Goal: Task Accomplishment & Management: Manage account settings

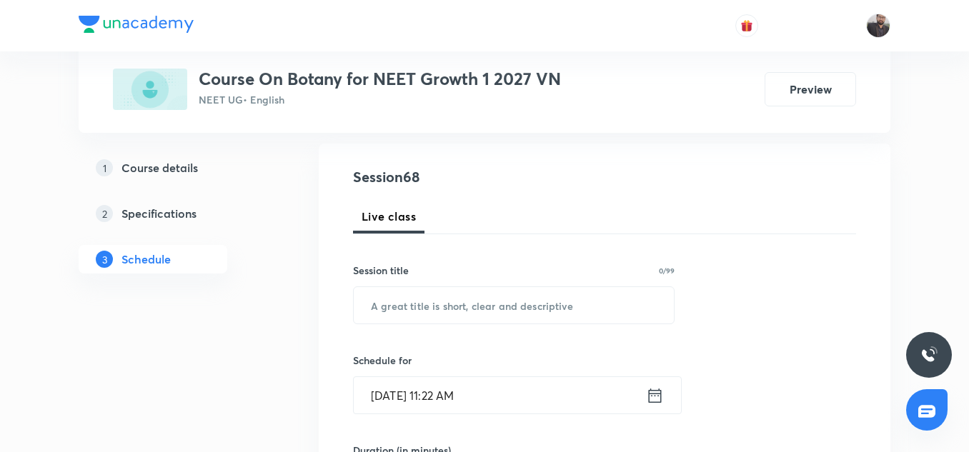
scroll to position [150, 0]
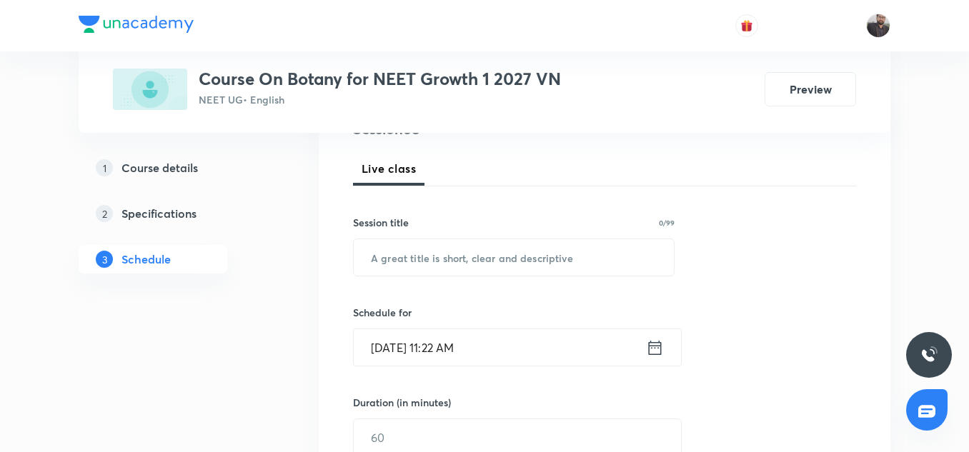
scroll to position [191, 0]
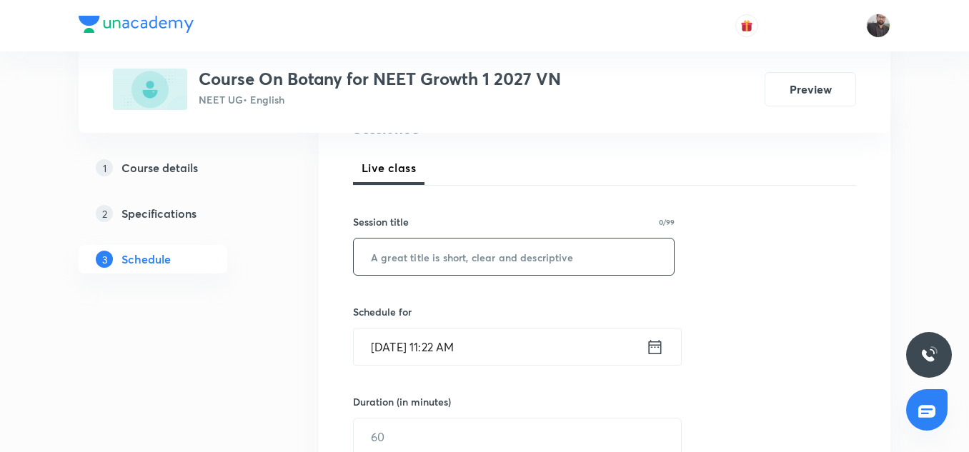
drag, startPoint x: 426, startPoint y: 257, endPoint x: 379, endPoint y: 253, distance: 47.3
click at [379, 253] on input "text" at bounding box center [514, 257] width 320 height 36
paste input "Morphology of flowering plants"
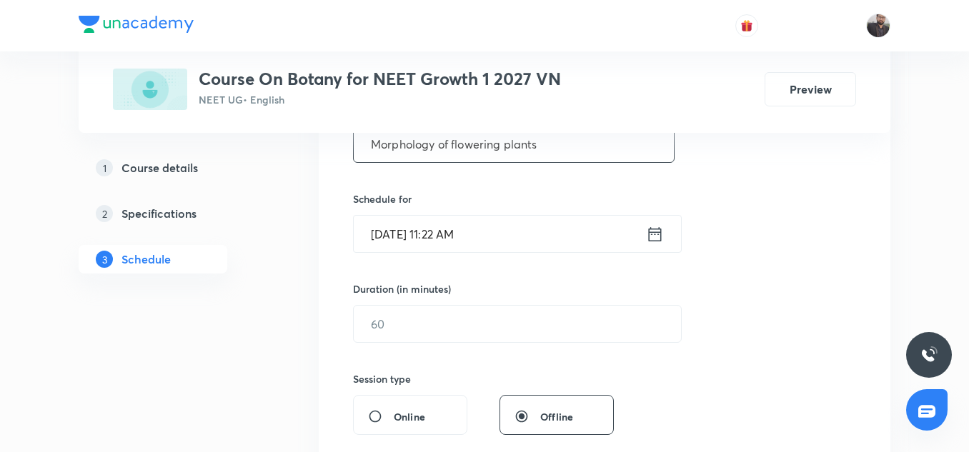
scroll to position [304, 0]
type input "Morphology of flowering plants"
click at [453, 235] on input "Sep 4, 2025, 11:22 AM" at bounding box center [500, 233] width 292 height 36
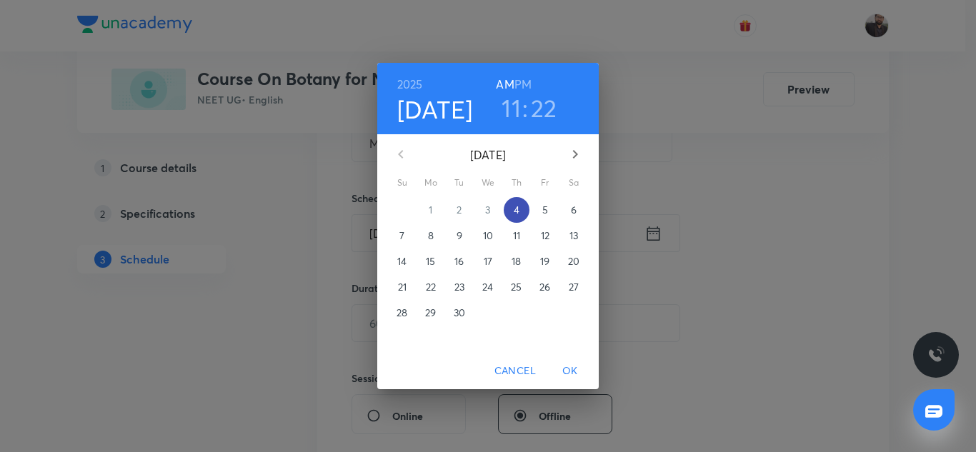
click at [518, 213] on p "4" at bounding box center [517, 210] width 6 height 14
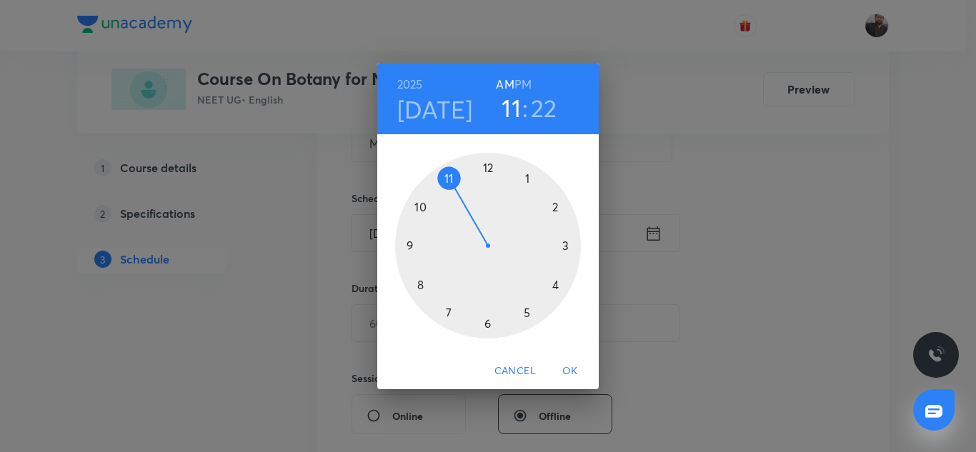
click at [565, 242] on div at bounding box center [488, 246] width 186 height 186
click at [527, 82] on h6 "PM" at bounding box center [522, 84] width 17 height 20
click at [410, 243] on div at bounding box center [488, 246] width 186 height 186
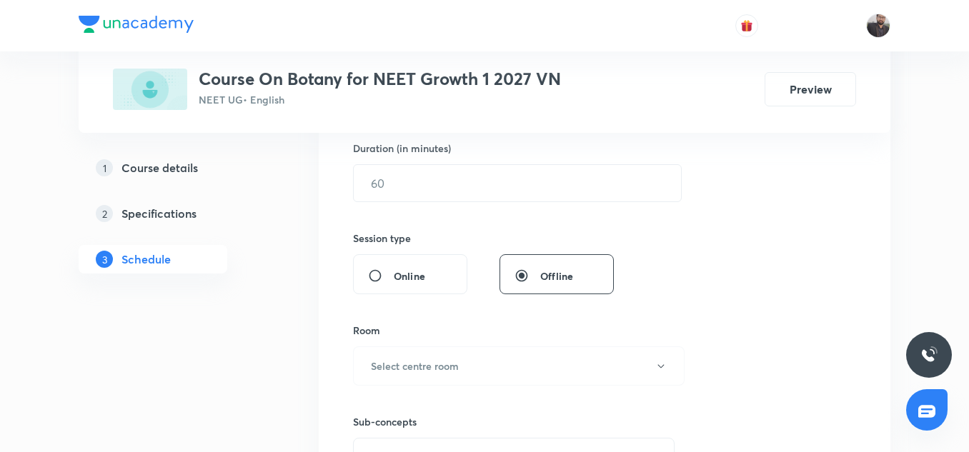
scroll to position [445, 0]
click at [400, 178] on input "text" at bounding box center [517, 182] width 327 height 36
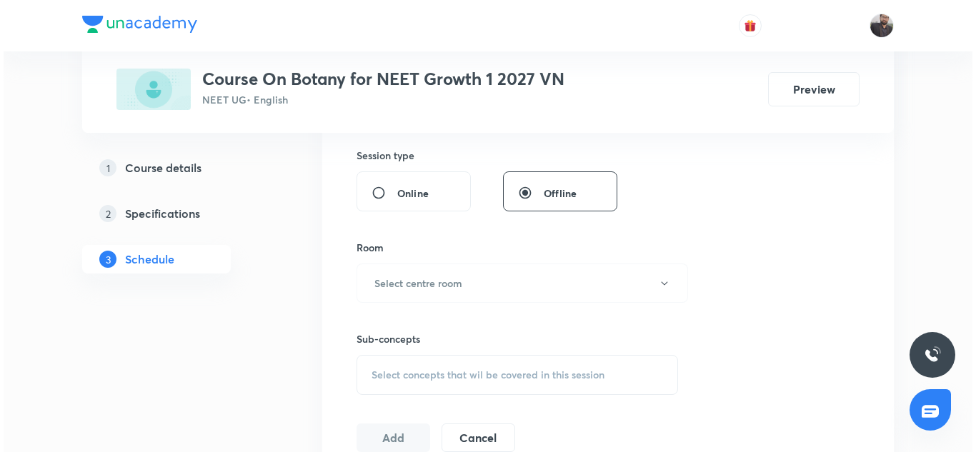
scroll to position [528, 0]
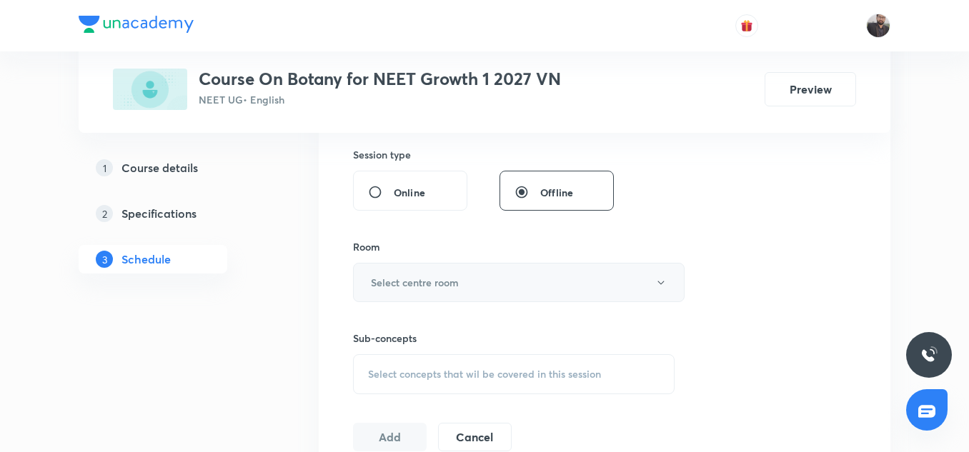
type input "75"
click at [414, 292] on button "Select centre room" at bounding box center [518, 282] width 331 height 39
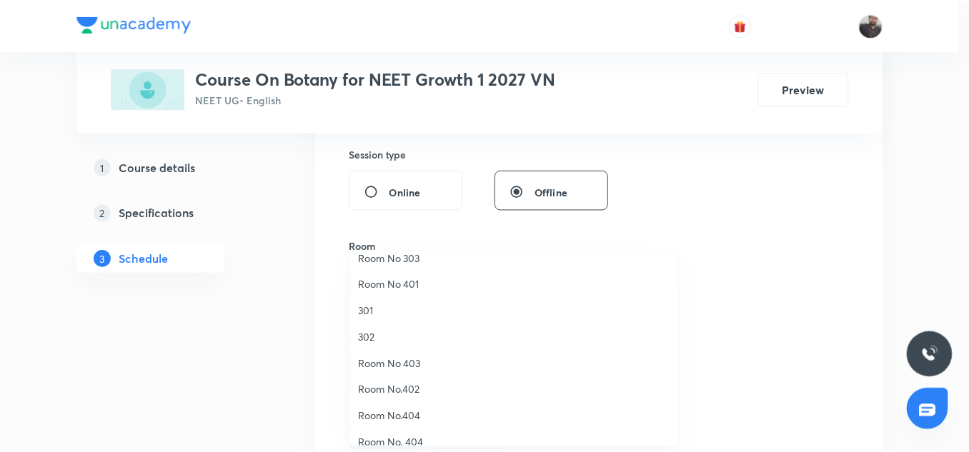
scroll to position [11, 0]
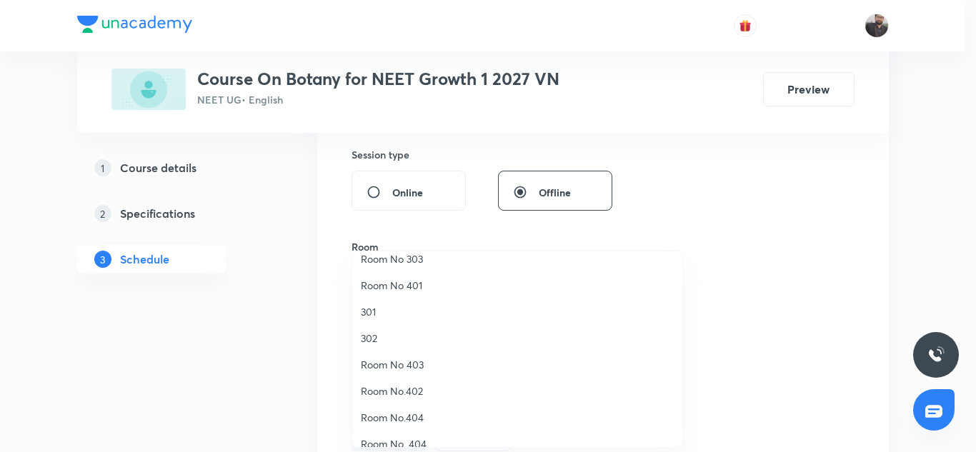
click at [386, 284] on span "Room No 401" at bounding box center [517, 285] width 313 height 15
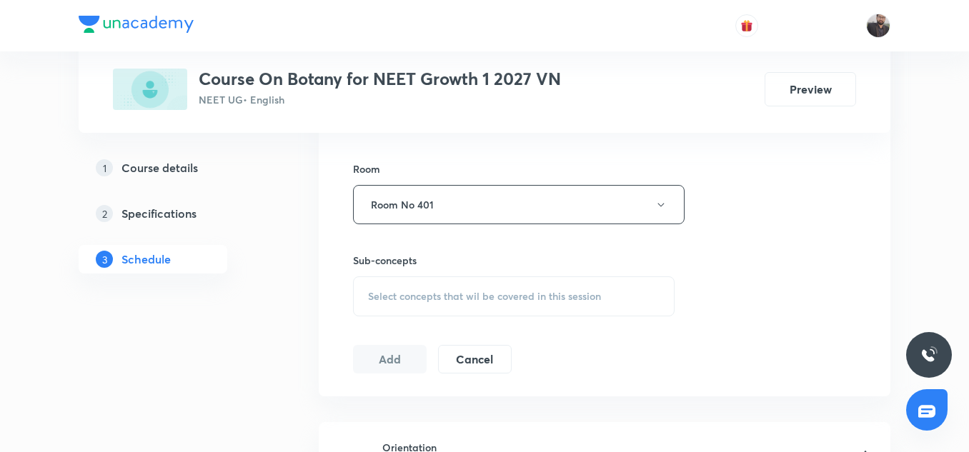
scroll to position [608, 0]
click at [386, 284] on div "Select concepts that wil be covered in this session" at bounding box center [513, 294] width 321 height 40
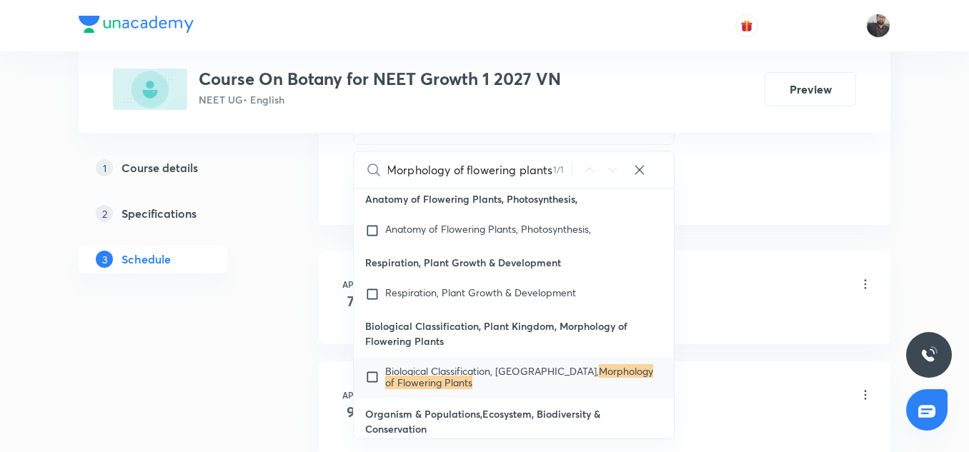
scroll to position [801, 0]
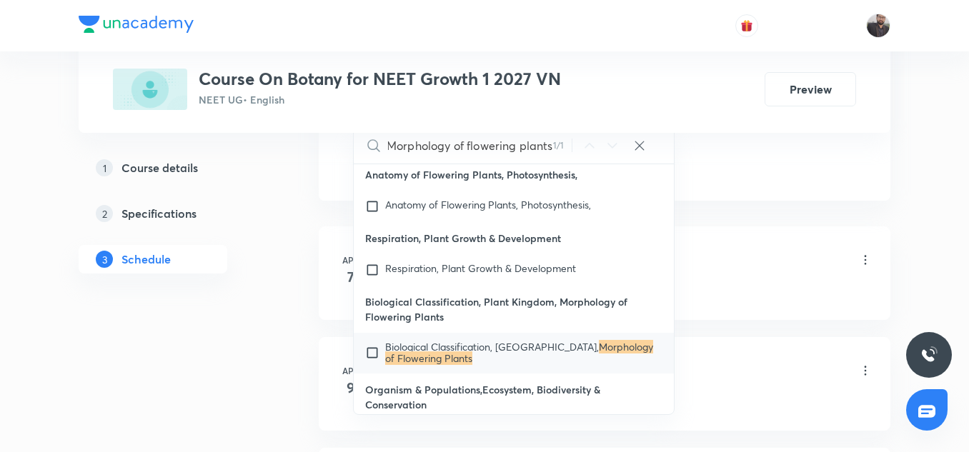
type input "Morphology of flowering plants"
click at [369, 351] on input "checkbox" at bounding box center [375, 352] width 20 height 23
checkbox input "true"
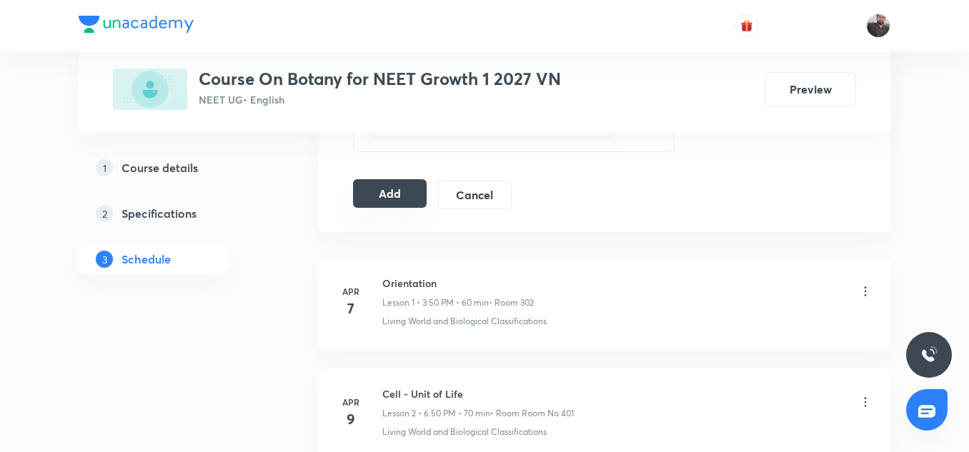
click at [409, 200] on button "Add" at bounding box center [390, 193] width 74 height 29
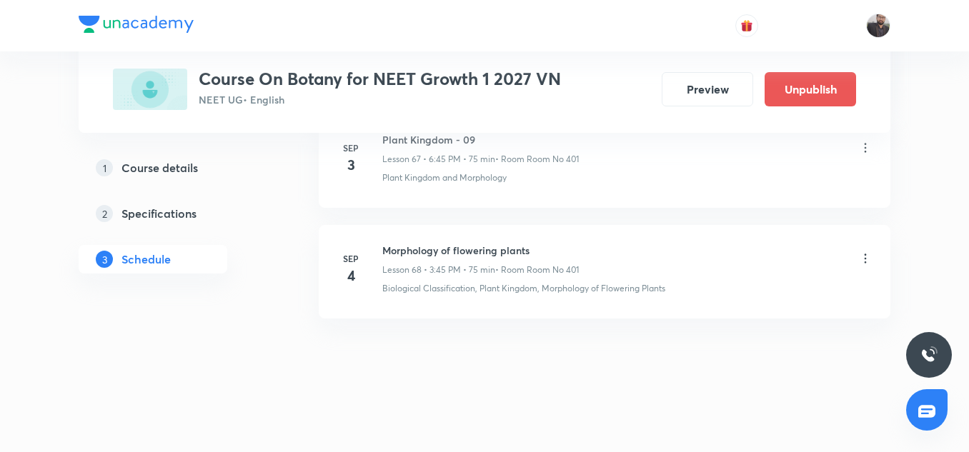
scroll to position [7565, 0]
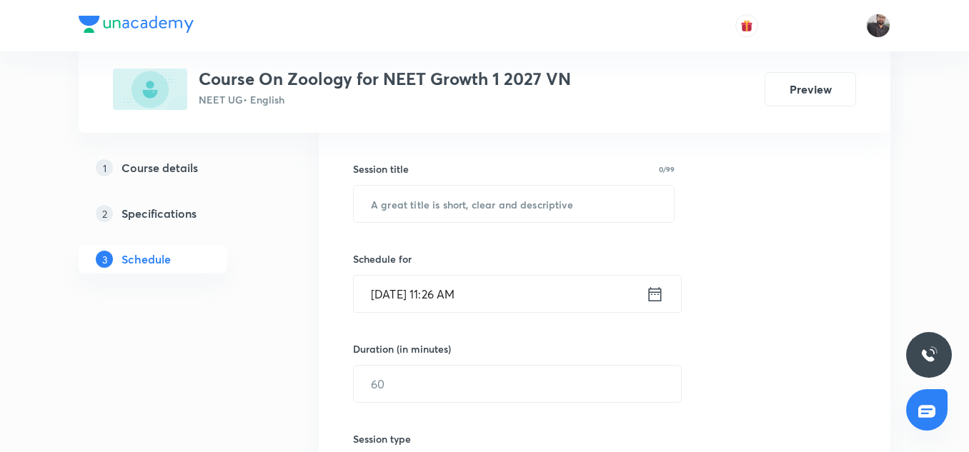
scroll to position [244, 0]
click at [406, 194] on input "text" at bounding box center [514, 203] width 320 height 36
paste input "respiration and circulation"
click at [372, 205] on input "respiration and circulation" at bounding box center [514, 203] width 320 height 36
click at [372, 205] on input "Respiration and circulation" at bounding box center [514, 203] width 320 height 36
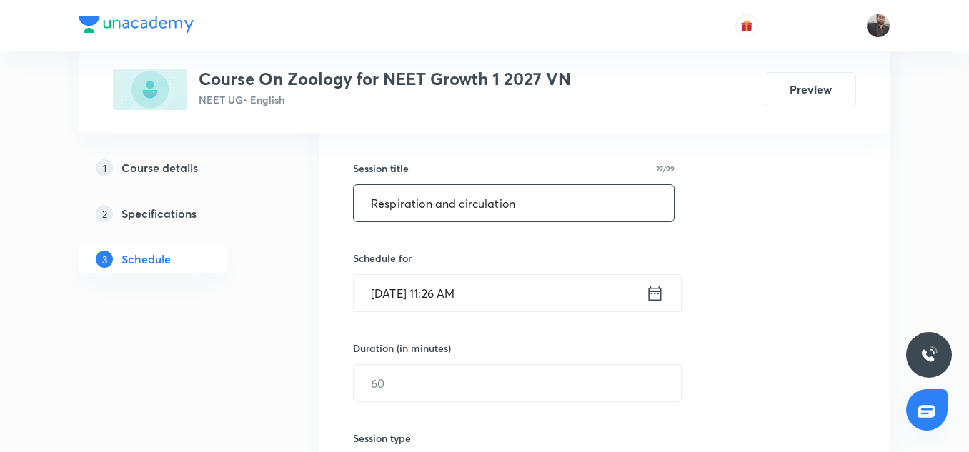
drag, startPoint x: 531, startPoint y: 208, endPoint x: 354, endPoint y: 200, distance: 178.0
click at [354, 200] on input "Respiration and circulation" at bounding box center [514, 203] width 320 height 36
paste input "r"
click at [376, 201] on input "respiration and circulation" at bounding box center [514, 203] width 320 height 36
type input "Respiration and circulation"
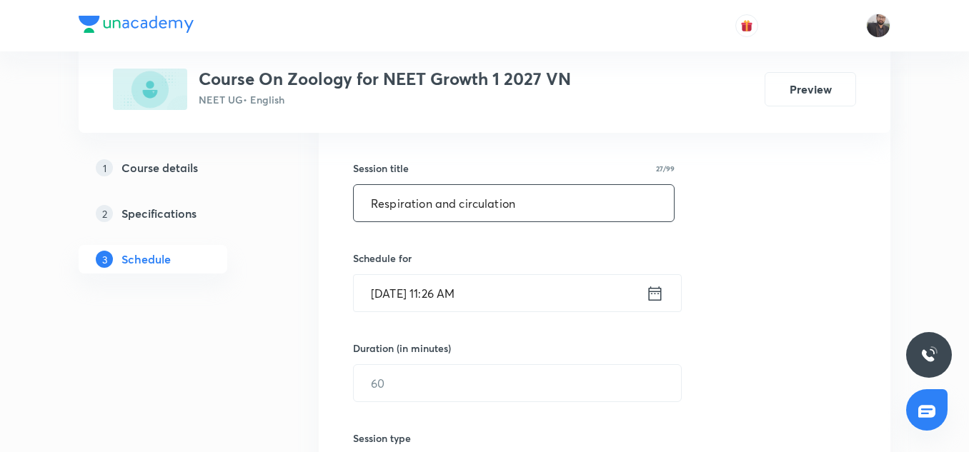
click at [494, 299] on input "Sep 4, 2025, 11:26 AM" at bounding box center [500, 293] width 292 height 36
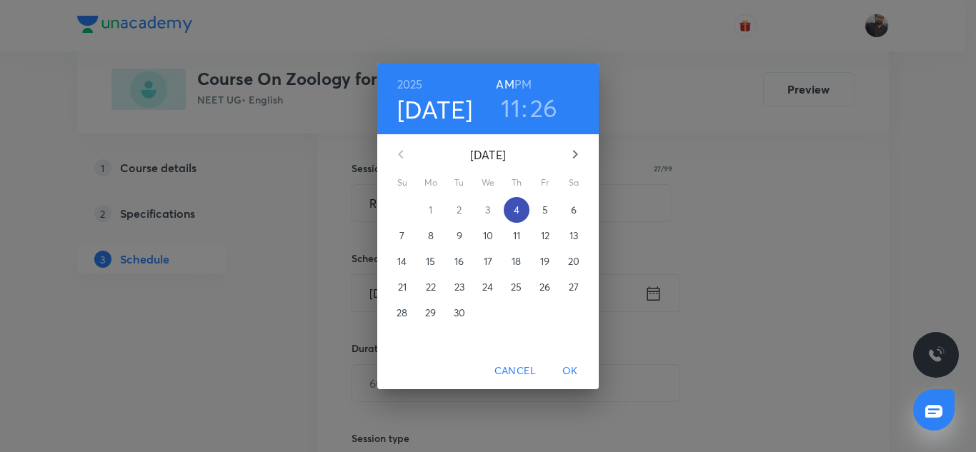
click at [516, 212] on p "4" at bounding box center [517, 210] width 6 height 14
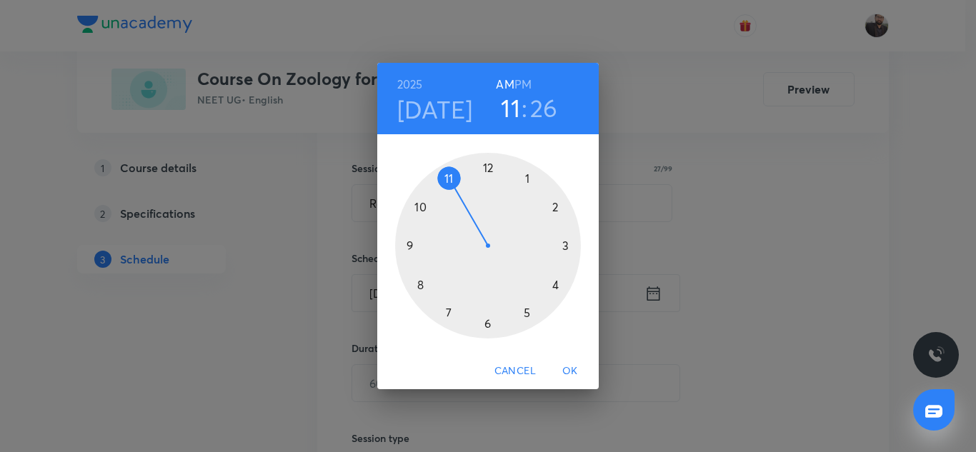
click at [569, 246] on div at bounding box center [488, 246] width 186 height 186
click at [522, 85] on h6 "PM" at bounding box center [522, 84] width 17 height 20
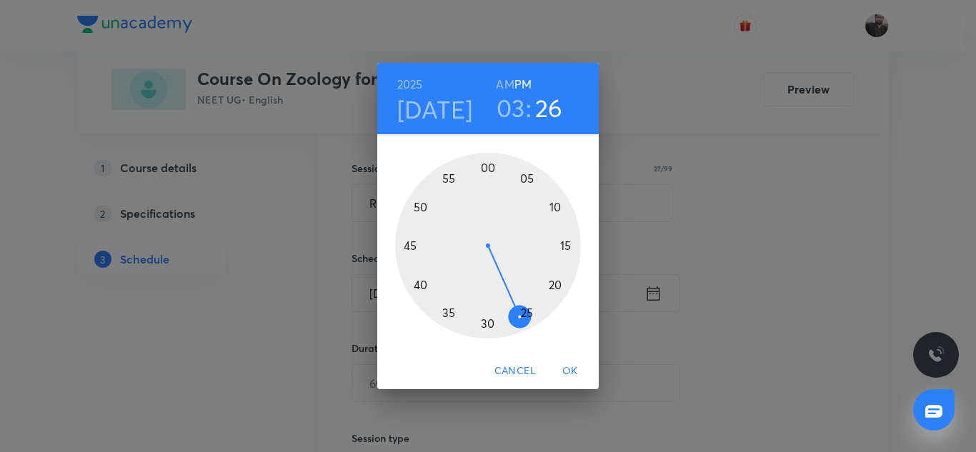
click at [505, 83] on h6 "AM" at bounding box center [505, 84] width 18 height 20
click at [453, 106] on h4 "[DATE]" at bounding box center [435, 109] width 76 height 30
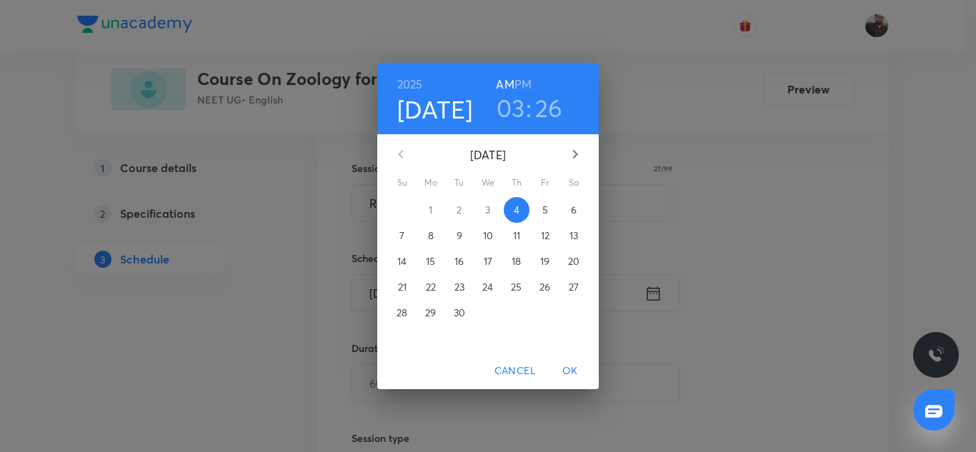
click at [515, 112] on h3 "03" at bounding box center [510, 108] width 29 height 30
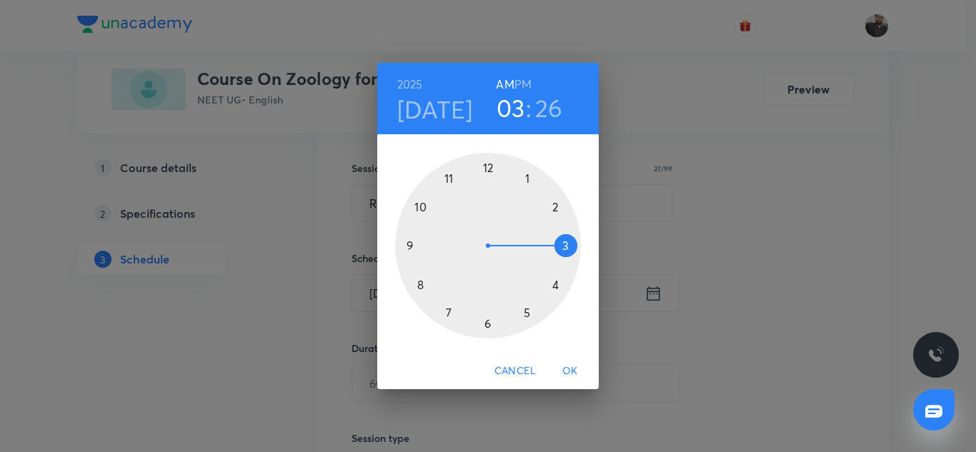
click at [526, 311] on div at bounding box center [488, 246] width 186 height 186
click at [520, 91] on h6 "PM" at bounding box center [522, 84] width 17 height 20
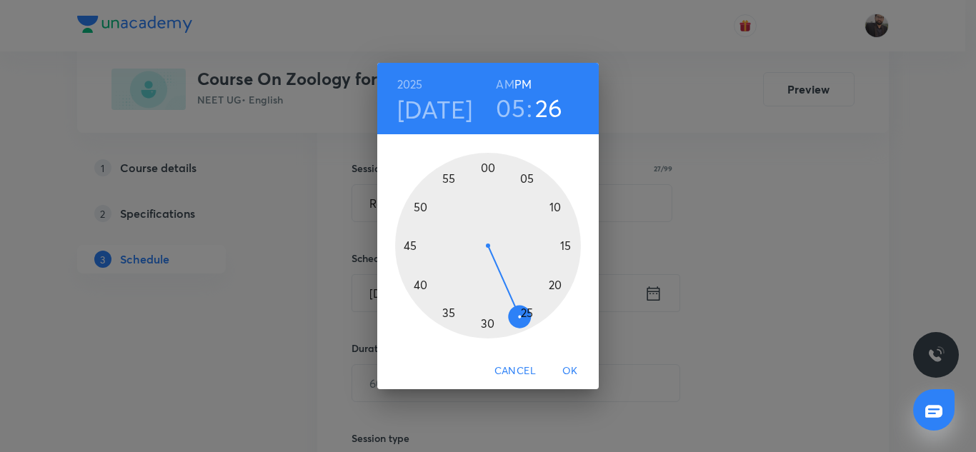
click at [565, 246] on div at bounding box center [488, 246] width 186 height 186
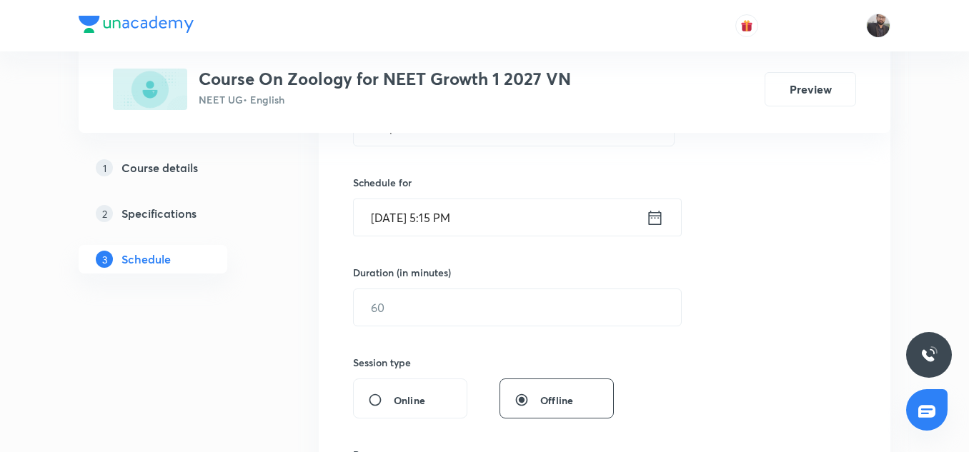
scroll to position [324, 0]
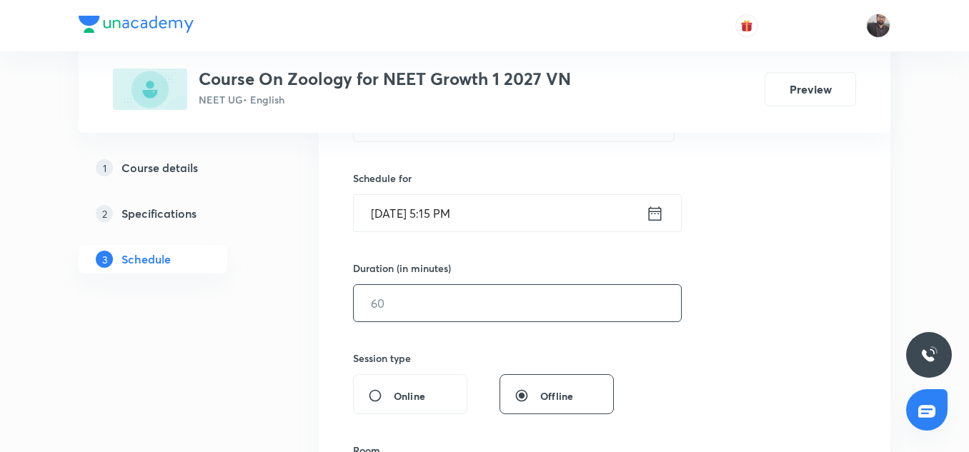
click at [486, 307] on input "text" at bounding box center [517, 303] width 327 height 36
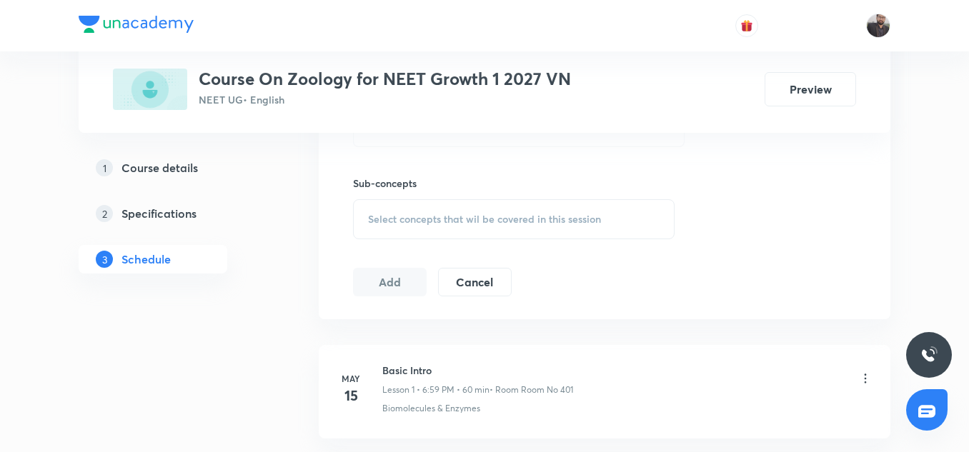
scroll to position [715, 0]
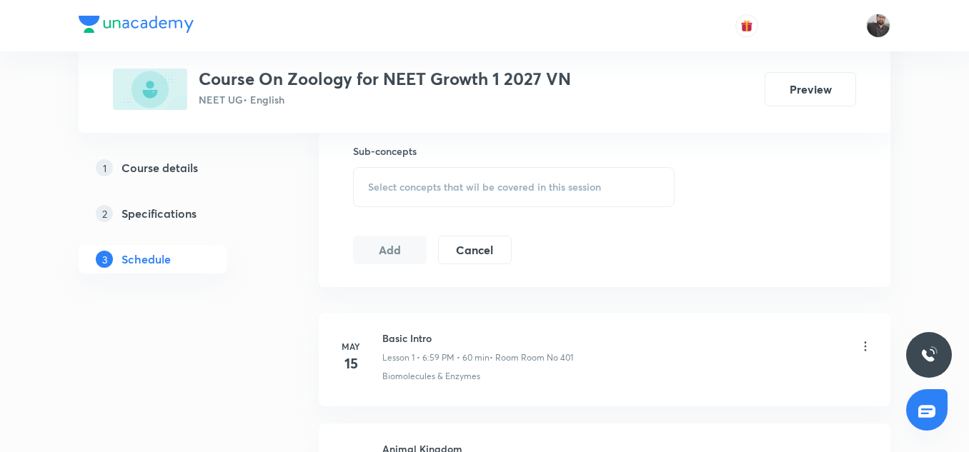
type input "75"
click at [431, 185] on span "Select concepts that wil be covered in this session" at bounding box center [484, 186] width 233 height 11
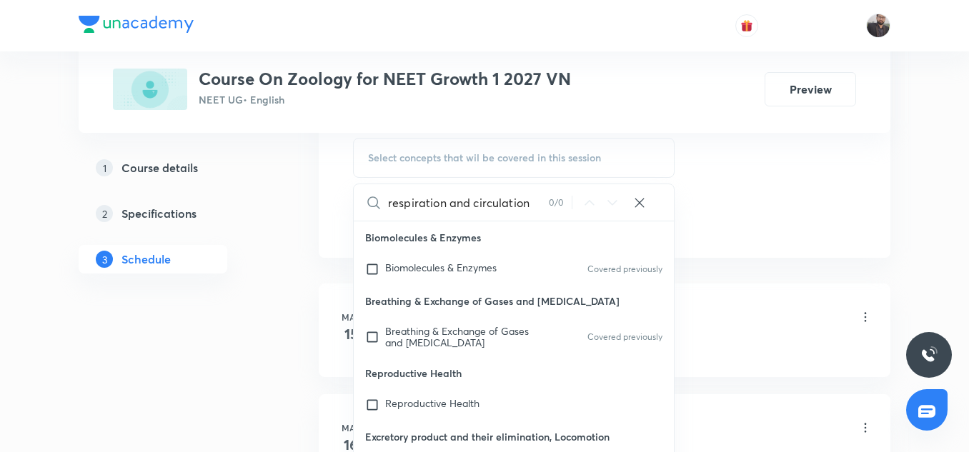
scroll to position [788, 0]
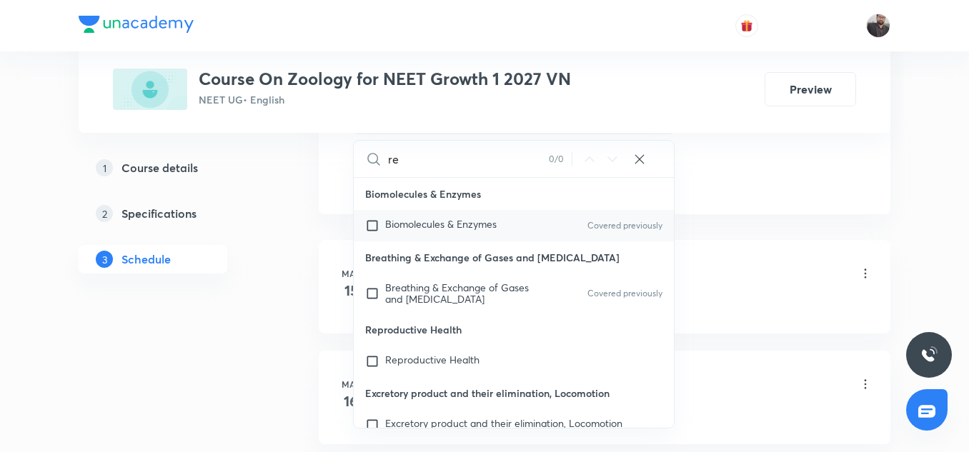
type input "r"
click at [391, 157] on input "respiration and circulation" at bounding box center [468, 159] width 161 height 36
click at [545, 161] on input "Respiration and circulation" at bounding box center [468, 159] width 161 height 36
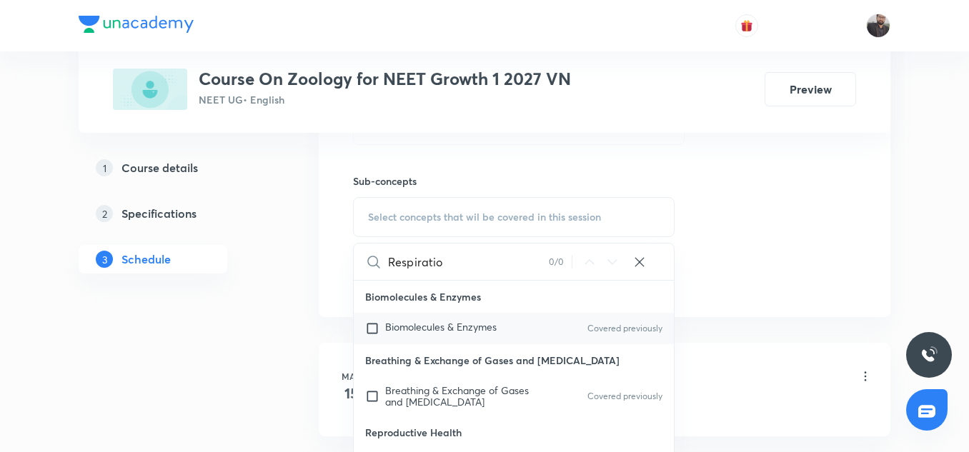
scroll to position [684, 0]
type input "R"
click at [473, 266] on input "respiration and circulation" at bounding box center [468, 262] width 161 height 36
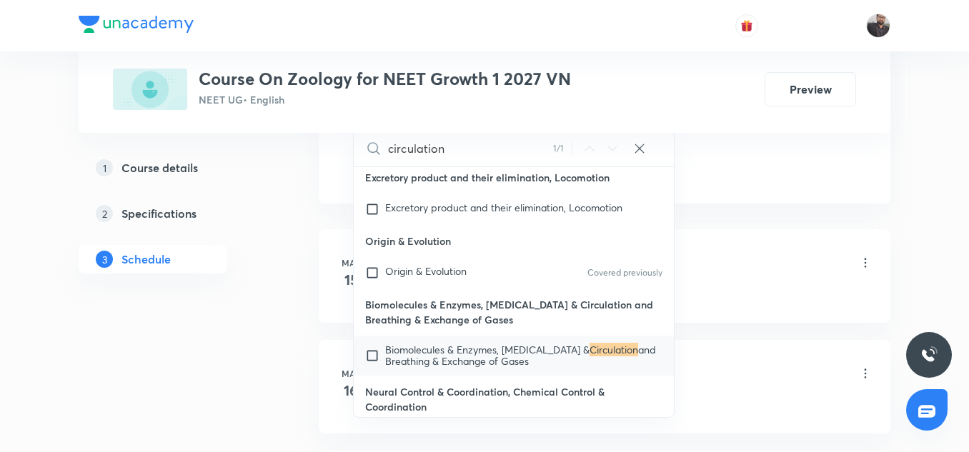
scroll to position [801, 0]
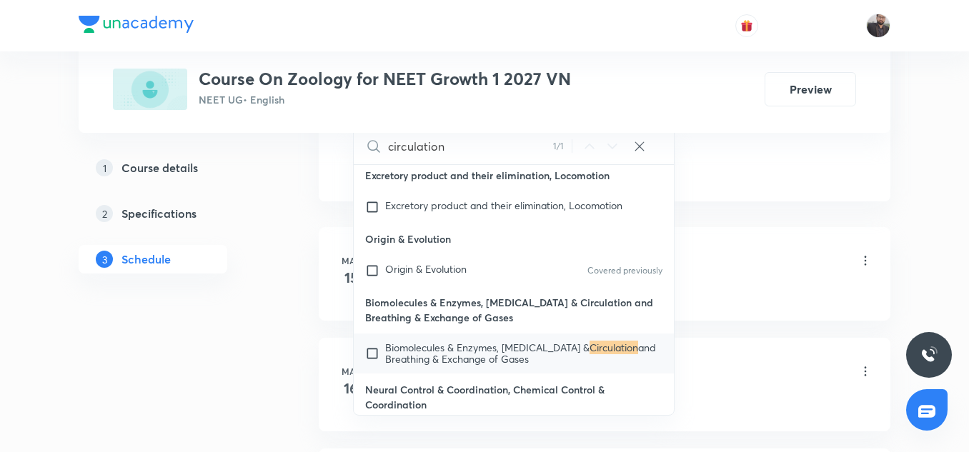
type input "circulation"
click at [371, 346] on input "checkbox" at bounding box center [375, 353] width 20 height 23
checkbox input "true"
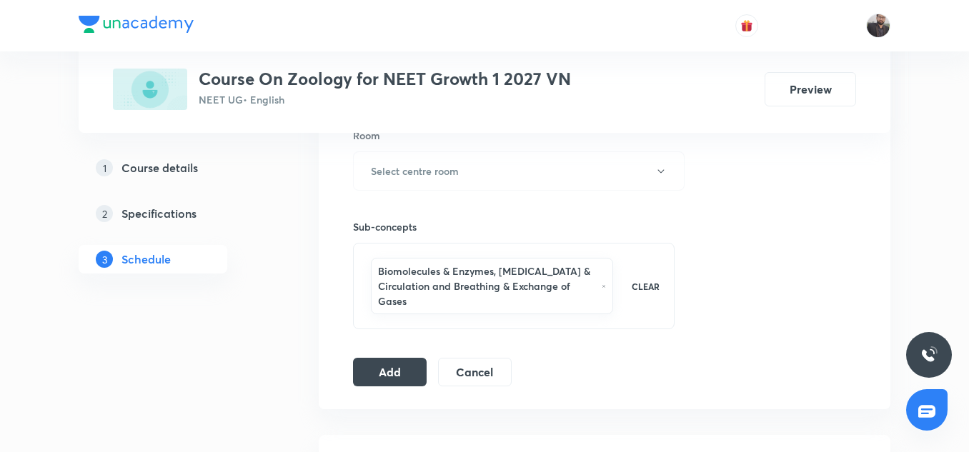
scroll to position [639, 0]
click at [479, 174] on button "Select centre room" at bounding box center [518, 171] width 331 height 39
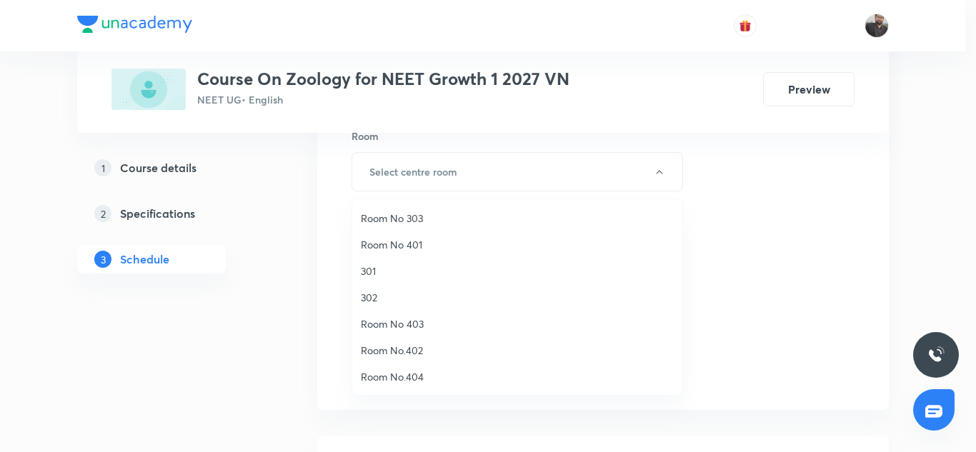
click at [404, 241] on span "Room No 401" at bounding box center [517, 244] width 313 height 15
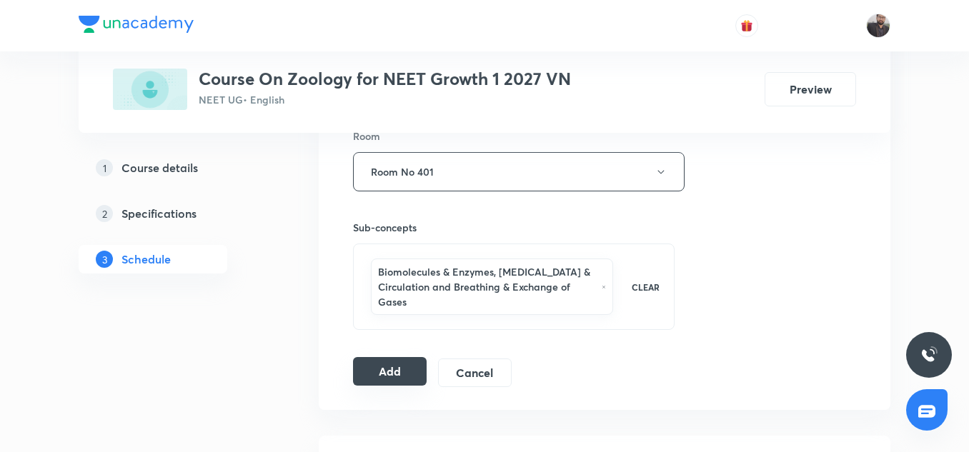
click at [389, 382] on button "Add" at bounding box center [390, 371] width 74 height 29
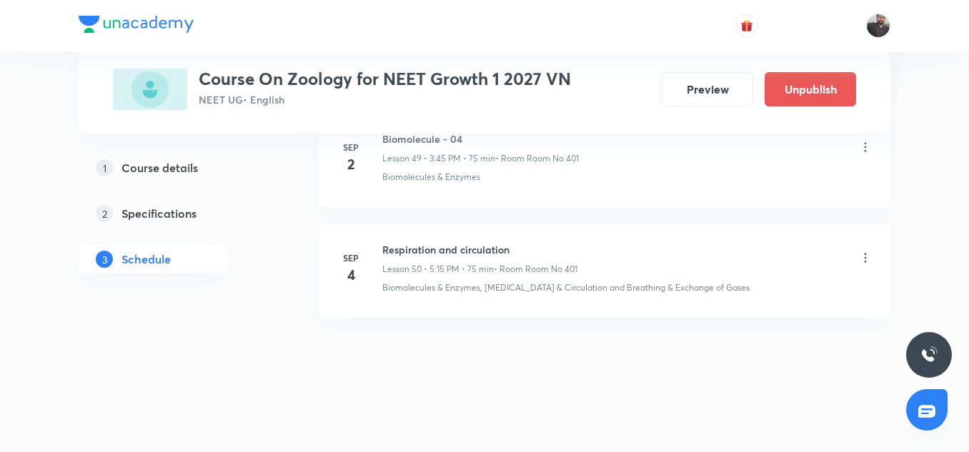
scroll to position [5566, 0]
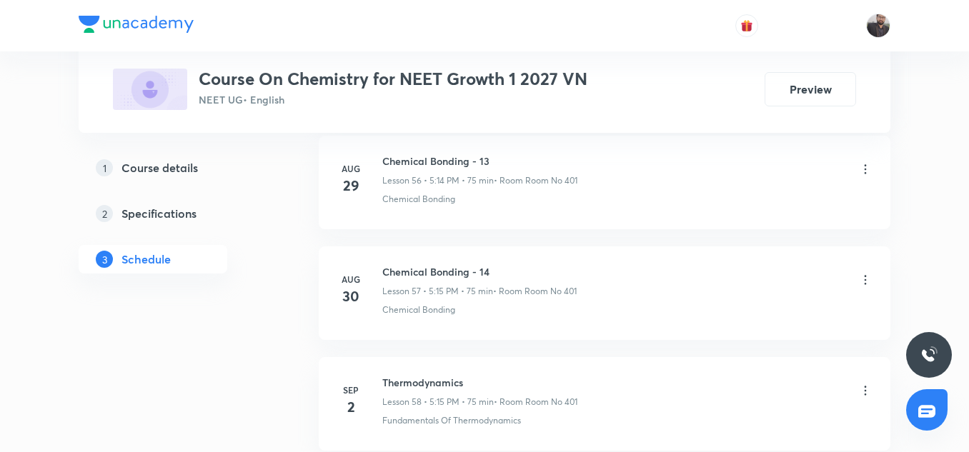
scroll to position [7239, 0]
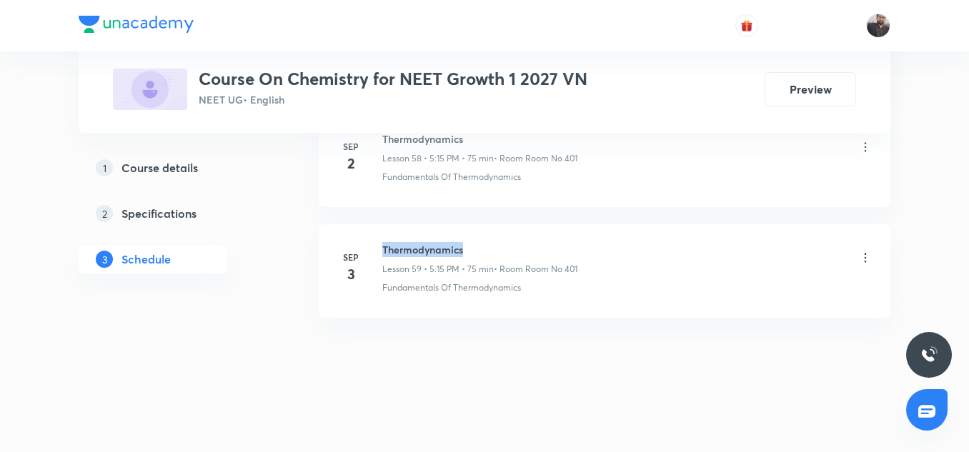
copy h6 "Thermodynamics"
drag, startPoint x: 381, startPoint y: 245, endPoint x: 485, endPoint y: 234, distance: 104.8
click at [485, 234] on li "Sep 3 Thermodynamics Lesson 59 • 5:15 PM • 75 min • Room Room No 401 Fundamenta…" at bounding box center [604, 271] width 571 height 94
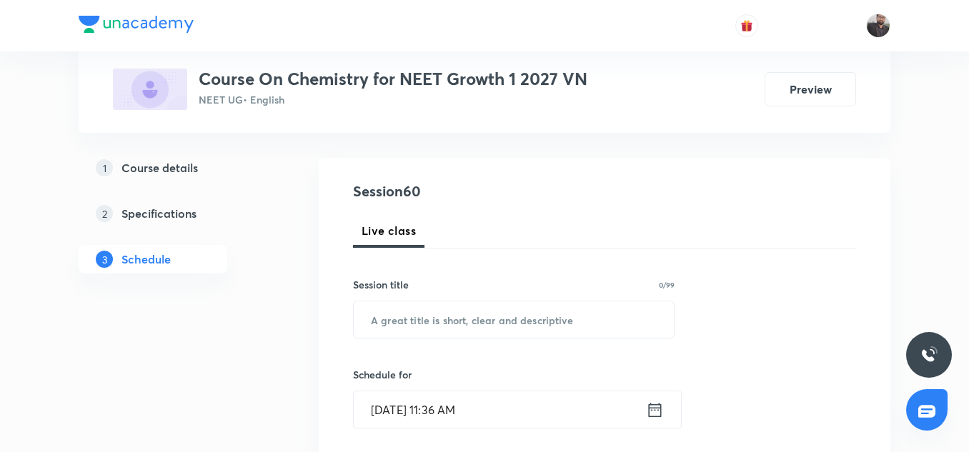
scroll to position [129, 0]
click at [445, 324] on input "text" at bounding box center [514, 319] width 320 height 36
paste input "Thermodynamics"
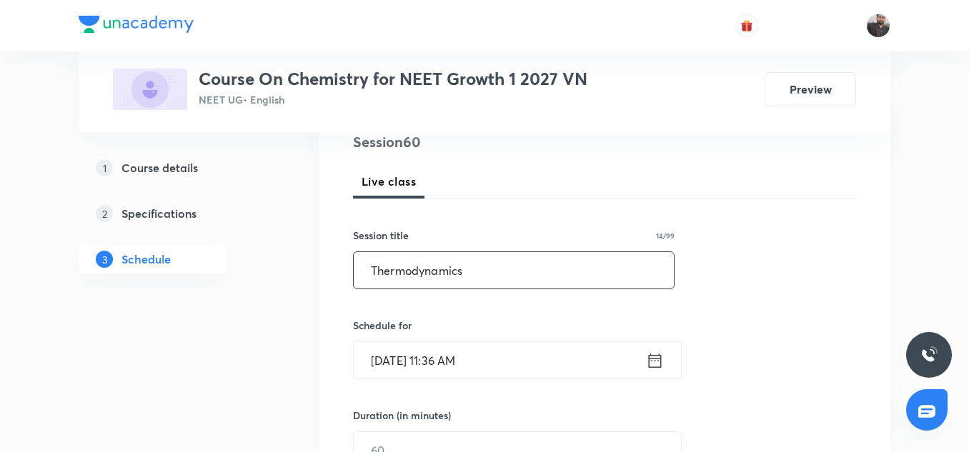
scroll to position [180, 0]
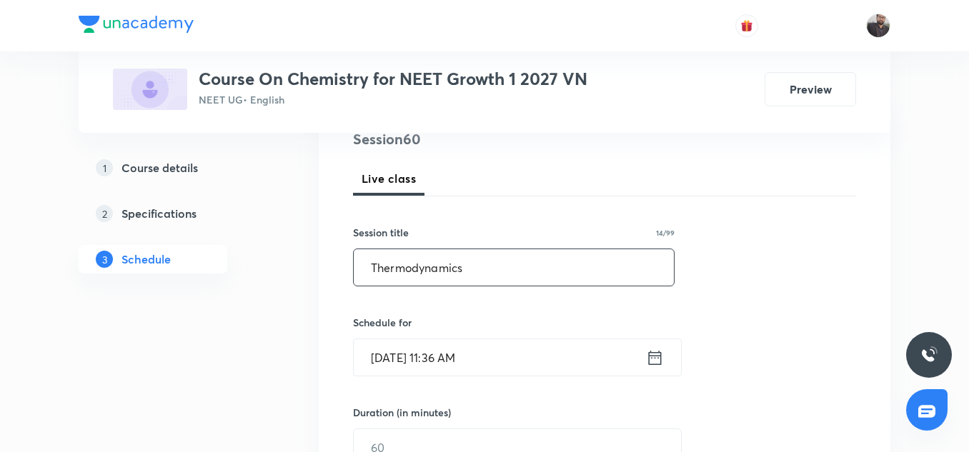
type input "Thermodynamics"
click at [479, 360] on input "Sep 4, 2025, 11:36 AM" at bounding box center [500, 357] width 292 height 36
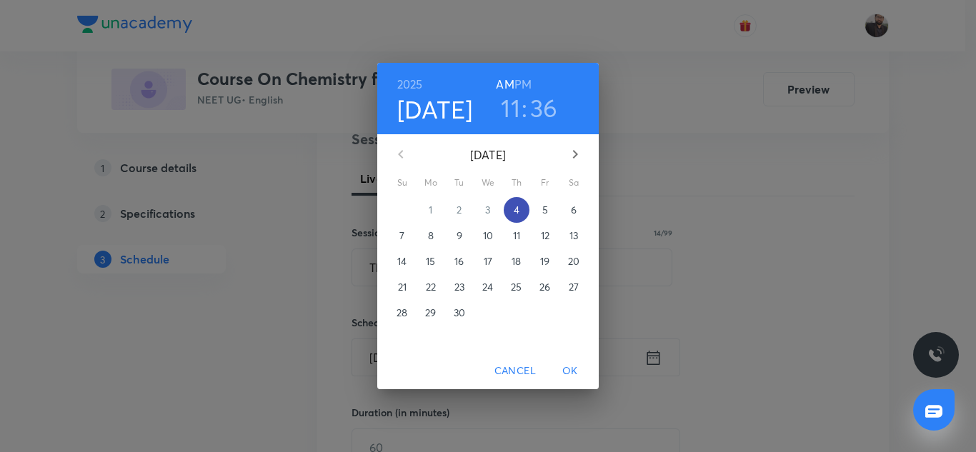
click at [516, 208] on p "4" at bounding box center [517, 210] width 6 height 14
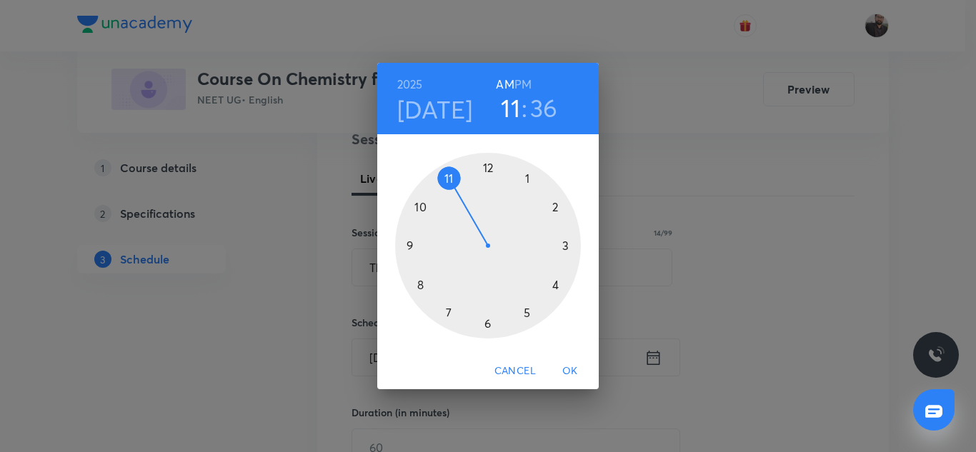
click at [487, 328] on div at bounding box center [488, 246] width 186 height 186
click at [523, 82] on h6 "PM" at bounding box center [522, 84] width 17 height 20
click at [408, 248] on div at bounding box center [488, 246] width 186 height 186
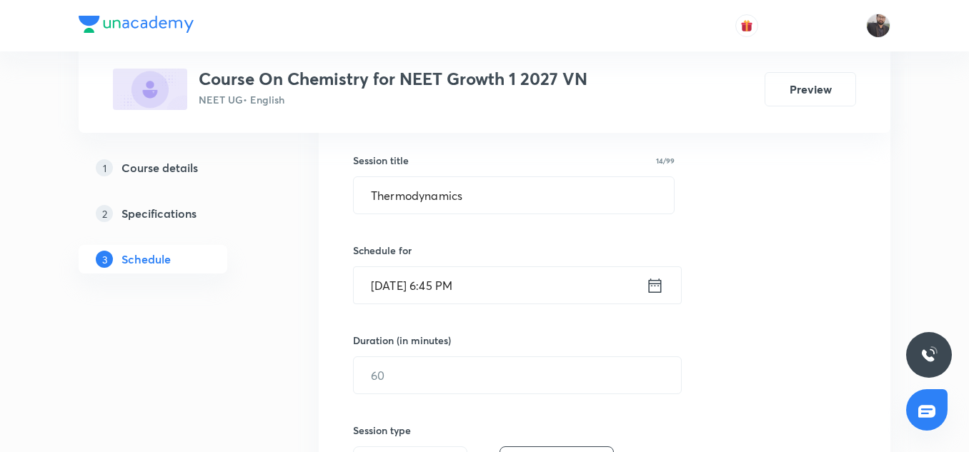
scroll to position [253, 0]
click at [415, 376] on input "text" at bounding box center [517, 374] width 327 height 36
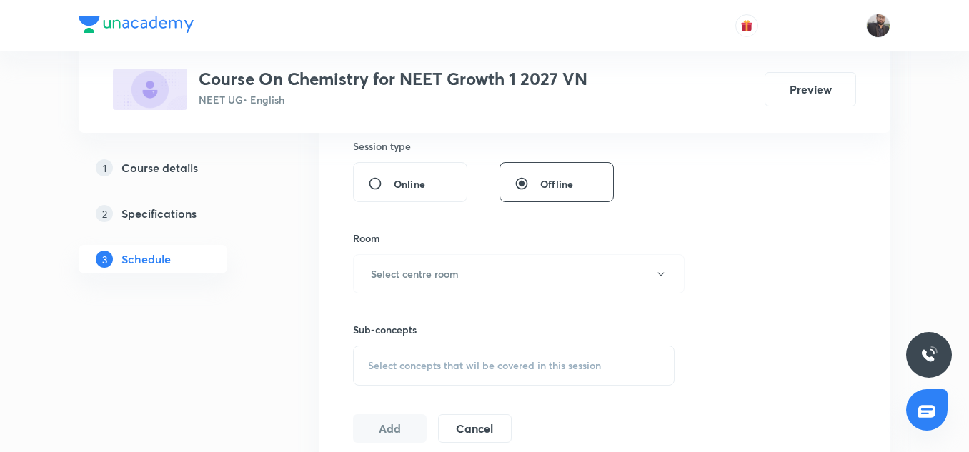
scroll to position [537, 0]
type input "75"
click at [469, 259] on button "Select centre room" at bounding box center [518, 273] width 331 height 39
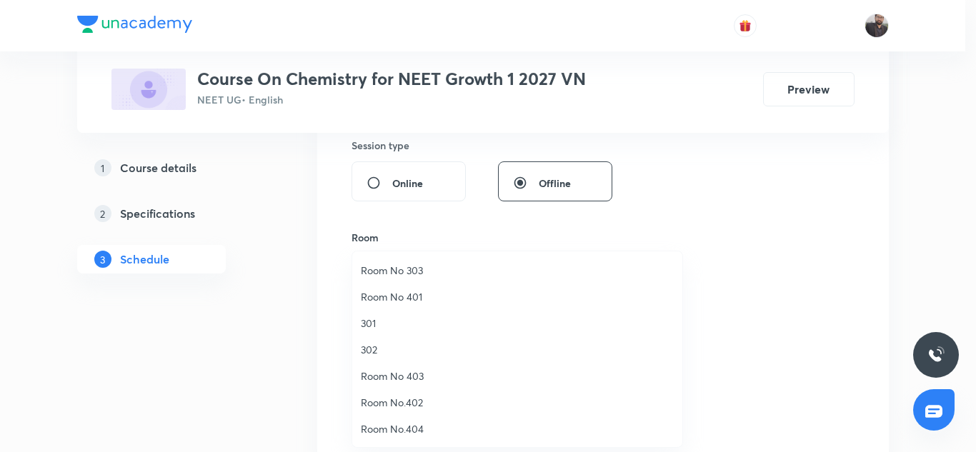
click at [401, 301] on span "Room No 401" at bounding box center [517, 296] width 313 height 15
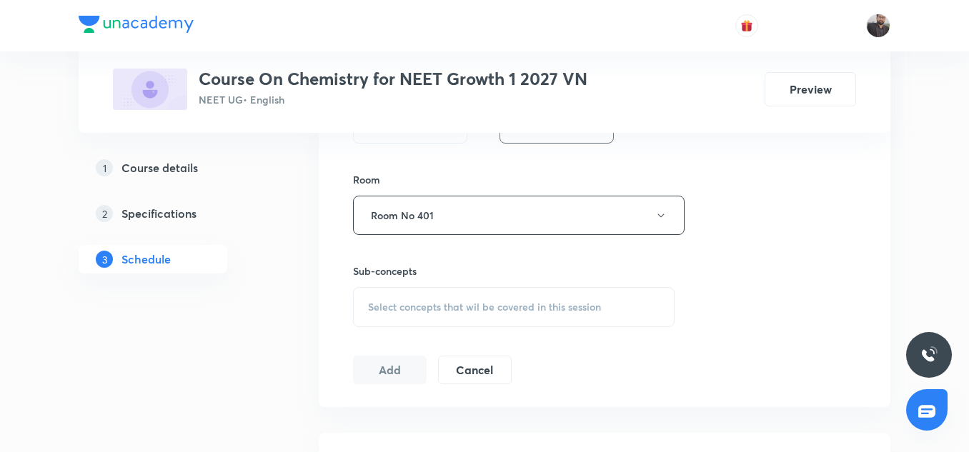
scroll to position [596, 0]
click at [401, 301] on span "Select concepts that wil be covered in this session" at bounding box center [484, 306] width 233 height 11
click at [419, 315] on div "Select concepts that wil be covered in this session" at bounding box center [513, 306] width 321 height 40
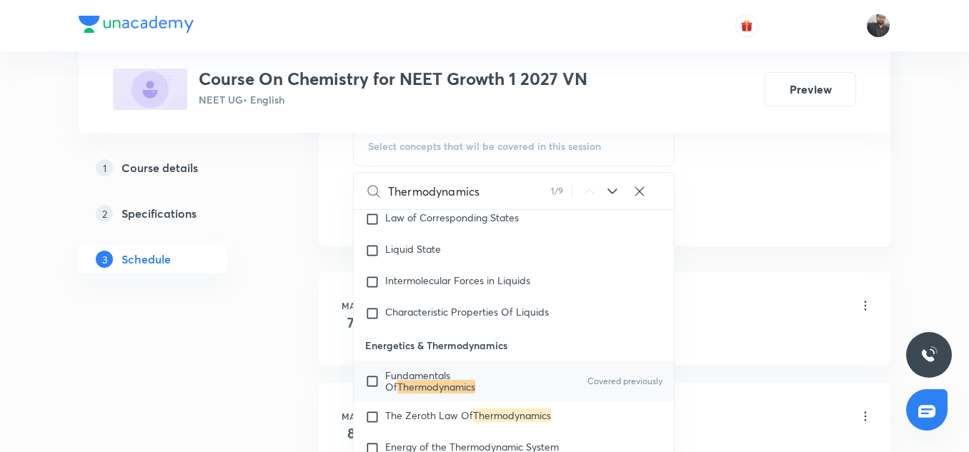
scroll to position [3219, 0]
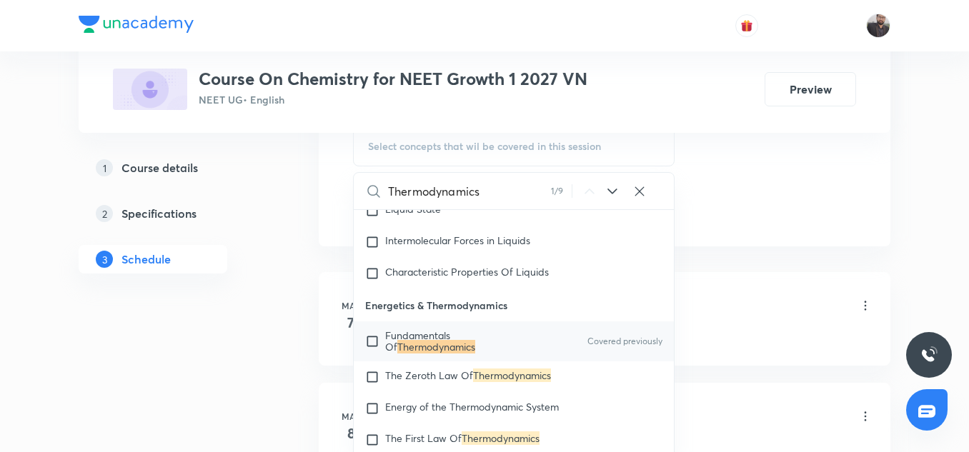
type input "Thermodynamics"
click at [367, 353] on input "checkbox" at bounding box center [375, 341] width 20 height 23
checkbox input "true"
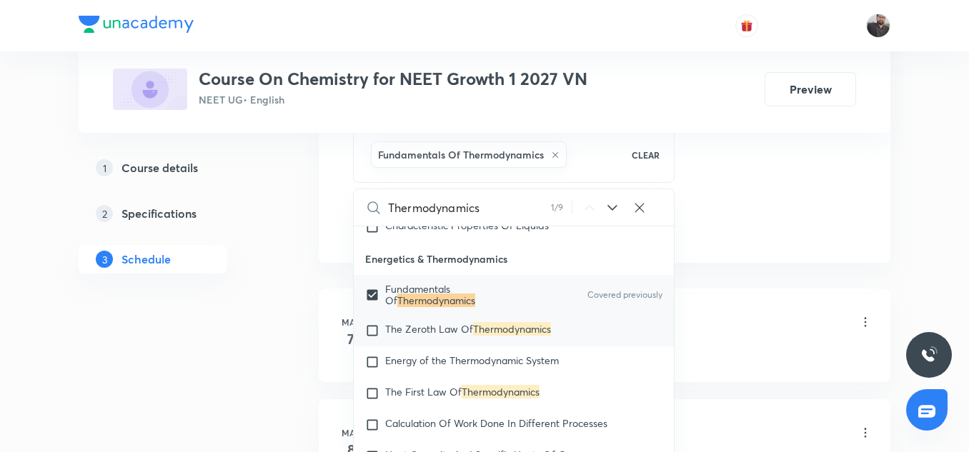
scroll to position [3282, 0]
click at [384, 400] on input "checkbox" at bounding box center [375, 393] width 20 height 14
checkbox input "true"
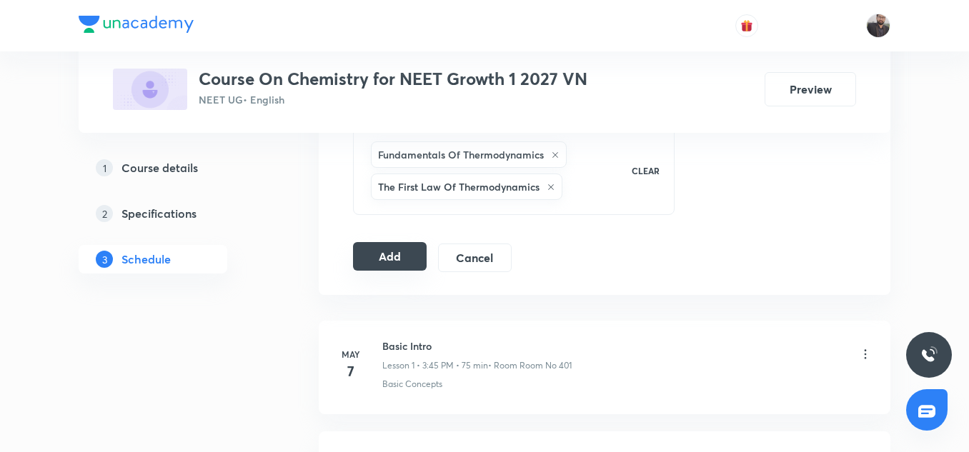
click at [403, 262] on button "Add" at bounding box center [390, 256] width 74 height 29
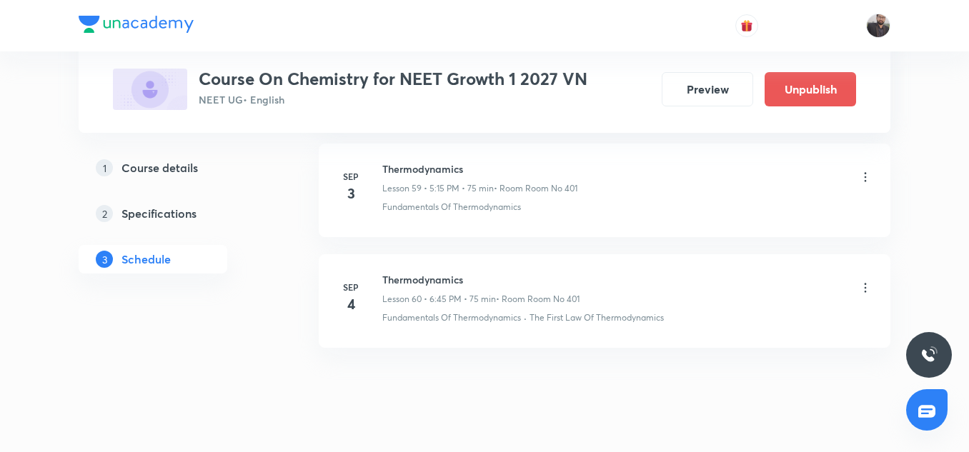
scroll to position [6661, 0]
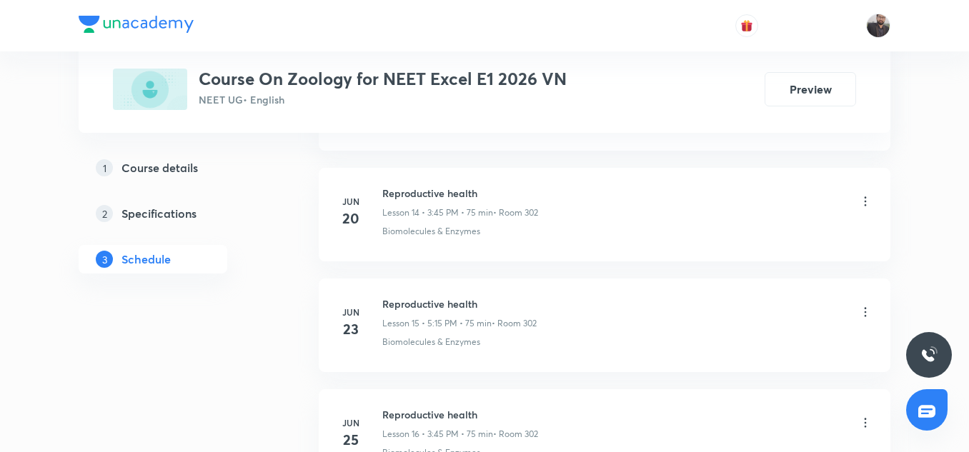
scroll to position [4568, 0]
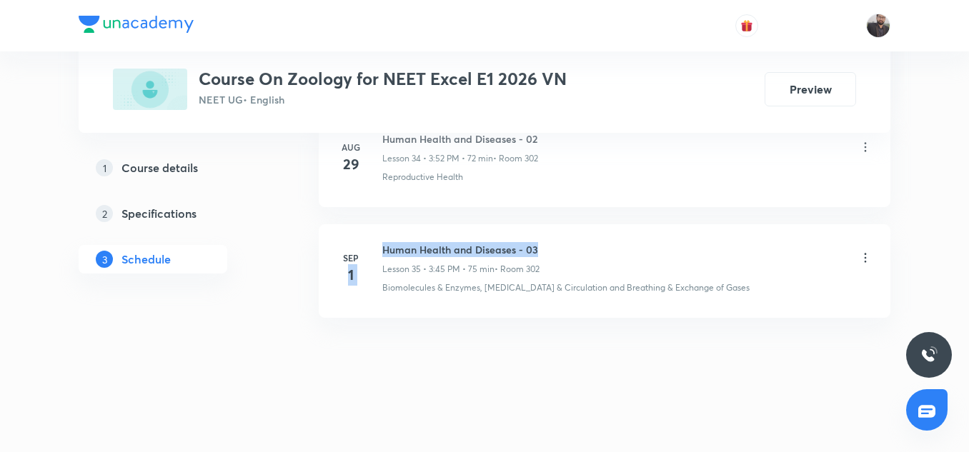
drag, startPoint x: 376, startPoint y: 247, endPoint x: 552, endPoint y: 244, distance: 176.5
click at [552, 244] on div "[DATE] Human Health and Diseases - 03 Lesson 35 • 3:45 PM • 75 min • Room 302 B…" at bounding box center [604, 268] width 536 height 52
click at [552, 244] on div "Human Health and Diseases - 03 Lesson 35 • 3:45 PM • 75 min • Room 302" at bounding box center [627, 259] width 490 height 34
copy h6 "Human Health and Diseases - 03"
drag, startPoint x: 379, startPoint y: 246, endPoint x: 569, endPoint y: 252, distance: 190.1
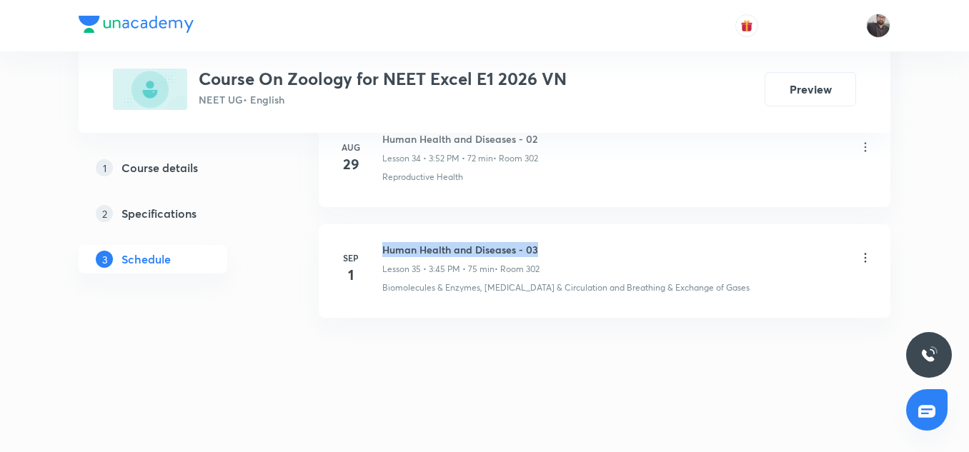
click at [569, 252] on div "Sep 1 Human Health and Diseases - 03 Lesson 35 • 3:45 PM • 75 min • Room 302 Bi…" at bounding box center [604, 268] width 536 height 52
click at [569, 252] on div "Human Health and Diseases - 03 Lesson 35 • 3:45 PM • 75 min • Room 302" at bounding box center [627, 259] width 490 height 34
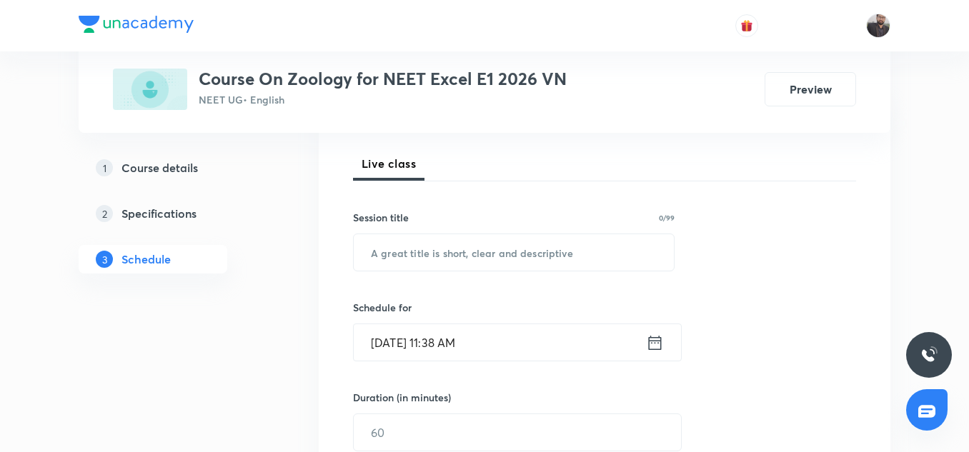
scroll to position [196, 0]
click at [401, 255] on input "text" at bounding box center [514, 252] width 320 height 36
paste input "Human Health and Diseases - 03"
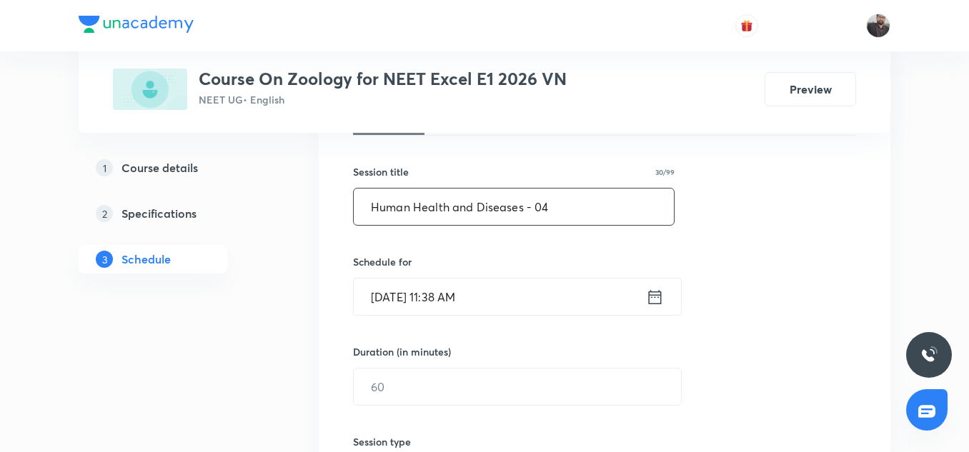
scroll to position [241, 0]
type input "Human Health and Diseases - 04"
click at [507, 300] on input "Sep 4, 2025, 11:38 AM" at bounding box center [500, 296] width 292 height 36
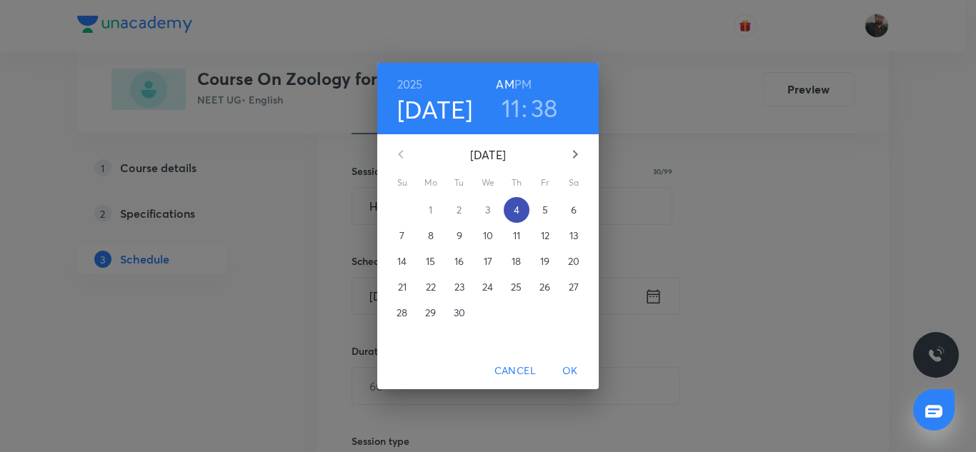
click at [516, 209] on p "4" at bounding box center [517, 210] width 6 height 14
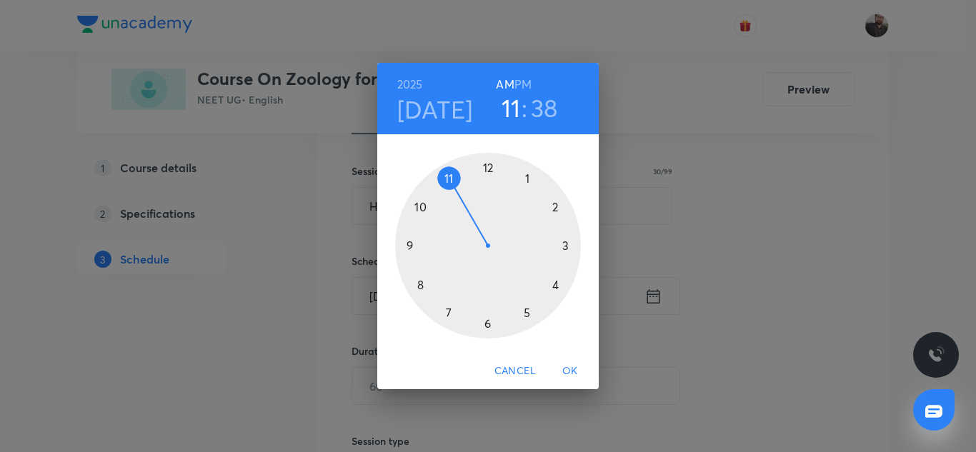
click at [566, 249] on div at bounding box center [488, 246] width 186 height 186
click at [523, 78] on h6 "PM" at bounding box center [522, 84] width 17 height 20
click at [409, 246] on div at bounding box center [488, 246] width 186 height 186
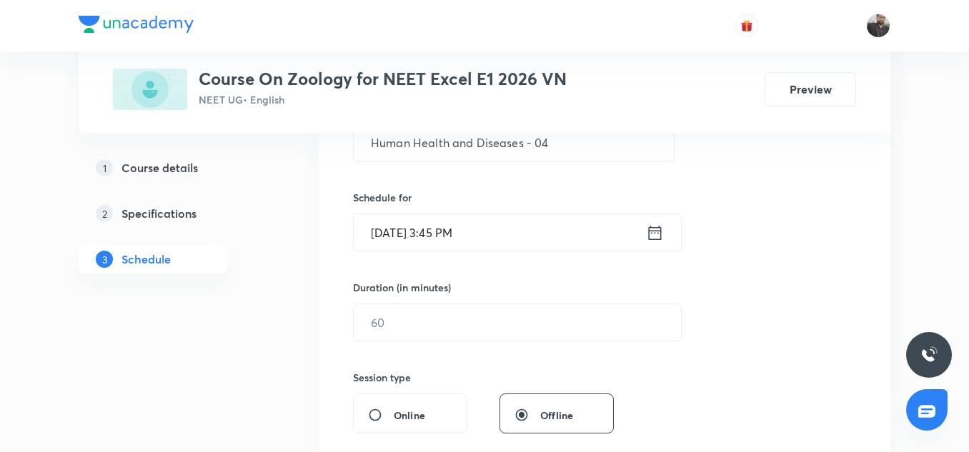
scroll to position [316, 0]
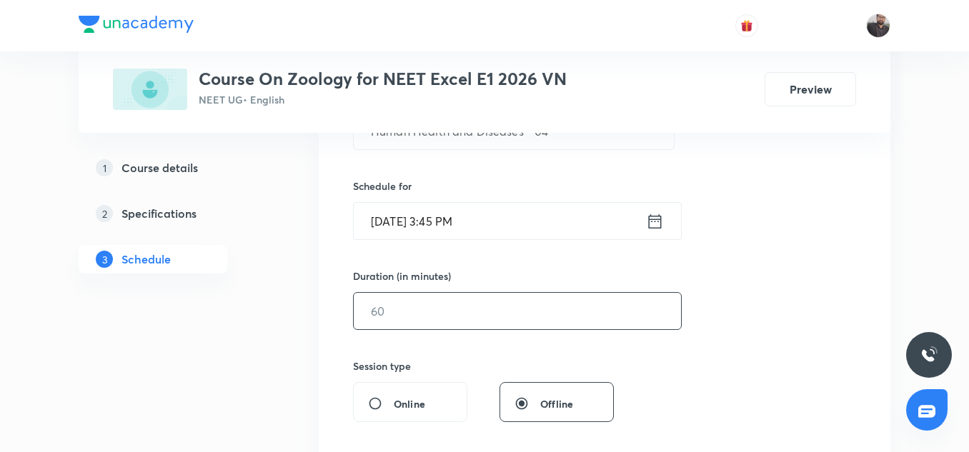
click at [438, 325] on input "text" at bounding box center [517, 311] width 327 height 36
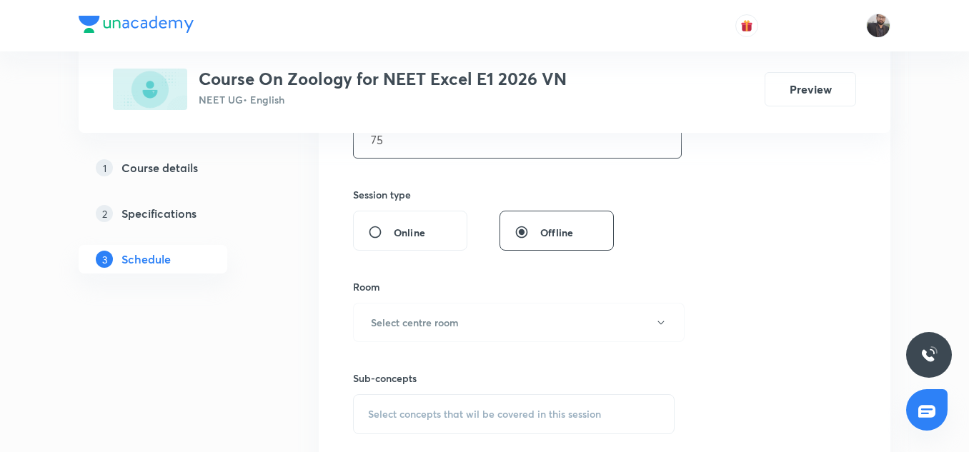
scroll to position [491, 0]
type input "75"
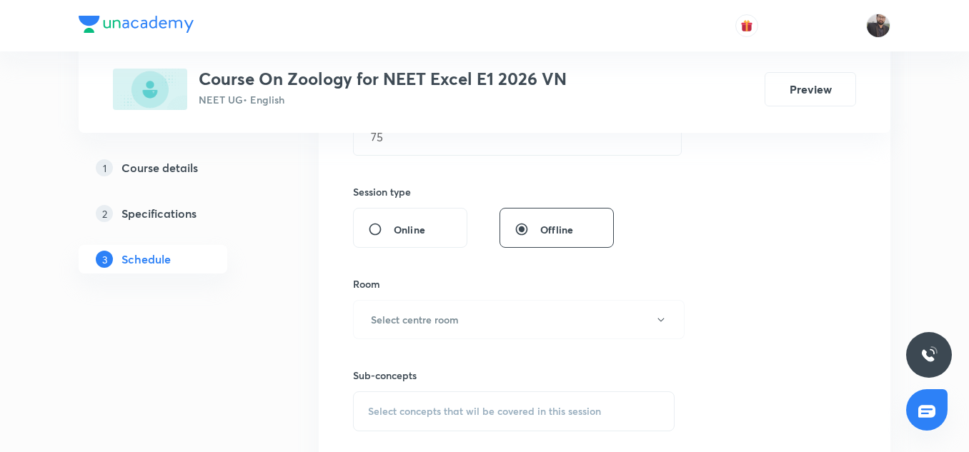
click at [438, 325] on h6 "Select centre room" at bounding box center [415, 319] width 88 height 15
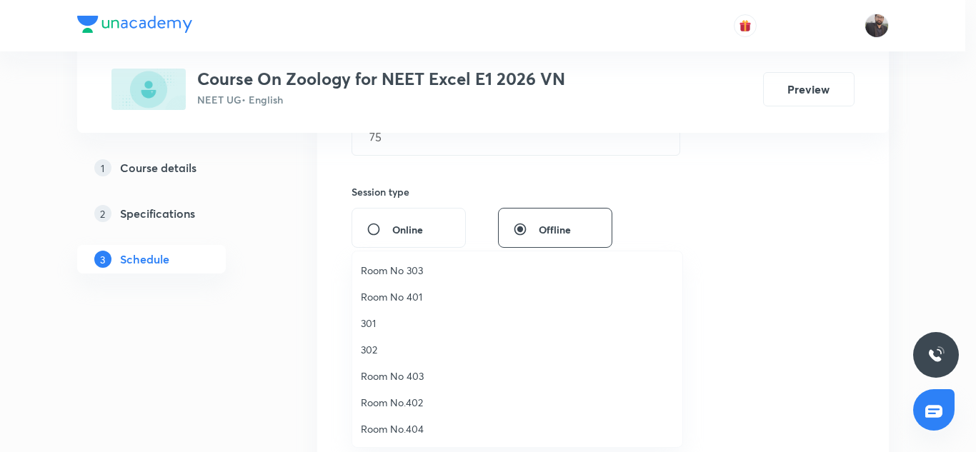
click at [370, 348] on span "302" at bounding box center [517, 349] width 313 height 15
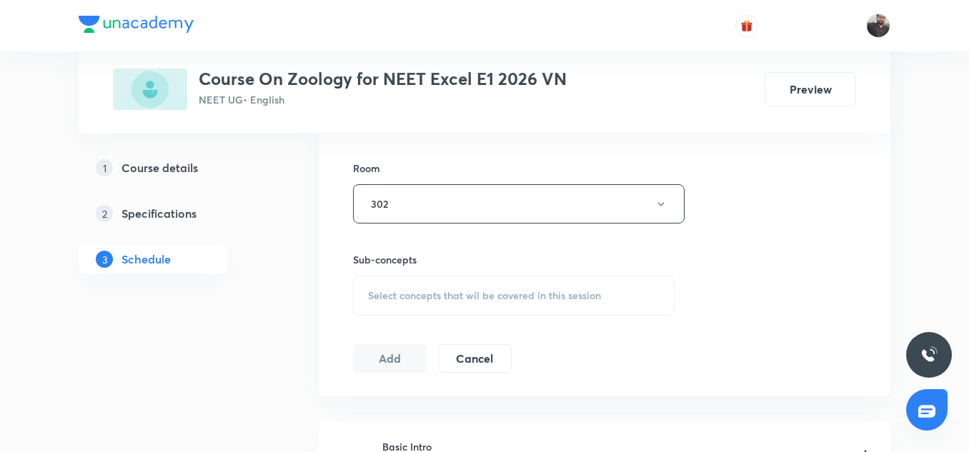
scroll to position [609, 0]
click at [393, 291] on span "Select concepts that wil be covered in this session" at bounding box center [484, 292] width 233 height 11
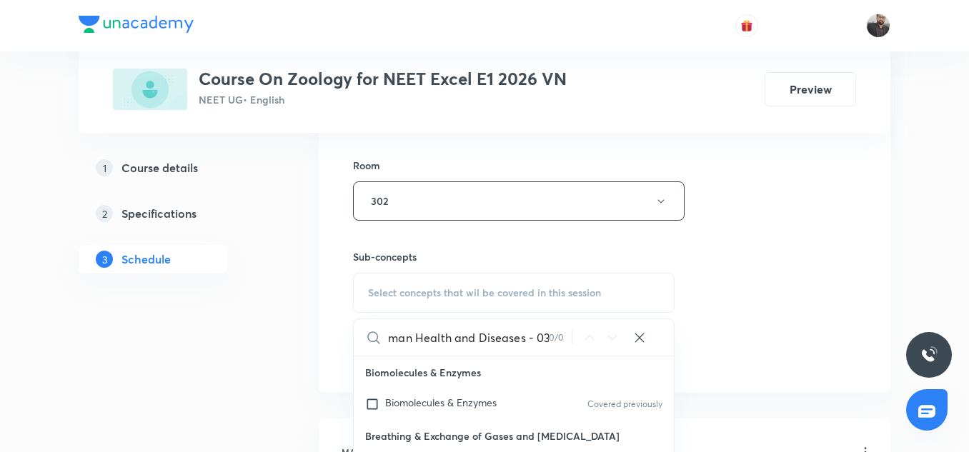
scroll to position [0, 0]
click at [393, 291] on span "Select concepts that wil be covered in this session" at bounding box center [484, 292] width 233 height 11
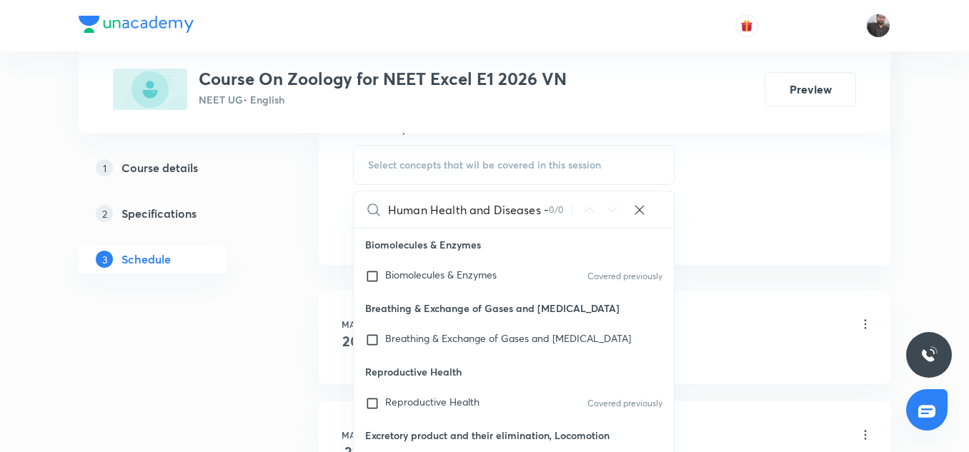
click at [549, 209] on div "0 / 0" at bounding box center [560, 210] width 23 height 14
drag, startPoint x: 486, startPoint y: 210, endPoint x: 562, endPoint y: 216, distance: 76.0
click at [562, 216] on div "Human Health and Diseases - 03 0 / 0 ​" at bounding box center [514, 209] width 320 height 36
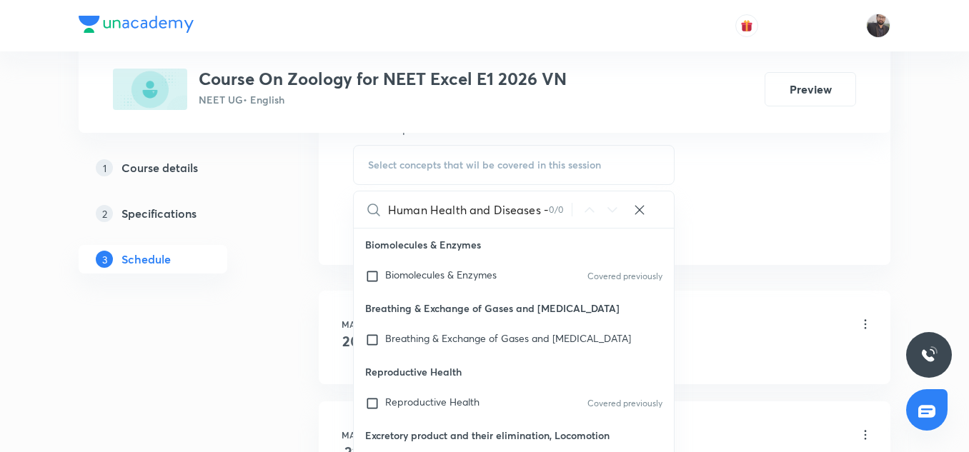
click at [551, 213] on div "0 / 0" at bounding box center [560, 210] width 23 height 14
click at [542, 211] on input "Human Health and Diseases - 03" at bounding box center [468, 209] width 161 height 36
type input "H"
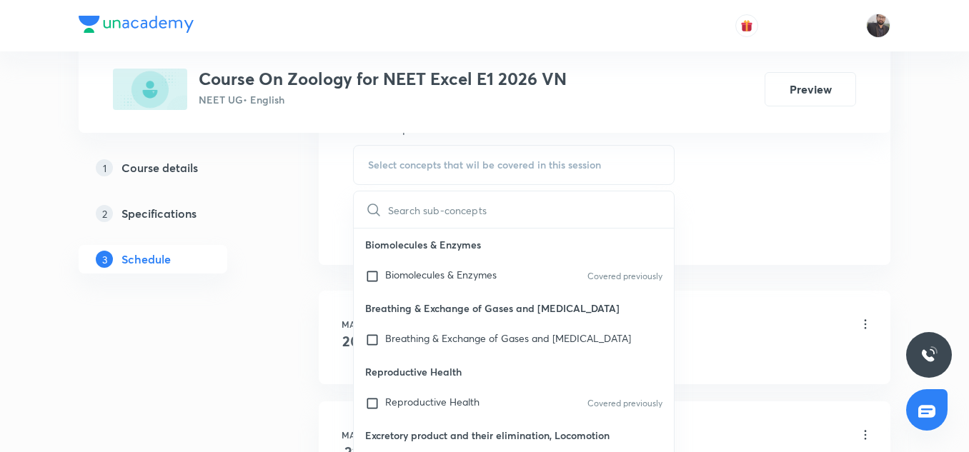
click at [542, 211] on input "text" at bounding box center [531, 209] width 286 height 36
paste input "Human Health and Diseases - 03"
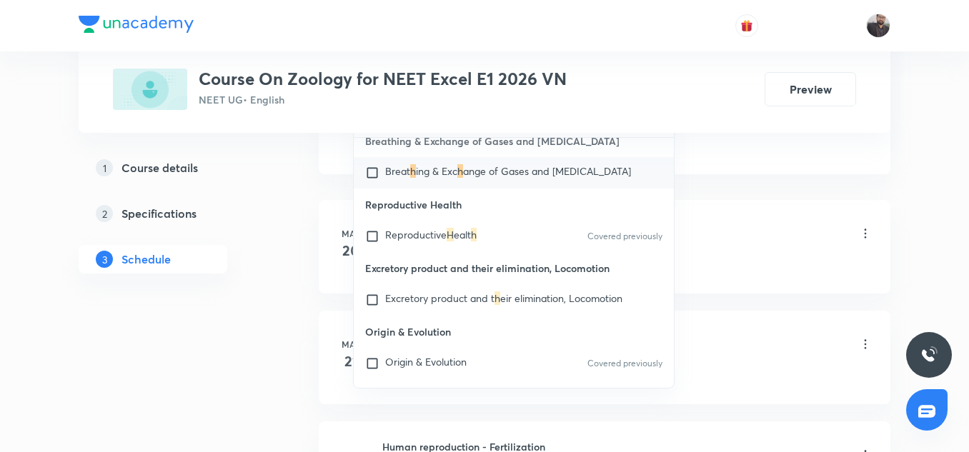
scroll to position [78, 0]
type input "H"
click at [378, 289] on div "Excretory product and t h eir elimination, Locomotion" at bounding box center [514, 298] width 320 height 31
checkbox input "true"
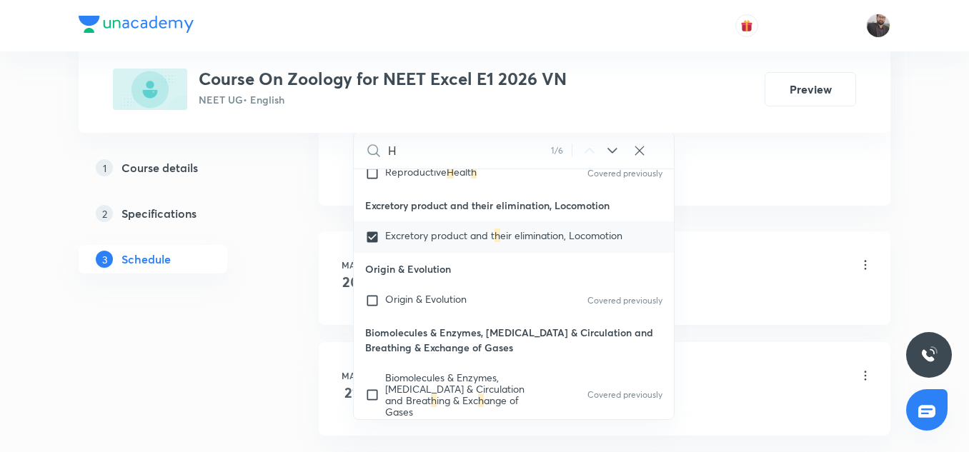
scroll to position [174, 0]
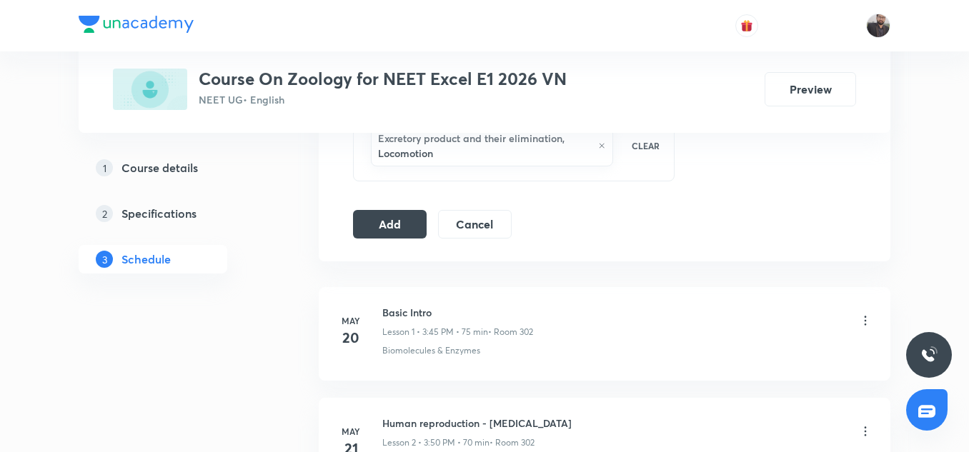
scroll to position [771, 0]
click at [399, 227] on button "Add" at bounding box center [390, 224] width 74 height 29
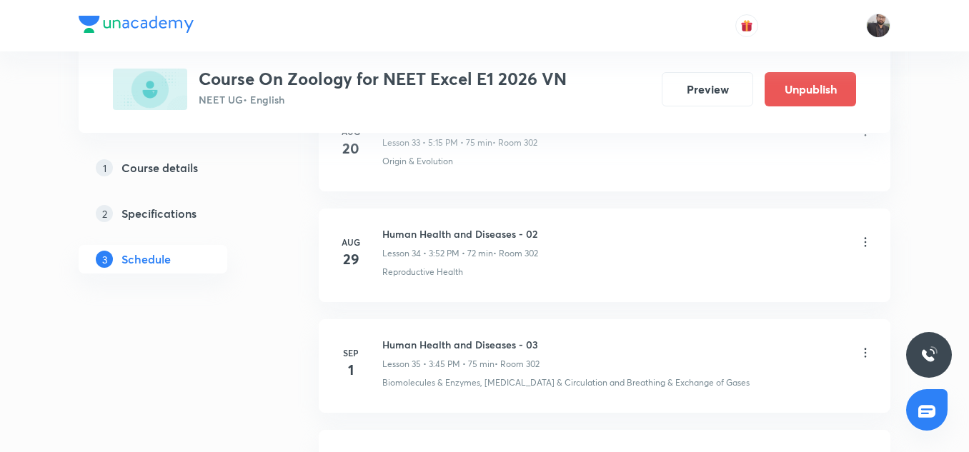
scroll to position [4022, 0]
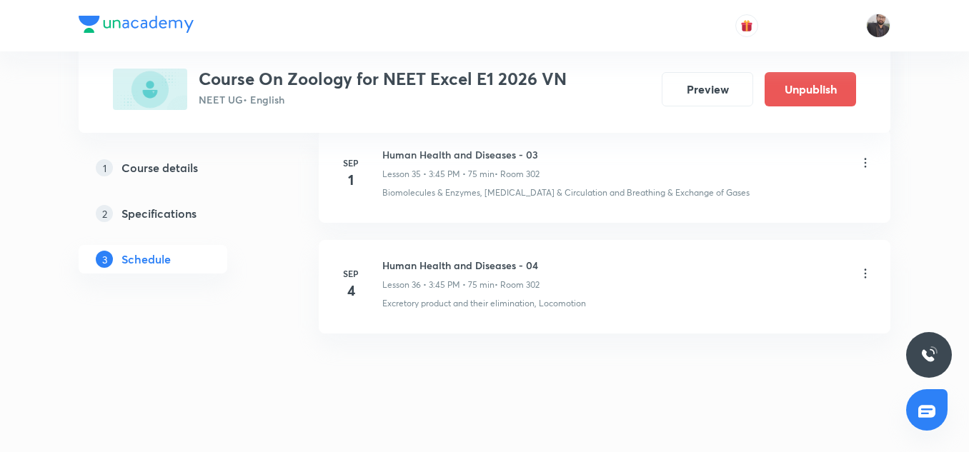
scroll to position [4006, 0]
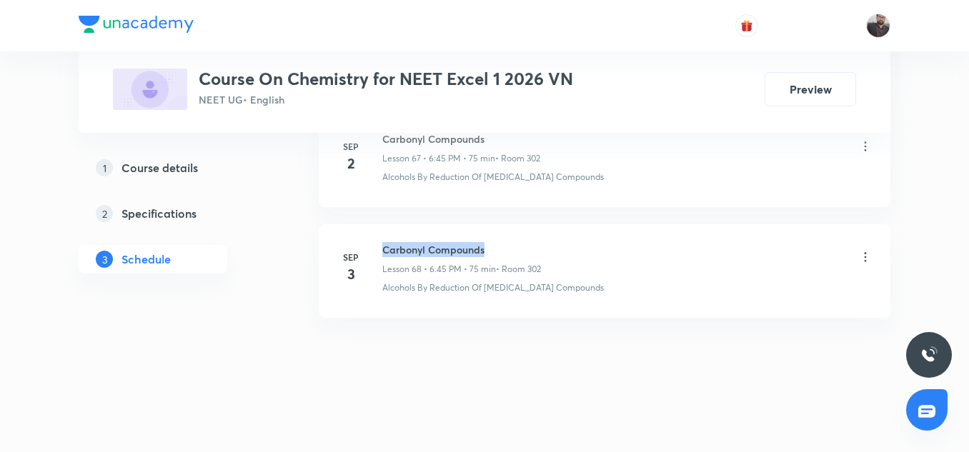
drag, startPoint x: 382, startPoint y: 241, endPoint x: 543, endPoint y: 234, distance: 160.9
click at [543, 234] on li "[DATE] [MEDICAL_DATA] Compounds Lesson 68 • 6:45 PM • 75 min • Room 302 Alcohol…" at bounding box center [604, 271] width 571 height 94
copy h6 "Carbonyl Compounds"
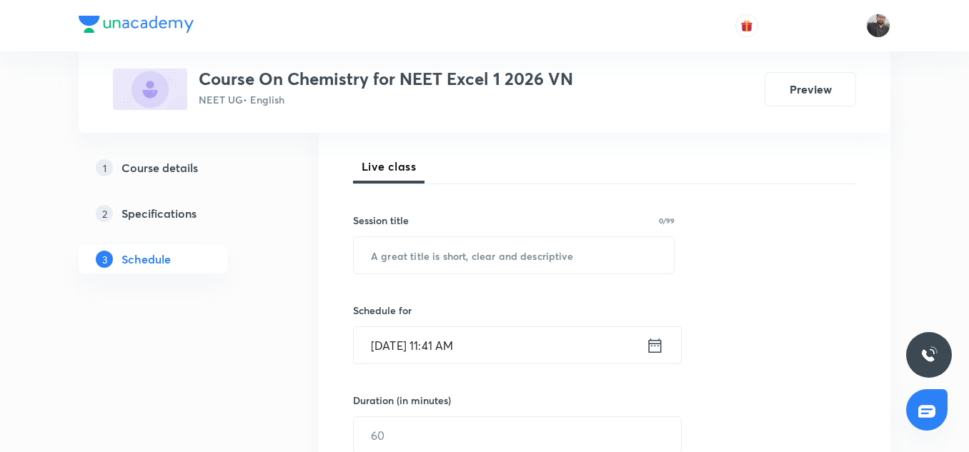
scroll to position [196, 0]
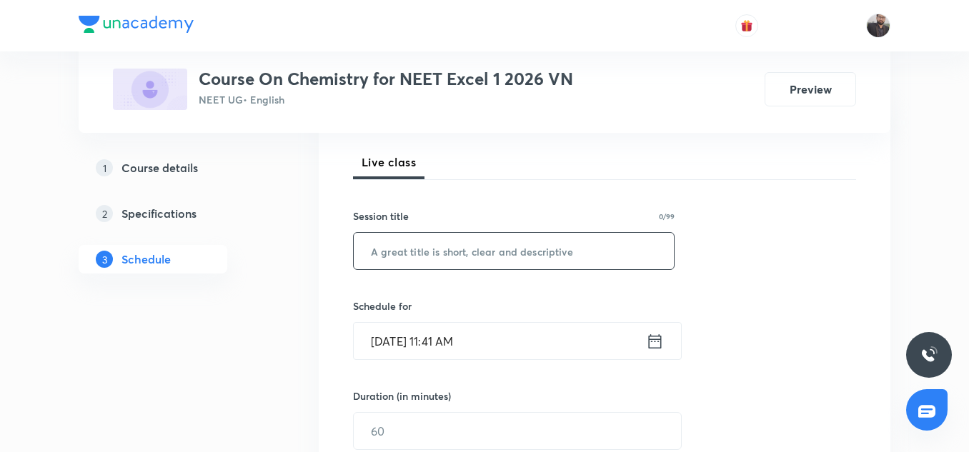
click at [464, 269] on input "text" at bounding box center [514, 251] width 320 height 36
paste input "Carbonyl Compounds"
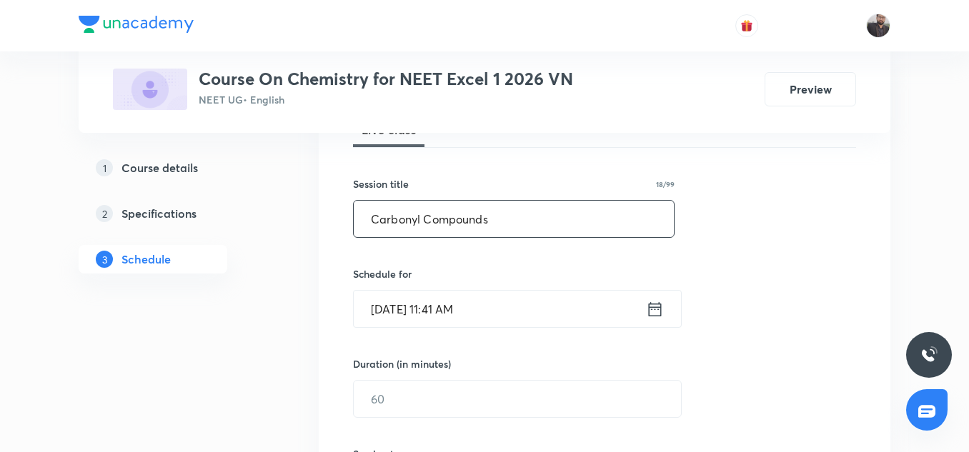
scroll to position [224, 0]
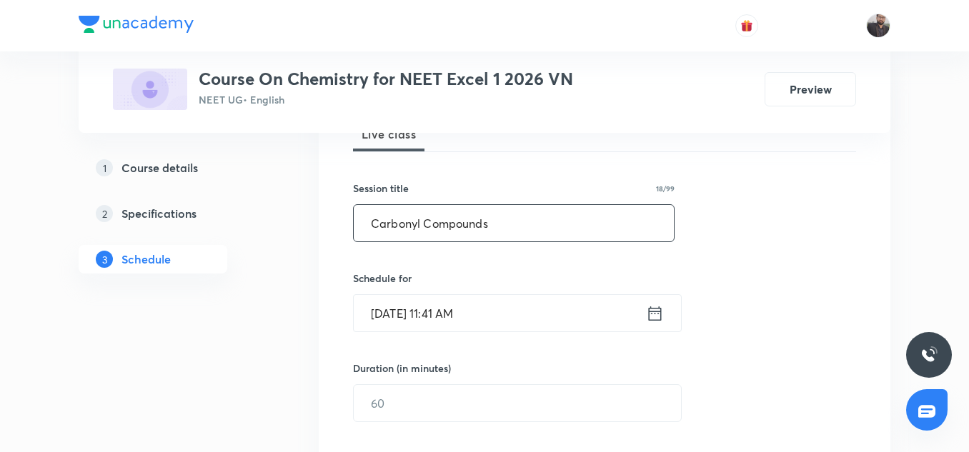
type input "Carbonyl Compounds"
click at [496, 313] on input "[DATE] 11:41 AM" at bounding box center [500, 313] width 292 height 36
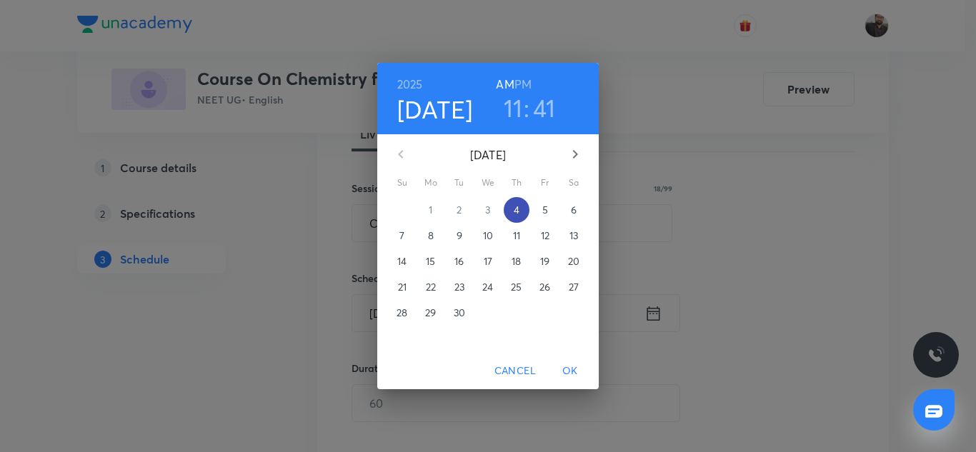
click at [516, 212] on p "4" at bounding box center [517, 210] width 6 height 14
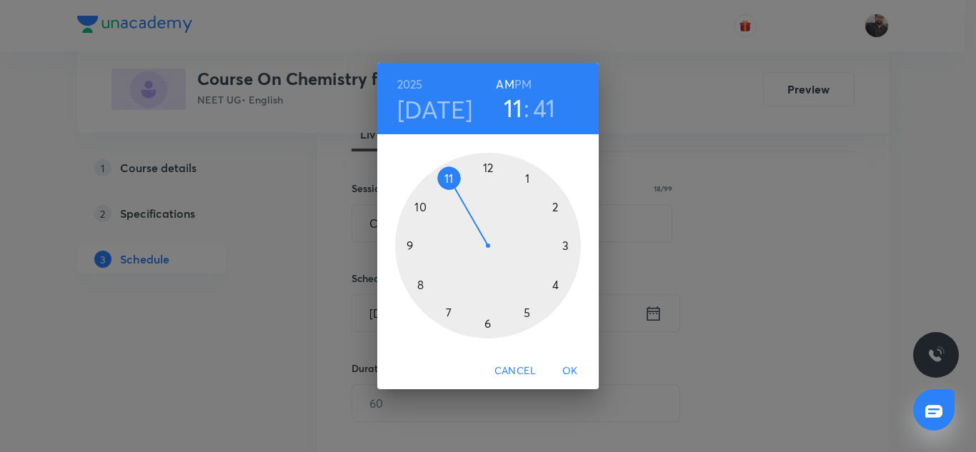
click at [527, 309] on div at bounding box center [488, 246] width 186 height 186
click at [528, 81] on h6 "PM" at bounding box center [522, 84] width 17 height 20
click at [566, 241] on div at bounding box center [488, 246] width 186 height 186
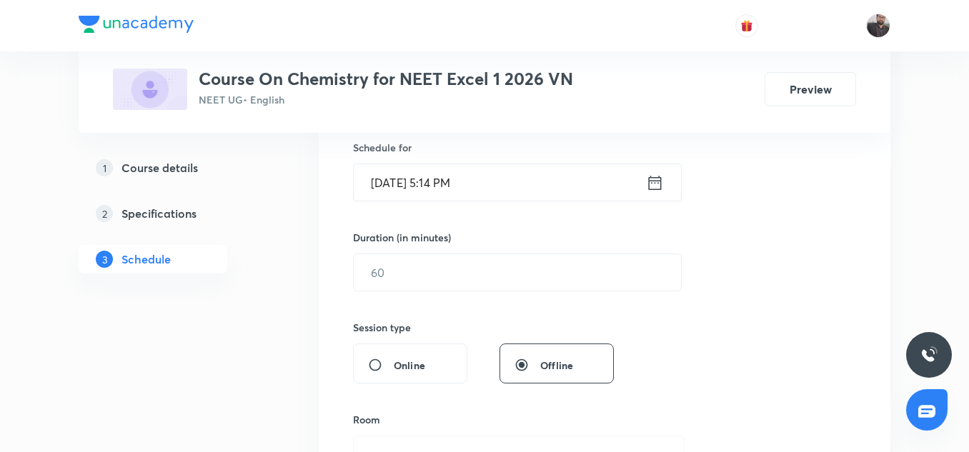
scroll to position [357, 0]
click at [479, 282] on input "text" at bounding box center [517, 270] width 327 height 36
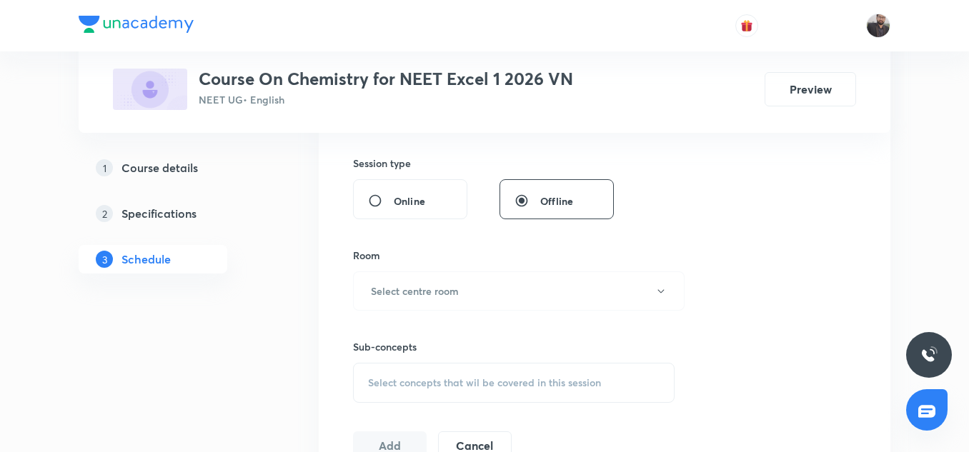
scroll to position [520, 0]
type input "75"
click at [468, 282] on button "Select centre room" at bounding box center [518, 290] width 331 height 39
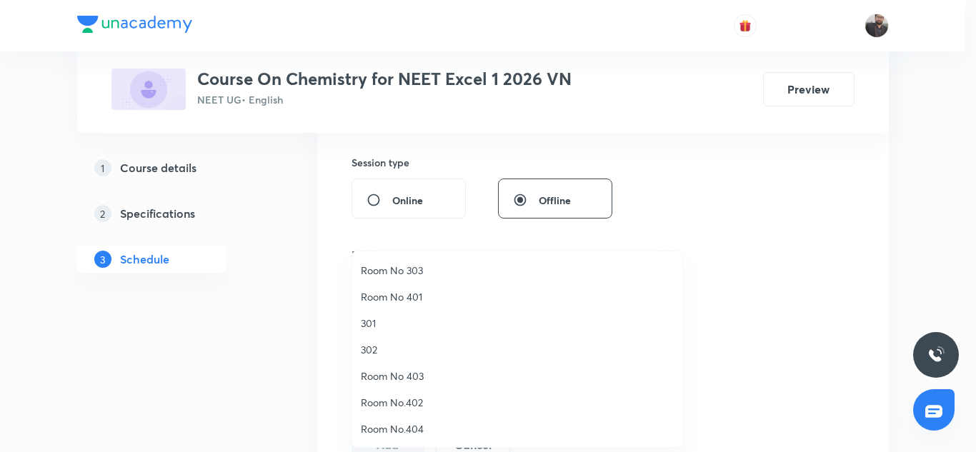
click at [376, 352] on span "302" at bounding box center [517, 349] width 313 height 15
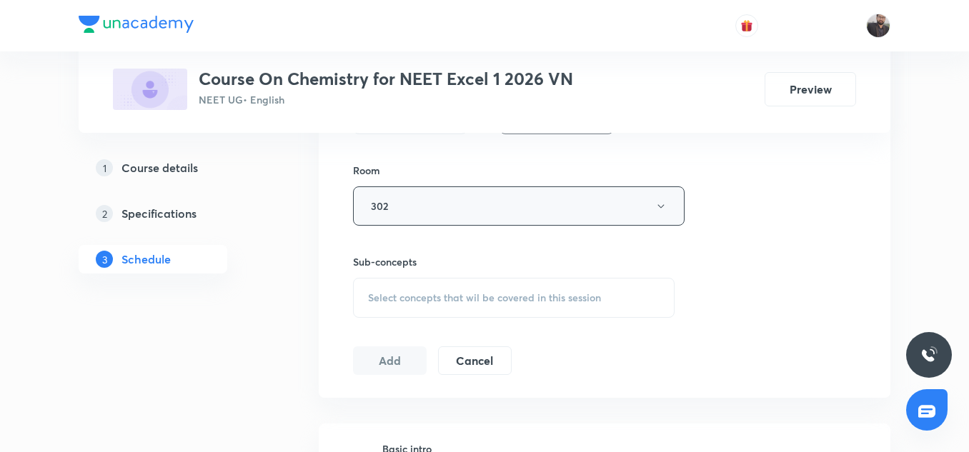
scroll to position [615, 0]
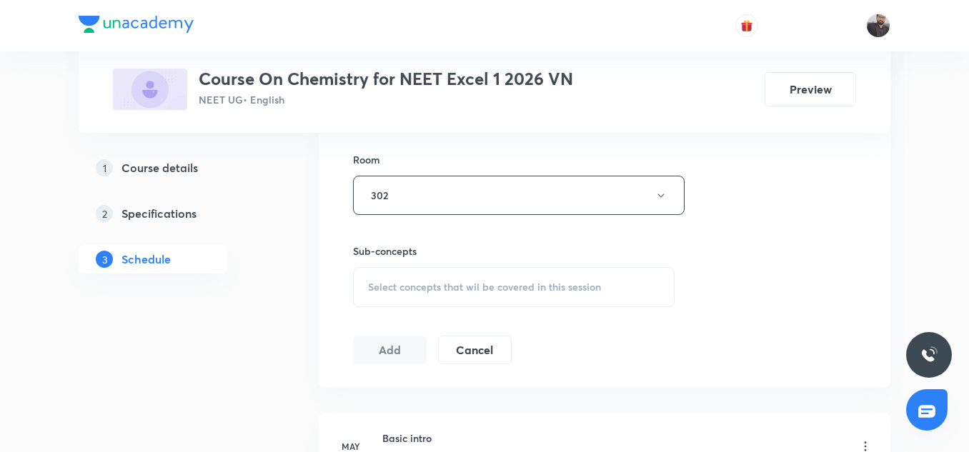
click at [389, 278] on div "Select concepts that wil be covered in this session" at bounding box center [513, 287] width 321 height 40
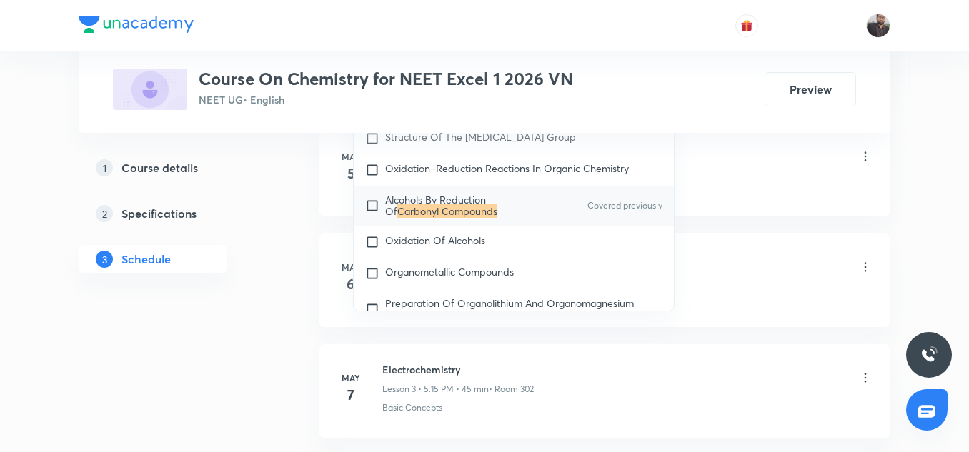
scroll to position [906, 0]
type input "Carbonyl Compounds"
click at [374, 216] on input "checkbox" at bounding box center [375, 205] width 20 height 23
checkbox input "true"
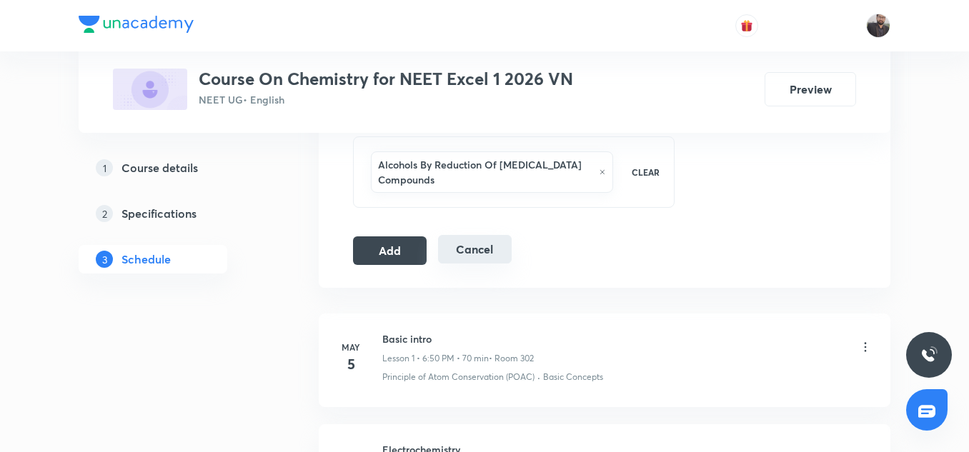
scroll to position [745, 0]
click at [392, 246] on button "Add" at bounding box center [390, 250] width 74 height 29
click at [392, 246] on button "Add" at bounding box center [390, 251] width 74 height 29
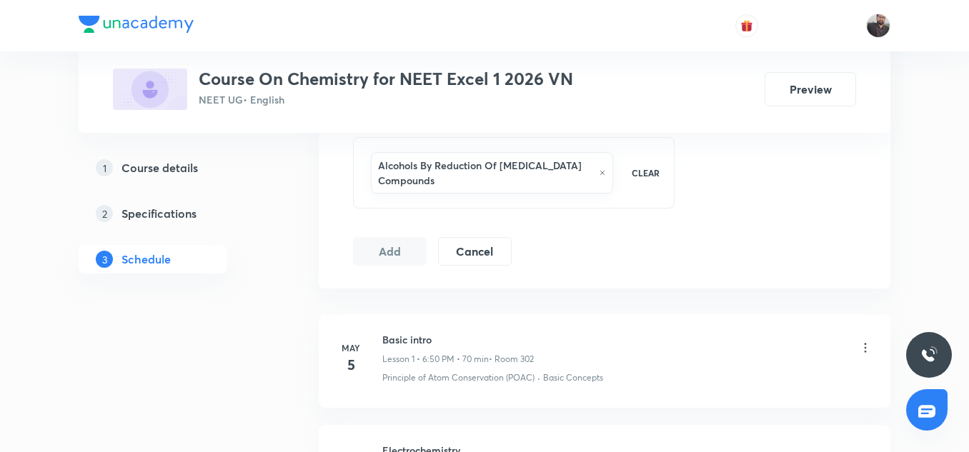
click at [392, 246] on button "Add" at bounding box center [390, 251] width 74 height 29
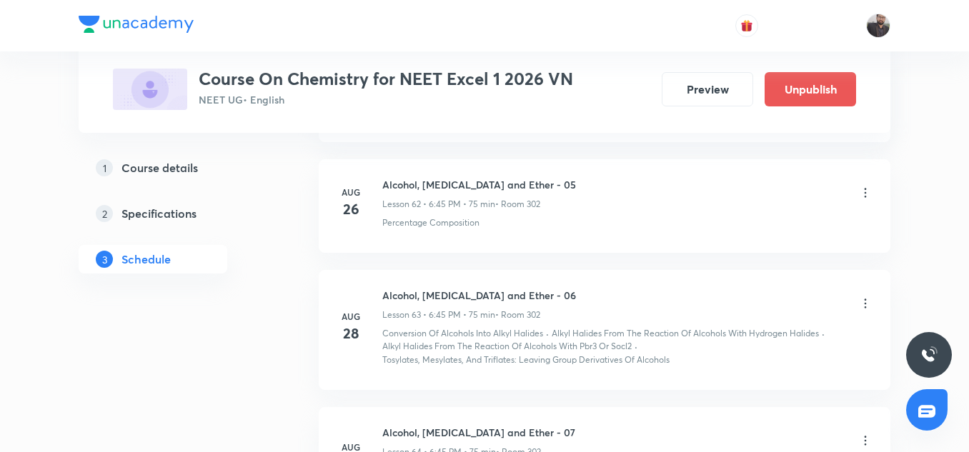
scroll to position [7730, 0]
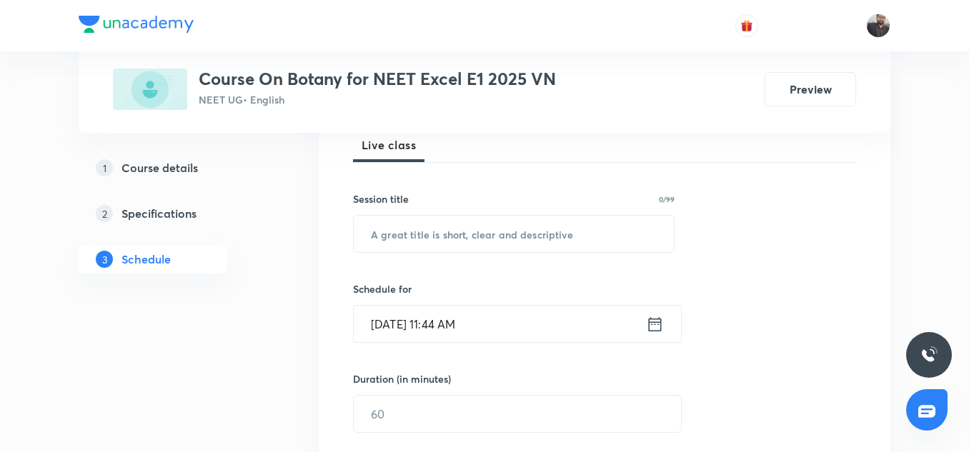
scroll to position [7336, 0]
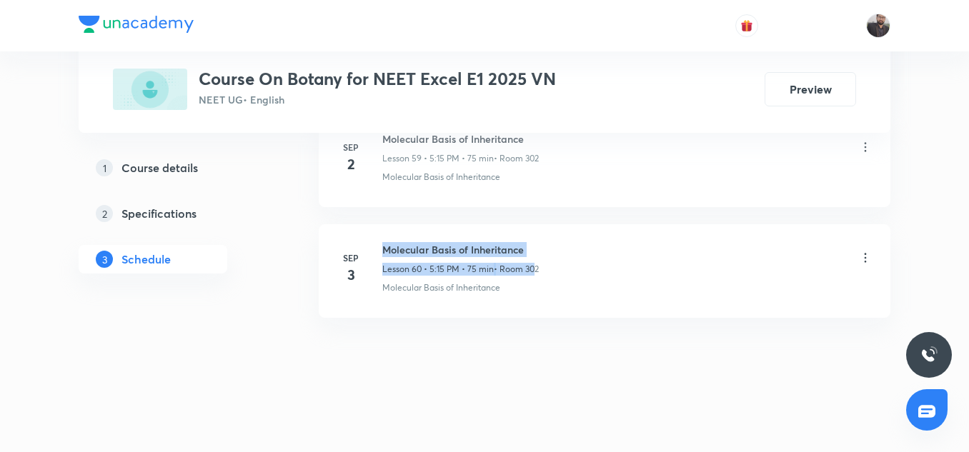
drag, startPoint x: 381, startPoint y: 248, endPoint x: 533, endPoint y: 257, distance: 152.4
click at [533, 257] on div "[DATE] Molecular Basis of Inheritance Lesson 60 • 5:15 PM • 75 min • Room 302 M…" at bounding box center [604, 268] width 536 height 52
copy div "Molecular Basis of Inheritance Lesson 60 • 5:15 PM • 75 min • Room 3"
click at [531, 257] on div "Molecular Basis of Inheritance Lesson 60 • 5:15 PM • 75 min • Room 302" at bounding box center [460, 259] width 156 height 34
drag, startPoint x: 384, startPoint y: 245, endPoint x: 543, endPoint y: 237, distance: 158.8
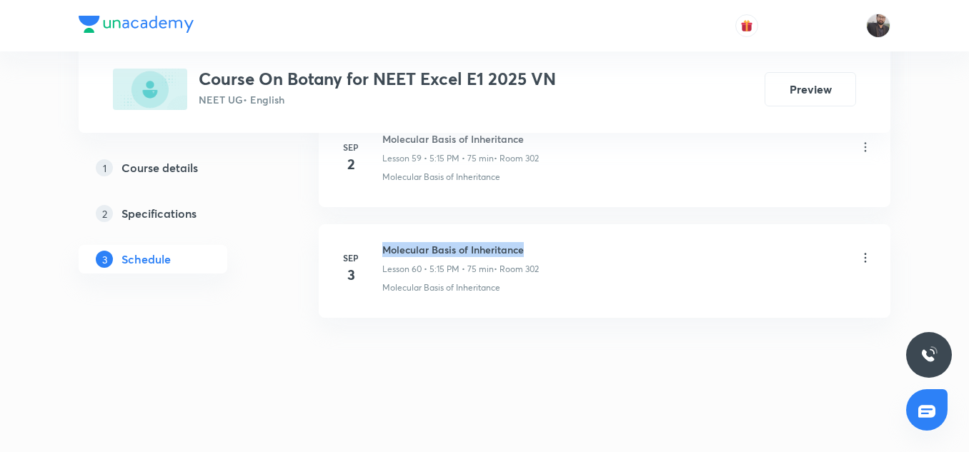
click at [543, 237] on li "[DATE] Molecular Basis of Inheritance Lesson 60 • 5:15 PM • 75 min • Room 302 M…" at bounding box center [604, 271] width 571 height 94
copy h6 "Molecular Basis of Inheritance"
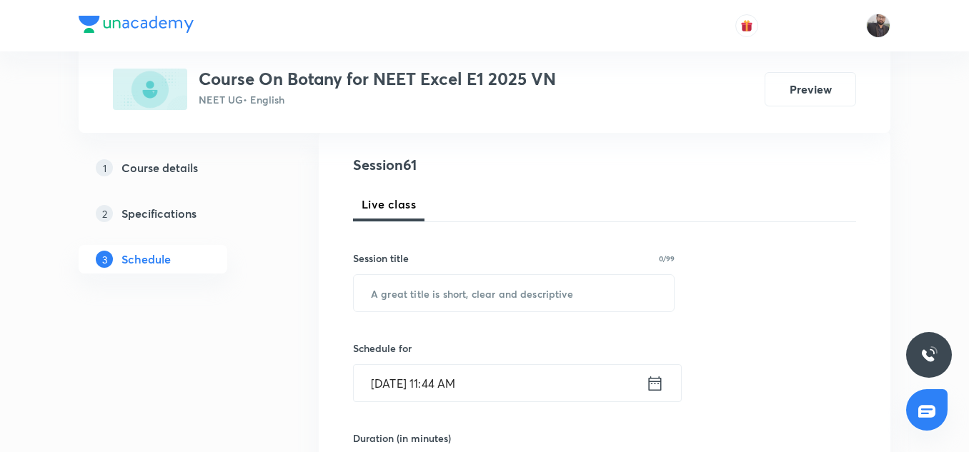
scroll to position [156, 0]
click at [506, 291] on input "text" at bounding box center [514, 292] width 320 height 36
paste input "Molecular Basis of Inheritance"
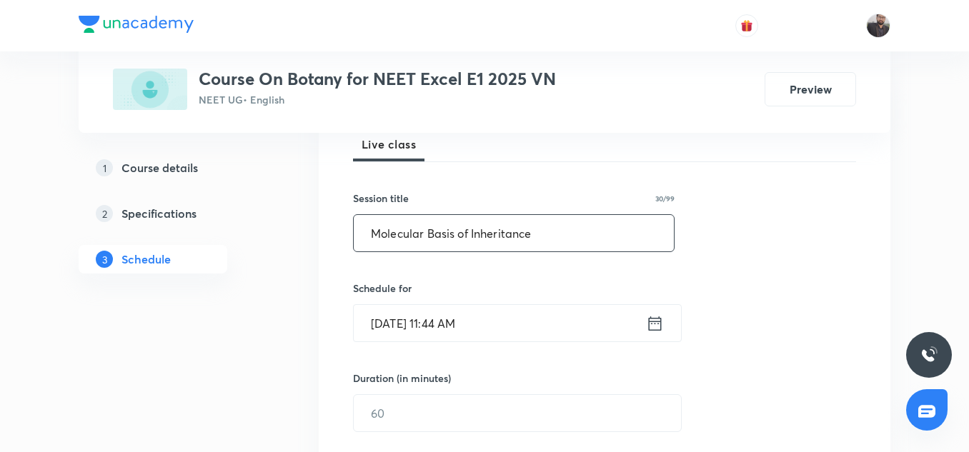
scroll to position [215, 0]
type input "Molecular Basis of Inheritance"
click at [497, 331] on input "[DATE] 11:44 AM" at bounding box center [500, 322] width 292 height 36
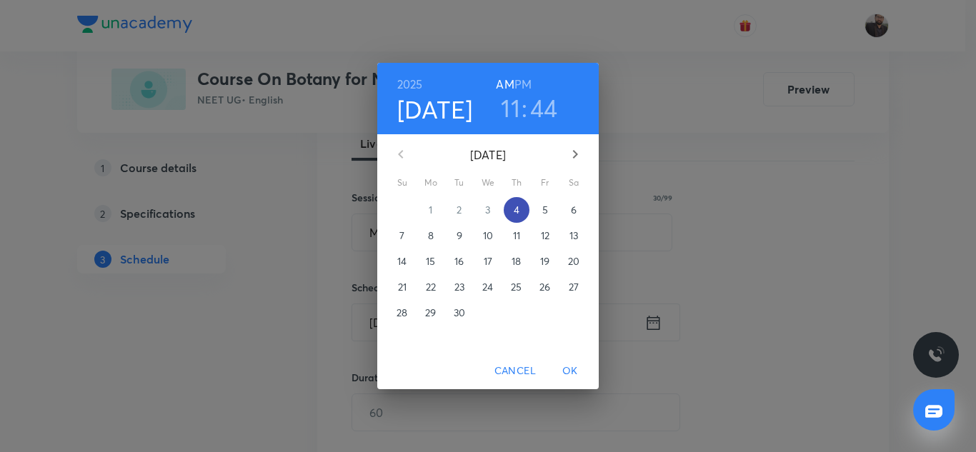
click at [517, 209] on p "4" at bounding box center [517, 210] width 6 height 14
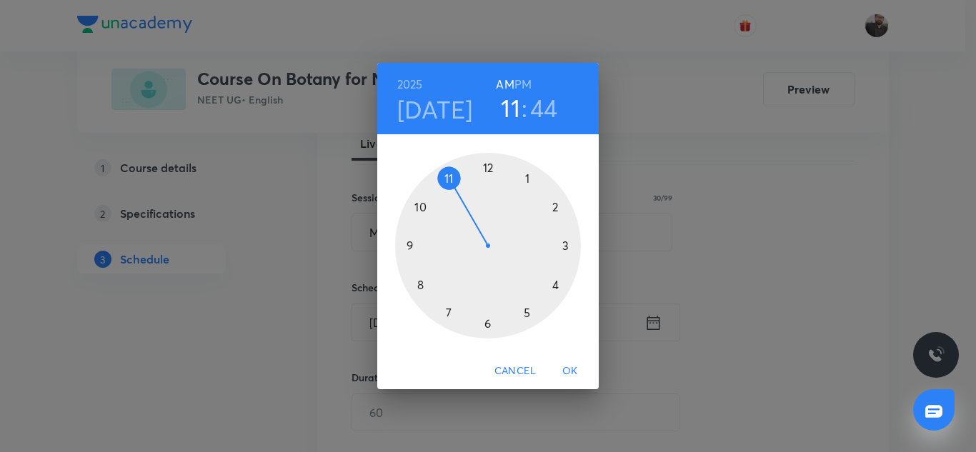
click at [488, 322] on div at bounding box center [488, 246] width 186 height 186
click at [519, 82] on h6 "PM" at bounding box center [522, 84] width 17 height 20
click at [408, 243] on div at bounding box center [488, 246] width 186 height 186
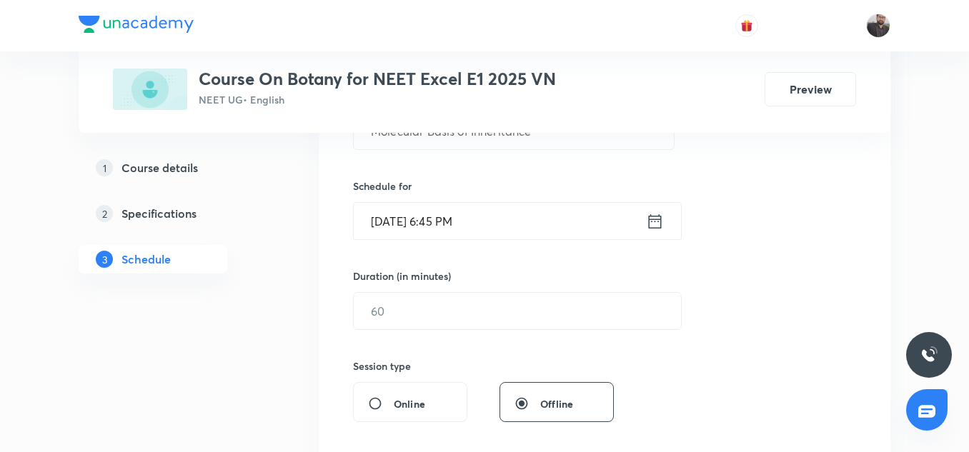
scroll to position [319, 0]
click at [480, 329] on div "Session 61 Live class Session title 30/99 Molecular Basis of Inheritance ​ Sche…" at bounding box center [604, 325] width 503 height 671
click at [478, 314] on input "text" at bounding box center [517, 309] width 327 height 36
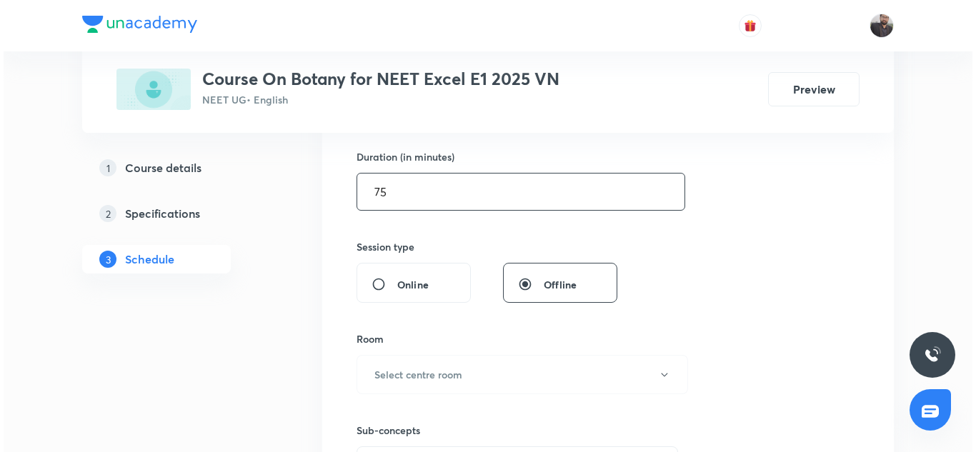
scroll to position [486, 0]
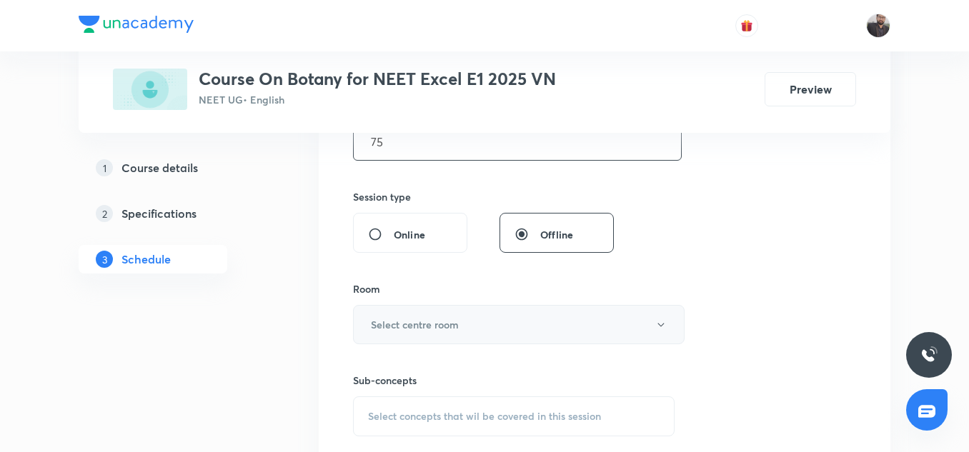
type input "75"
click at [466, 316] on button "Select centre room" at bounding box center [518, 324] width 331 height 39
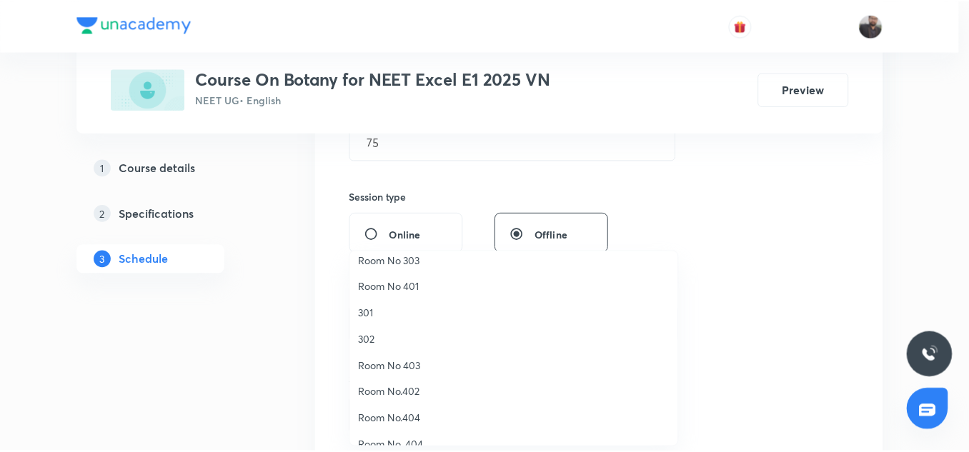
scroll to position [9, 0]
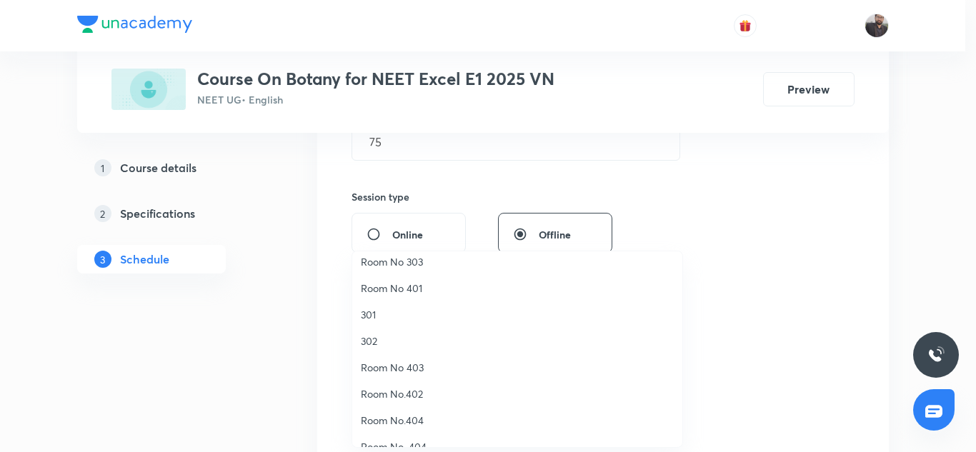
click at [371, 341] on span "302" at bounding box center [517, 341] width 313 height 15
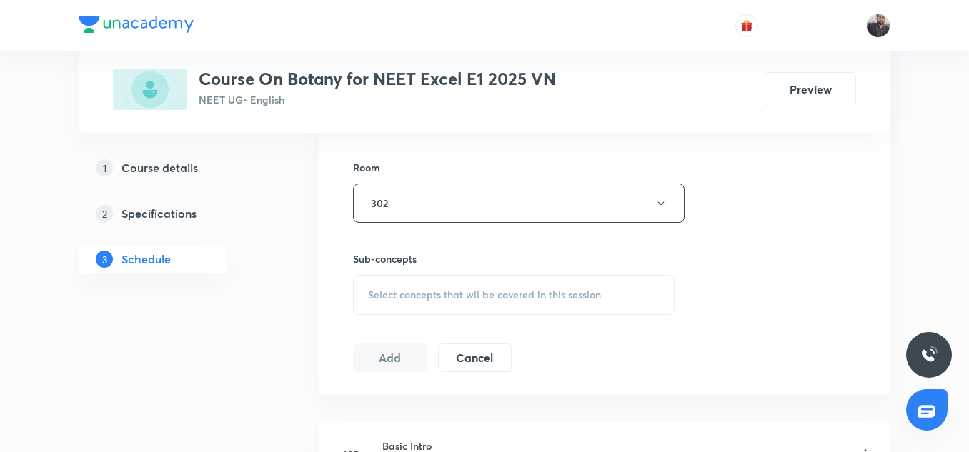
scroll to position [613, 0]
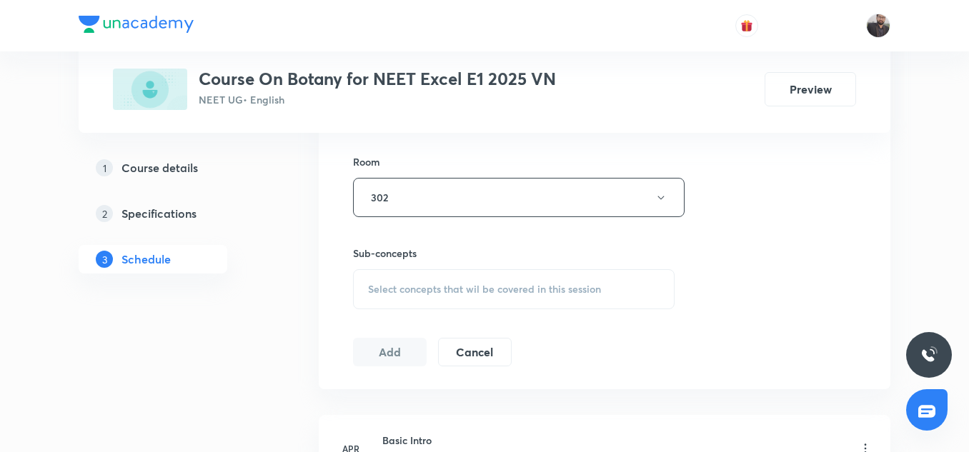
click at [396, 296] on div "Select concepts that wil be covered in this session" at bounding box center [513, 289] width 321 height 40
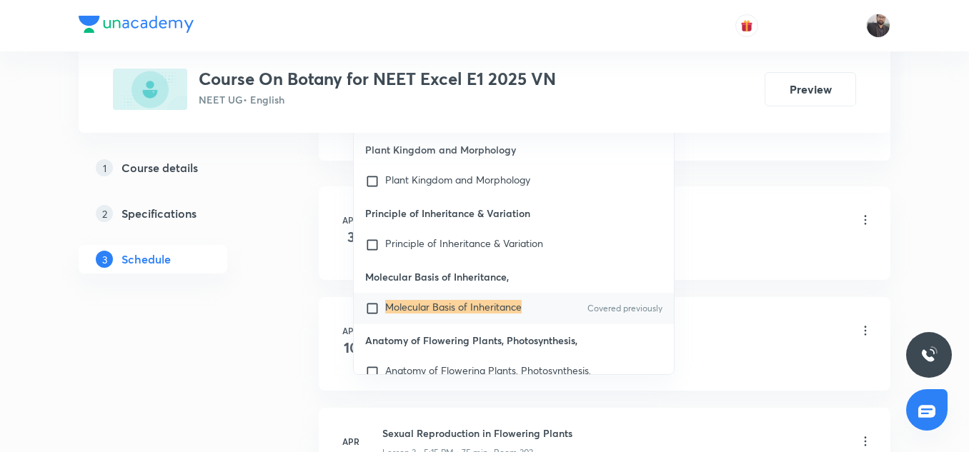
scroll to position [842, 0]
type input "Molecular Basis of Inheritance"
click at [361, 301] on div "Molecular Basis of Inheritance Covered previously" at bounding box center [514, 307] width 320 height 31
checkbox input "true"
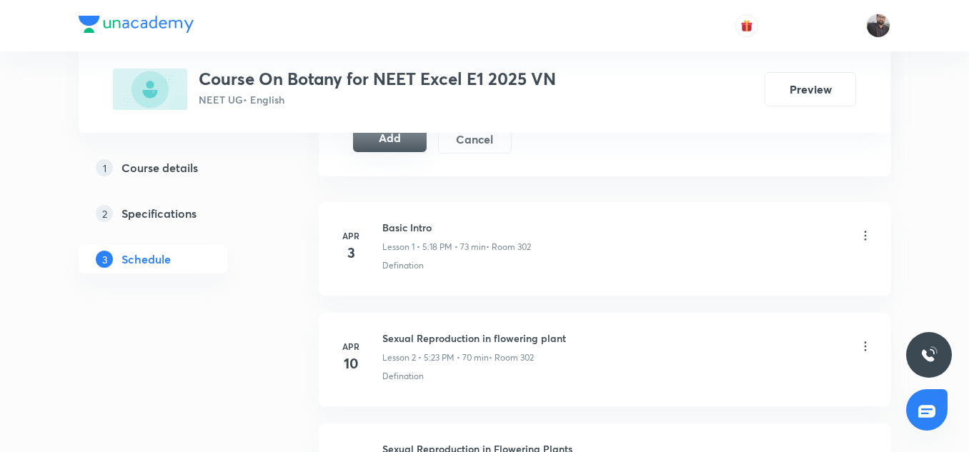
click at [406, 139] on button "Add" at bounding box center [390, 138] width 74 height 29
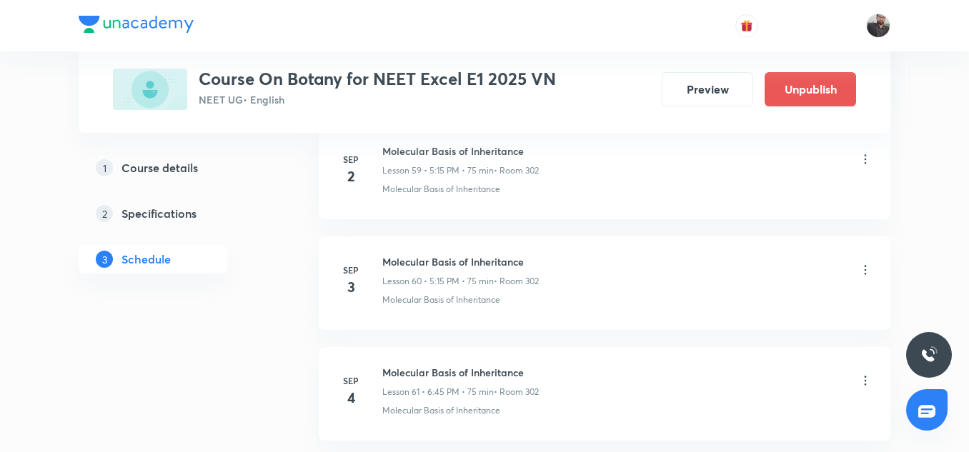
scroll to position [6692, 0]
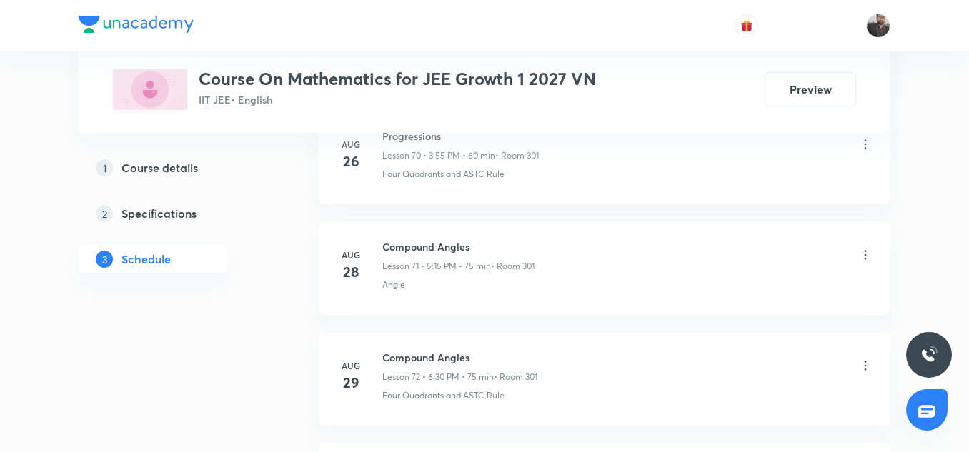
scroll to position [9108, 0]
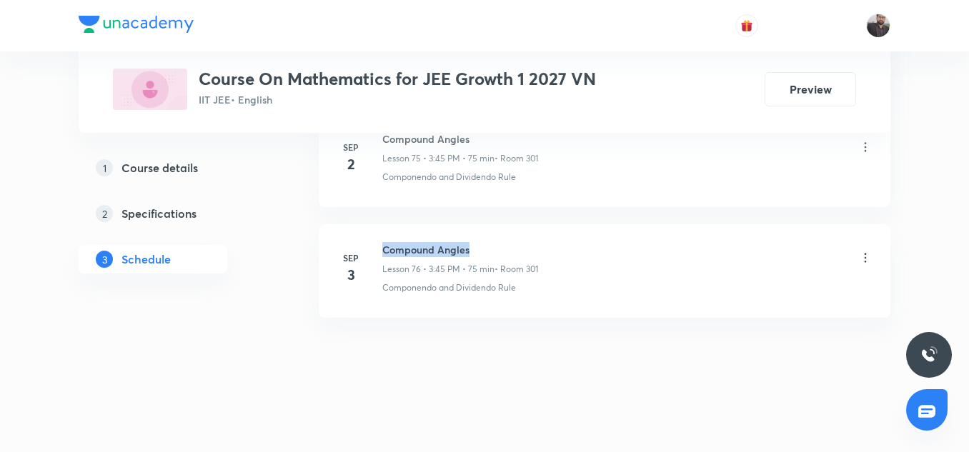
copy h6 "Compound Angles"
drag, startPoint x: 380, startPoint y: 244, endPoint x: 489, endPoint y: 252, distance: 109.6
click at [489, 252] on div "[DATE] Compound Angles Lesson 76 • 3:45 PM • 75 min • Room 301 Componendo and D…" at bounding box center [604, 268] width 536 height 52
click at [489, 252] on h6 "Compound Angles" at bounding box center [460, 249] width 156 height 15
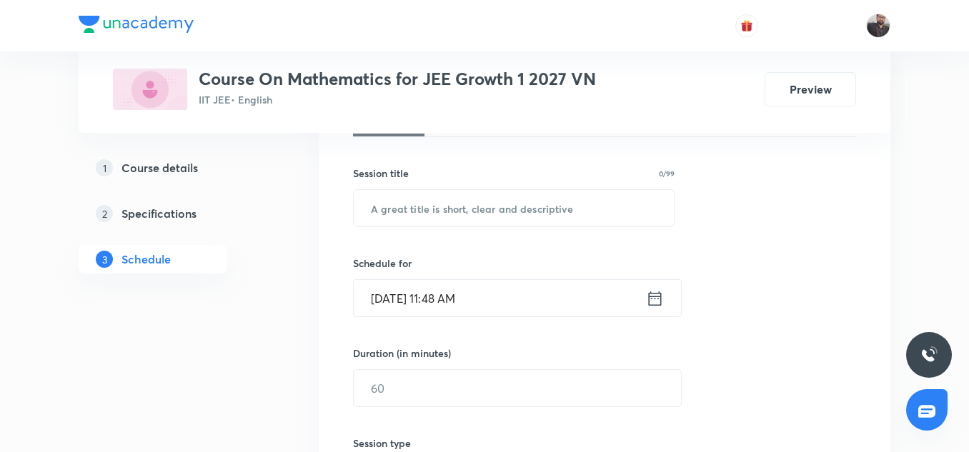
scroll to position [240, 0]
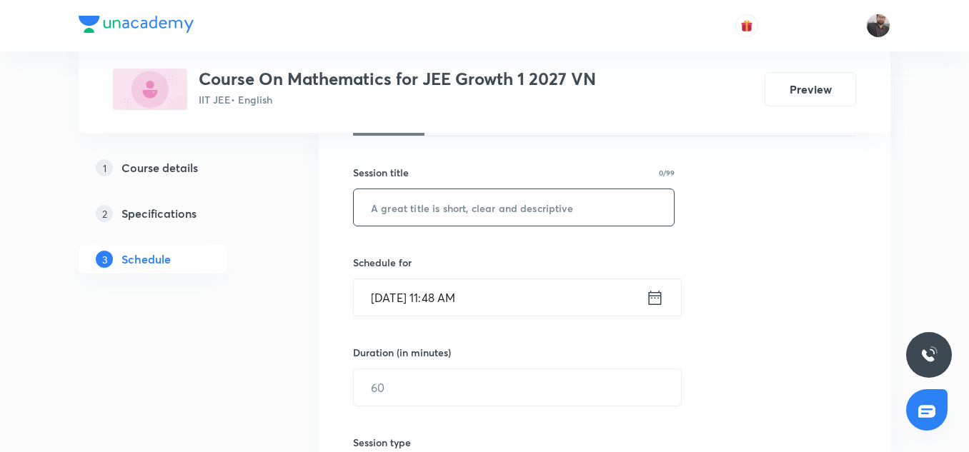
click at [461, 214] on input "text" at bounding box center [514, 207] width 320 height 36
paste input "Compound Angles"
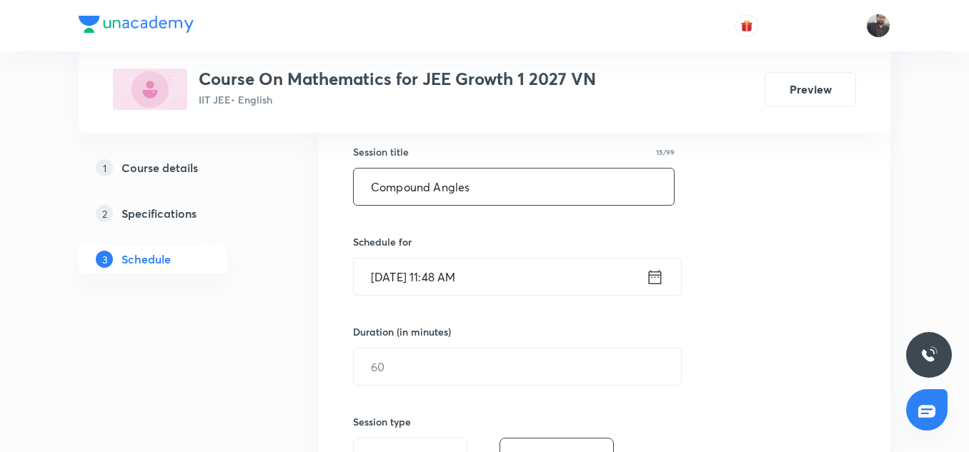
type input "Compound Angles"
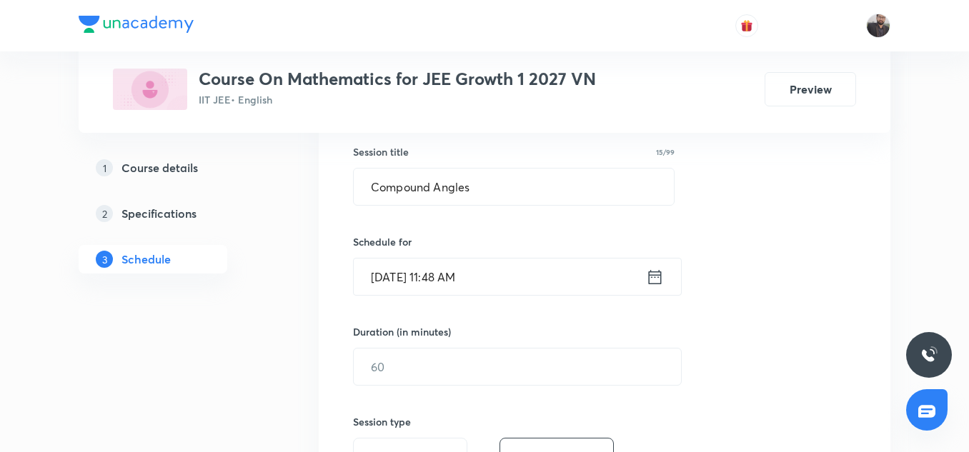
click at [471, 274] on input "[DATE] 11:48 AM" at bounding box center [500, 277] width 292 height 36
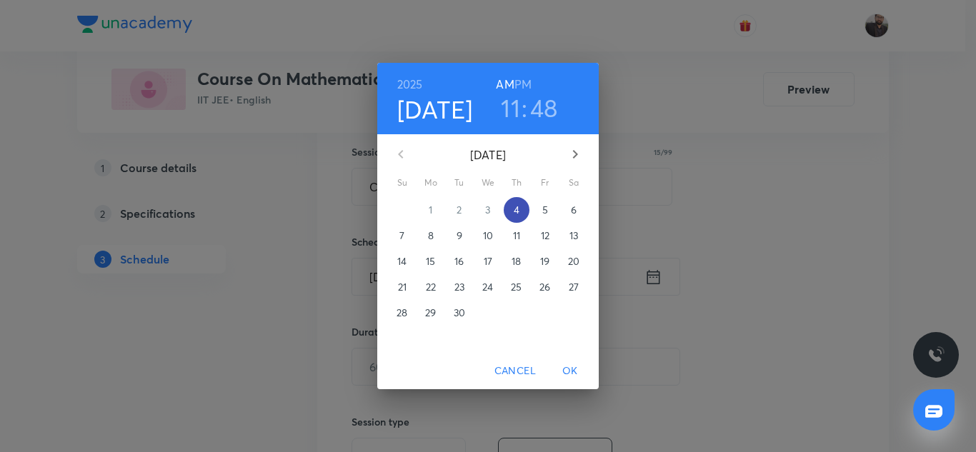
click at [516, 209] on p "4" at bounding box center [517, 210] width 6 height 14
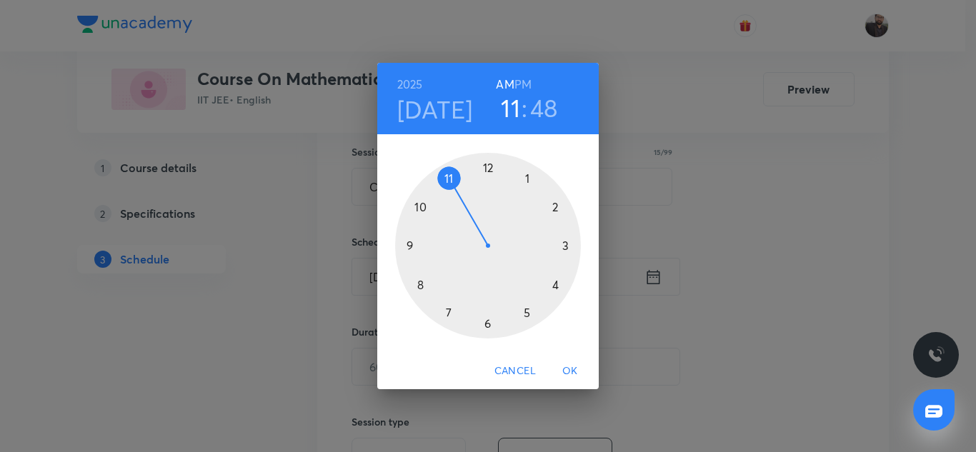
click at [567, 246] on div at bounding box center [488, 246] width 186 height 186
click at [524, 85] on h6 "PM" at bounding box center [522, 84] width 17 height 20
click at [408, 245] on div at bounding box center [488, 246] width 186 height 186
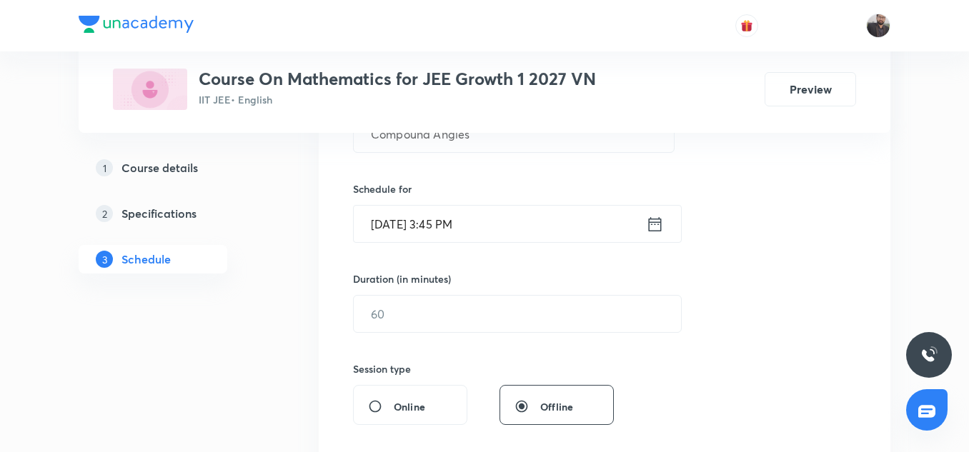
scroll to position [314, 0]
click at [409, 316] on input "text" at bounding box center [517, 313] width 327 height 36
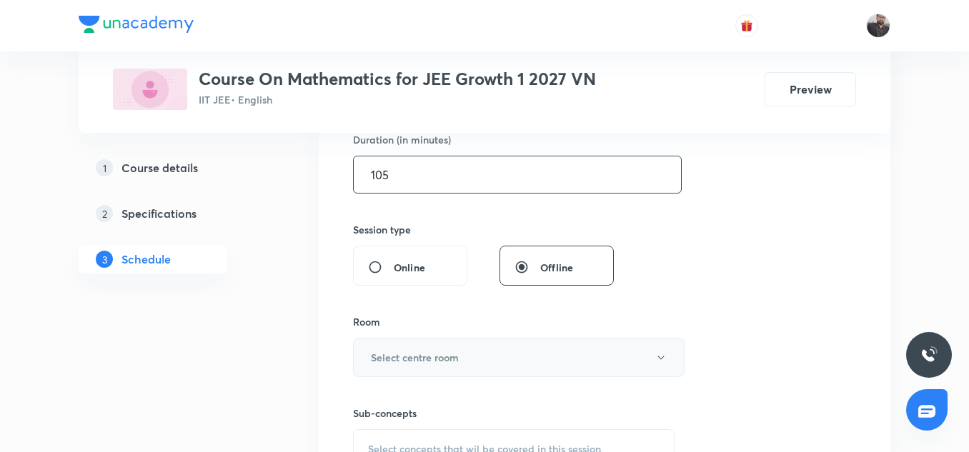
type input "105"
click at [411, 353] on h6 "Select centre room" at bounding box center [415, 357] width 88 height 15
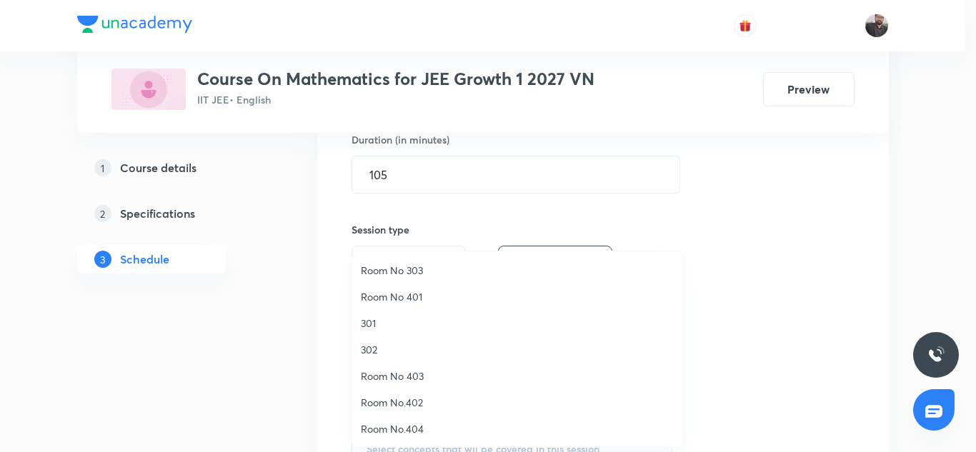
click at [479, 205] on div at bounding box center [488, 226] width 976 height 452
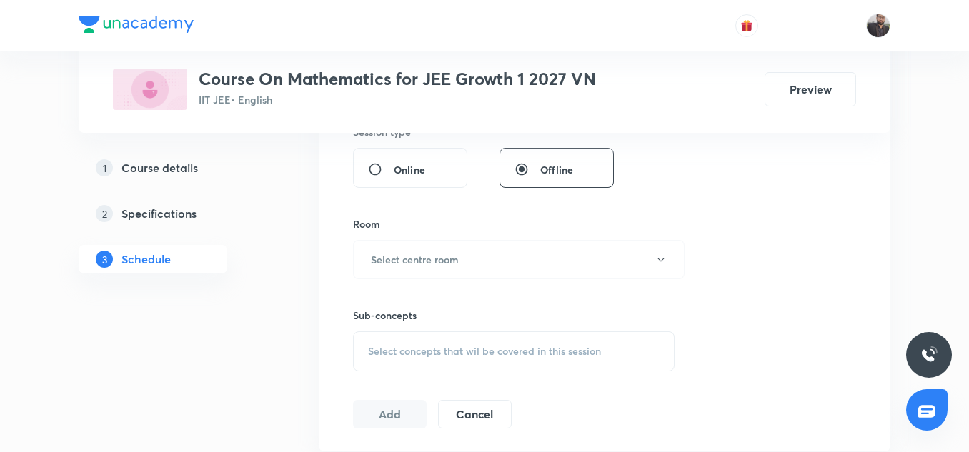
scroll to position [551, 0]
click at [439, 261] on h6 "Select centre room" at bounding box center [415, 258] width 88 height 15
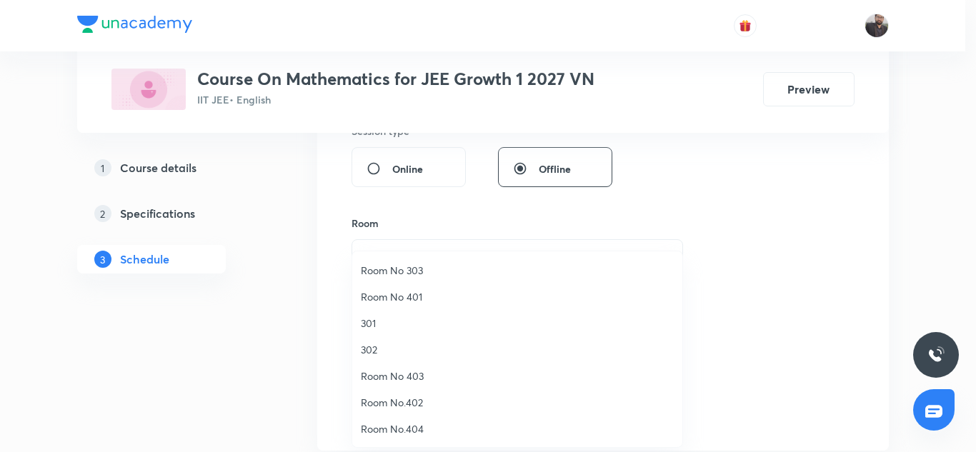
click at [401, 291] on span "Room No 401" at bounding box center [517, 296] width 313 height 15
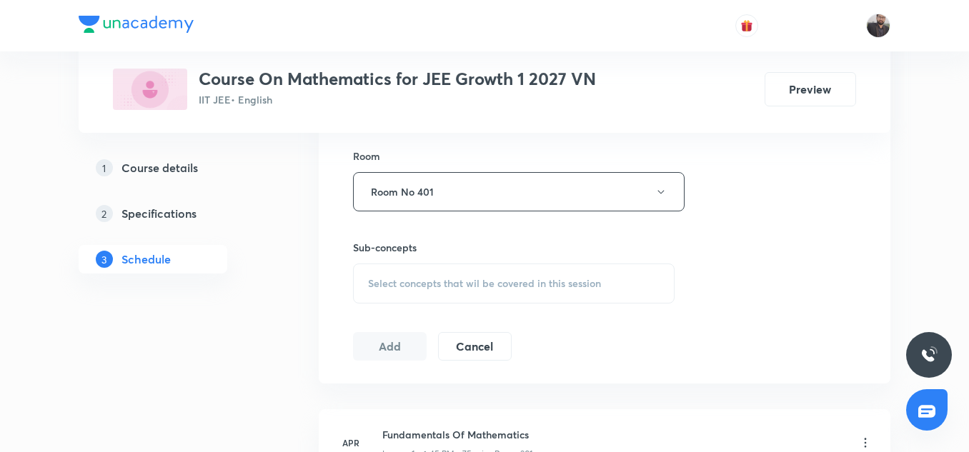
scroll to position [620, 0]
click at [401, 291] on div "Select concepts that wil be covered in this session" at bounding box center [513, 282] width 321 height 40
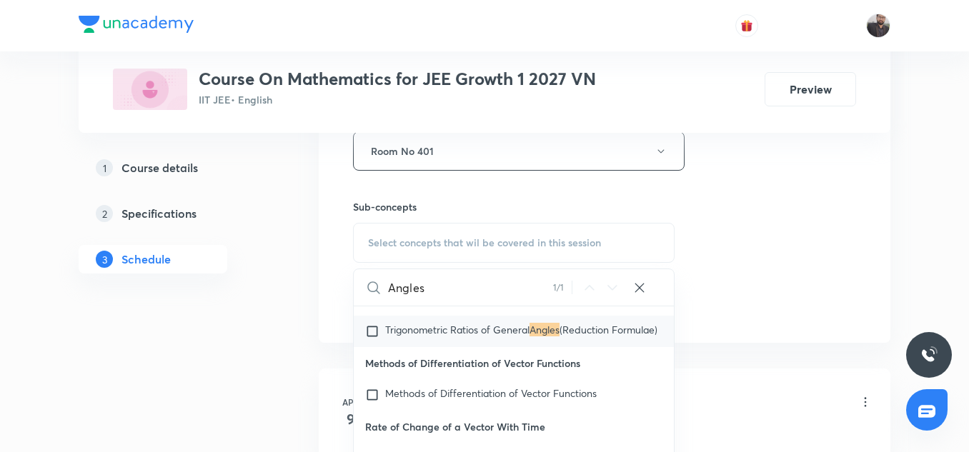
scroll to position [1947, 0]
type input "Angles"
click at [376, 339] on input "checkbox" at bounding box center [375, 331] width 20 height 14
checkbox input "true"
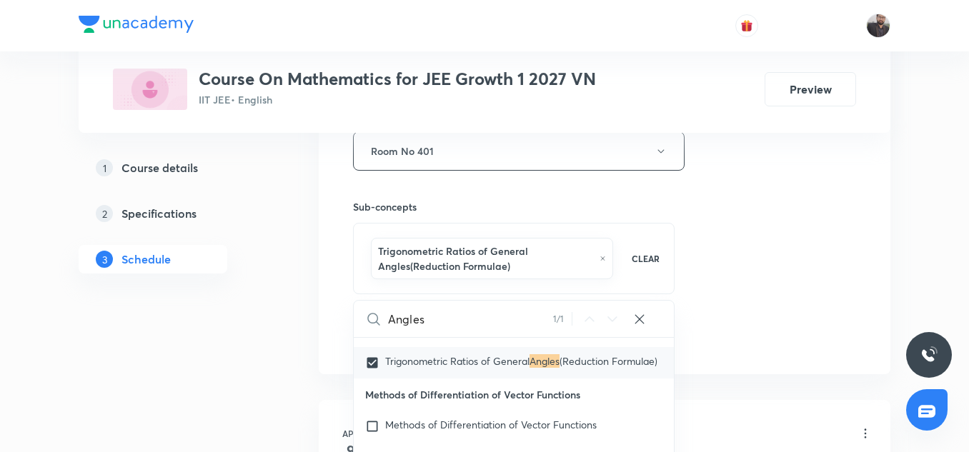
click at [819, 242] on div "Session 77 Live class Session title 15/99 Compound Angles ​ Schedule for Sep 4,…" at bounding box center [604, 0] width 503 height 702
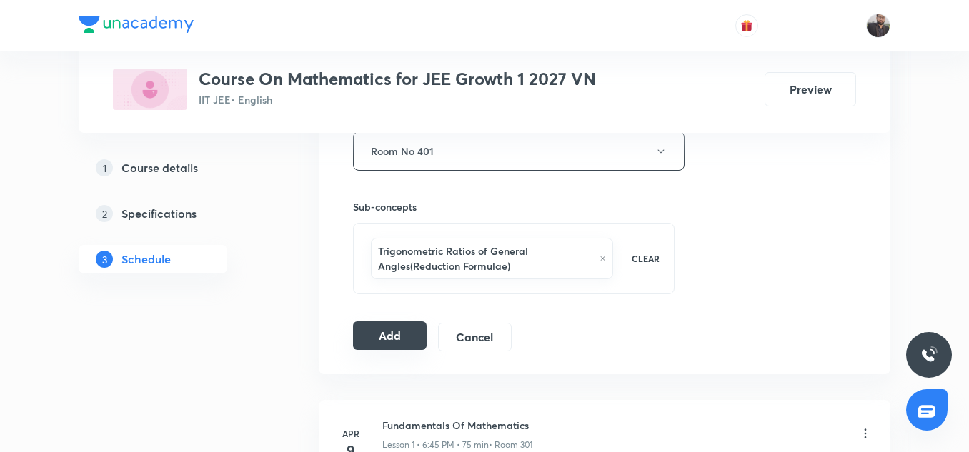
click at [371, 342] on button "Add" at bounding box center [390, 335] width 74 height 29
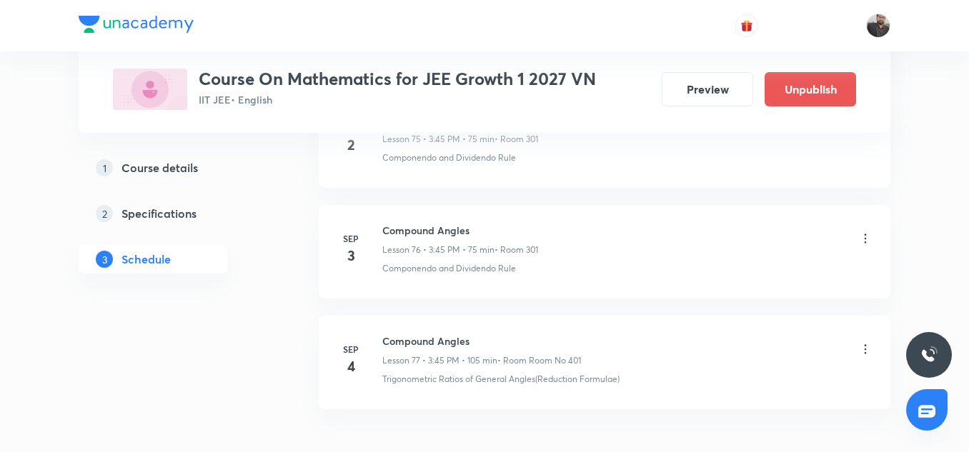
scroll to position [8473, 0]
click at [869, 348] on icon at bounding box center [865, 347] width 14 height 14
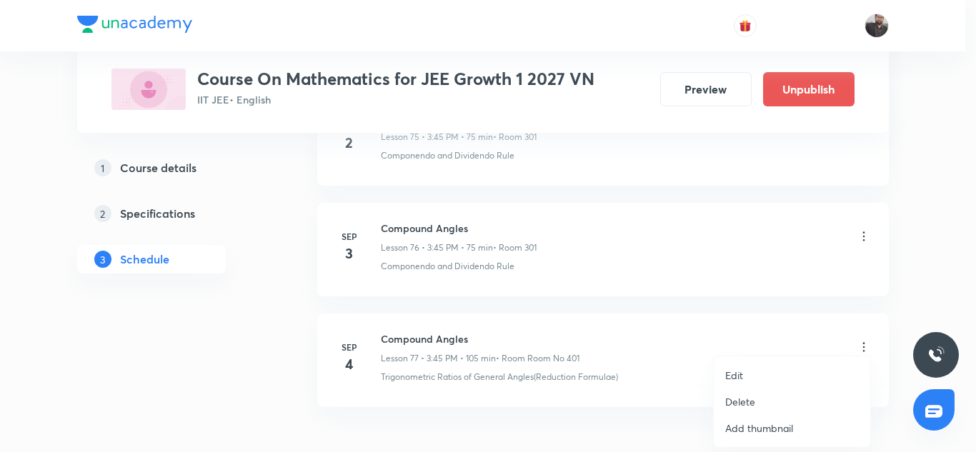
click at [746, 375] on li "Edit" at bounding box center [792, 375] width 156 height 26
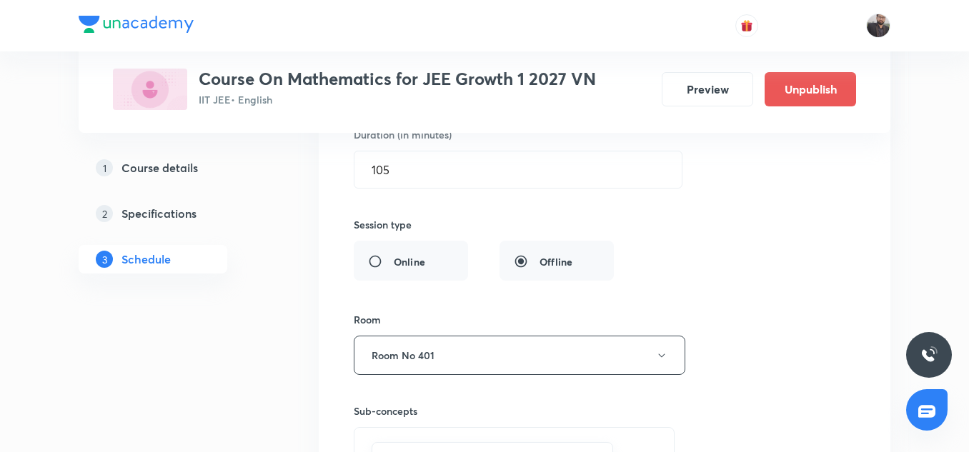
scroll to position [8871, 0]
click at [451, 355] on button "Room No 401" at bounding box center [519, 354] width 331 height 39
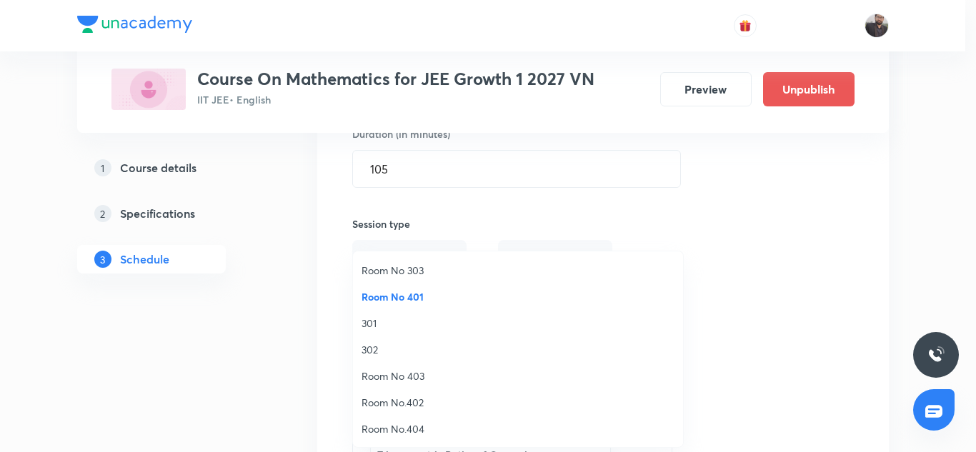
click at [380, 316] on span "301" at bounding box center [517, 323] width 313 height 15
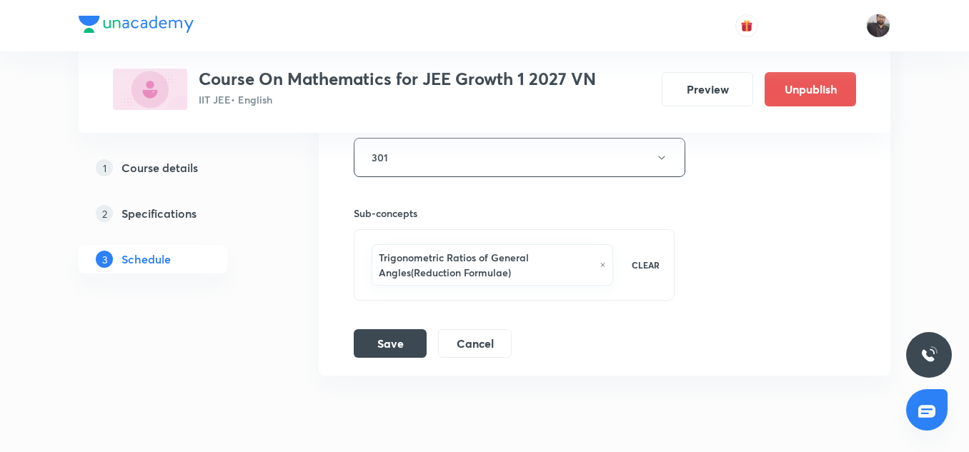
scroll to position [9070, 0]
click at [382, 342] on button "Save" at bounding box center [390, 340] width 73 height 29
click at [382, 342] on button "Save" at bounding box center [390, 342] width 73 height 29
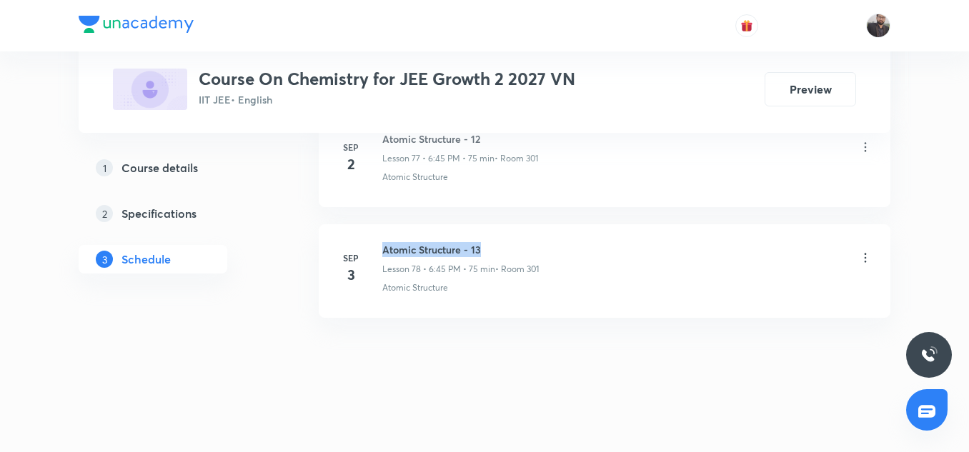
copy h6 "Atomic Structure - 13"
drag, startPoint x: 378, startPoint y: 246, endPoint x: 510, endPoint y: 251, distance: 132.2
click at [510, 251] on div "[DATE] Atomic Structure - 13 Lesson 78 • 6:45 PM • 75 min • Room 301 Atomic Str…" at bounding box center [604, 268] width 536 height 52
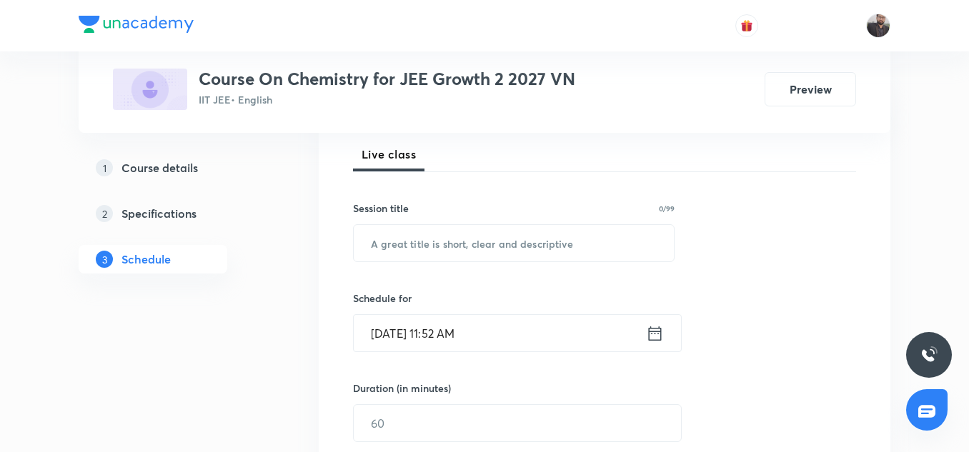
scroll to position [256, 0]
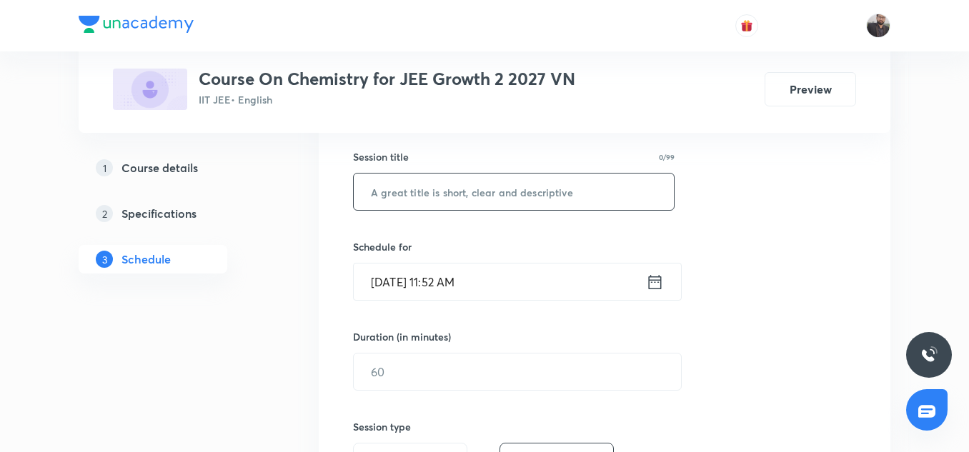
click at [450, 201] on input "text" at bounding box center [514, 192] width 320 height 36
paste input "Atomic Structure - 13"
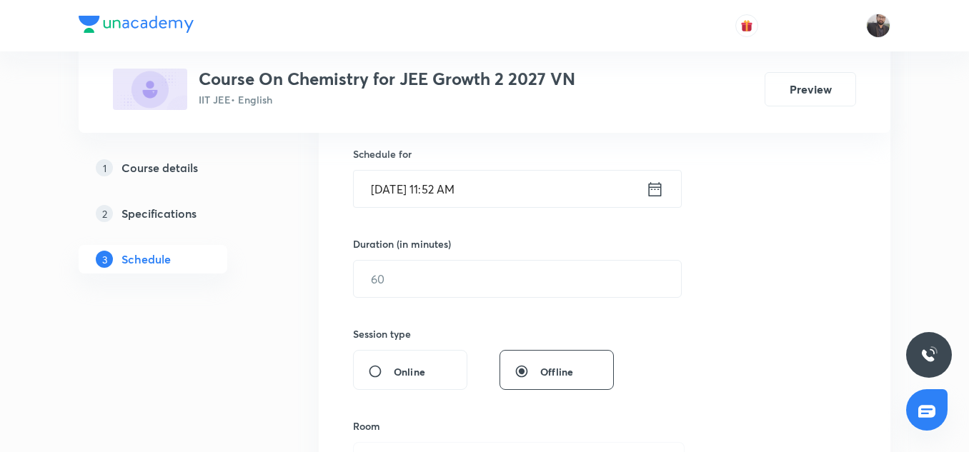
scroll to position [349, 0]
type input "Atomic Structure - 14"
click at [450, 196] on input "[DATE] 11:52 AM" at bounding box center [500, 188] width 292 height 36
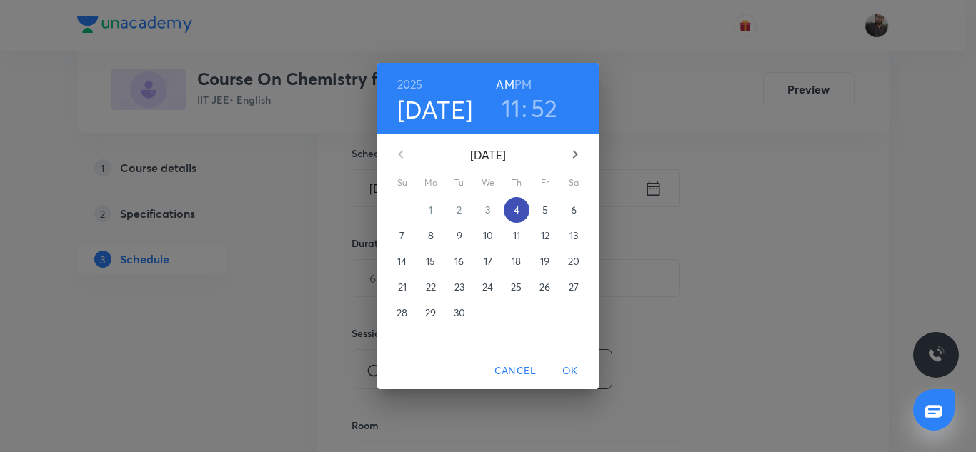
click at [519, 209] on p "4" at bounding box center [517, 210] width 6 height 14
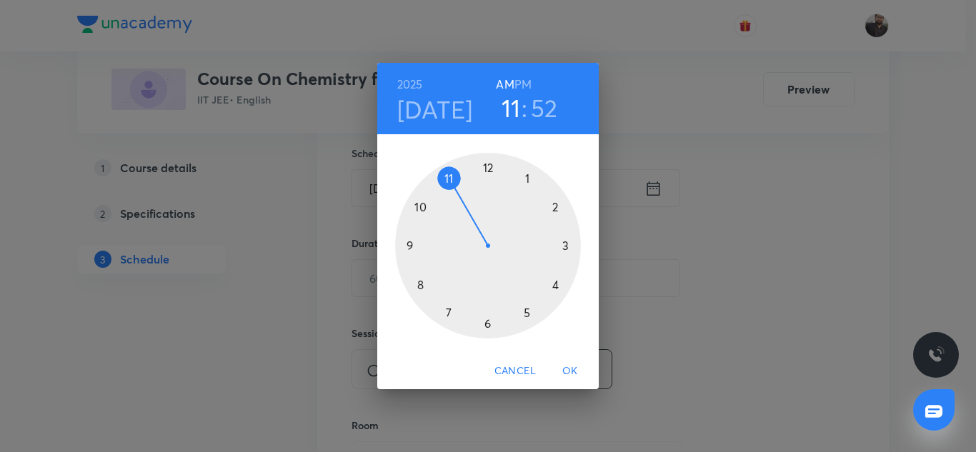
click at [525, 311] on div at bounding box center [488, 246] width 186 height 186
click at [523, 83] on h6 "PM" at bounding box center [522, 84] width 17 height 20
click at [420, 206] on div at bounding box center [488, 246] width 186 height 186
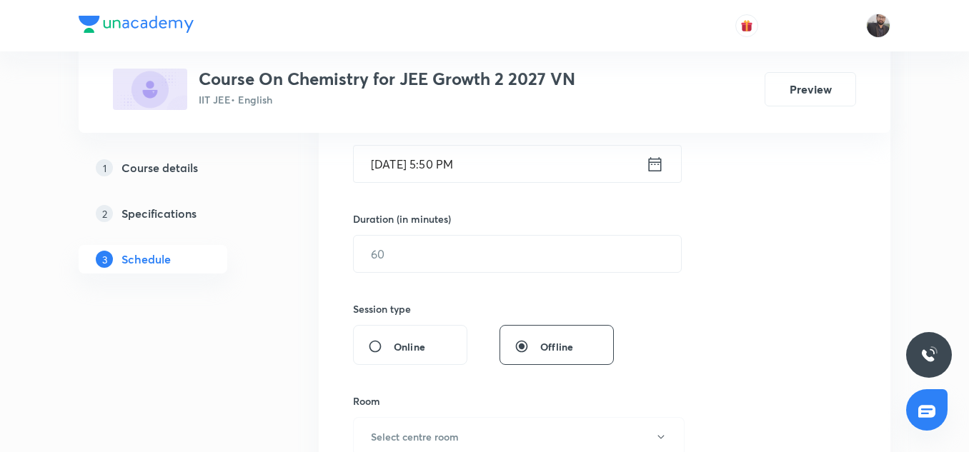
scroll to position [374, 0]
click at [434, 251] on input "text" at bounding box center [517, 253] width 327 height 36
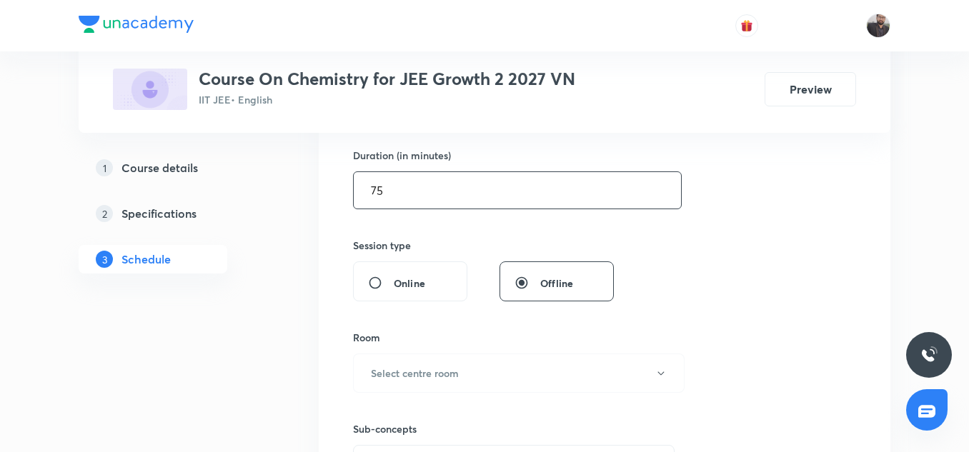
scroll to position [443, 0]
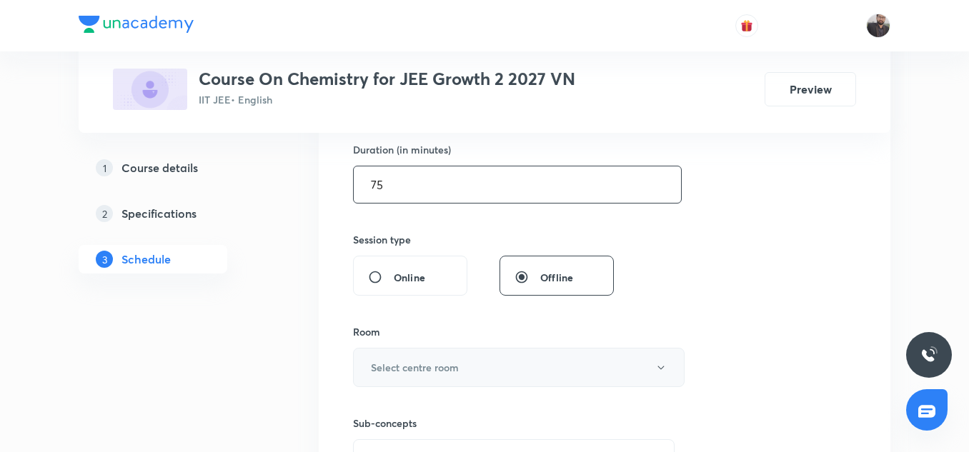
type input "75"
click at [440, 377] on button "Select centre room" at bounding box center [518, 367] width 331 height 39
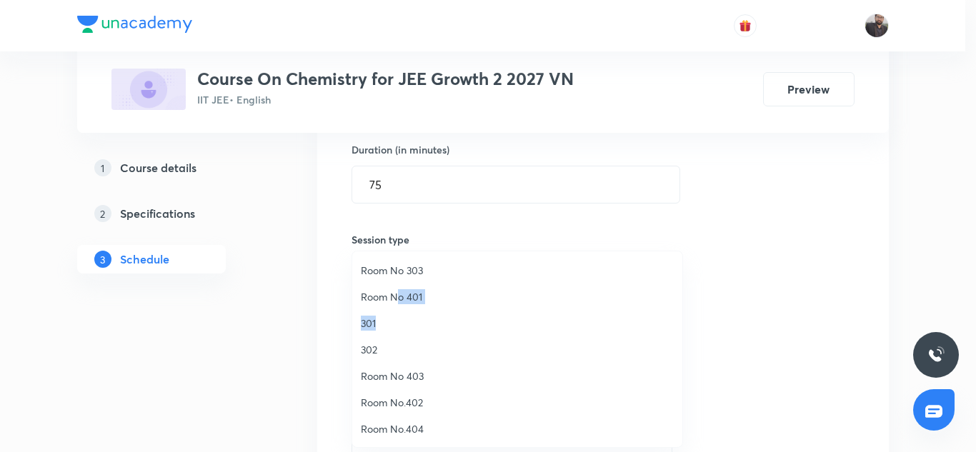
drag, startPoint x: 396, startPoint y: 293, endPoint x: 389, endPoint y: 322, distance: 30.3
click at [389, 322] on ul "Room No 303 Room No 401 301 302 Room No 403 Room No.402 Room No.404 Room No. 404" at bounding box center [522, 362] width 341 height 223
click at [375, 322] on span "301" at bounding box center [517, 323] width 313 height 15
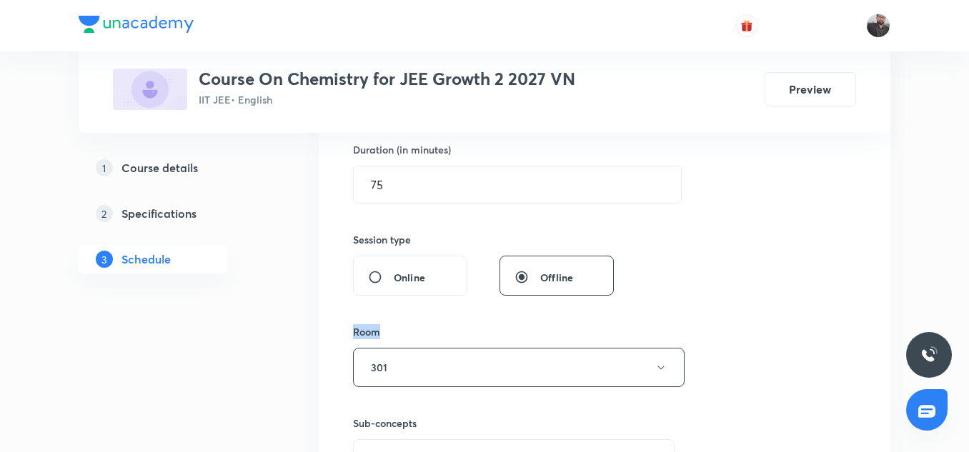
click at [375, 322] on div "Session 79 Live class Session title 21/99 Atomic Structure - 14 ​ Schedule for …" at bounding box center [604, 201] width 503 height 671
click at [429, 323] on div "Session 79 Live class Session title 21/99 Atomic Structure - 14 ​ Schedule for …" at bounding box center [604, 201] width 503 height 671
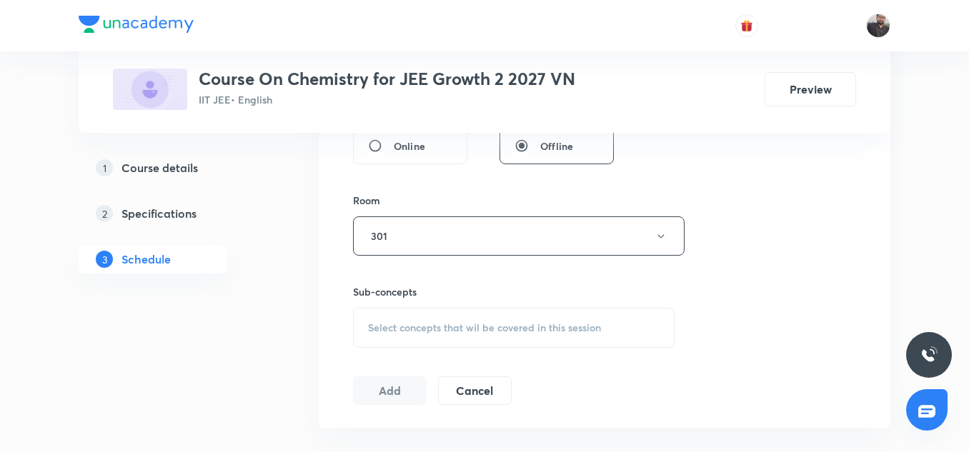
scroll to position [575, 0]
click at [429, 323] on span "Select concepts that wil be covered in this session" at bounding box center [484, 326] width 233 height 11
click at [421, 219] on button "301" at bounding box center [518, 235] width 331 height 39
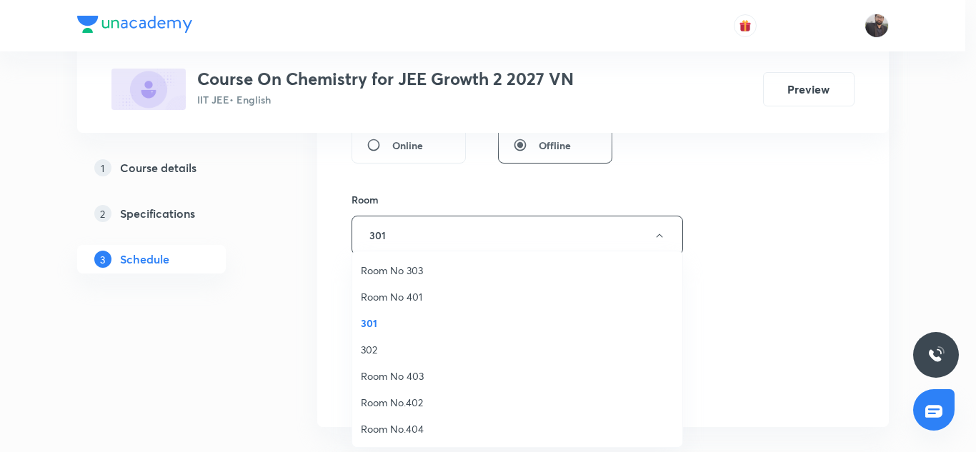
click at [368, 321] on span "301" at bounding box center [517, 323] width 313 height 15
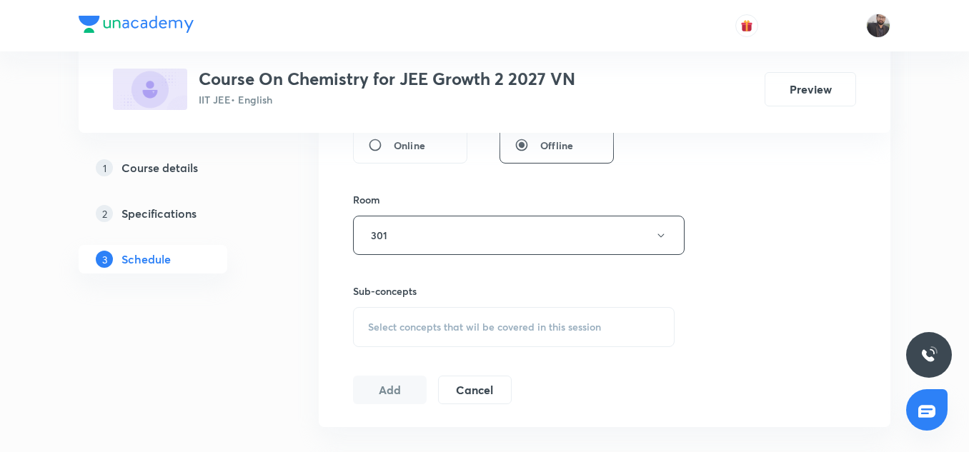
click at [399, 329] on span "Select concepts that wil be covered in this session" at bounding box center [484, 326] width 233 height 11
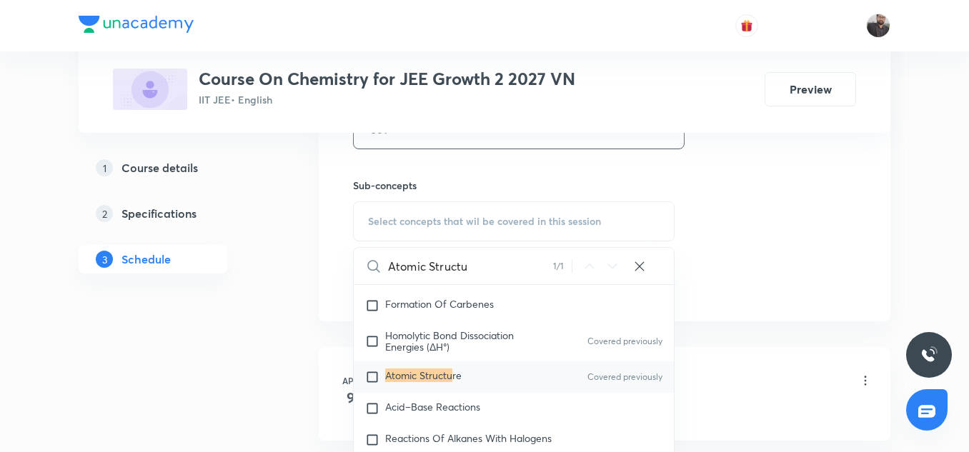
scroll to position [23658, 0]
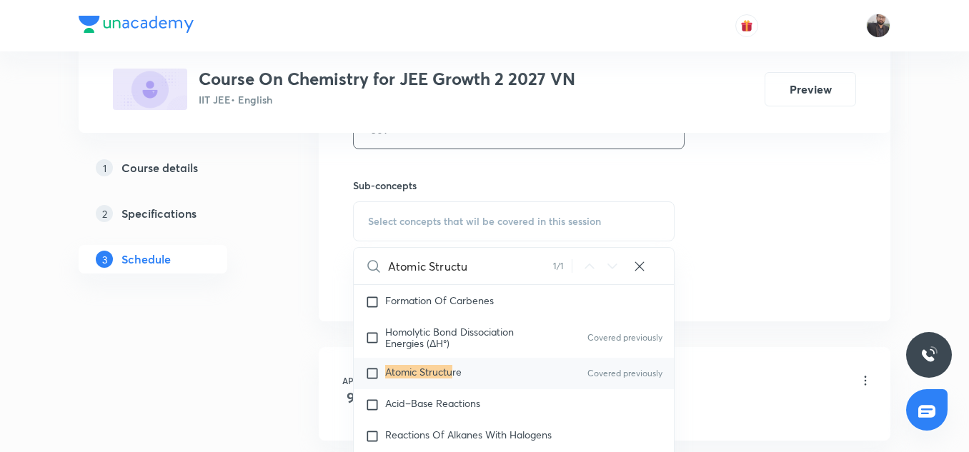
type input "Atomic Structu"
click at [378, 376] on input "checkbox" at bounding box center [375, 373] width 20 height 14
checkbox input "true"
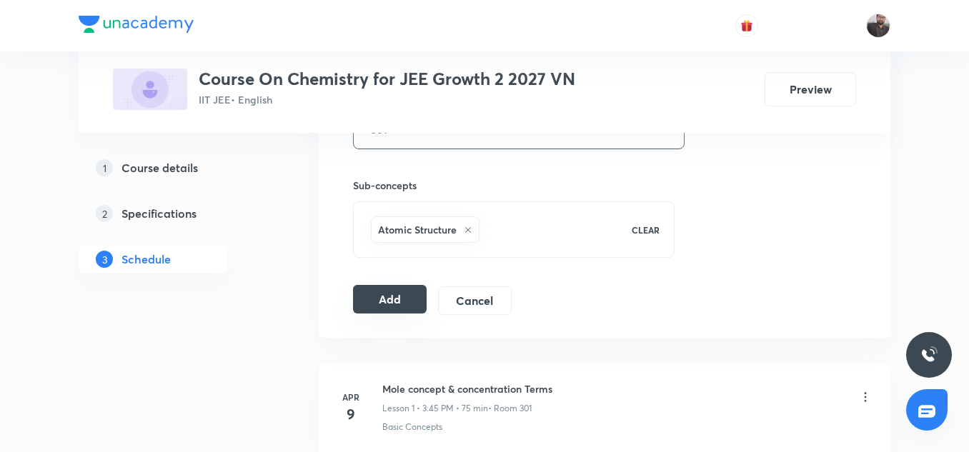
click at [373, 294] on button "Add" at bounding box center [390, 299] width 74 height 29
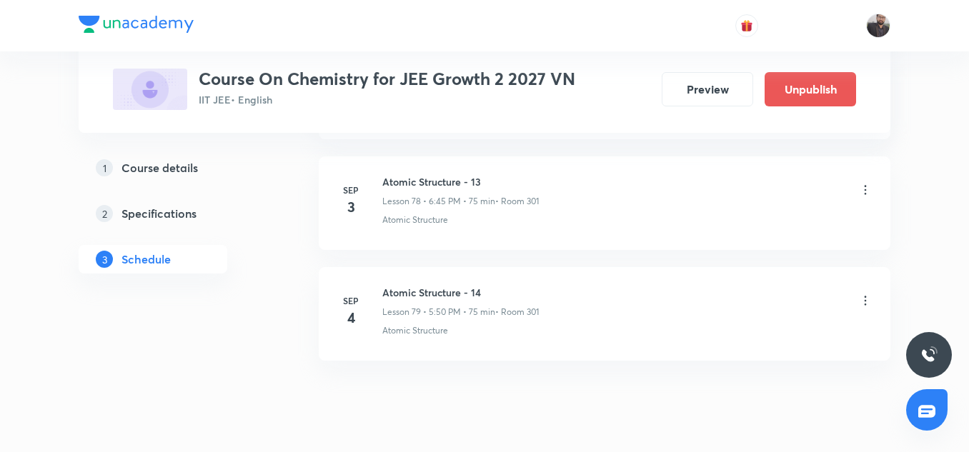
scroll to position [8741, 0]
click at [866, 296] on icon at bounding box center [865, 300] width 2 height 9
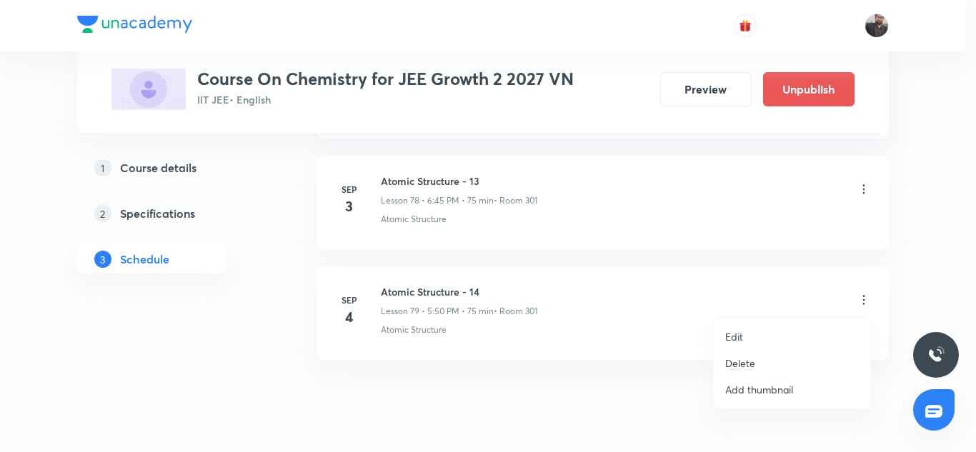
click at [733, 321] on ul "Edit Delete Add thumbnail" at bounding box center [792, 363] width 156 height 91
click at [736, 331] on p "Edit" at bounding box center [734, 336] width 18 height 15
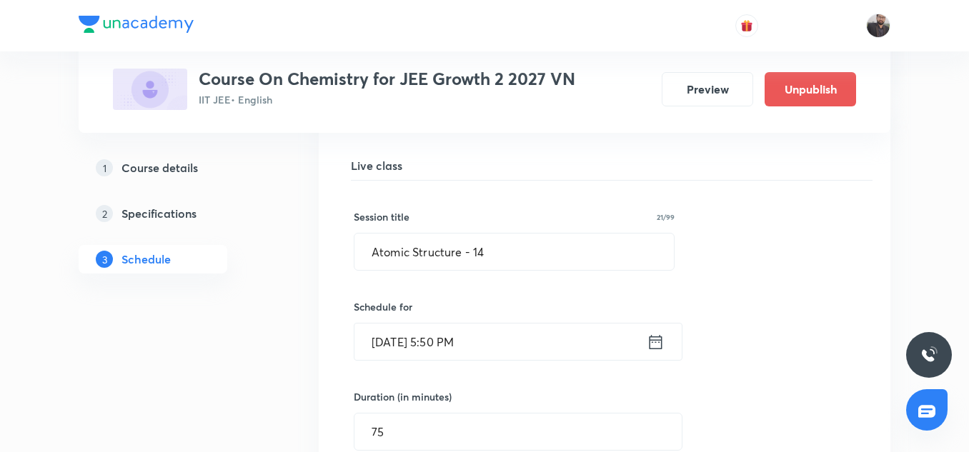
scroll to position [8838, 0]
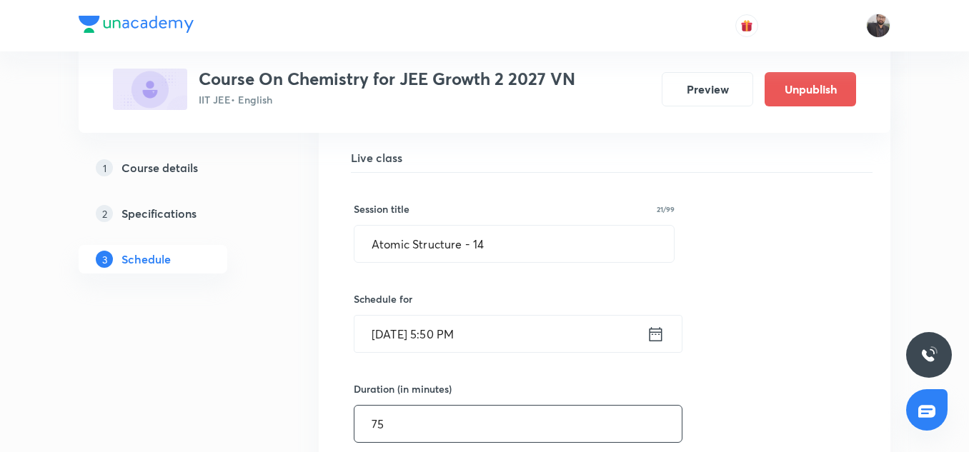
click at [442, 414] on input "75" at bounding box center [517, 424] width 327 height 36
drag, startPoint x: 442, startPoint y: 414, endPoint x: 412, endPoint y: 421, distance: 30.7
click at [412, 421] on input "75" at bounding box center [517, 424] width 327 height 36
type input "7"
type input "0"
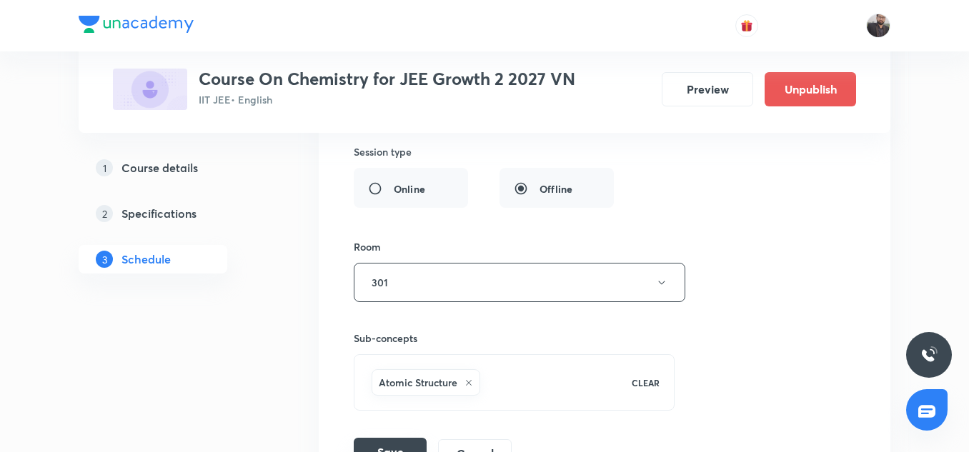
scroll to position [9215, 0]
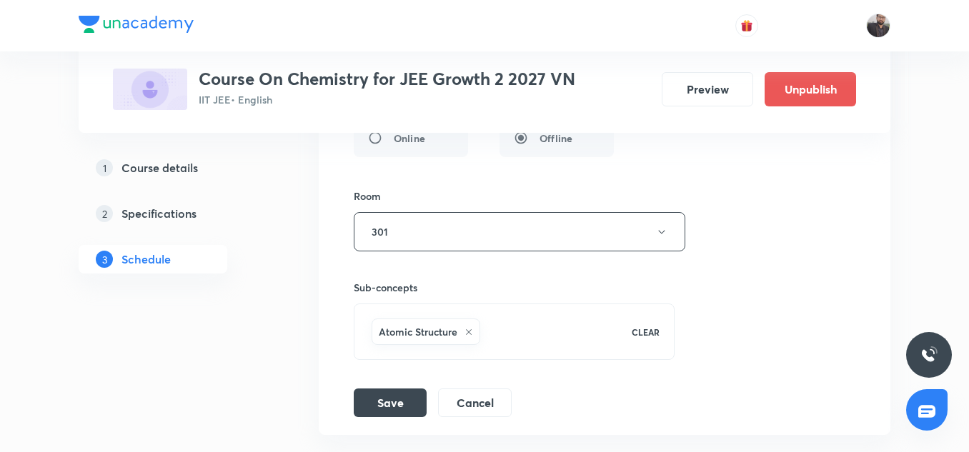
type input "105"
click at [381, 386] on div "Session title 21/99 Atomic Structure - 14 ​ Schedule for Sep 4, 2025, 5:50 PM ​…" at bounding box center [604, 106] width 501 height 622
click at [381, 397] on button "Save" at bounding box center [390, 401] width 73 height 29
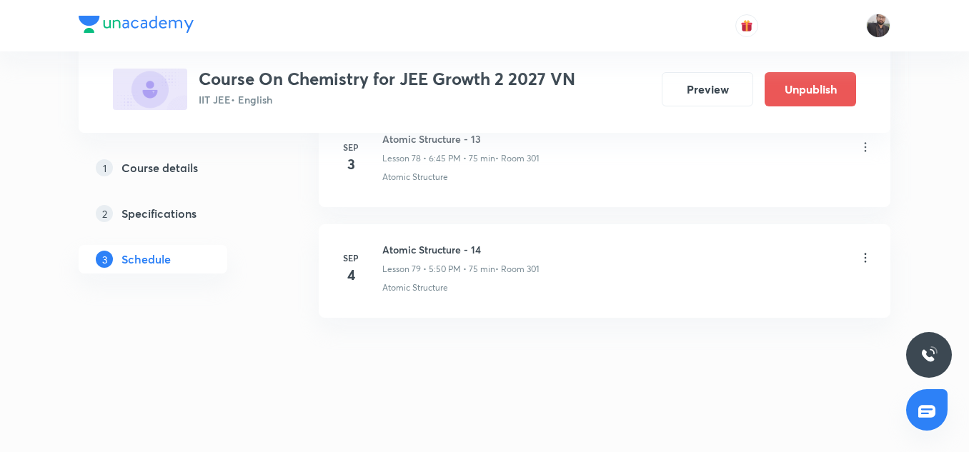
scroll to position [8783, 0]
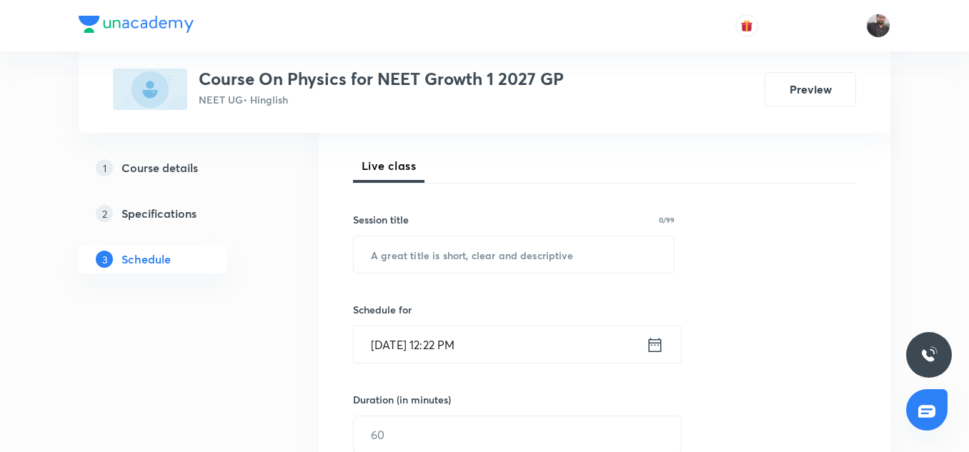
scroll to position [191, 0]
click at [455, 250] on input "text" at bounding box center [514, 256] width 320 height 36
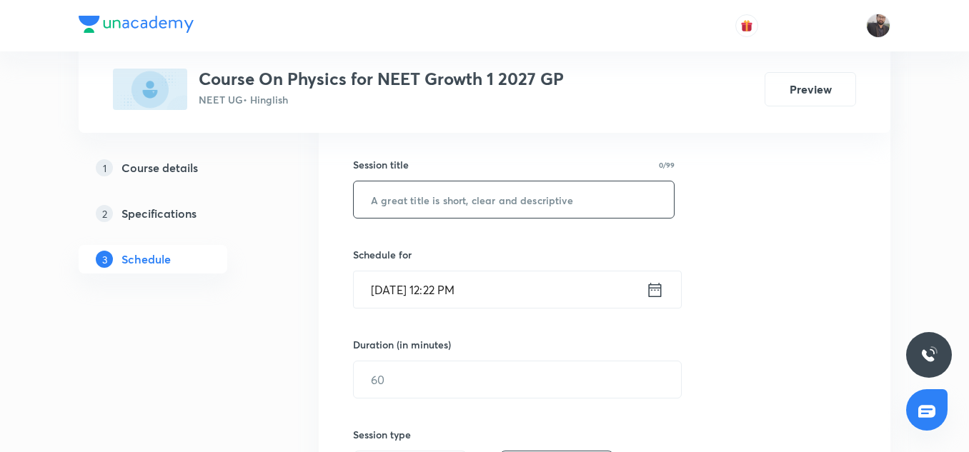
scroll to position [247, 0]
click at [755, 165] on div "Session 26 Live class Session title 0/99 ​ Schedule for [DATE] 12:22 PM ​ Durat…" at bounding box center [604, 396] width 503 height 671
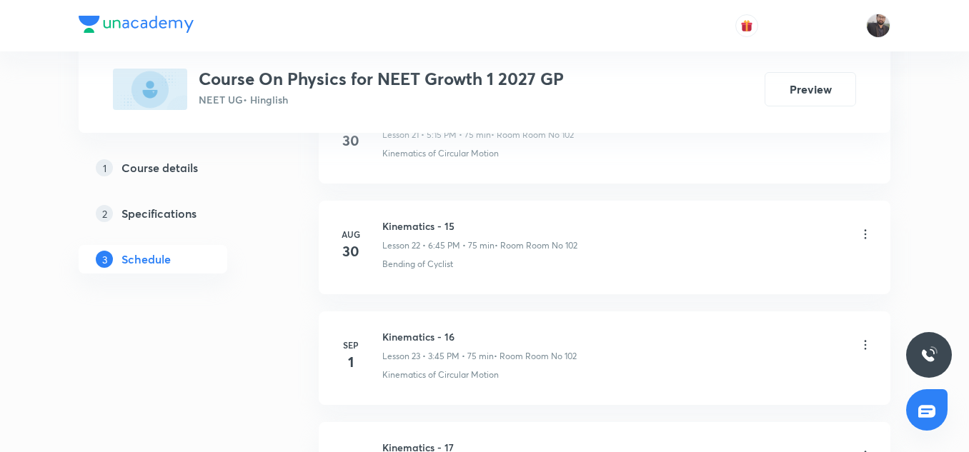
scroll to position [3489, 0]
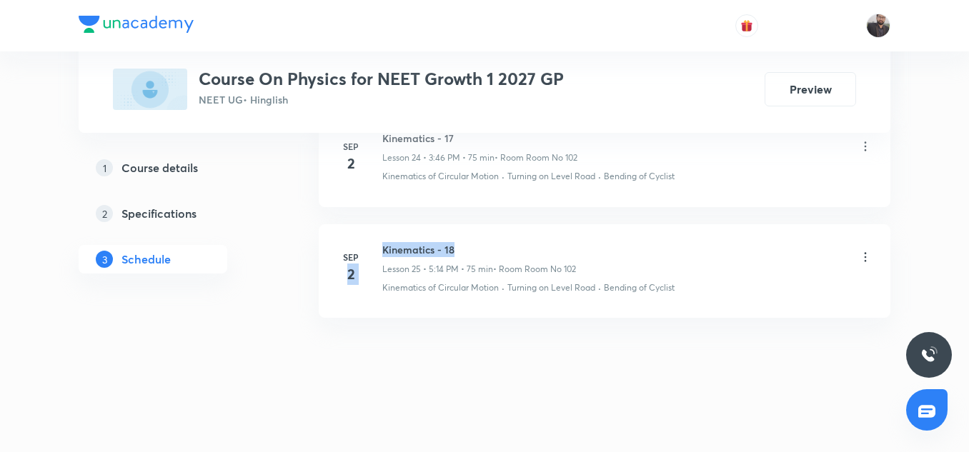
drag, startPoint x: 376, startPoint y: 249, endPoint x: 489, endPoint y: 243, distance: 113.0
click at [489, 243] on div "Sep 2 Kinematics - 18 Lesson 25 • 5:14 PM • 75 min • Room Room No 102 Kinematic…" at bounding box center [604, 268] width 536 height 52
click at [489, 243] on h6 "Kinematics - 18" at bounding box center [479, 249] width 194 height 15
click at [410, 243] on h6 "Kinematics - 18" at bounding box center [479, 249] width 194 height 15
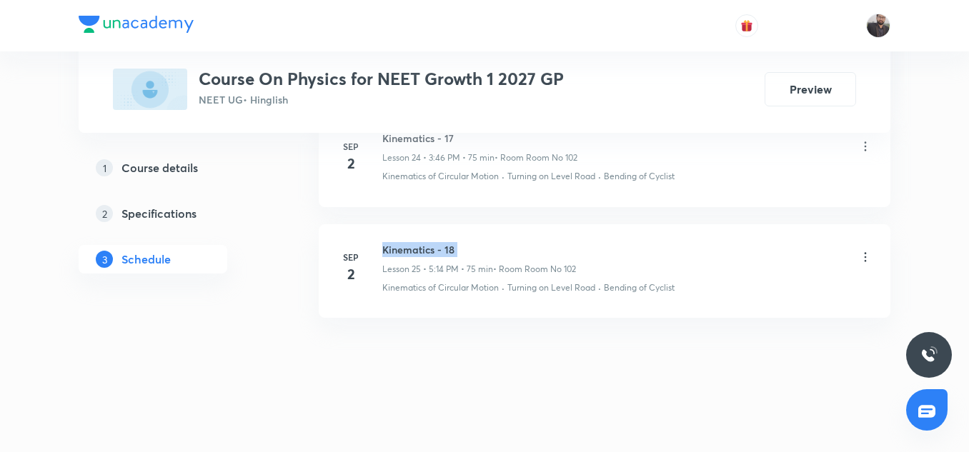
click at [410, 243] on h6 "Kinematics - 18" at bounding box center [479, 249] width 194 height 15
copy h6 "Kinematics - 18"
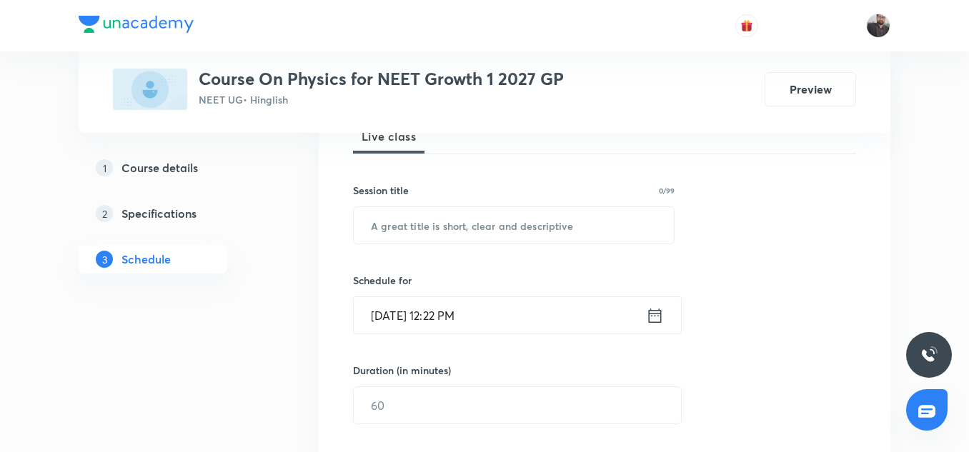
scroll to position [223, 0]
click at [409, 243] on div "​" at bounding box center [513, 225] width 321 height 38
paste input "Kinematics - 18"
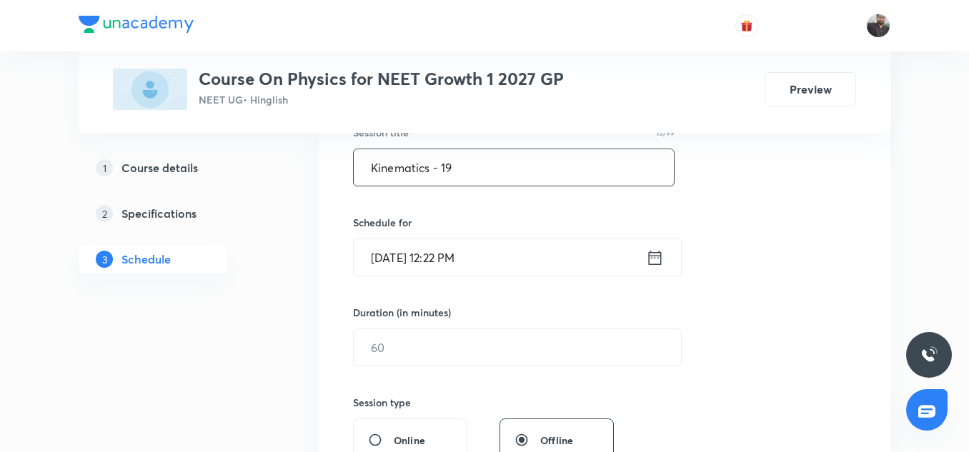
scroll to position [281, 0]
type input "Kinematics - 19"
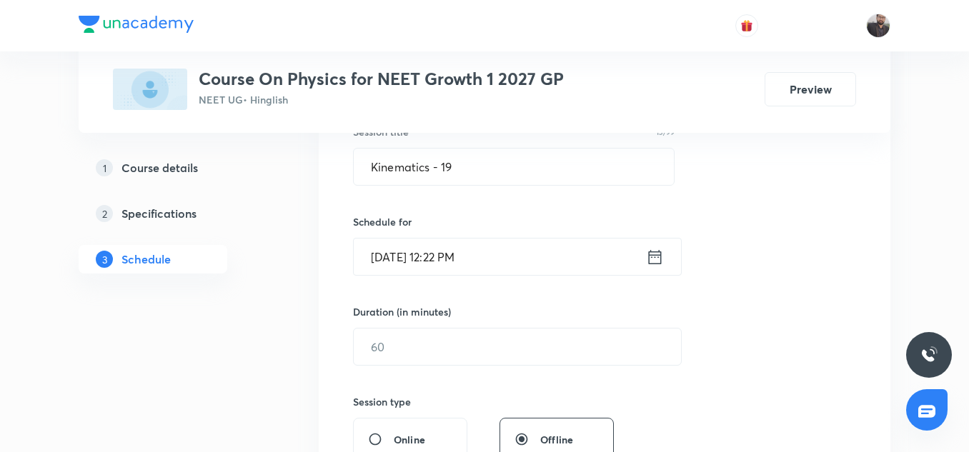
click at [561, 264] on input "Sep 4, 2025, 12:22 PM" at bounding box center [500, 257] width 292 height 36
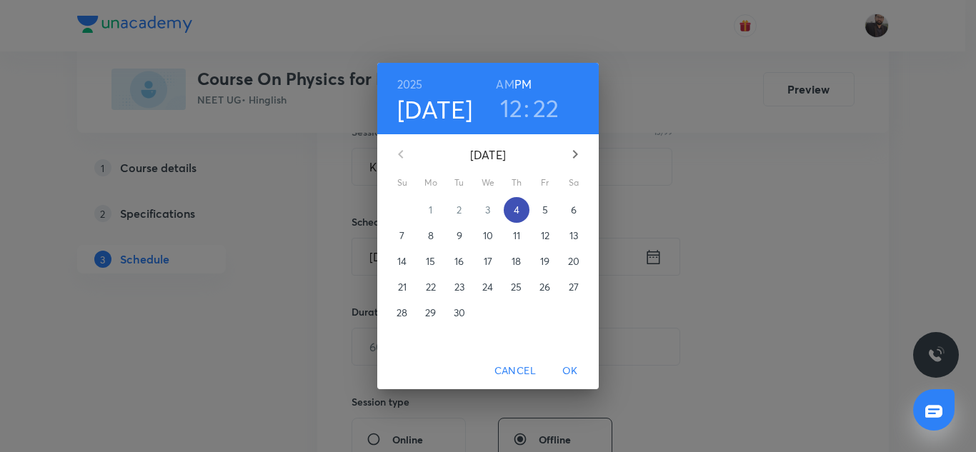
click at [514, 210] on p "4" at bounding box center [517, 210] width 6 height 14
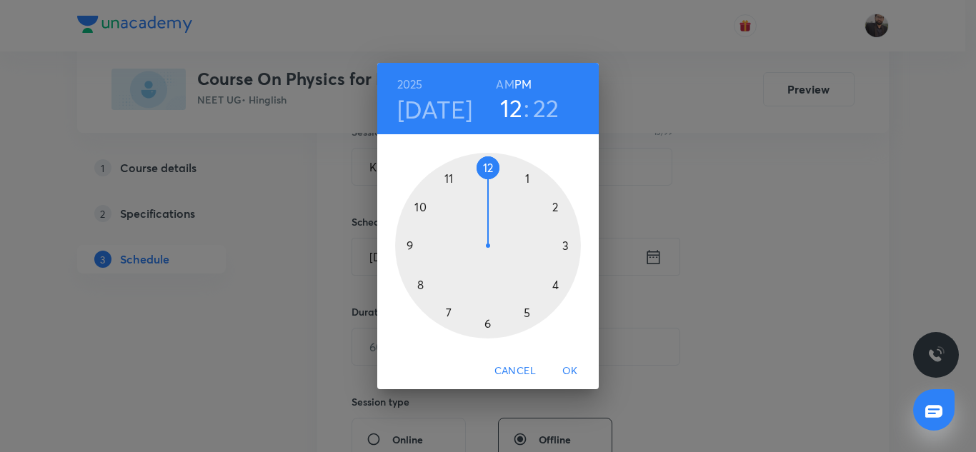
click at [565, 246] on div at bounding box center [488, 246] width 186 height 186
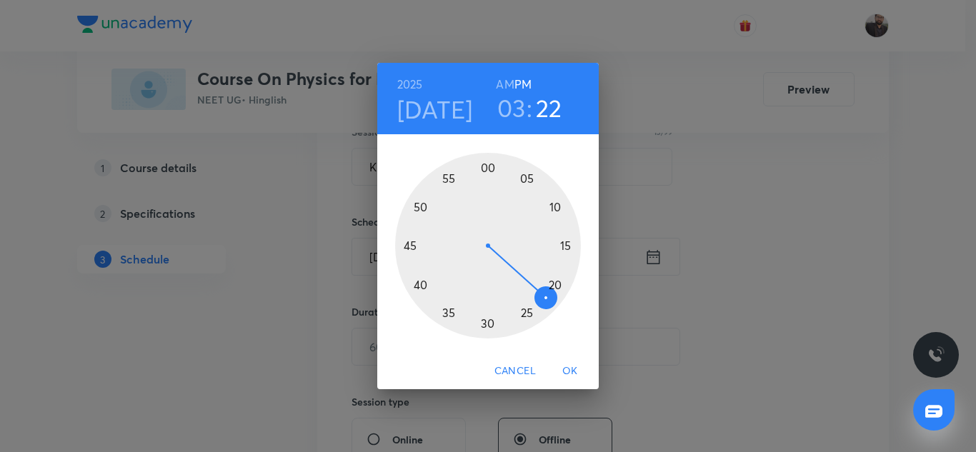
click at [524, 83] on h6 "PM" at bounding box center [522, 84] width 17 height 20
click at [411, 246] on div at bounding box center [488, 246] width 186 height 186
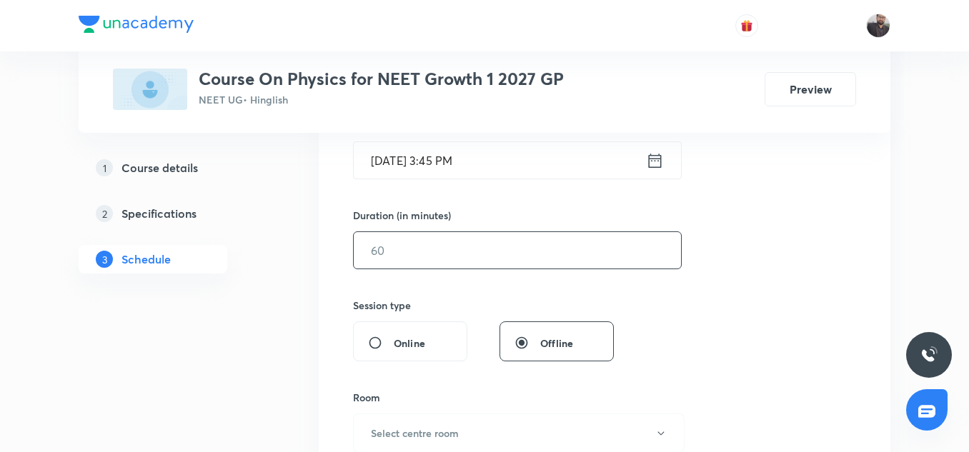
scroll to position [378, 0]
click at [426, 250] on input "text" at bounding box center [517, 249] width 327 height 36
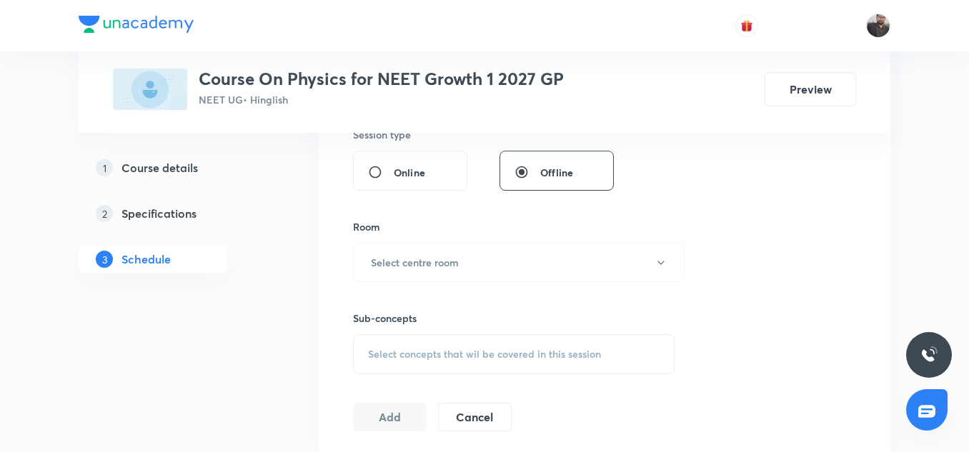
scroll to position [549, 0]
type input "75"
click at [426, 250] on button "Select centre room" at bounding box center [518, 260] width 331 height 39
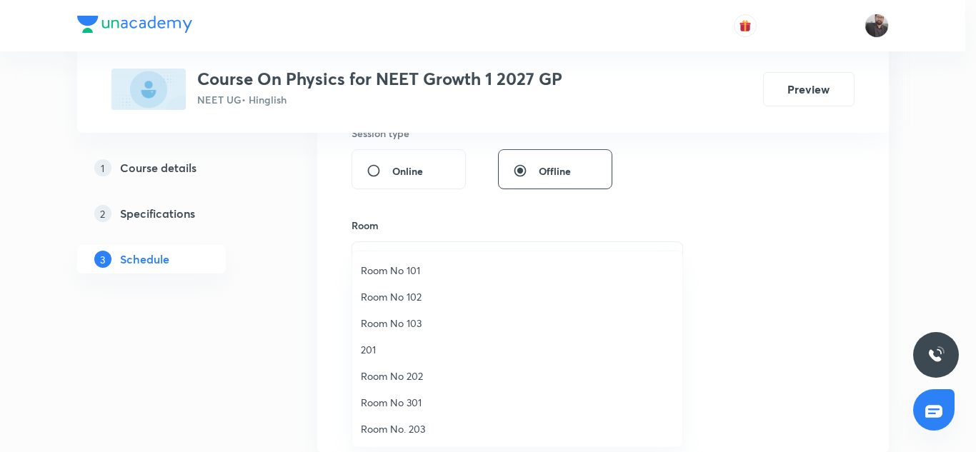
click at [394, 291] on span "Room No 102" at bounding box center [517, 296] width 313 height 15
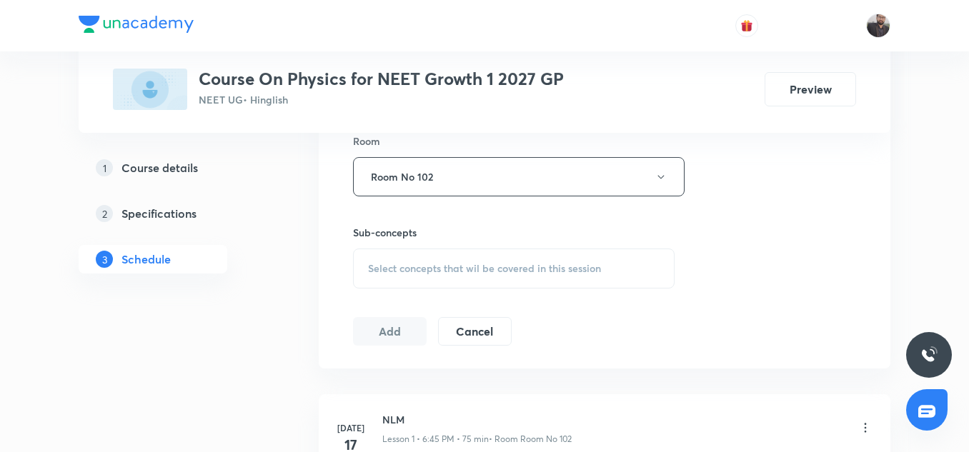
scroll to position [636, 0]
click at [404, 264] on span "Select concepts that wil be covered in this session" at bounding box center [484, 265] width 233 height 11
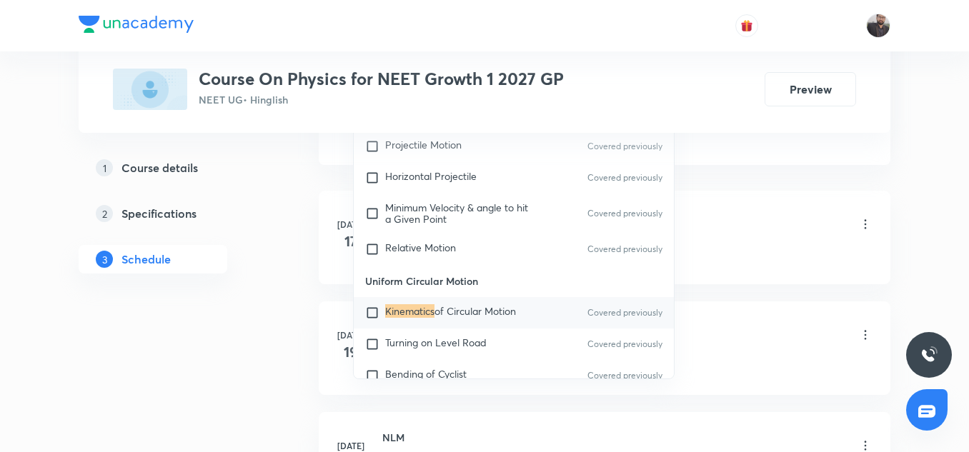
scroll to position [838, 0]
type input "Kinematics"
click at [391, 322] on div "Kinematics of Circular Motion Covered previously" at bounding box center [514, 311] width 320 height 31
checkbox input "true"
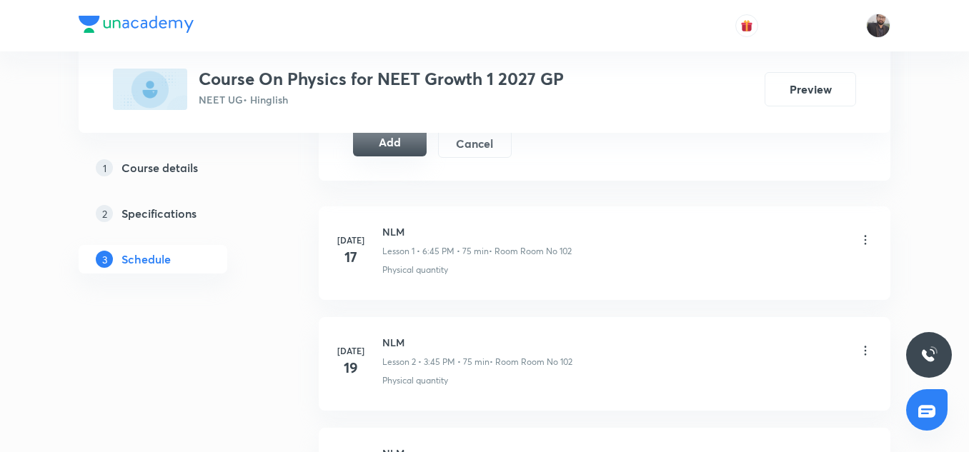
click at [381, 154] on button "Add" at bounding box center [390, 142] width 74 height 29
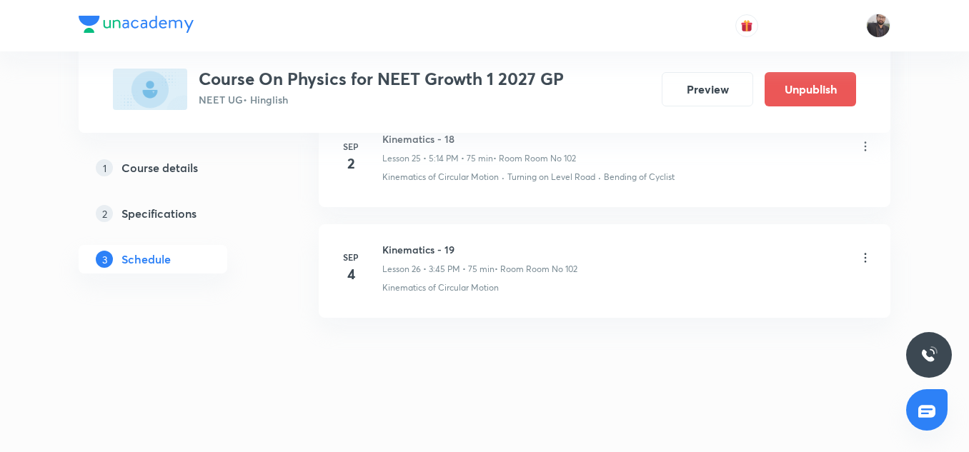
scroll to position [0, 0]
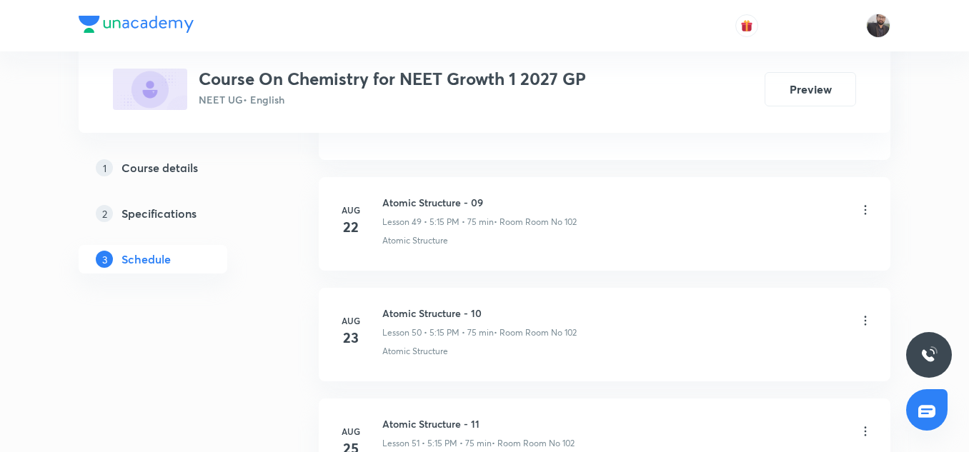
scroll to position [6810, 0]
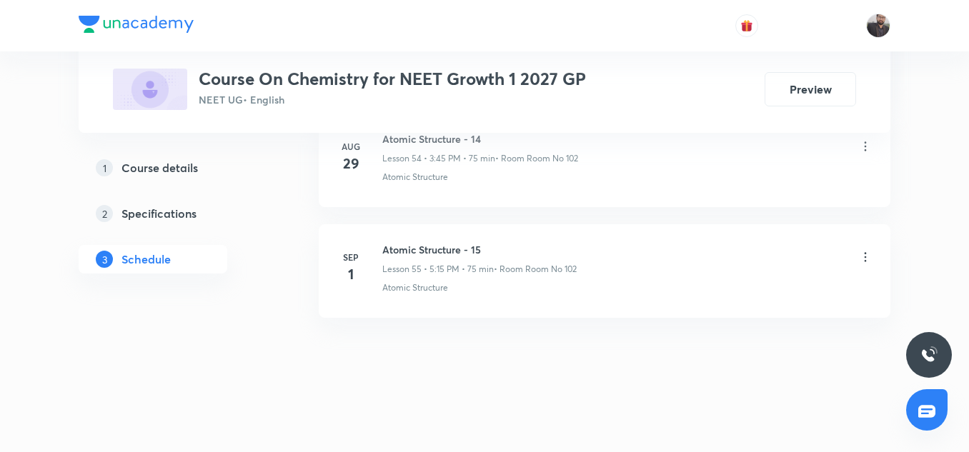
click at [459, 249] on h6 "Atomic Structure - 15" at bounding box center [479, 249] width 194 height 15
copy h6 "Atomic Structure - 15"
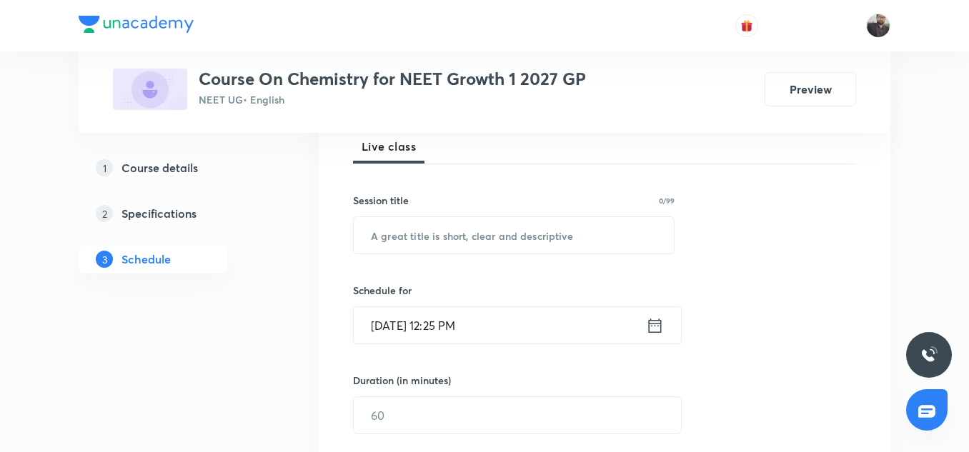
scroll to position [241, 0]
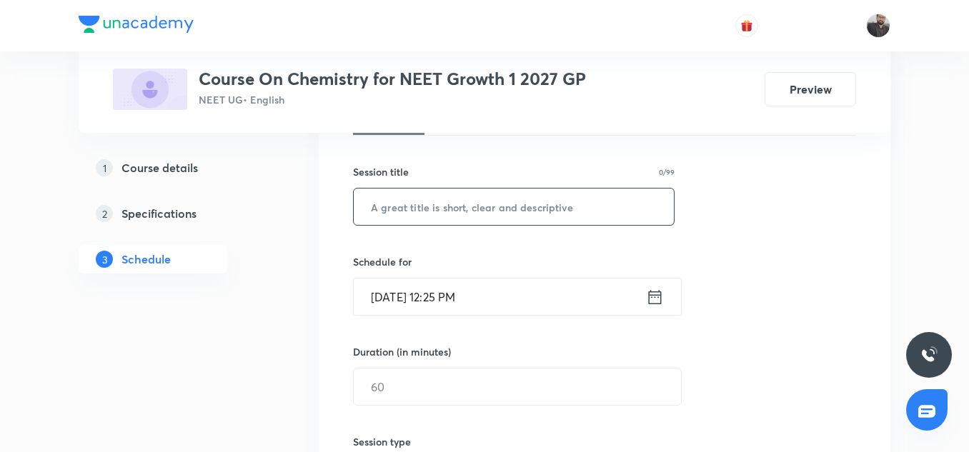
click at [444, 214] on input "text" at bounding box center [514, 207] width 320 height 36
paste input "Atomic Structure - 15"
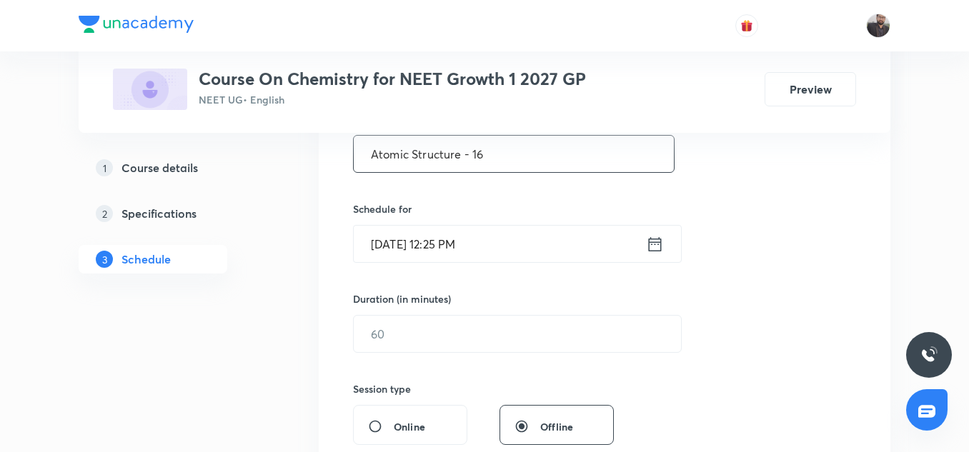
scroll to position [294, 0]
type input "Atomic Structure - 16"
click at [446, 239] on input "[DATE] 12:25 PM" at bounding box center [500, 243] width 292 height 36
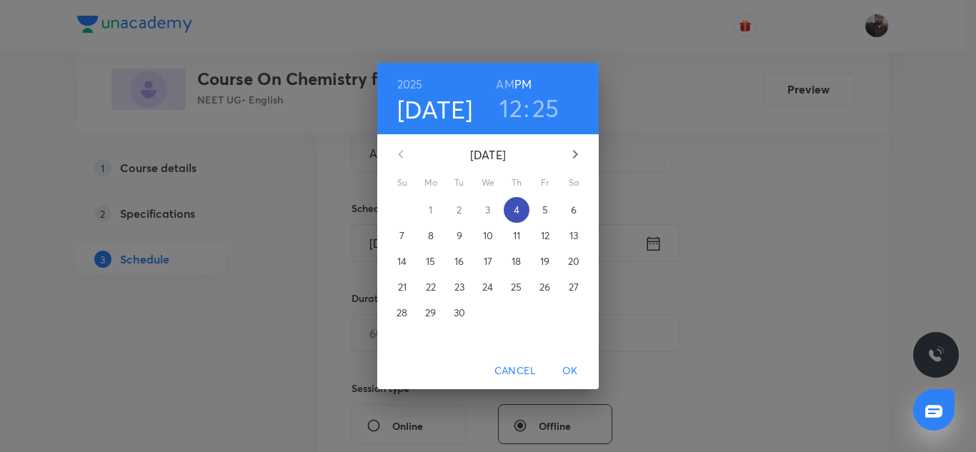
click at [516, 213] on p "4" at bounding box center [517, 210] width 6 height 14
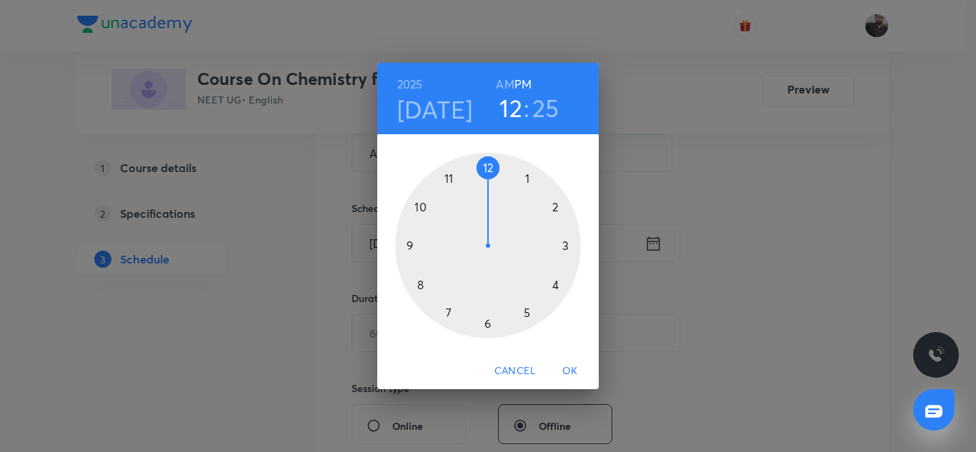
click at [566, 245] on div at bounding box center [488, 246] width 186 height 186
click at [519, 109] on h3 "03" at bounding box center [510, 108] width 29 height 30
click at [526, 315] on div at bounding box center [488, 246] width 186 height 186
click at [520, 77] on h6 "PM" at bounding box center [522, 84] width 17 height 20
click at [566, 246] on div at bounding box center [488, 246] width 186 height 186
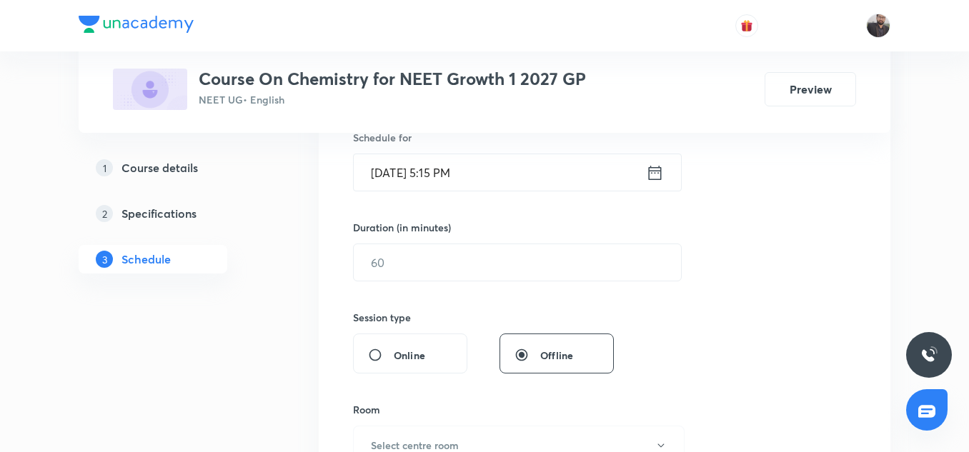
scroll to position [366, 0]
click at [511, 276] on input "text" at bounding box center [517, 262] width 327 height 36
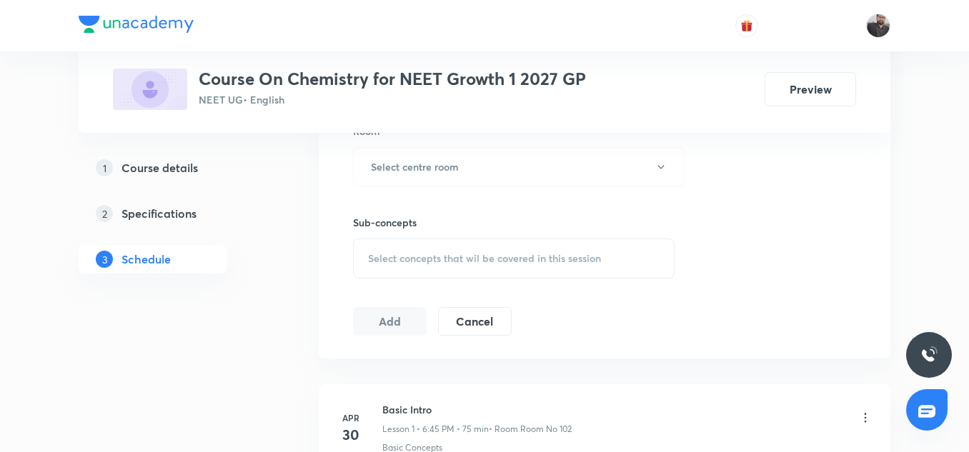
scroll to position [646, 0]
type input "75"
click at [444, 158] on h6 "Select centre room" at bounding box center [415, 164] width 88 height 15
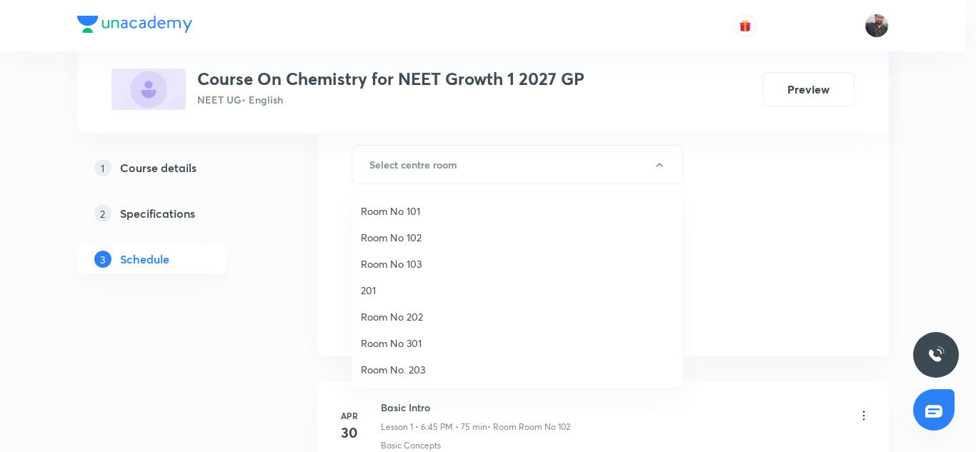
click at [395, 233] on span "Room No 102" at bounding box center [517, 237] width 313 height 15
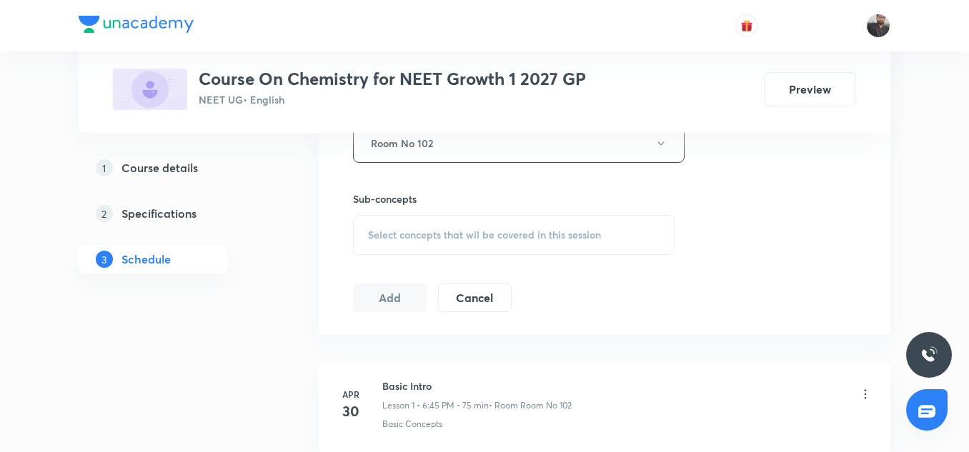
scroll to position [668, 0]
click at [394, 226] on div "Select concepts that wil be covered in this session" at bounding box center [513, 234] width 321 height 40
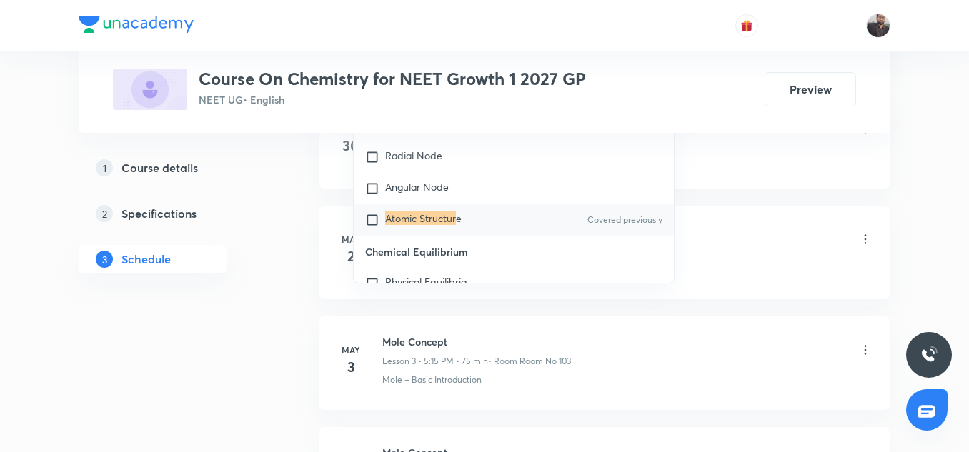
scroll to position [934, 0]
type input "Atomic Structur"
click at [369, 221] on input "checkbox" at bounding box center [375, 219] width 20 height 14
checkbox input "true"
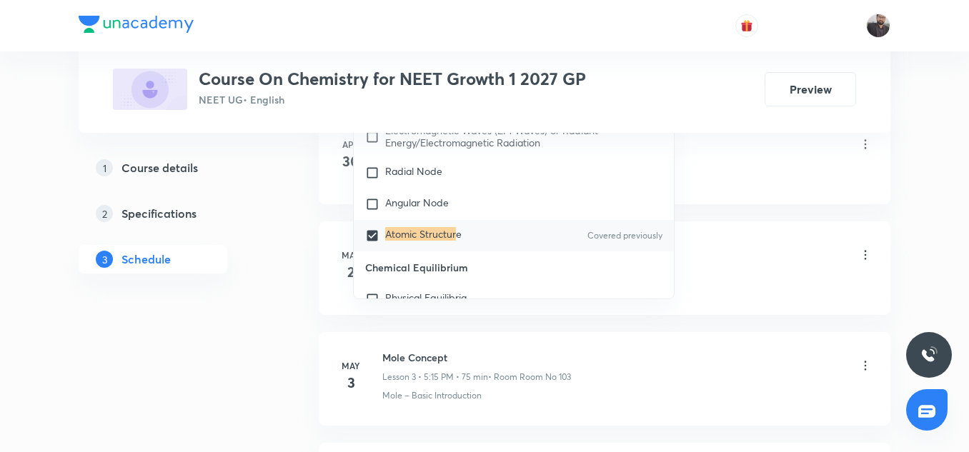
click at [794, 180] on div "Basic Concepts" at bounding box center [627, 174] width 490 height 13
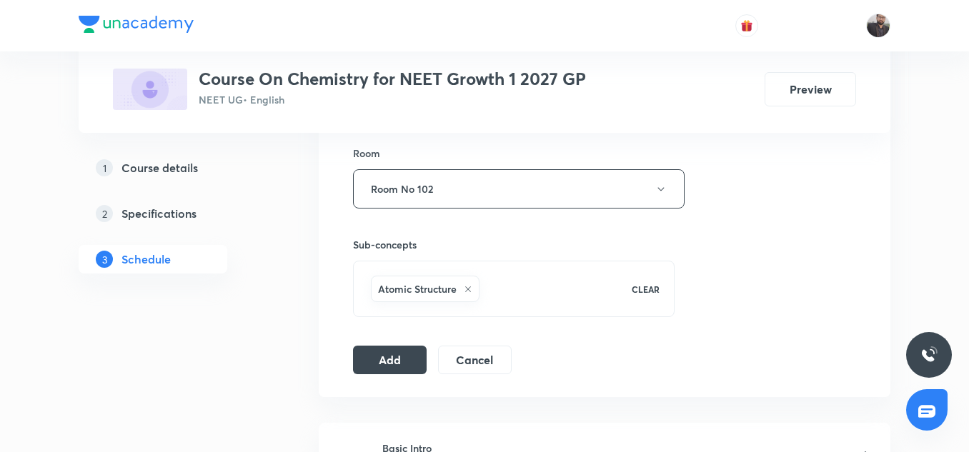
scroll to position [621, 0]
click at [396, 361] on button "Add" at bounding box center [390, 359] width 74 height 29
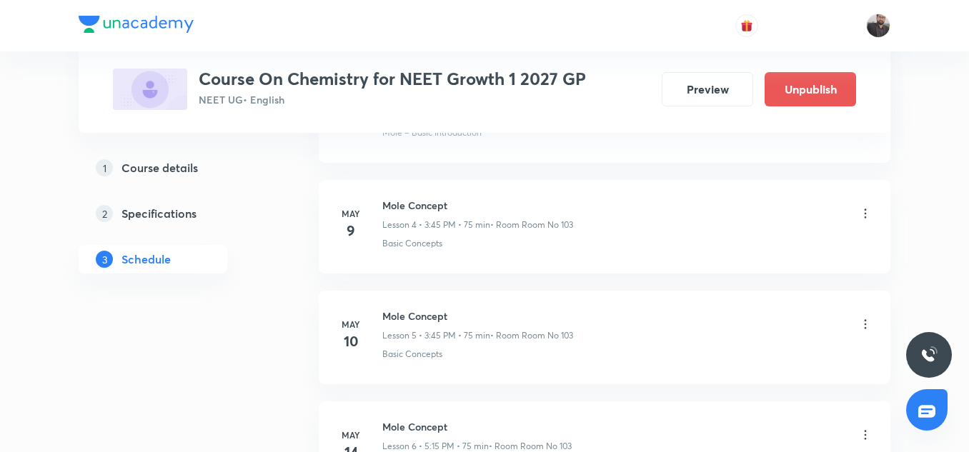
scroll to position [0, 0]
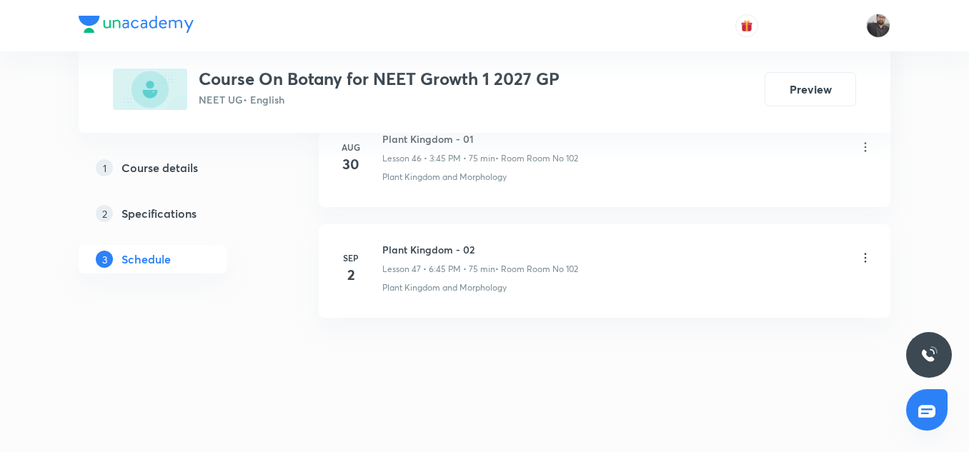
scroll to position [5896, 0]
click at [451, 248] on h6 "Plant Kingdom - 02" at bounding box center [480, 250] width 196 height 15
copy h6 "Plant Kingdom - 02"
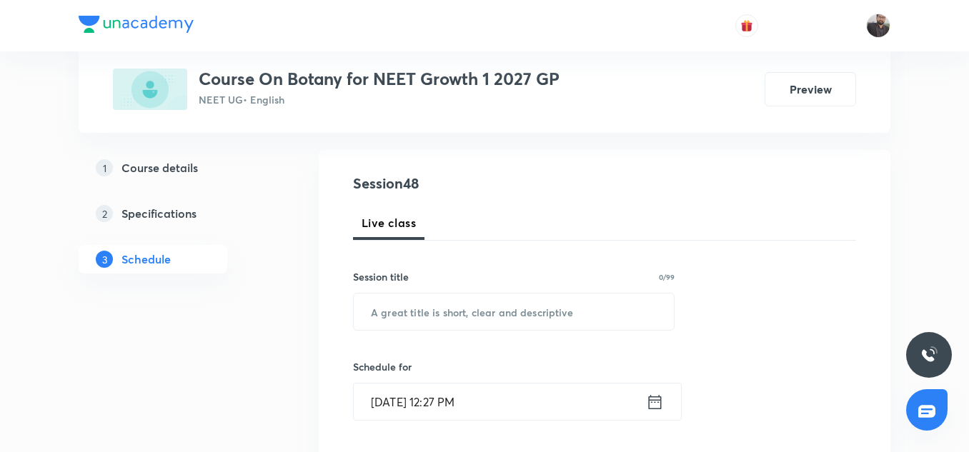
scroll to position [151, 0]
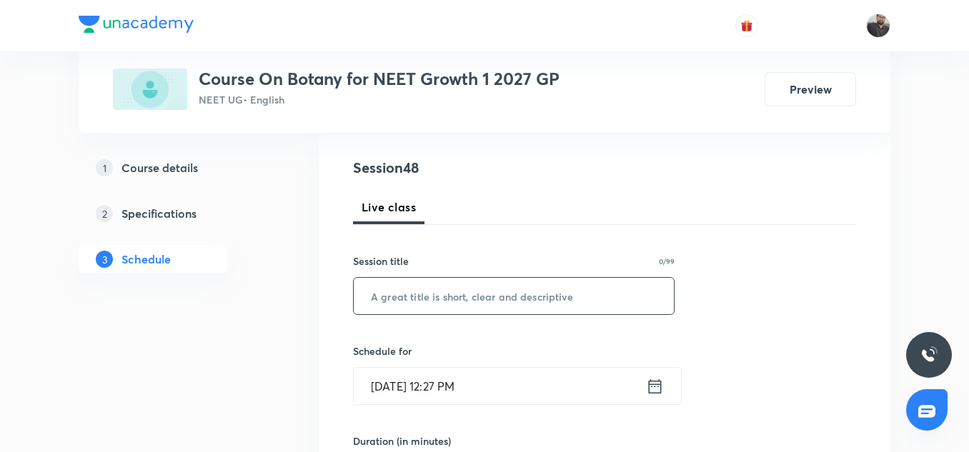
click at [459, 297] on input "text" at bounding box center [514, 296] width 320 height 36
paste input "Plant Kingdom - 02"
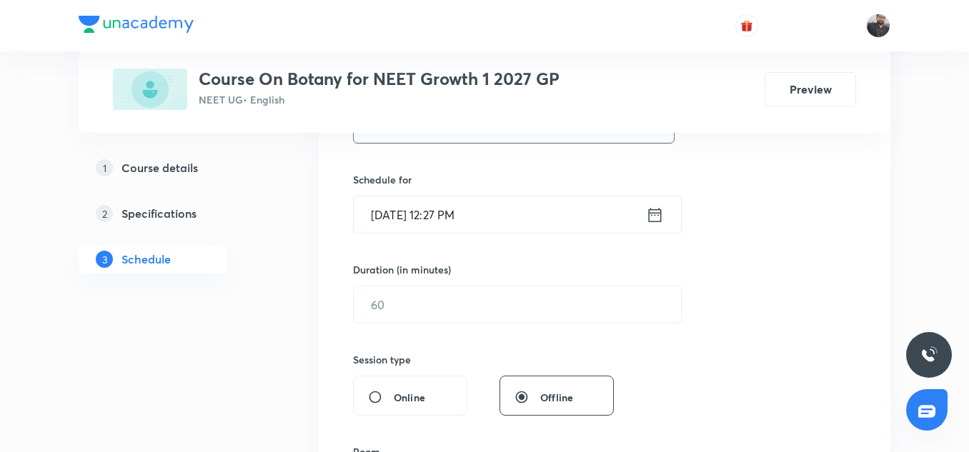
scroll to position [326, 0]
type input "Plant Kingdom - 03"
click at [526, 238] on div "Session 48 Live class Session title 18/99 Plant Kingdom - 03 ​ Schedule for [DA…" at bounding box center [604, 318] width 503 height 671
click at [498, 177] on h6 "Schedule for" at bounding box center [513, 176] width 321 height 15
click at [506, 193] on div "Schedule for [DATE] 12:27 PM ​" at bounding box center [513, 199] width 321 height 61
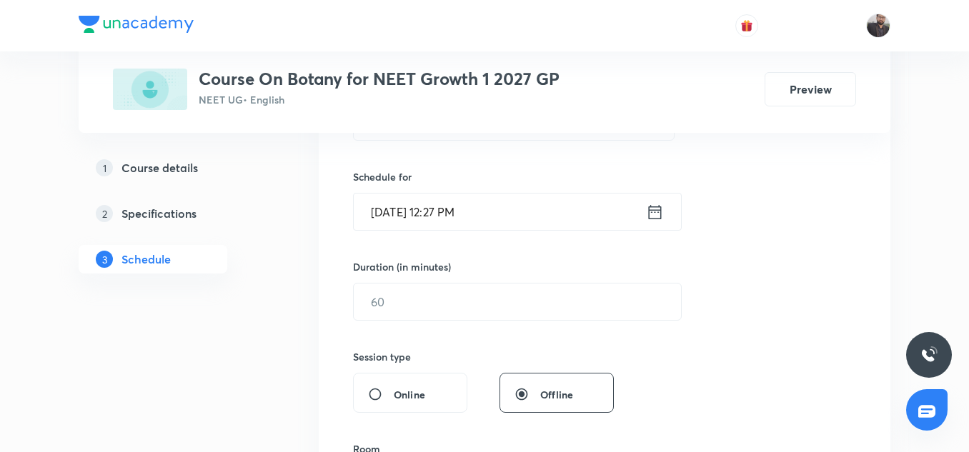
click at [506, 207] on input "Sep 4, 2025, 12:27 PM" at bounding box center [500, 212] width 292 height 36
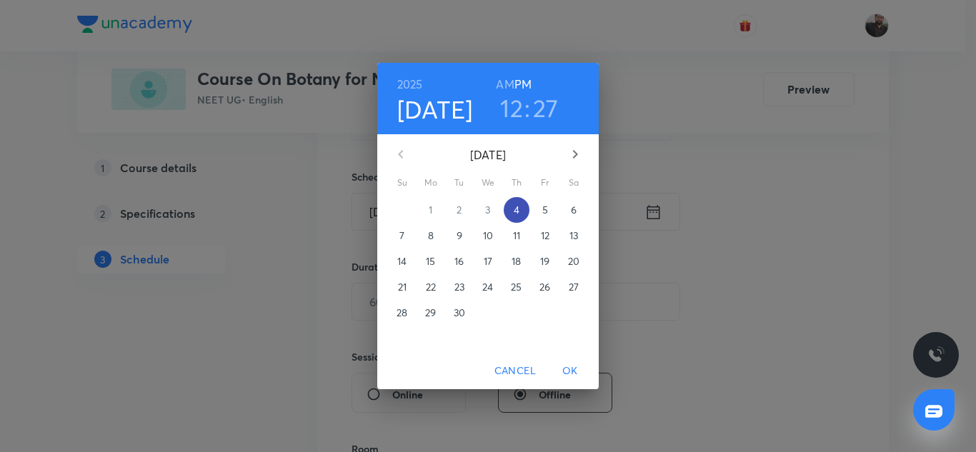
click at [514, 209] on p "4" at bounding box center [517, 210] width 6 height 14
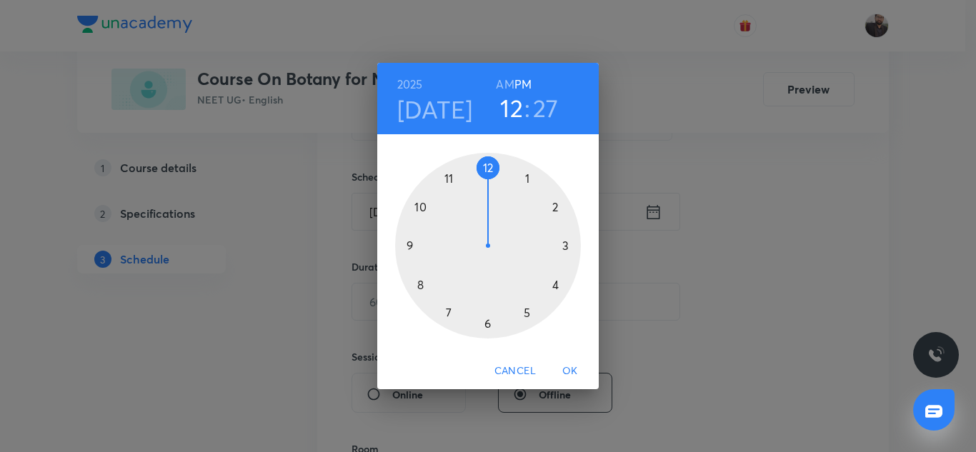
click at [486, 319] on div at bounding box center [488, 246] width 186 height 186
click at [530, 78] on h6 "PM" at bounding box center [522, 84] width 17 height 20
click at [410, 241] on div at bounding box center [488, 246] width 186 height 186
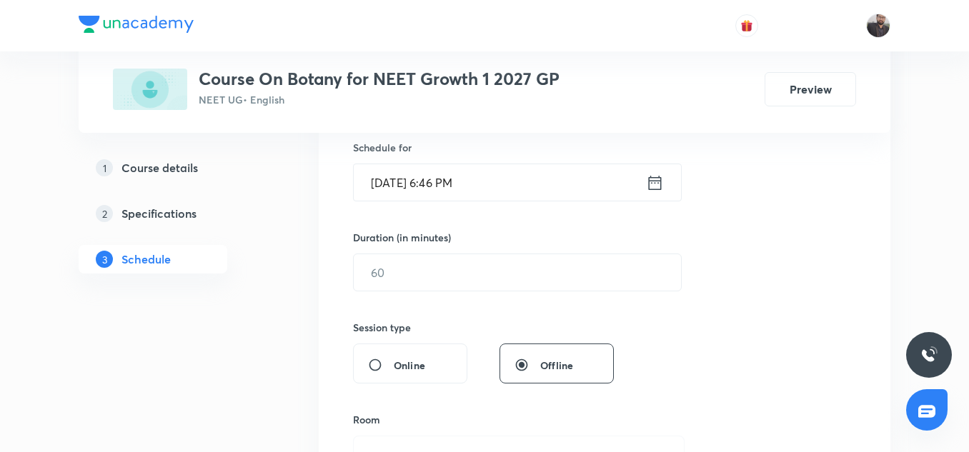
scroll to position [356, 0]
click at [479, 180] on input "Sep 4, 2025, 6:46 PM" at bounding box center [500, 182] width 292 height 36
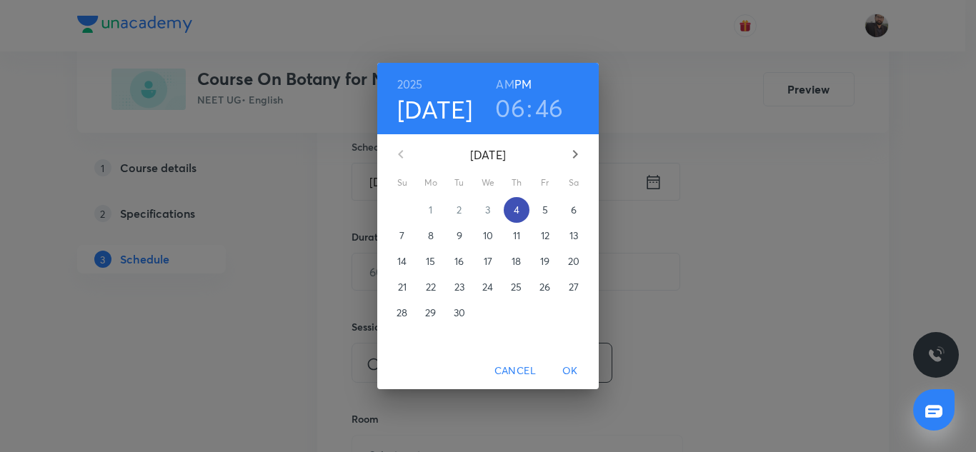
click at [516, 209] on p "4" at bounding box center [517, 210] width 6 height 14
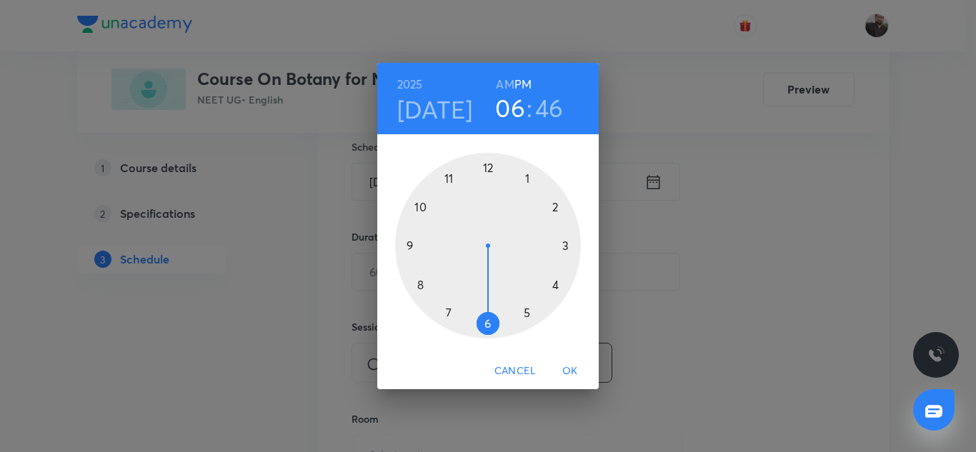
click at [486, 319] on div at bounding box center [488, 246] width 186 height 186
click at [525, 79] on h6 "PM" at bounding box center [522, 84] width 17 height 20
click at [411, 247] on div at bounding box center [488, 246] width 186 height 186
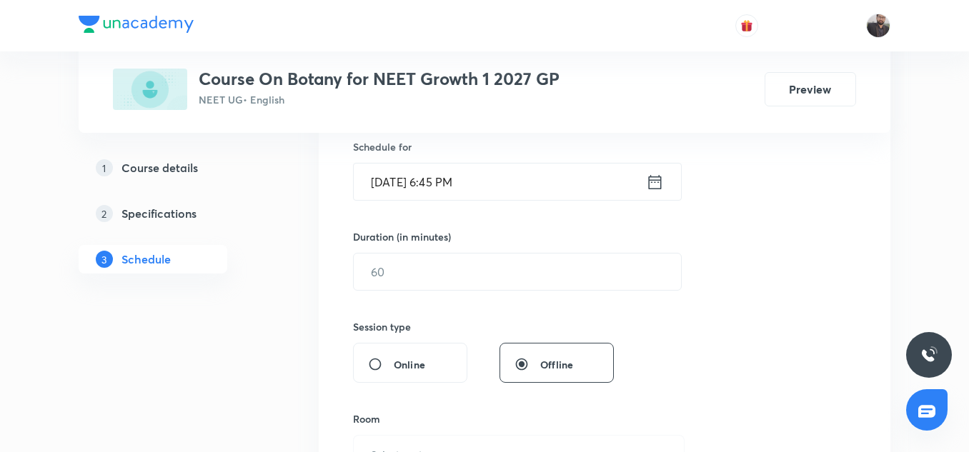
scroll to position [436, 0]
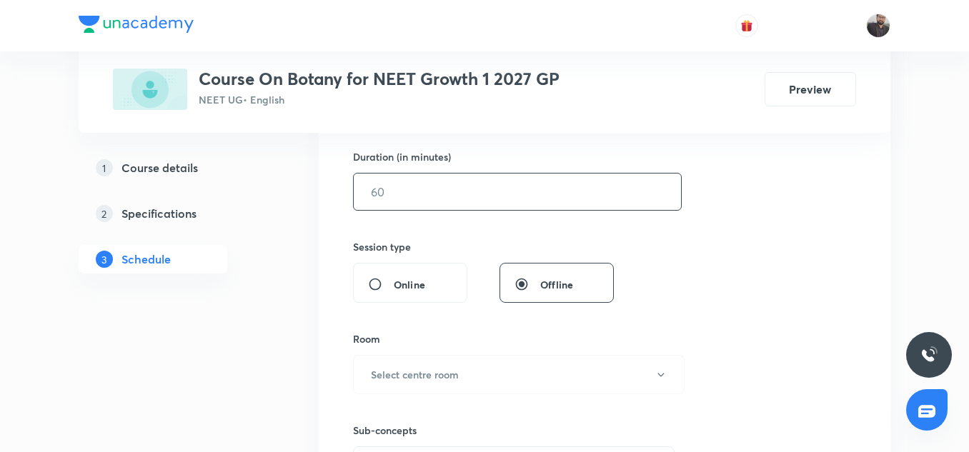
click at [405, 195] on input "text" at bounding box center [517, 192] width 327 height 36
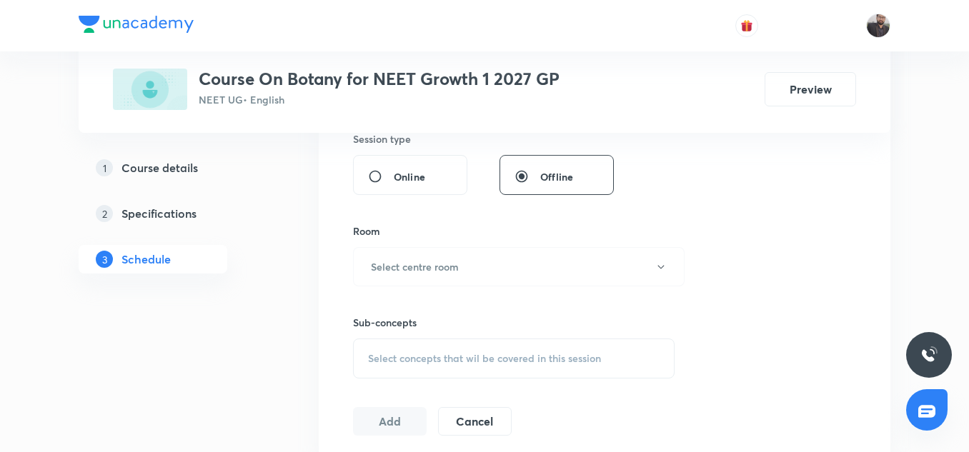
scroll to position [544, 0]
type input "75"
click at [409, 273] on h6 "Select centre room" at bounding box center [415, 266] width 88 height 15
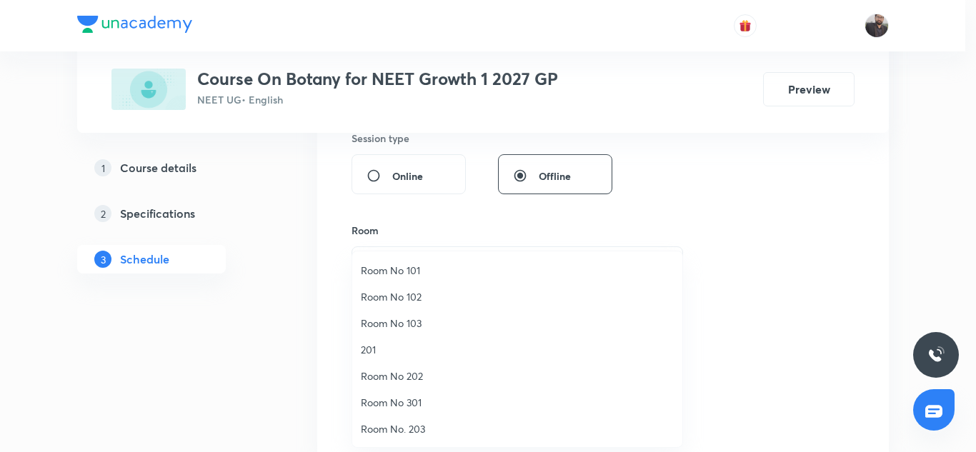
click at [408, 271] on span "Room No 101" at bounding box center [517, 270] width 313 height 15
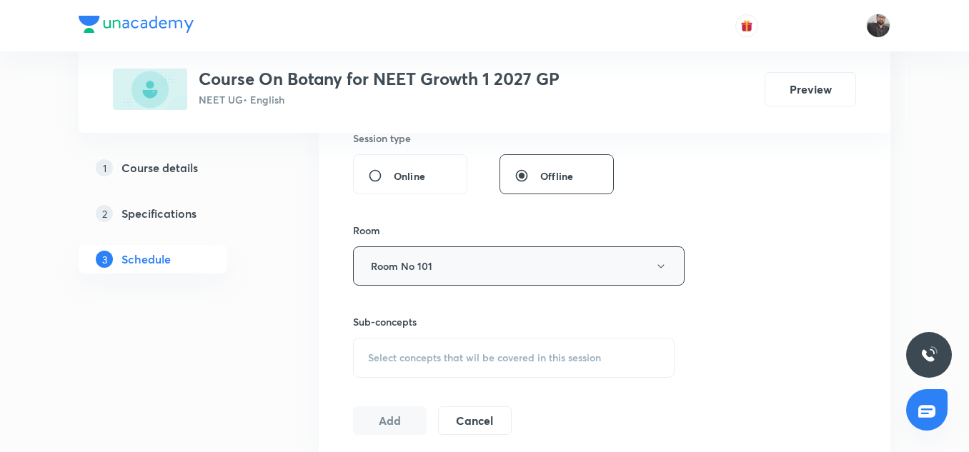
click at [409, 269] on button "Room No 101" at bounding box center [518, 265] width 331 height 39
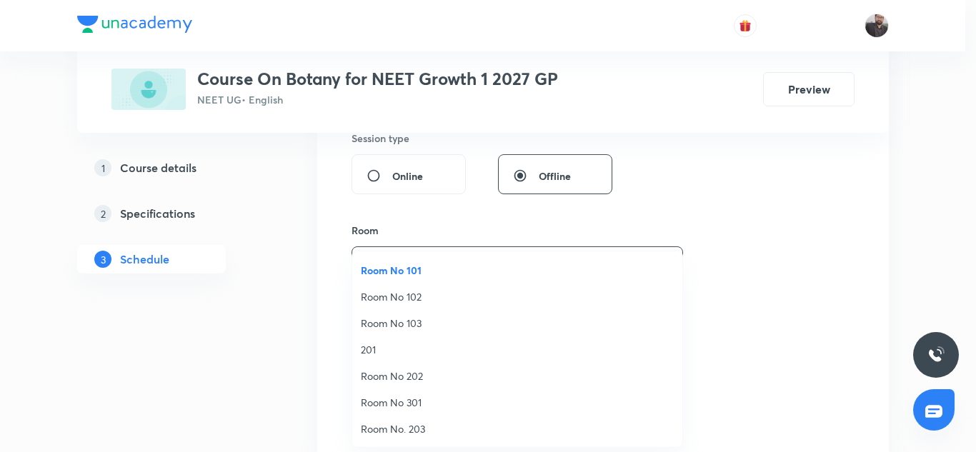
click at [413, 291] on span "Room No 102" at bounding box center [517, 296] width 313 height 15
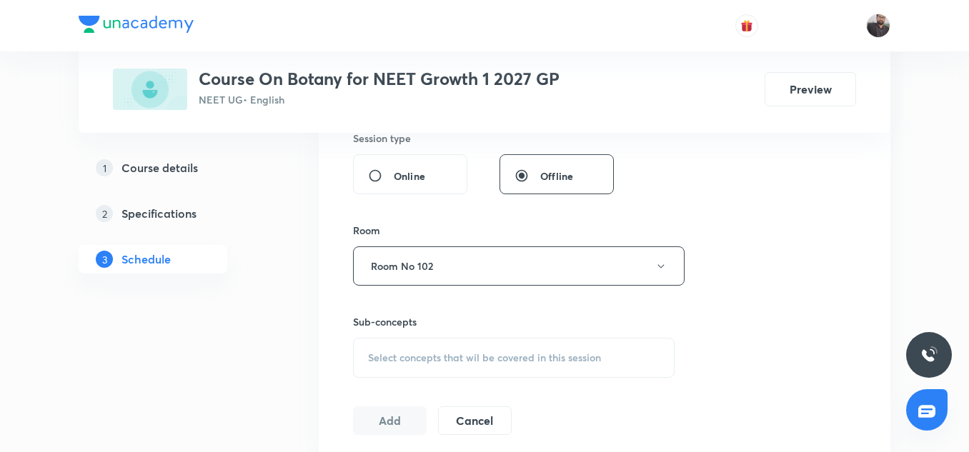
click at [429, 370] on div "Select concepts that wil be covered in this session" at bounding box center [513, 358] width 321 height 40
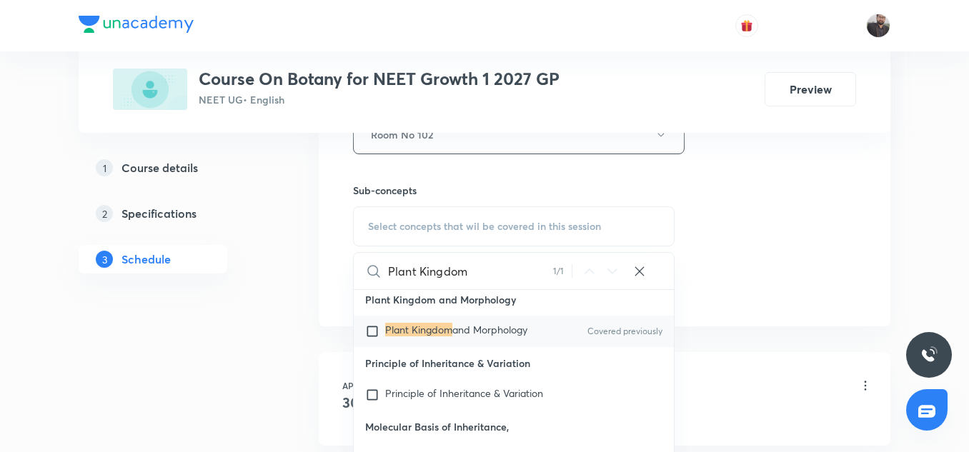
scroll to position [79, 0]
type input "Plant Kingdom"
click at [369, 338] on input "checkbox" at bounding box center [375, 331] width 20 height 14
checkbox input "true"
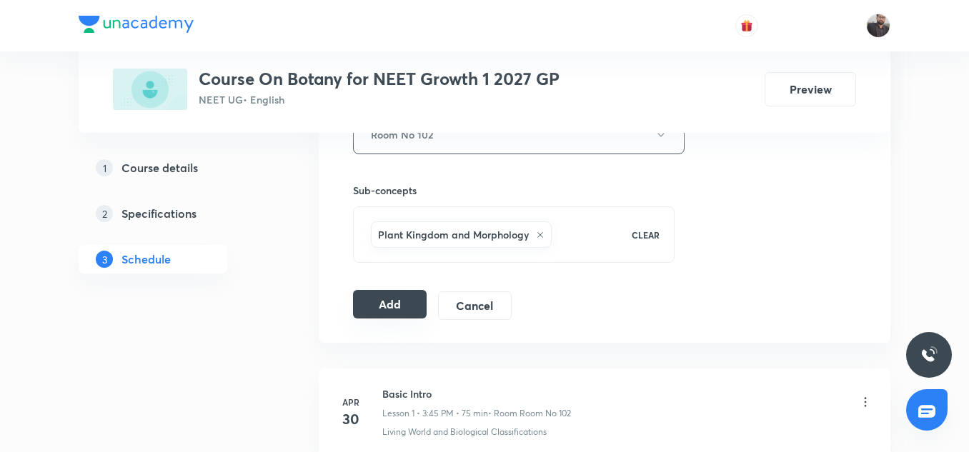
click at [416, 304] on button "Add" at bounding box center [390, 304] width 74 height 29
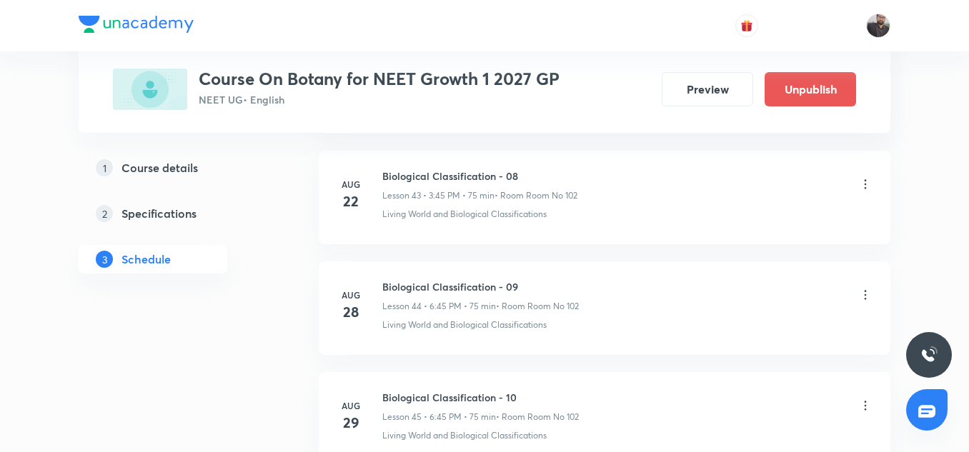
scroll to position [5351, 0]
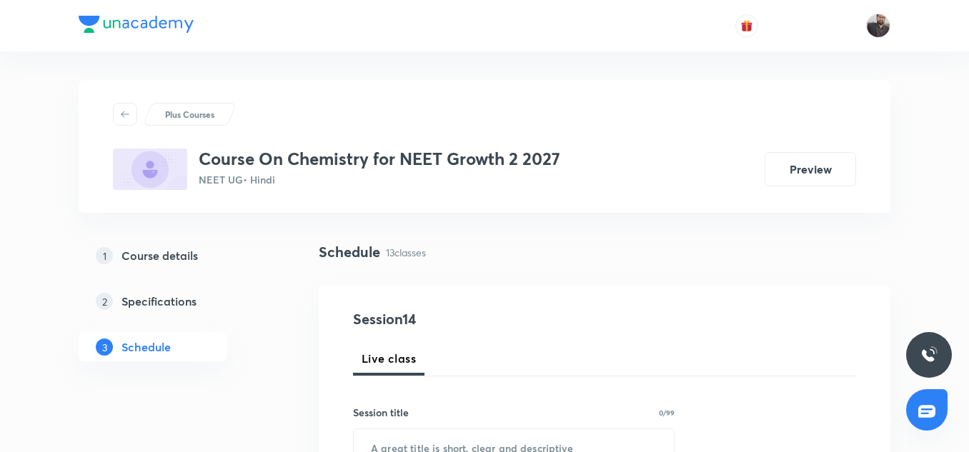
scroll to position [2160, 0]
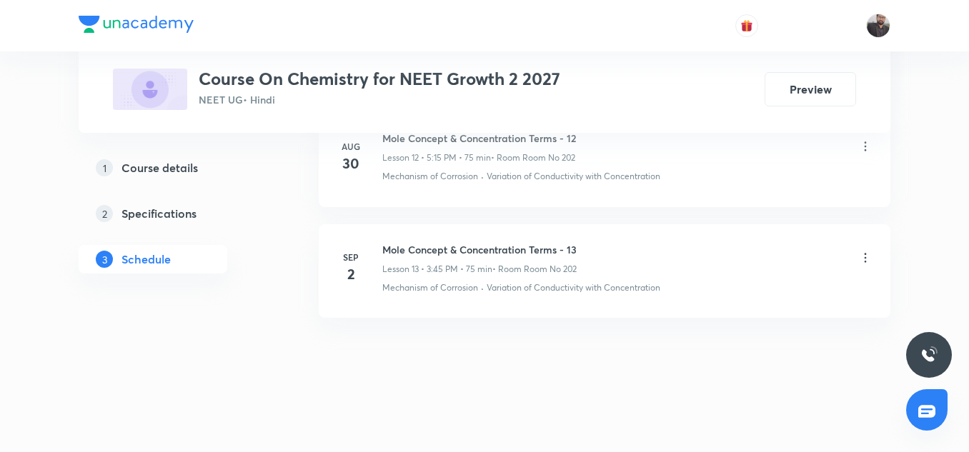
click at [494, 253] on h6 "Mole Concept & Concentration Terms - 13" at bounding box center [479, 249] width 194 height 15
copy h6 "Mole Concept & Concentration Terms - 13"
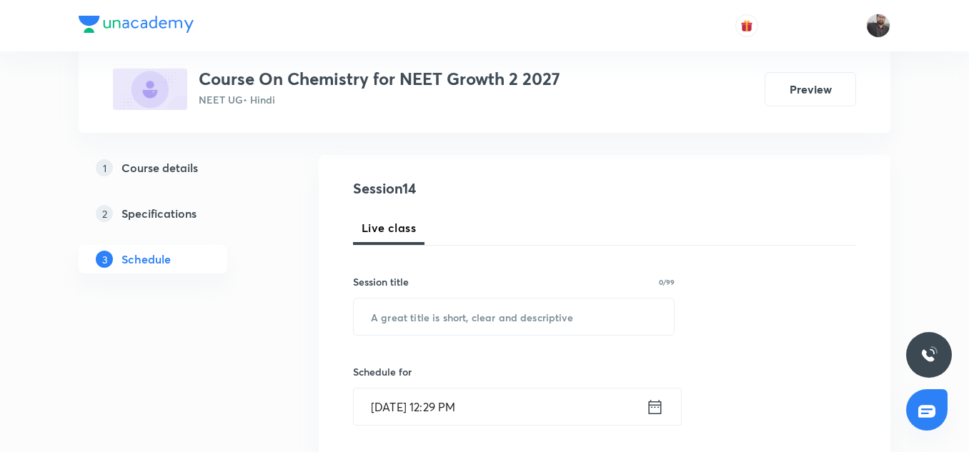
scroll to position [193, 0]
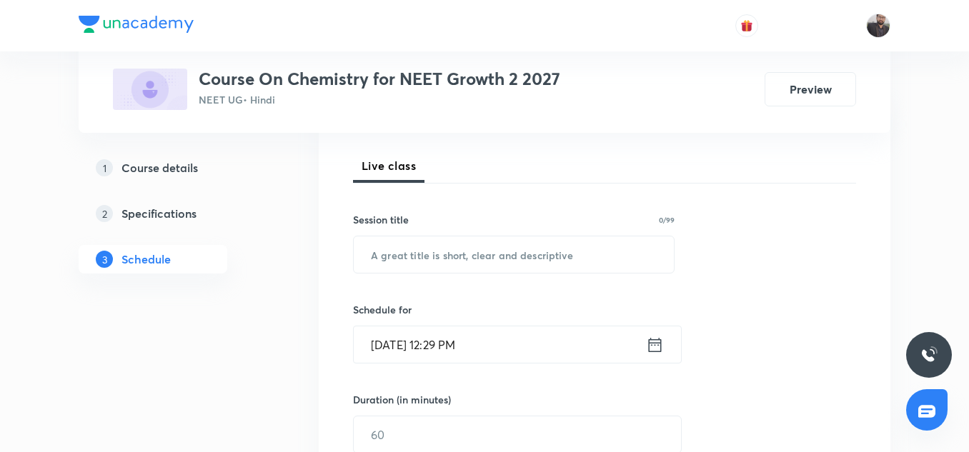
click at [494, 253] on input "text" at bounding box center [514, 254] width 320 height 36
paste input "Mole Concept & Concentration Terms - 13"
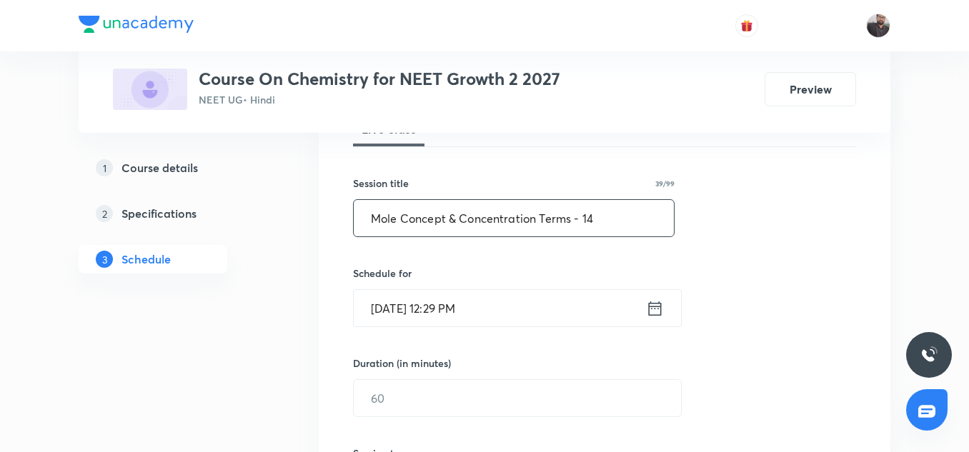
scroll to position [240, 0]
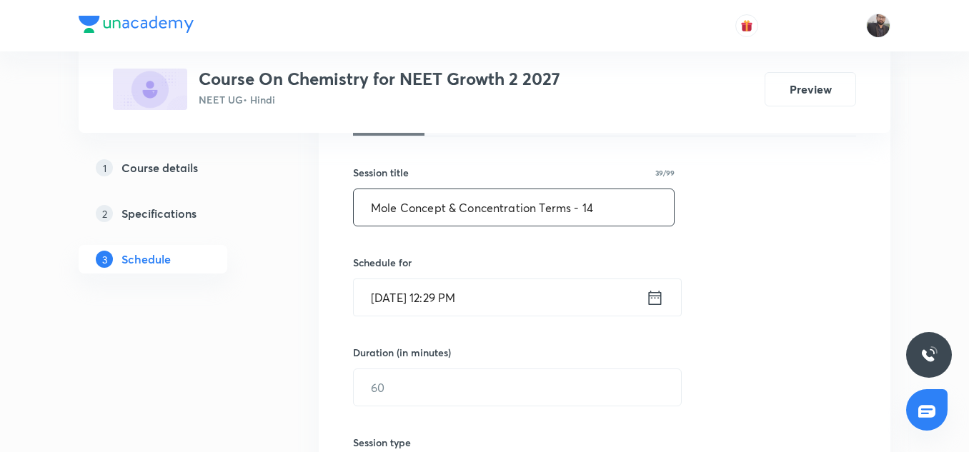
type input "Mole Concept & Concentration Terms - 14"
click at [491, 305] on input "[DATE] 12:29 PM" at bounding box center [500, 297] width 292 height 36
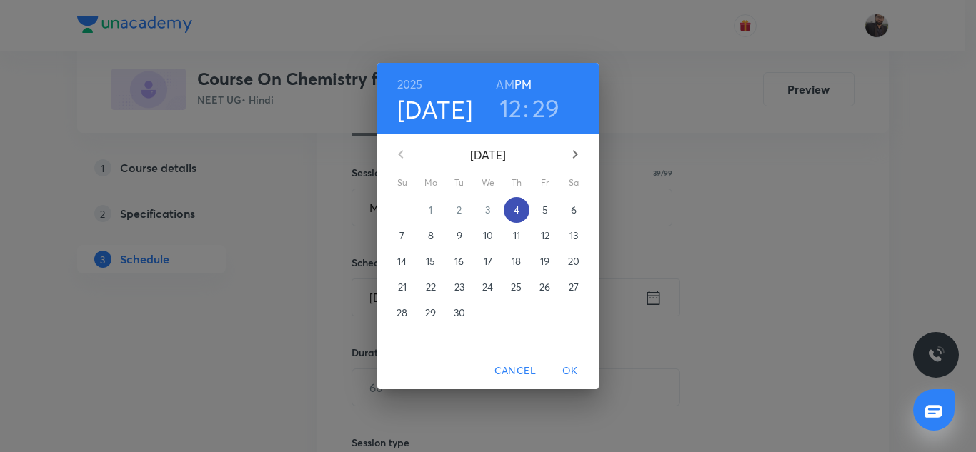
click at [515, 206] on p "4" at bounding box center [517, 210] width 6 height 14
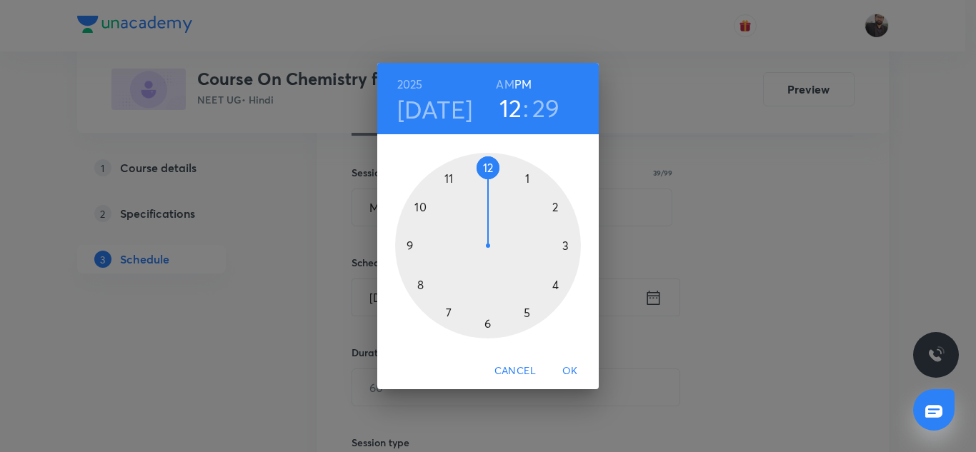
click at [564, 247] on div at bounding box center [488, 246] width 186 height 186
click at [527, 76] on h6 "PM" at bounding box center [522, 84] width 17 height 20
click at [411, 245] on div at bounding box center [488, 246] width 186 height 186
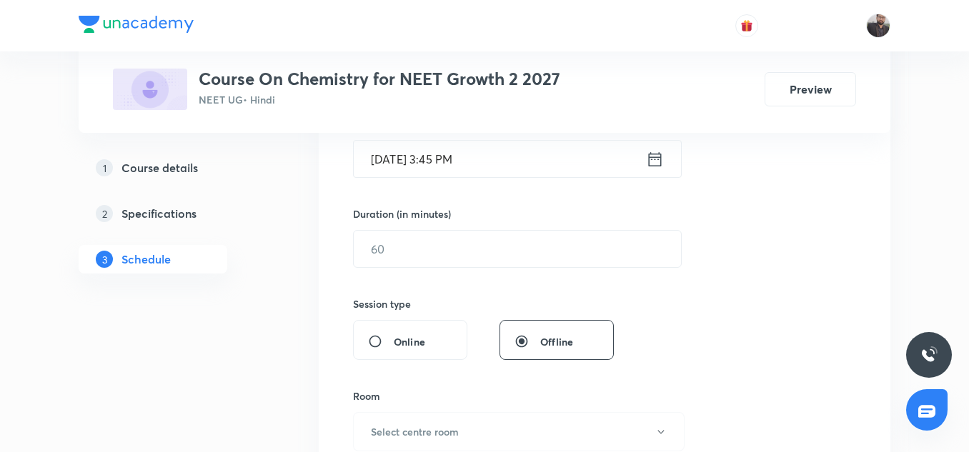
scroll to position [380, 0]
click at [411, 245] on input "text" at bounding box center [517, 247] width 327 height 36
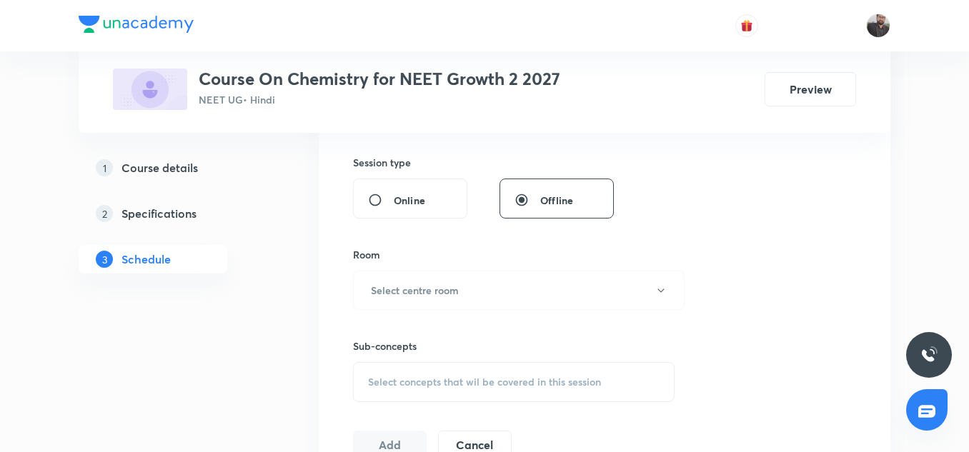
scroll to position [544, 0]
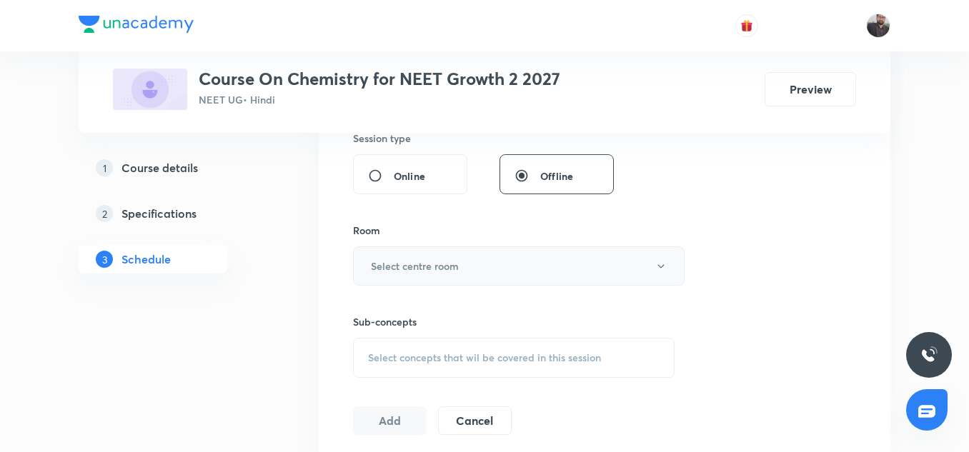
type input "75"
click at [407, 258] on button "Select centre room" at bounding box center [518, 265] width 331 height 39
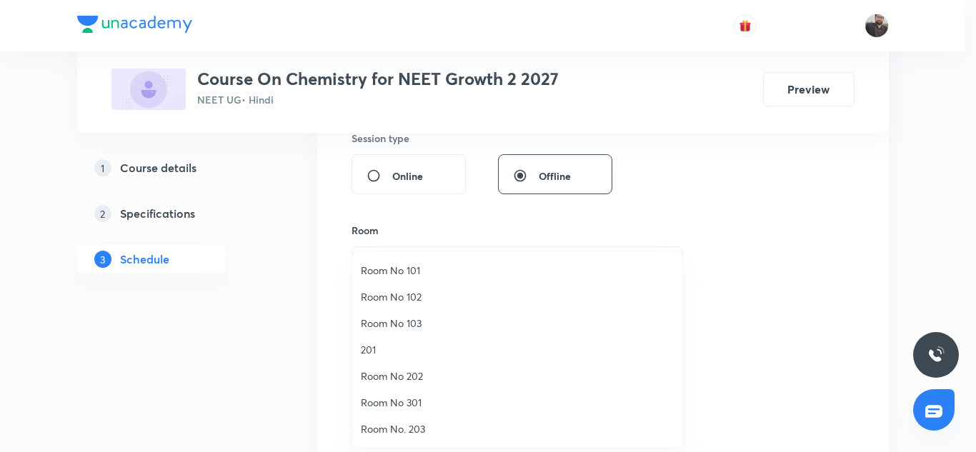
click at [410, 376] on span "Room No 202" at bounding box center [517, 376] width 313 height 15
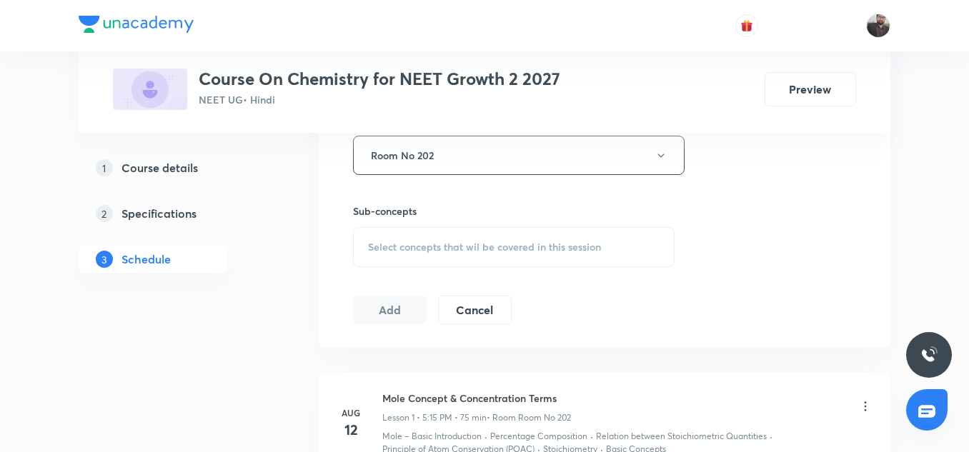
scroll to position [656, 0]
click at [419, 250] on span "Select concepts that wil be covered in this session" at bounding box center [484, 246] width 233 height 11
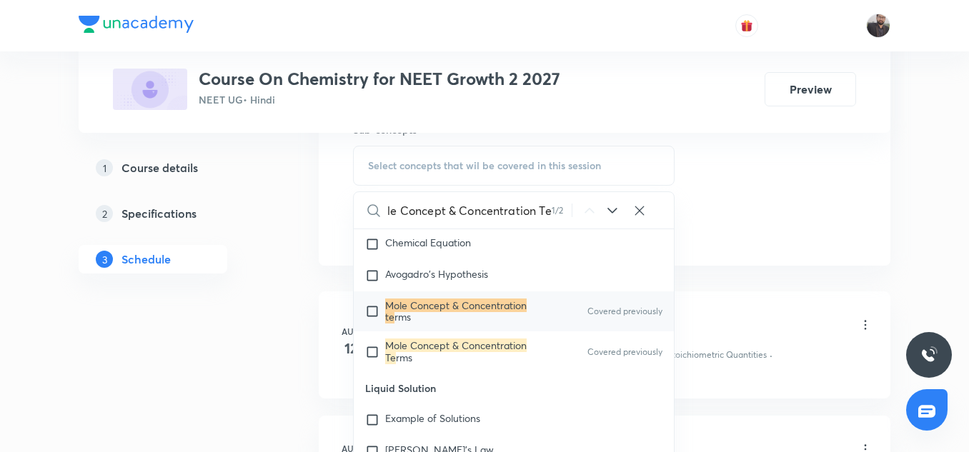
scroll to position [14488, 0]
type input "Mole Concept & Concentration Te"
click at [419, 323] on mark "Mole Concept & Concentration te" at bounding box center [455, 310] width 141 height 25
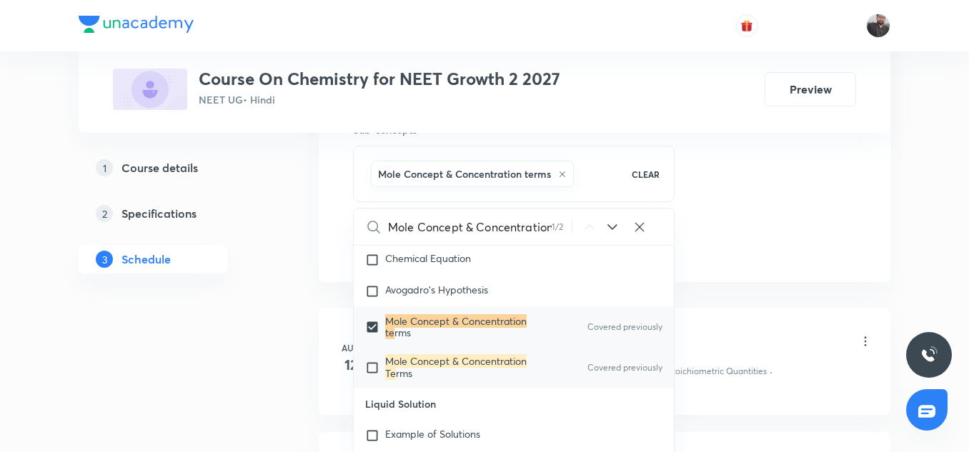
click at [485, 379] on mark "Mole Concept & Concentration Te" at bounding box center [455, 366] width 141 height 25
checkbox input "true"
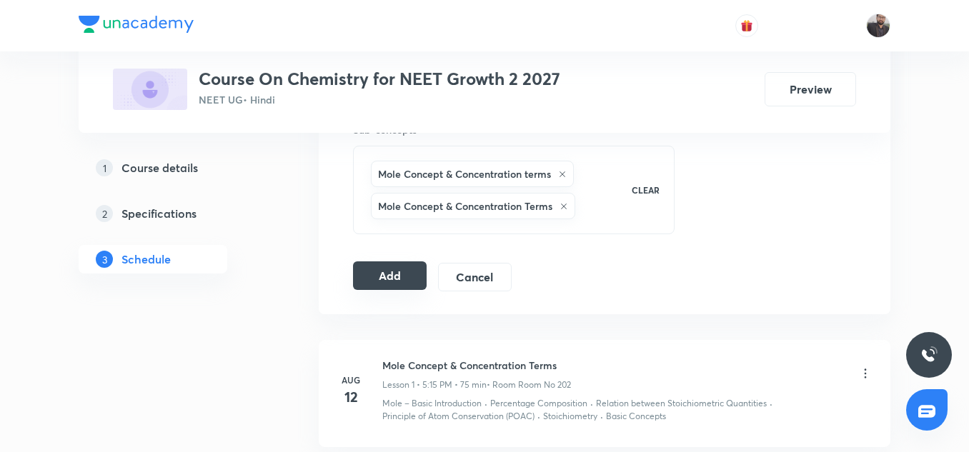
click at [404, 279] on button "Add" at bounding box center [390, 275] width 74 height 29
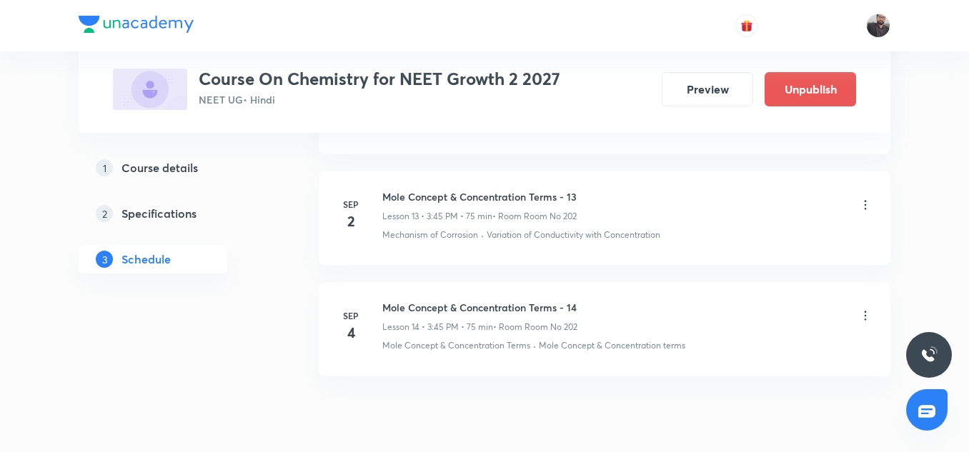
scroll to position [1615, 0]
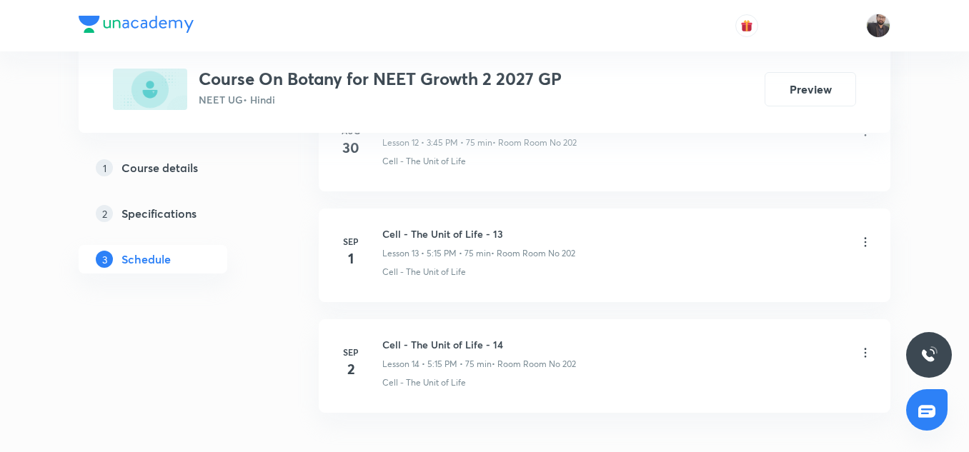
scroll to position [2244, 0]
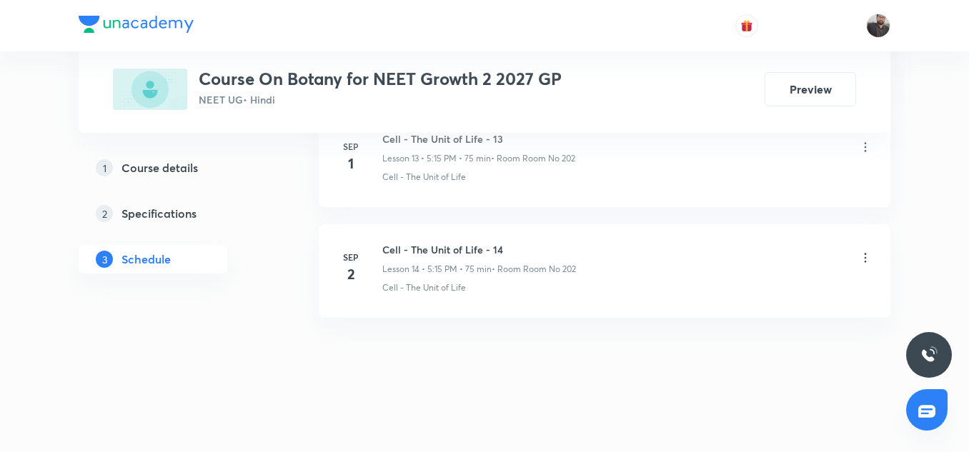
click at [483, 248] on h6 "Cell - The Unit of Life - 14" at bounding box center [479, 249] width 194 height 15
copy h6 "Cell - The Unit of Life - 14"
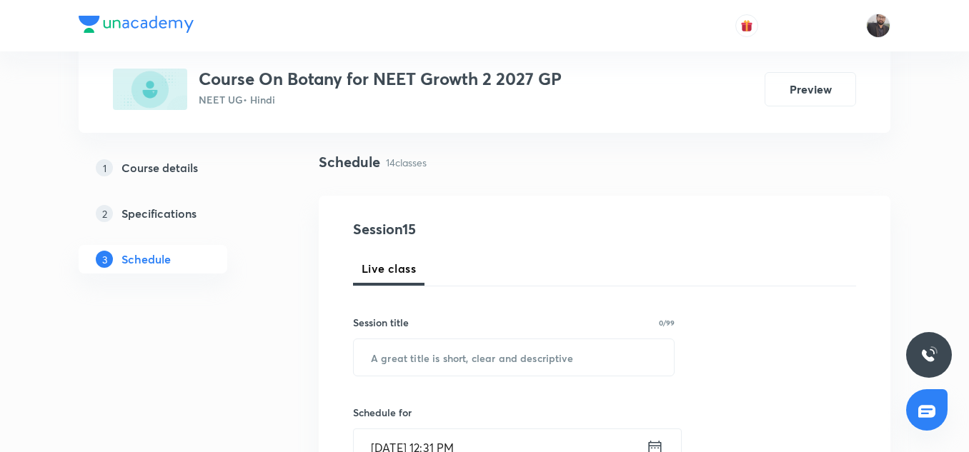
scroll to position [91, 0]
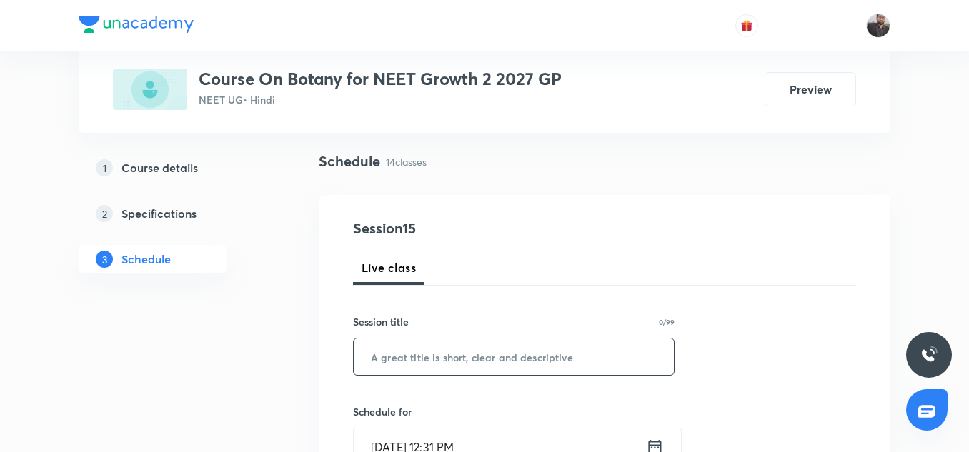
click at [470, 356] on input "text" at bounding box center [514, 357] width 320 height 36
paste input "Cell - The Unit of Life - 14"
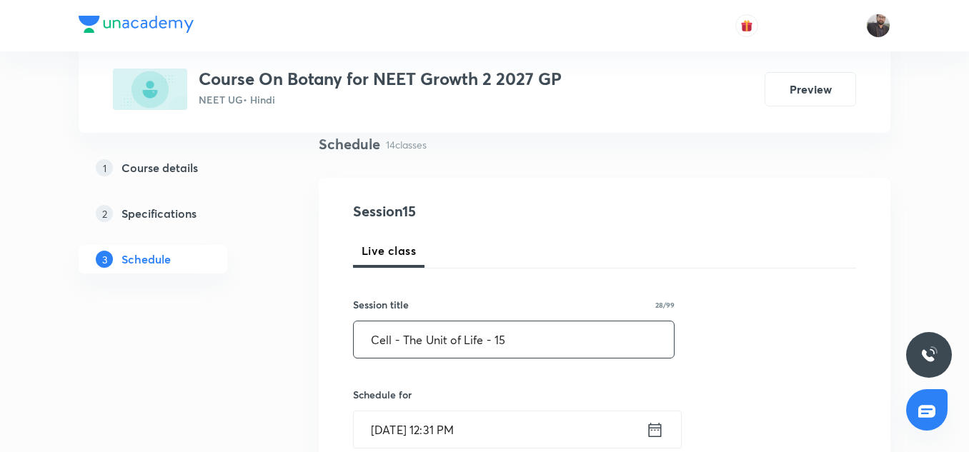
scroll to position [147, 0]
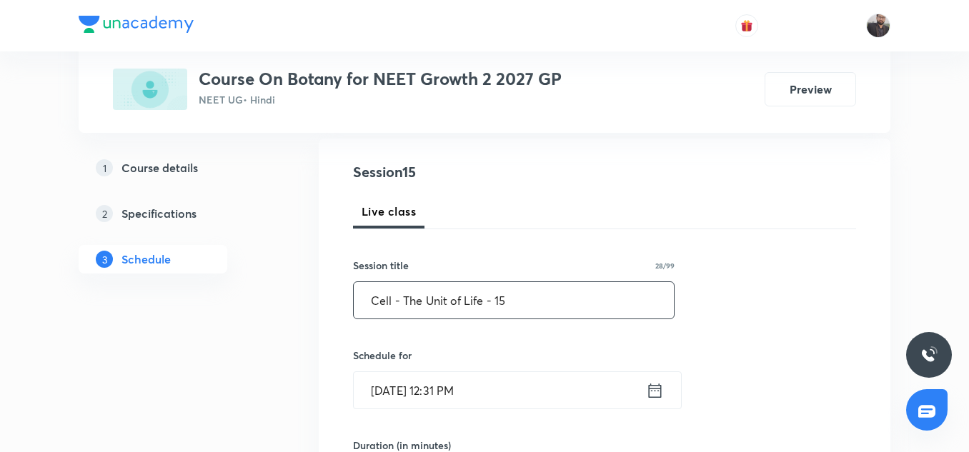
type input "Cell - The Unit of Life - 15"
drag, startPoint x: 455, startPoint y: 394, endPoint x: 625, endPoint y: 402, distance: 170.2
click at [625, 402] on input "Sep 4, 2025, 12:31 PM" at bounding box center [500, 390] width 292 height 36
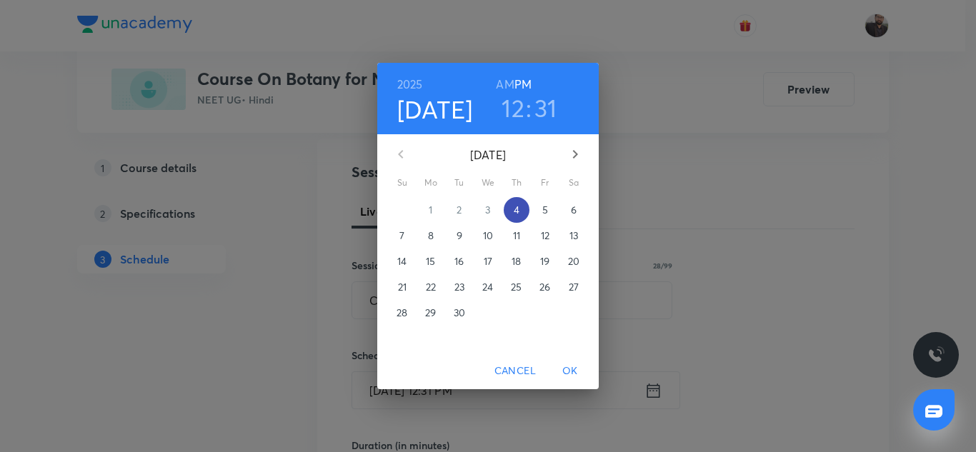
click at [517, 208] on p "4" at bounding box center [517, 210] width 6 height 14
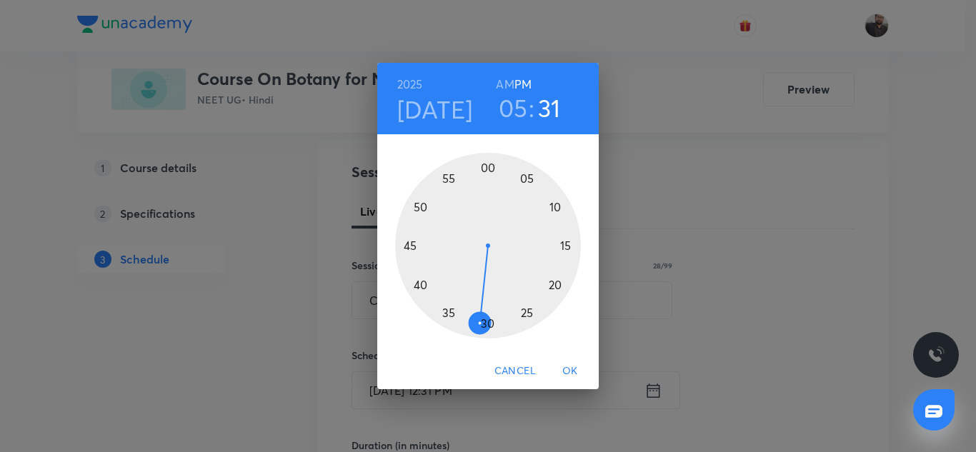
drag, startPoint x: 526, startPoint y: 314, endPoint x: 516, endPoint y: 81, distance: 233.1
click at [516, 81] on h6 "PM" at bounding box center [522, 84] width 17 height 20
click at [566, 245] on div at bounding box center [488, 246] width 186 height 186
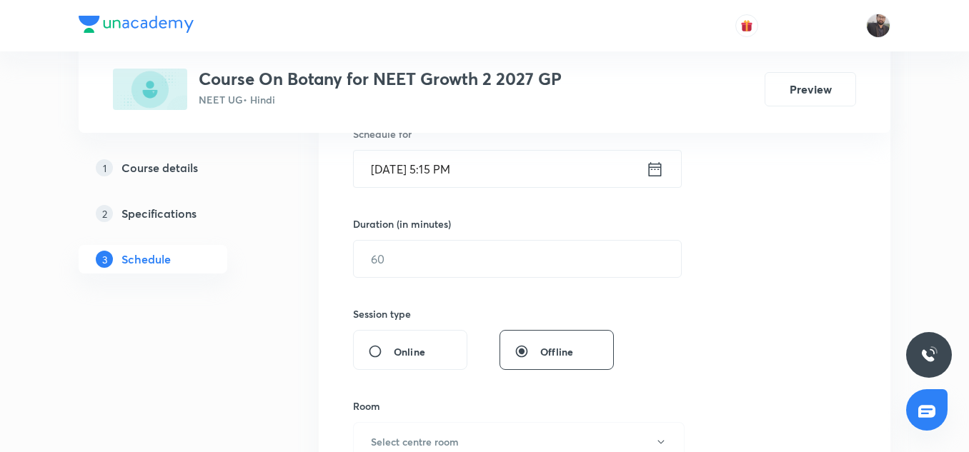
scroll to position [375, 0]
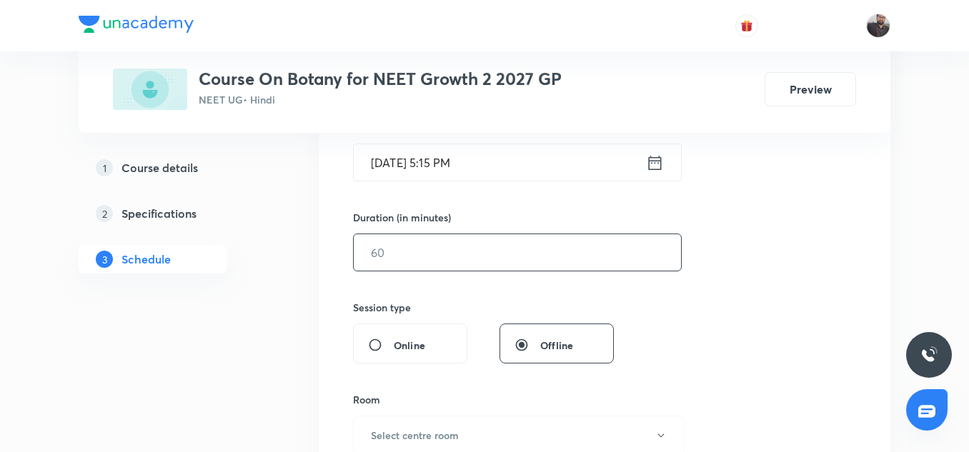
click at [476, 263] on input "text" at bounding box center [517, 252] width 327 height 36
type input "6"
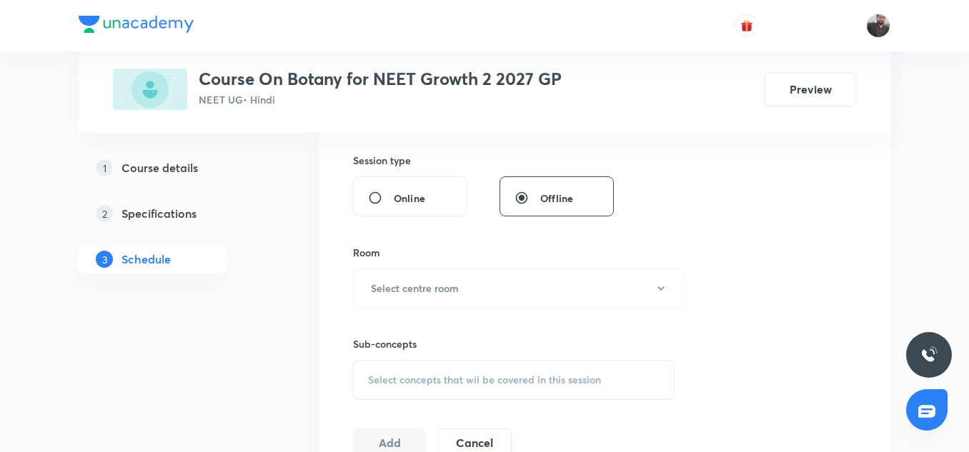
scroll to position [525, 0]
type input "75"
click at [480, 286] on button "Select centre room" at bounding box center [518, 285] width 331 height 39
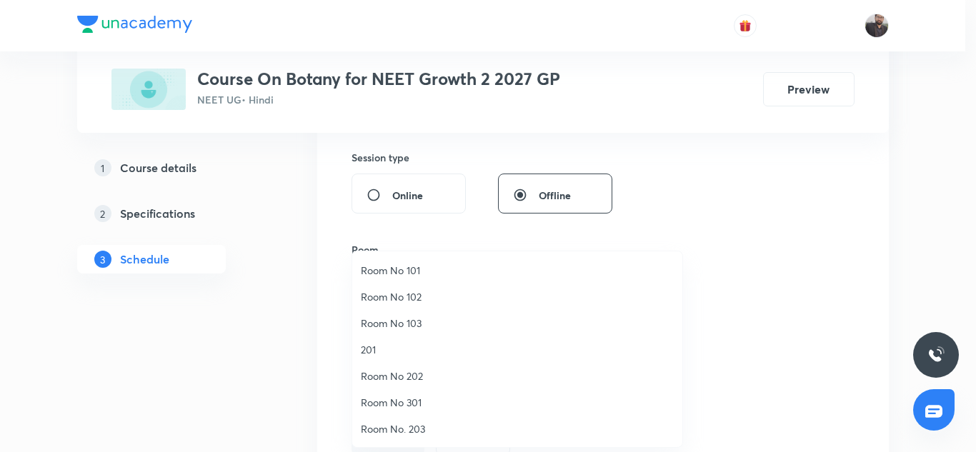
click at [386, 373] on span "Room No 202" at bounding box center [517, 376] width 313 height 15
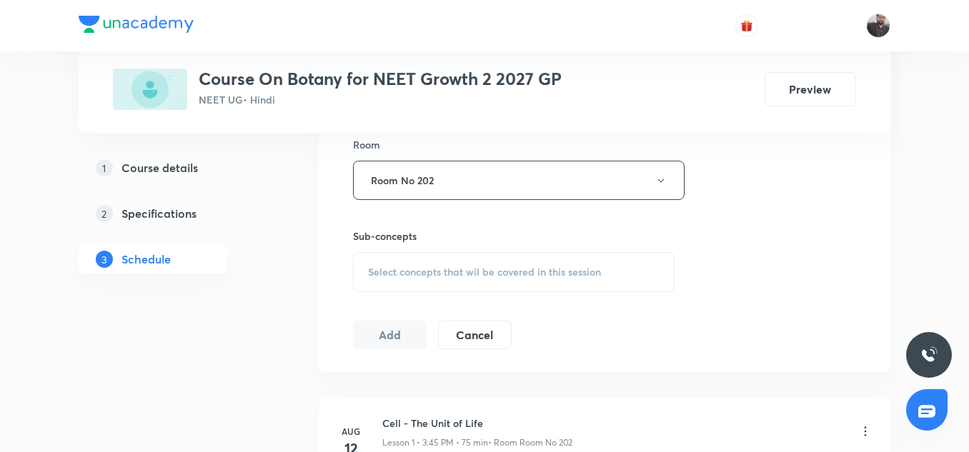
scroll to position [631, 0]
click at [413, 277] on span "Select concepts that wil be covered in this session" at bounding box center [484, 271] width 233 height 11
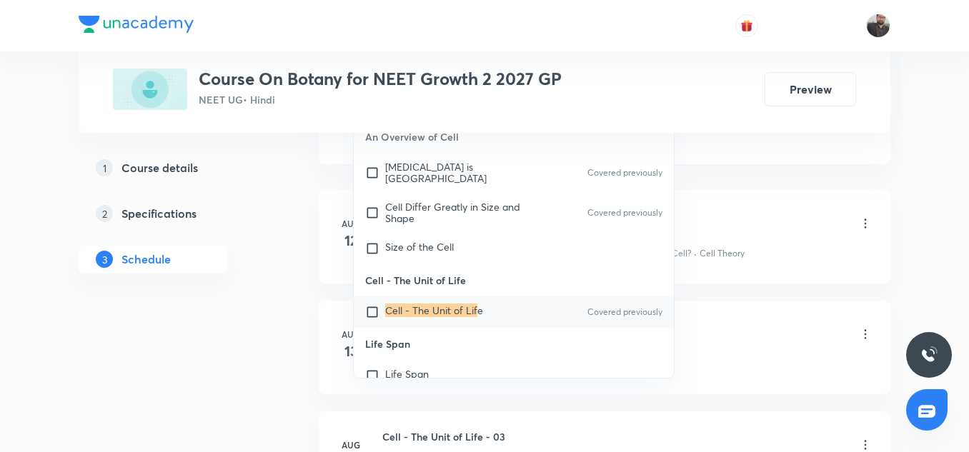
scroll to position [844, 0]
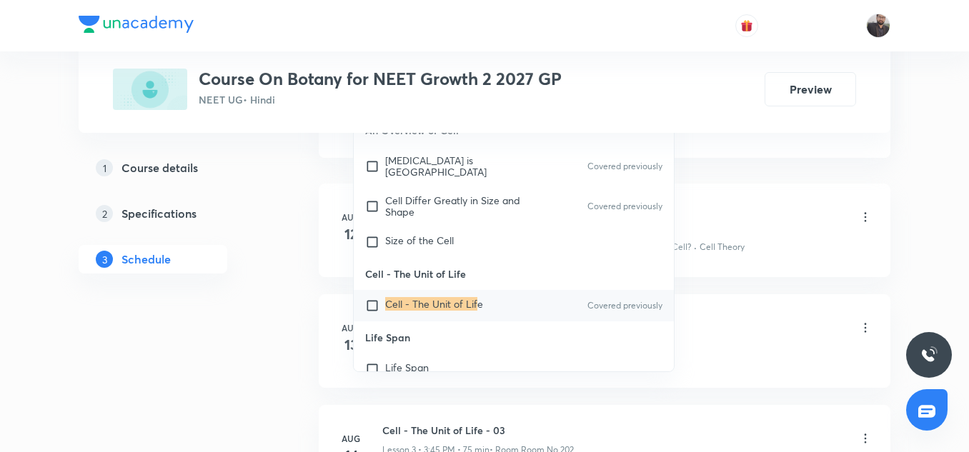
type input "Cell - The Unit of Lif"
click at [381, 305] on input "checkbox" at bounding box center [375, 306] width 20 height 14
checkbox input "true"
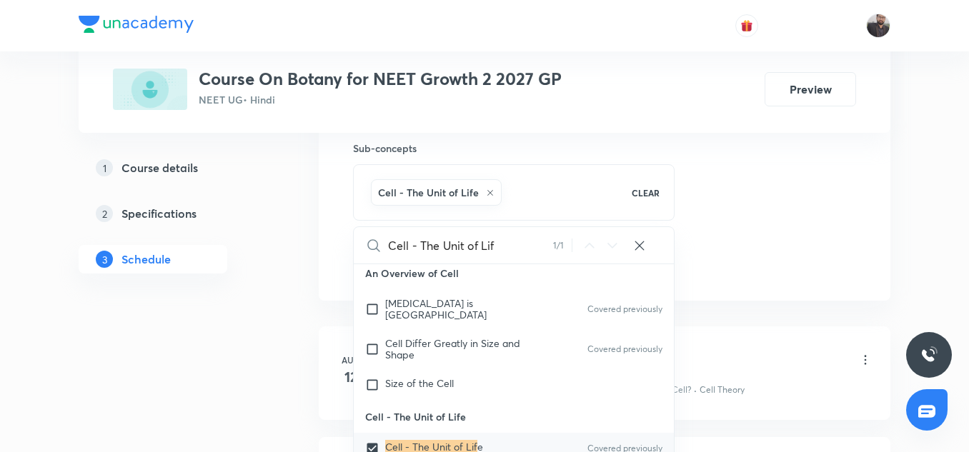
scroll to position [717, 0]
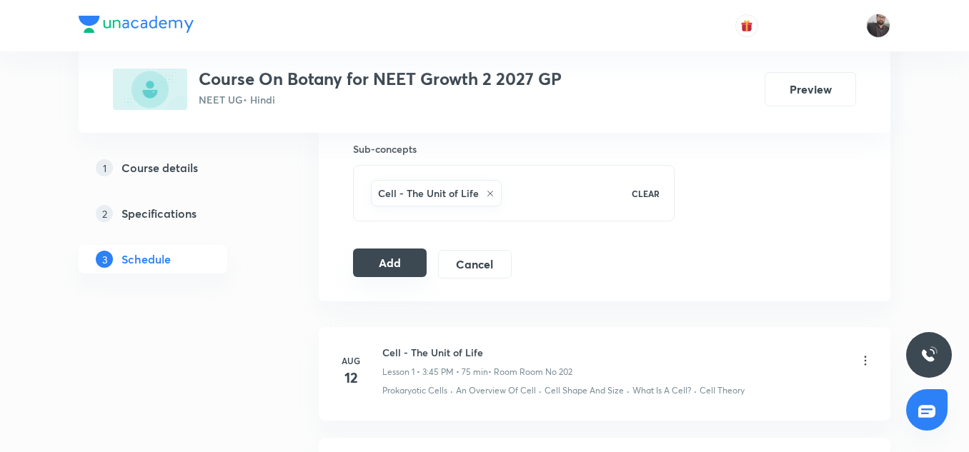
click at [379, 264] on button "Add" at bounding box center [390, 263] width 74 height 29
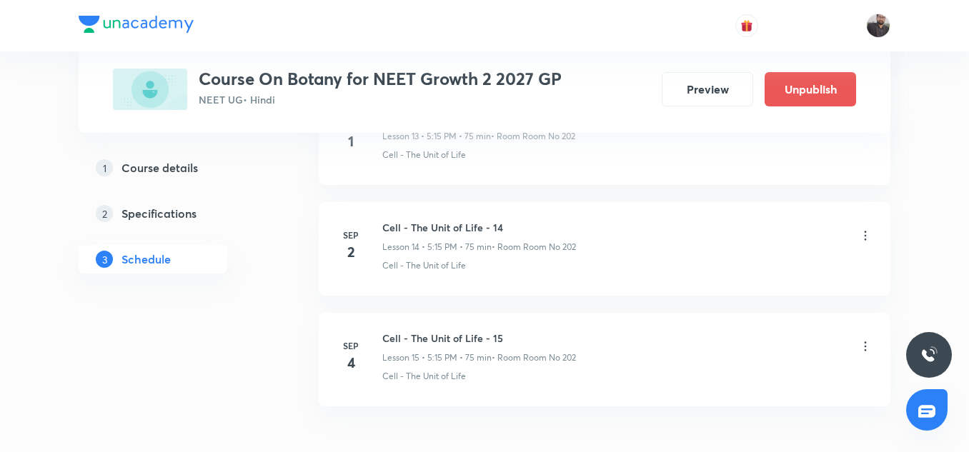
scroll to position [1698, 0]
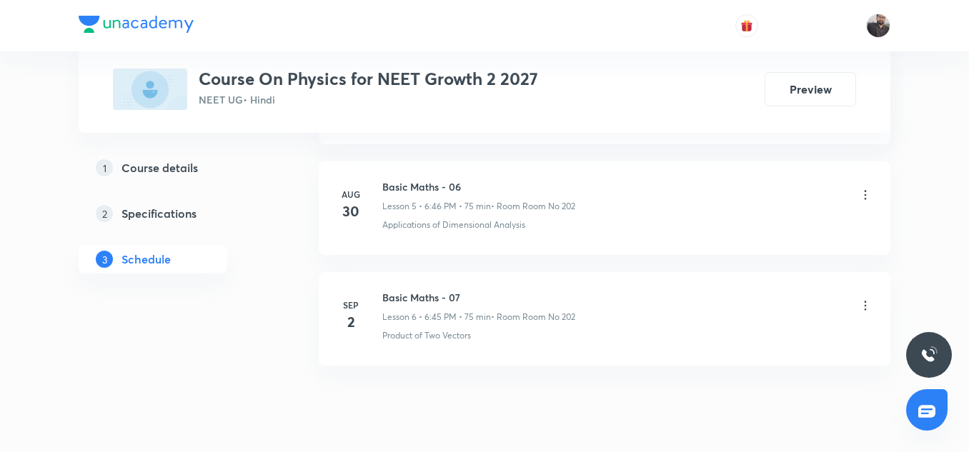
scroll to position [1371, 0]
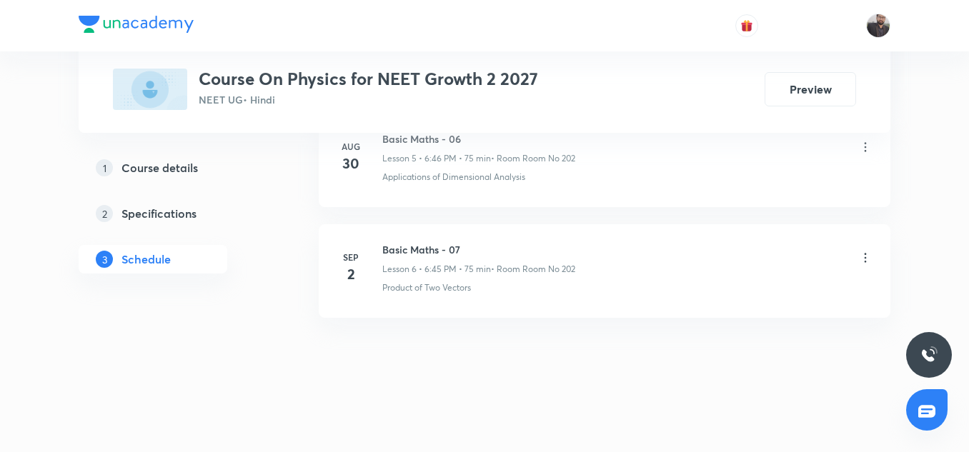
click at [428, 250] on h6 "Basic Maths - 07" at bounding box center [478, 249] width 193 height 15
drag, startPoint x: 453, startPoint y: 357, endPoint x: 432, endPoint y: 301, distance: 60.1
click at [432, 301] on li "[DATE] Basic Maths - 07 Lesson 6 • 6:45 PM • 75 min • Room Room No 202 Product …" at bounding box center [604, 271] width 571 height 94
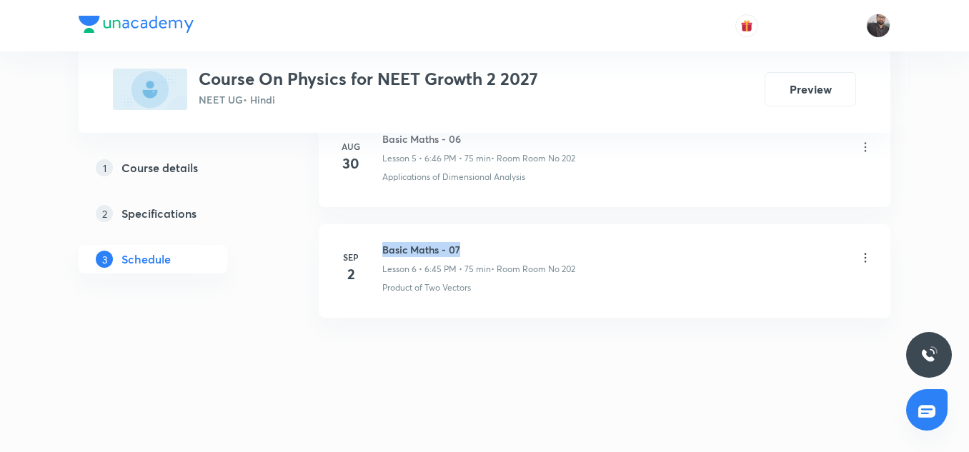
drag, startPoint x: 378, startPoint y: 246, endPoint x: 486, endPoint y: 254, distance: 108.9
click at [486, 254] on div "[DATE] Basic Maths - 07 Lesson 6 • 6:45 PM • 75 min • Room Room No 202 Product …" at bounding box center [604, 268] width 536 height 52
copy h6 "Basic Maths - 07"
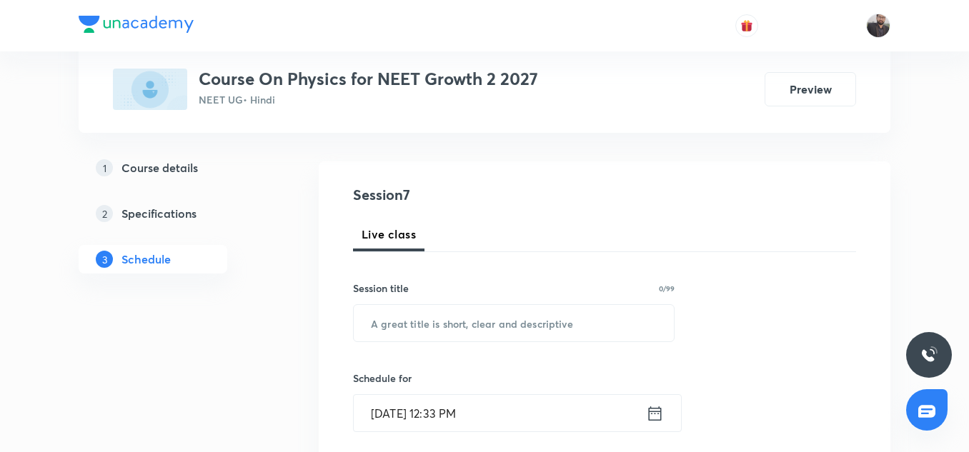
scroll to position [126, 0]
click at [496, 312] on input "text" at bounding box center [514, 322] width 320 height 36
paste input "Basic Maths - 07"
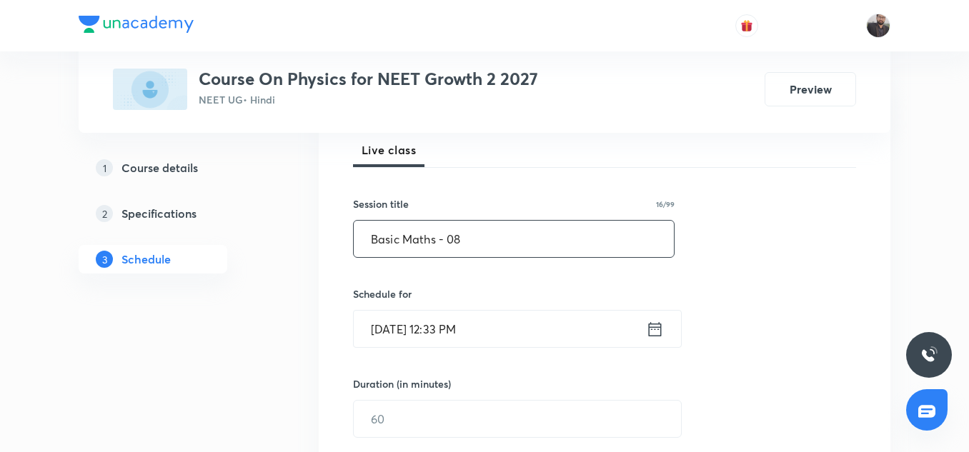
scroll to position [372, 0]
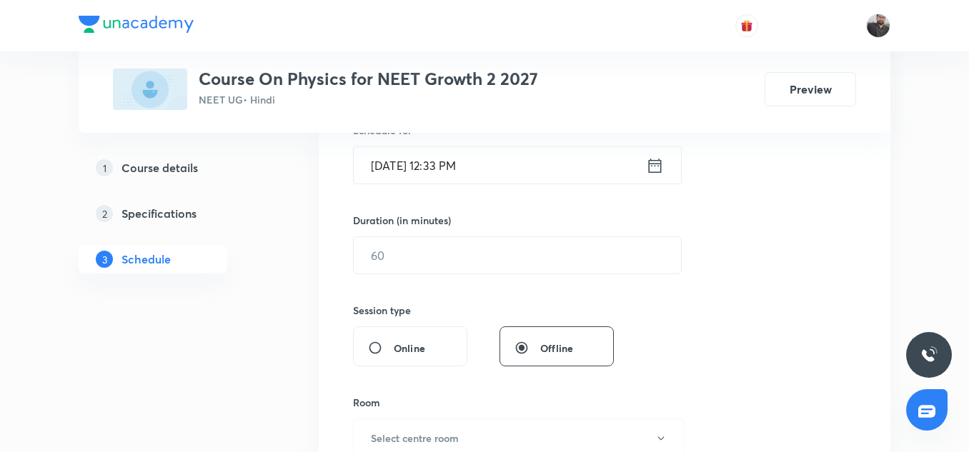
type input "Basic Maths - 08"
click at [491, 203] on div "Session 7 Live class Session title 16/99 Basic Maths - 08 ​ Schedule for [DATE]…" at bounding box center [604, 271] width 503 height 671
click at [494, 157] on input "[DATE] 12:33 PM" at bounding box center [500, 165] width 292 height 36
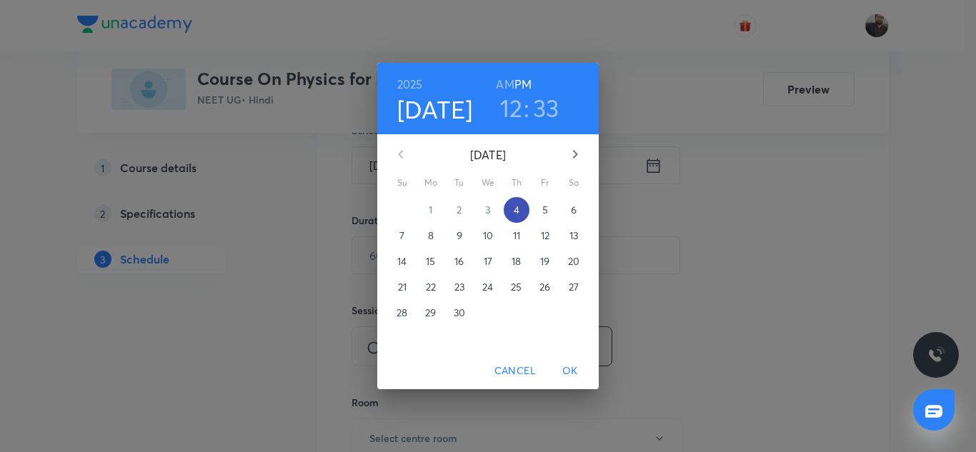
click at [515, 201] on button "4" at bounding box center [517, 210] width 26 height 26
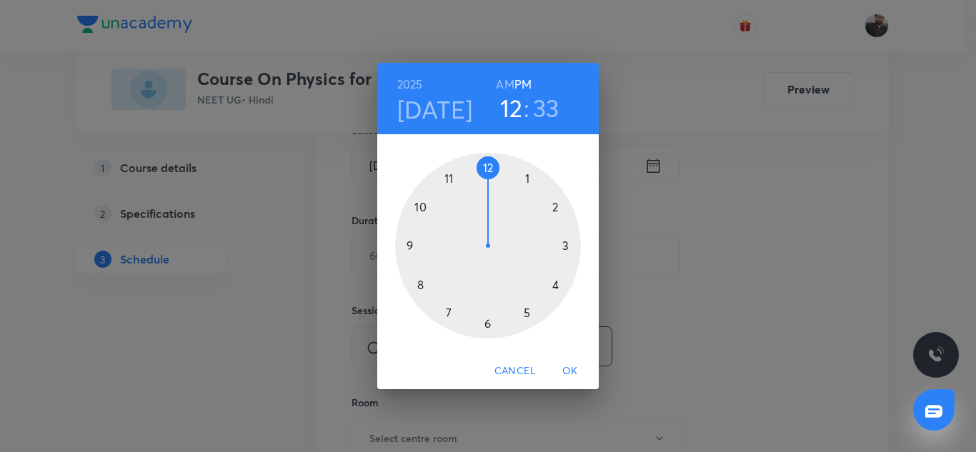
click at [488, 321] on div at bounding box center [488, 246] width 186 height 186
click at [525, 88] on h6 "PM" at bounding box center [522, 84] width 17 height 20
click at [409, 244] on div at bounding box center [488, 246] width 186 height 186
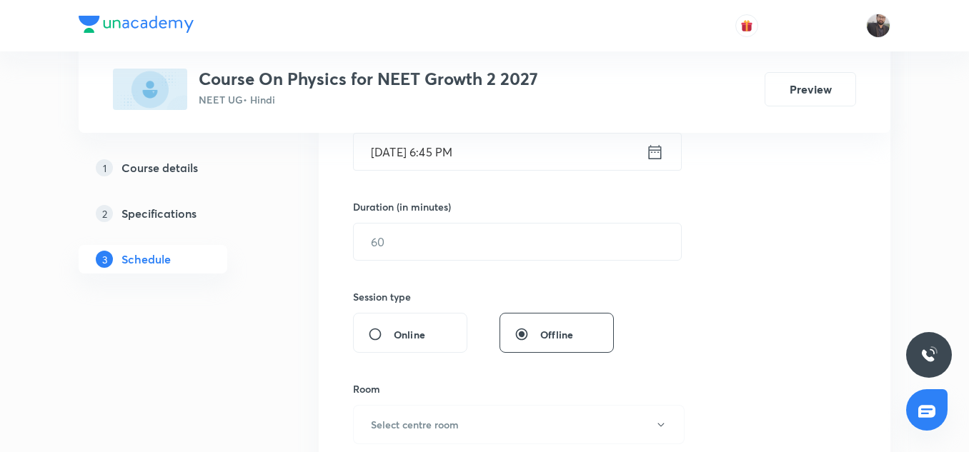
scroll to position [386, 0]
click at [406, 245] on input "text" at bounding box center [517, 241] width 327 height 36
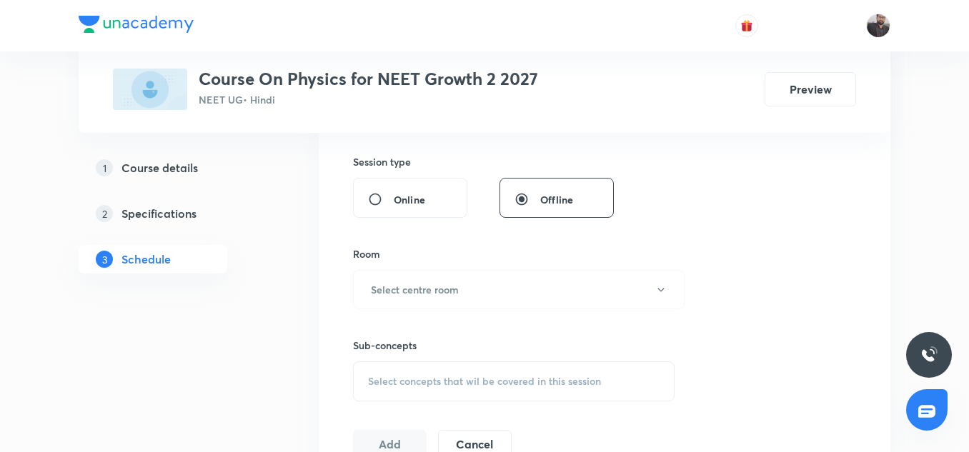
scroll to position [521, 0]
type input "75"
click at [406, 281] on button "Select centre room" at bounding box center [518, 288] width 331 height 39
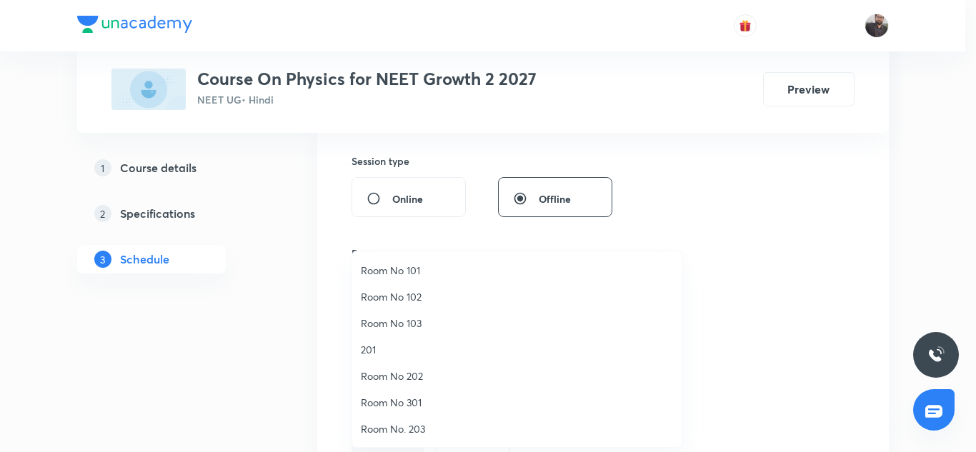
click at [400, 374] on span "Room No 202" at bounding box center [517, 376] width 313 height 15
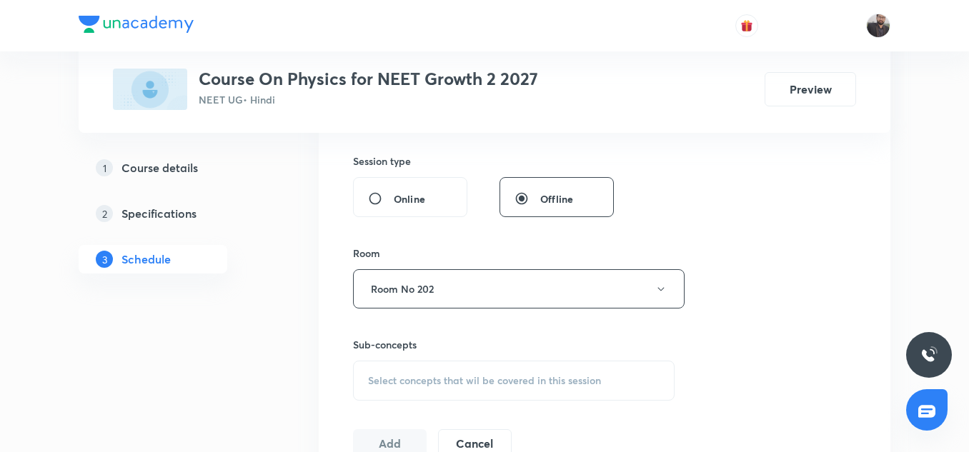
click at [448, 375] on span "Select concepts that wil be covered in this session" at bounding box center [484, 380] width 233 height 11
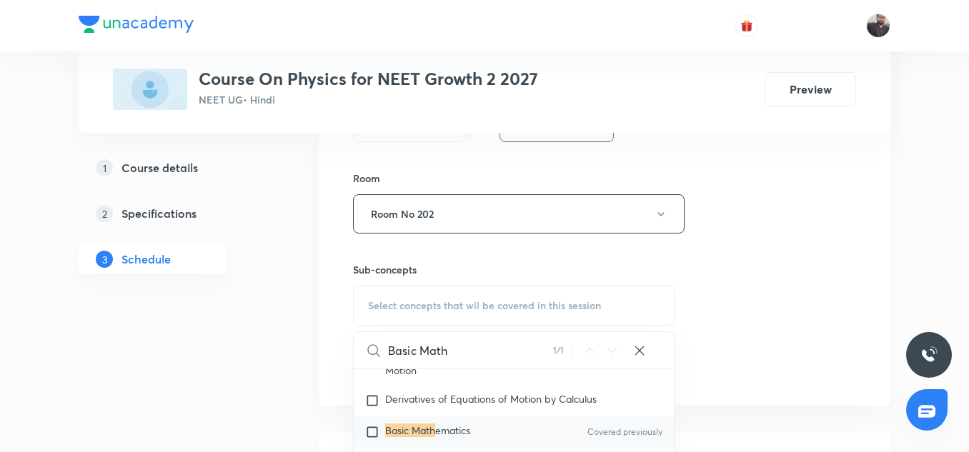
scroll to position [792, 0]
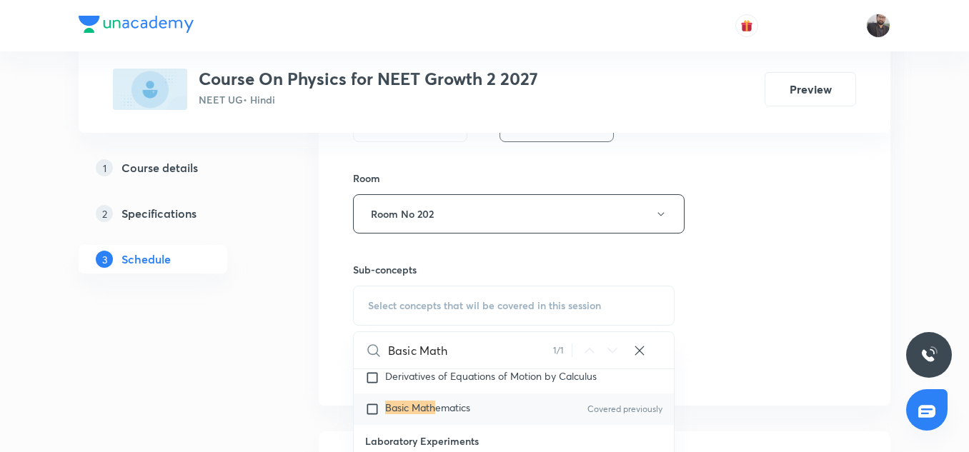
type input "Basic Math"
click at [439, 402] on span "ematics" at bounding box center [452, 408] width 35 height 14
checkbox input "true"
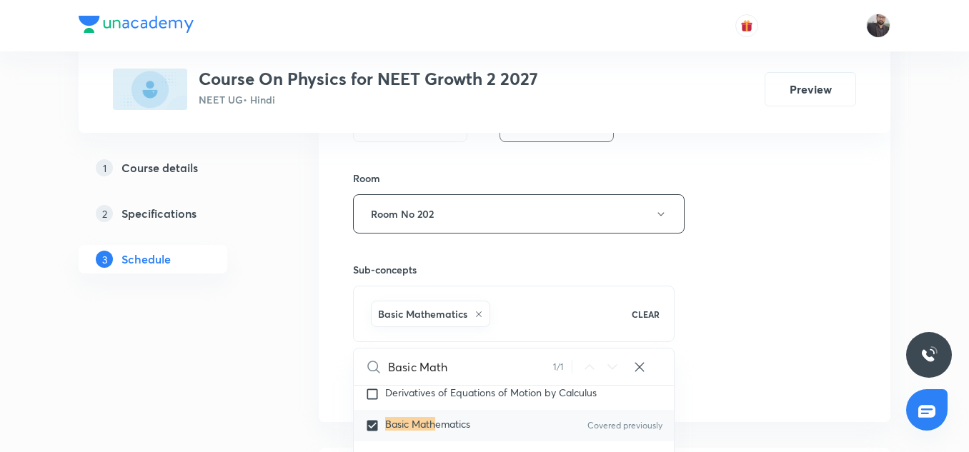
click at [779, 234] on div "Session 7 Live class Session title 16/99 Basic Maths - 08 ​ Schedule for Sep 4,…" at bounding box center [604, 55] width 503 height 687
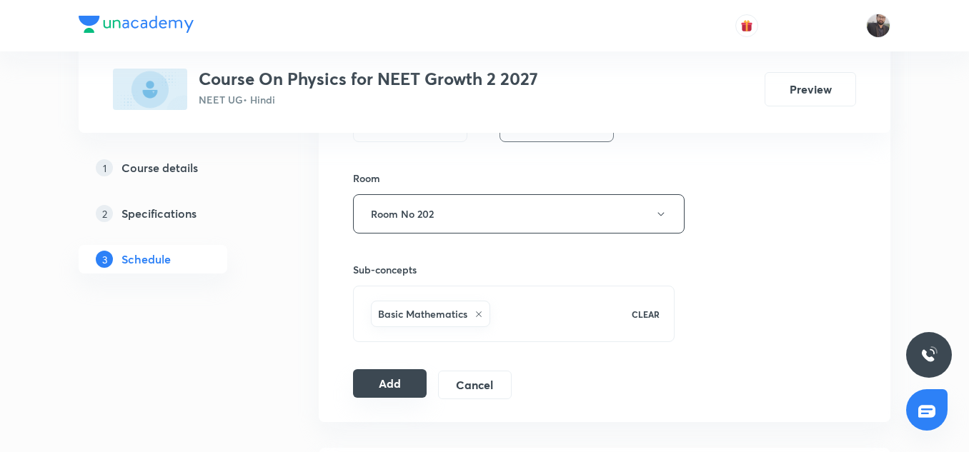
click at [388, 389] on button "Add" at bounding box center [390, 383] width 74 height 29
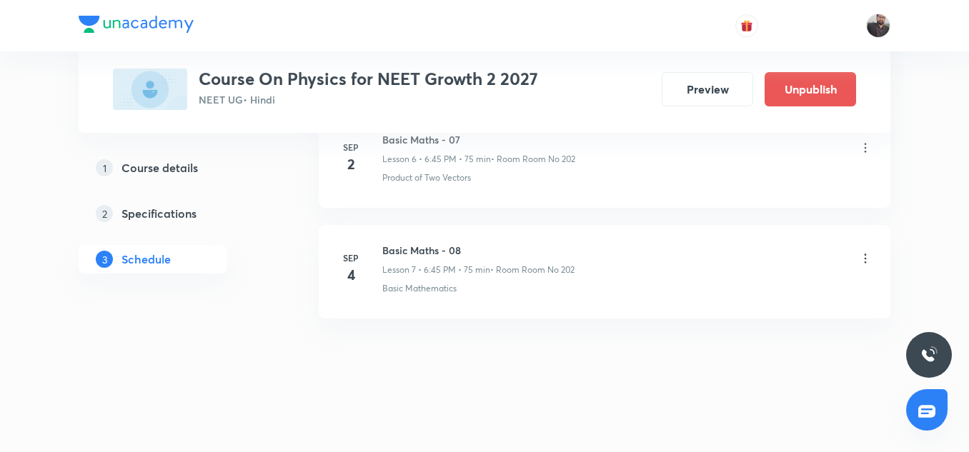
scroll to position [825, 0]
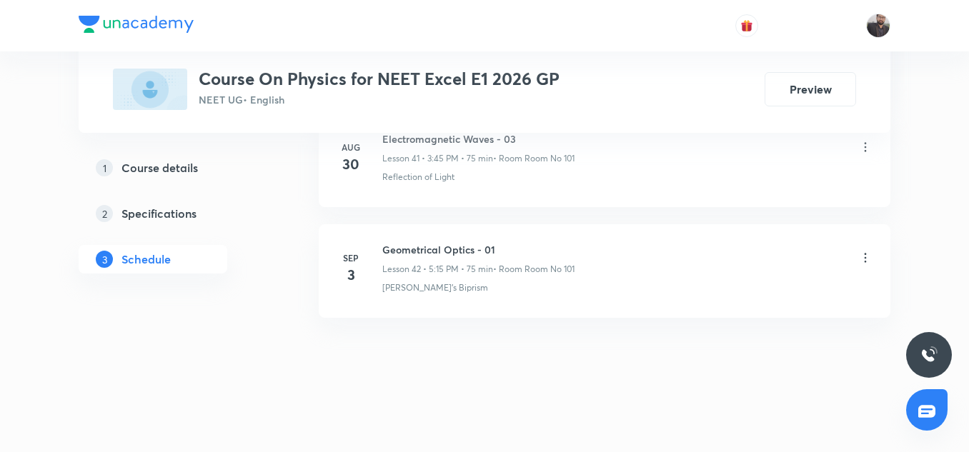
click at [459, 252] on h6 "Geometrical Optics - 01" at bounding box center [478, 249] width 192 height 15
copy h6 "Geometrical Optics - 01"
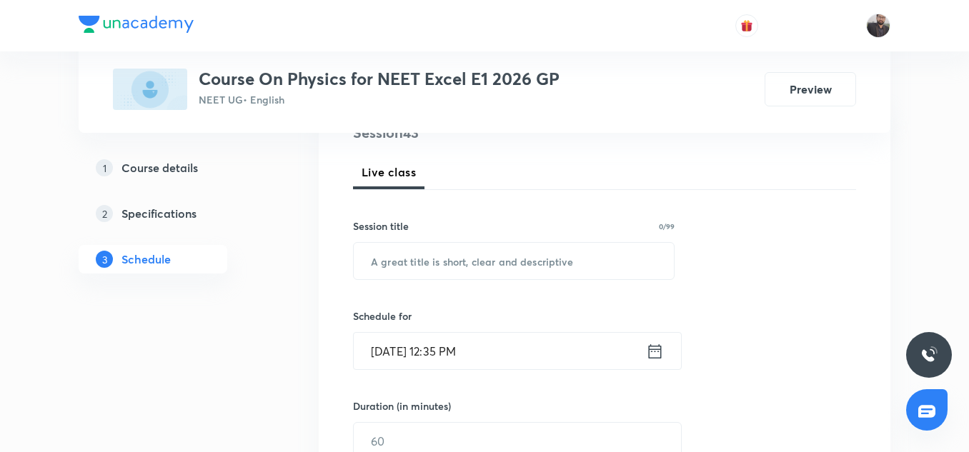
scroll to position [187, 0]
click at [459, 252] on input "text" at bounding box center [514, 260] width 320 height 36
paste input "Geometrical Optics - 01"
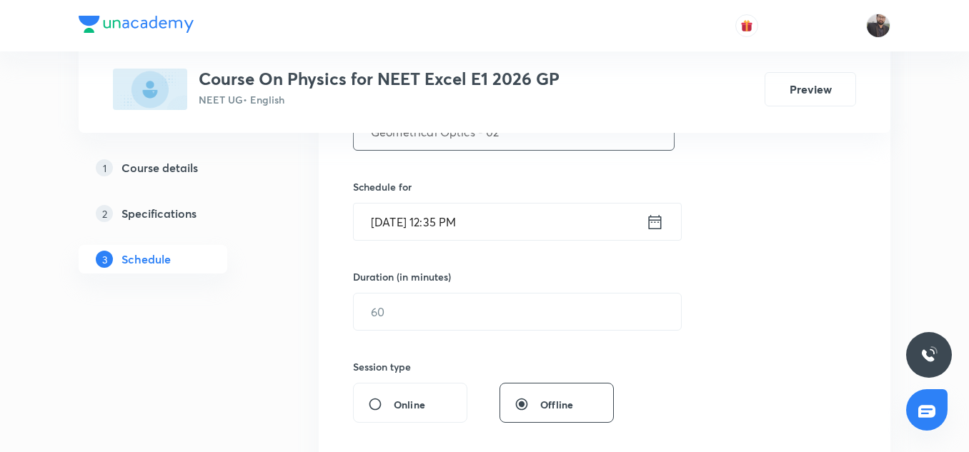
scroll to position [312, 0]
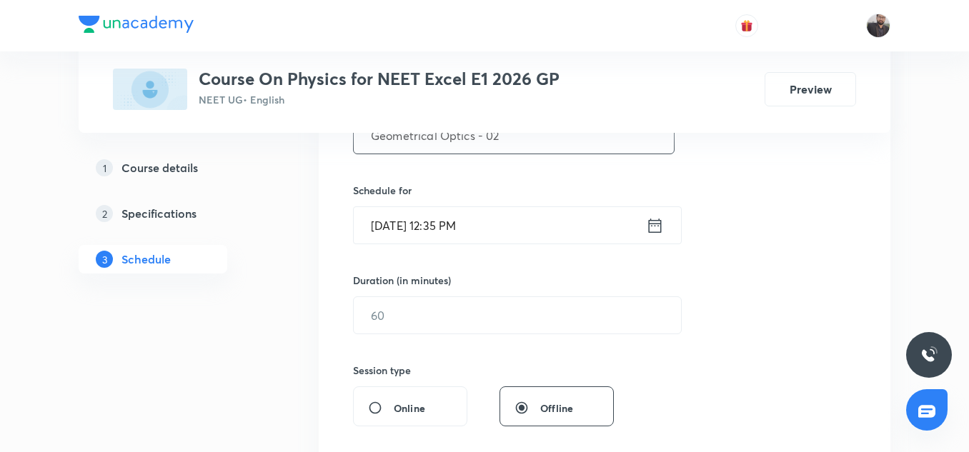
type input "Geometrical Optics - 02"
click at [454, 228] on input "[DATE] 12:35 PM" at bounding box center [500, 225] width 292 height 36
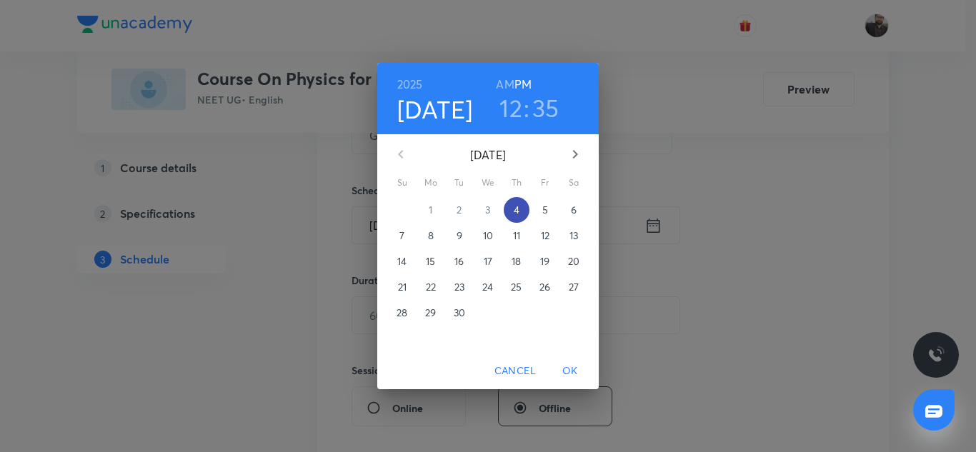
click at [514, 209] on p "4" at bounding box center [517, 210] width 6 height 14
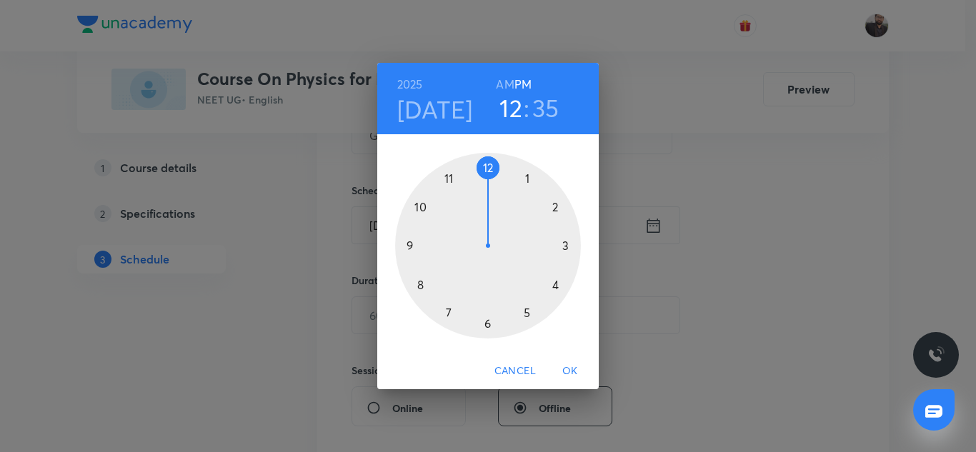
click at [564, 244] on div at bounding box center [488, 246] width 186 height 186
click at [521, 79] on h6 "PM" at bounding box center [522, 84] width 17 height 20
click at [409, 248] on div at bounding box center [488, 246] width 186 height 186
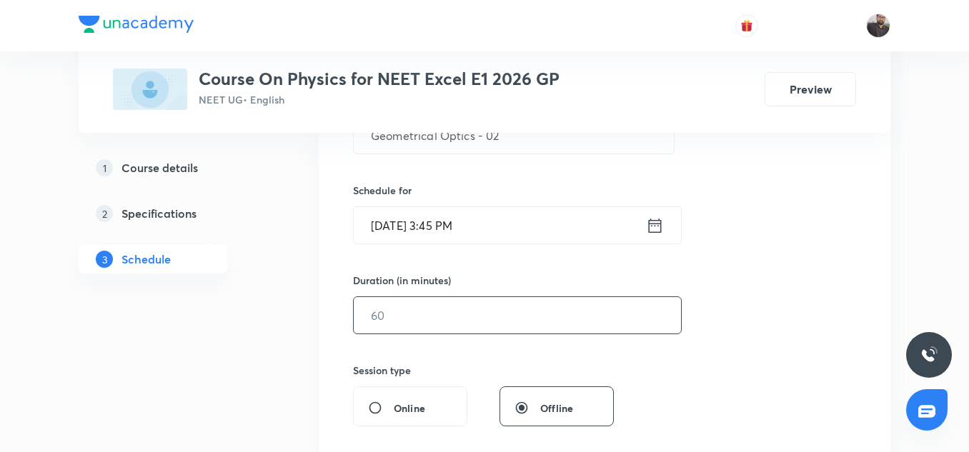
scroll to position [335, 0]
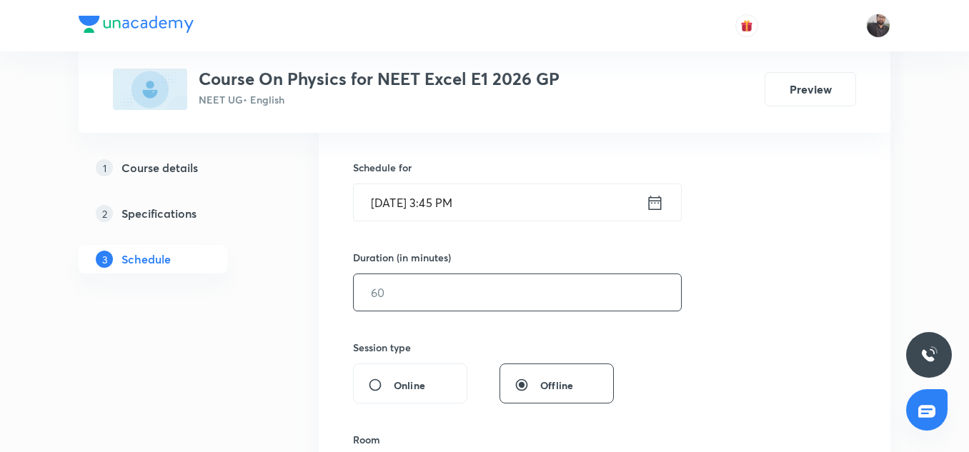
click at [508, 304] on input "text" at bounding box center [517, 292] width 327 height 36
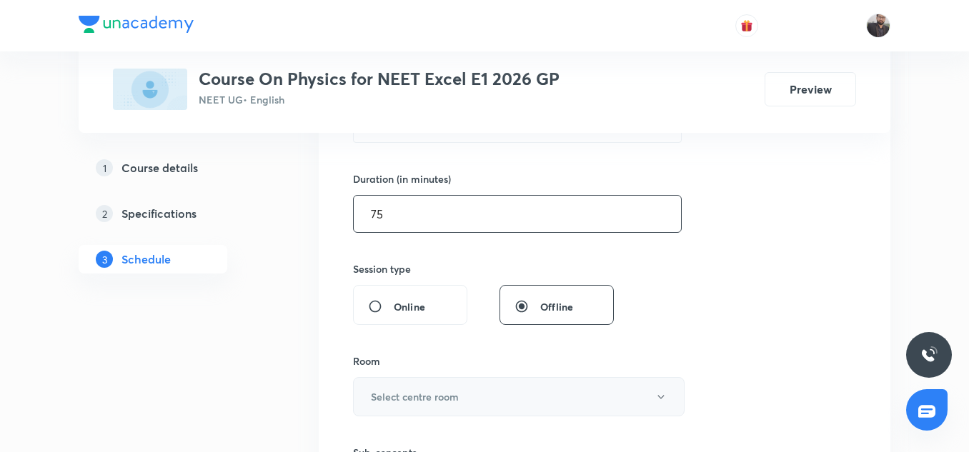
scroll to position [513, 0]
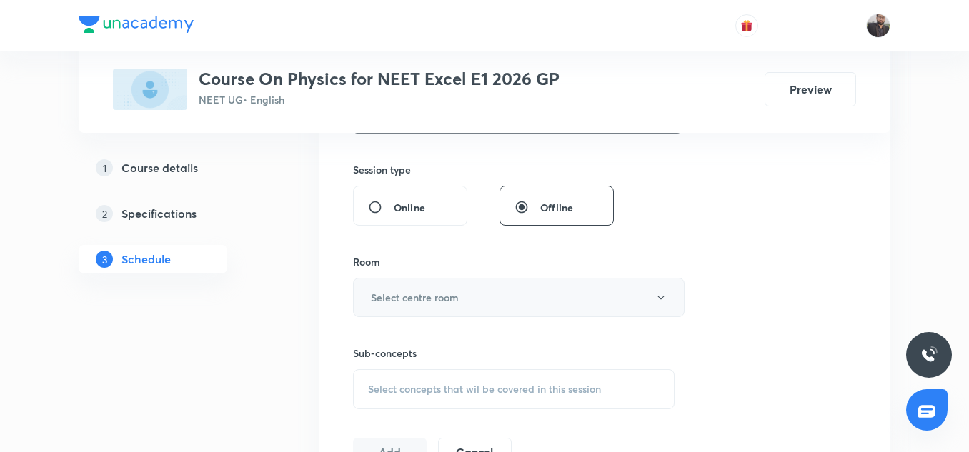
type input "75"
click at [453, 290] on h6 "Select centre room" at bounding box center [415, 297] width 88 height 15
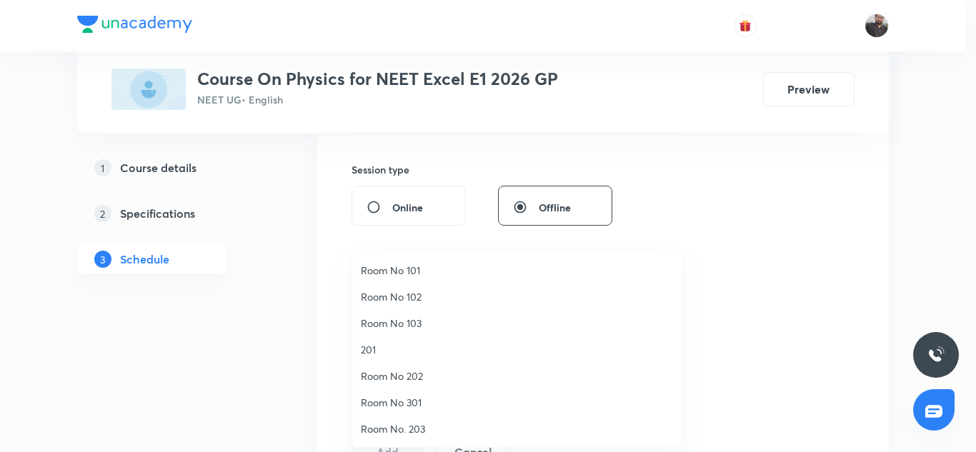
click at [409, 274] on span "Room No 101" at bounding box center [517, 270] width 313 height 15
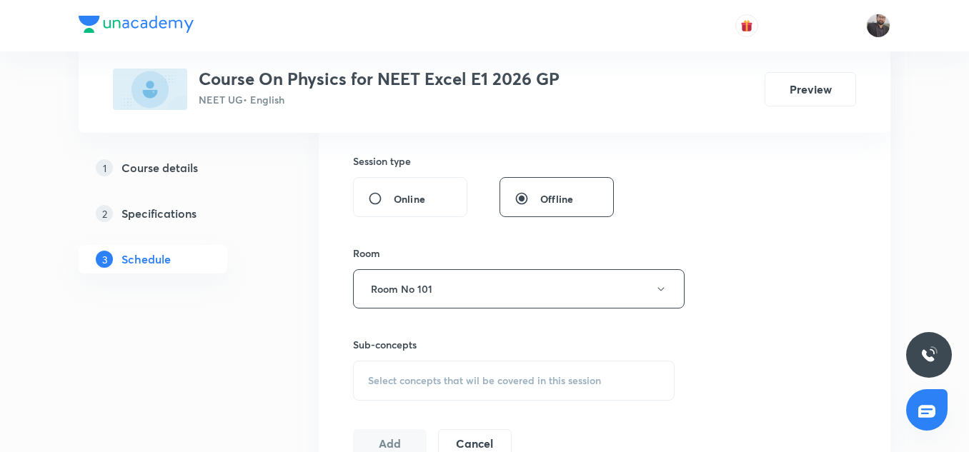
scroll to position [522, 0]
click at [435, 376] on span "Select concepts that wil be covered in this session" at bounding box center [484, 379] width 233 height 11
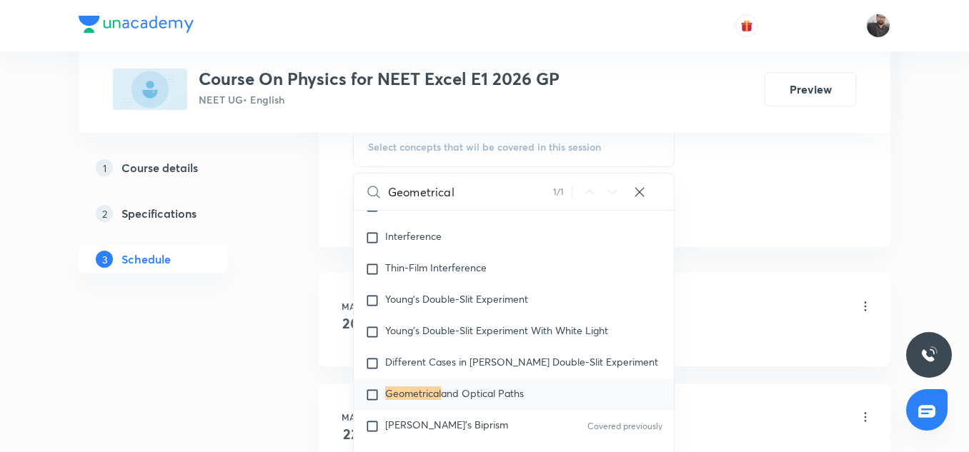
scroll to position [760, 0]
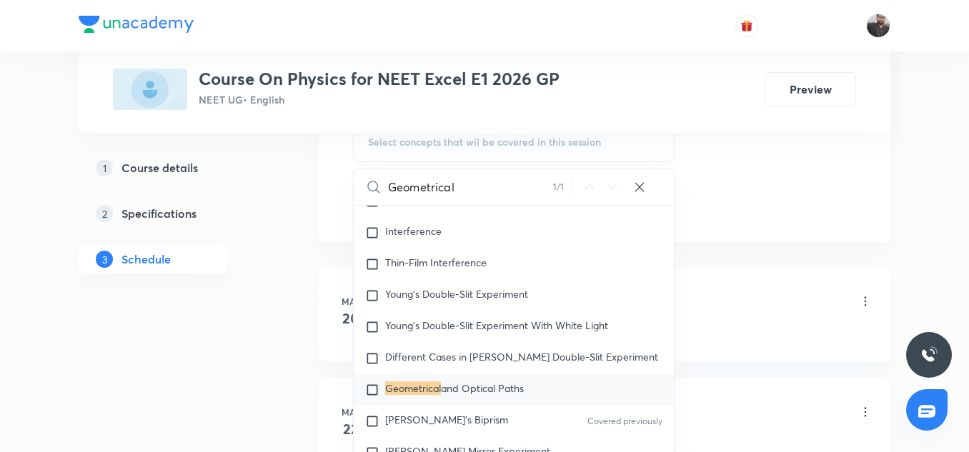
type input "Geometrical"
click at [411, 378] on div "Geometrical and Optical Paths" at bounding box center [514, 389] width 320 height 31
checkbox input "true"
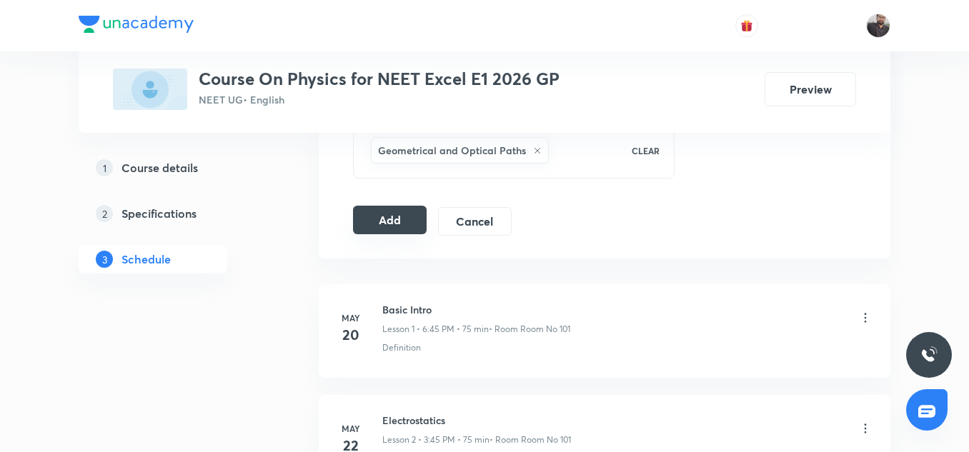
click at [402, 221] on button "Add" at bounding box center [390, 220] width 74 height 29
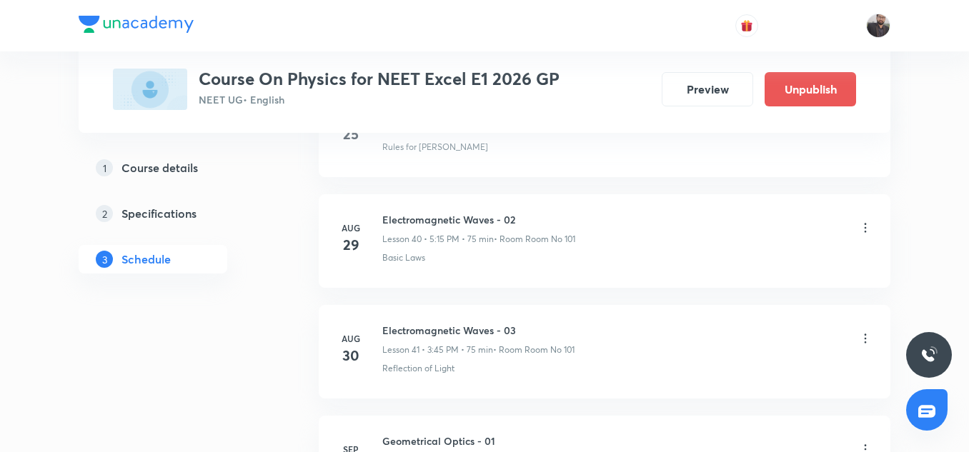
scroll to position [4797, 0]
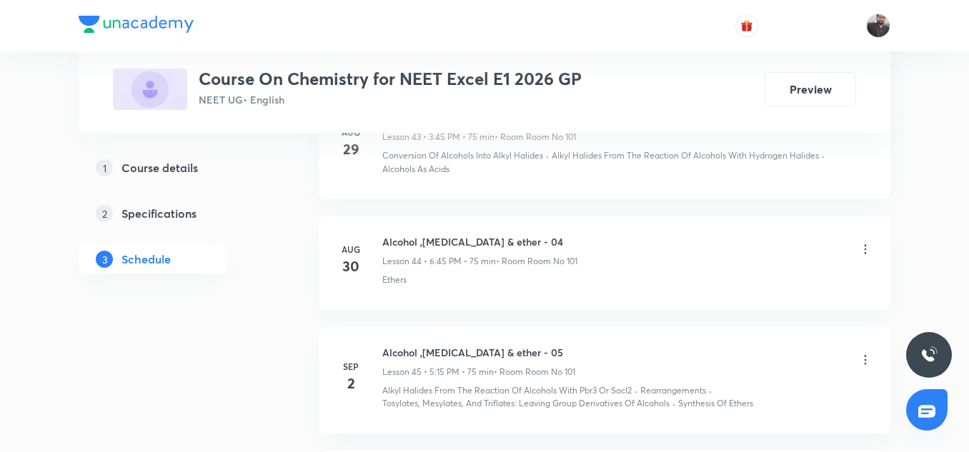
scroll to position [5827, 0]
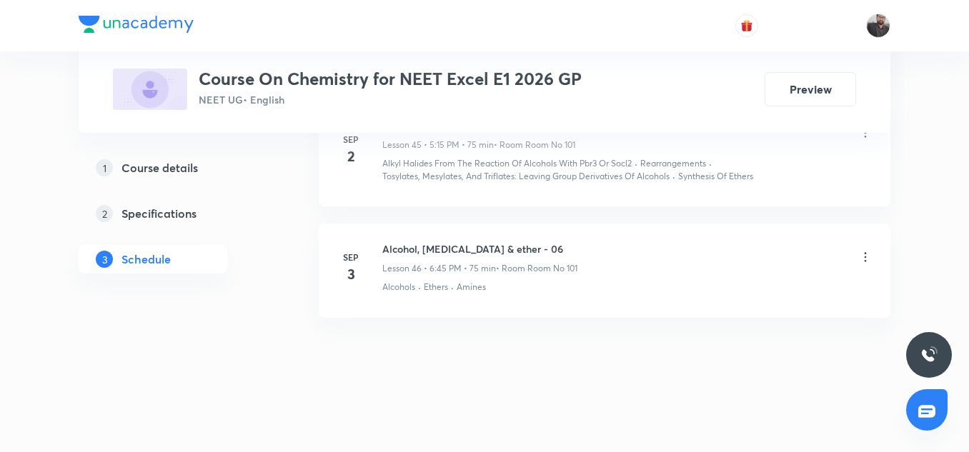
click at [460, 249] on h6 "Alcohol, Phenol & ether - 06" at bounding box center [479, 248] width 195 height 15
copy h6 "Alcohol, Phenol & ether - 06"
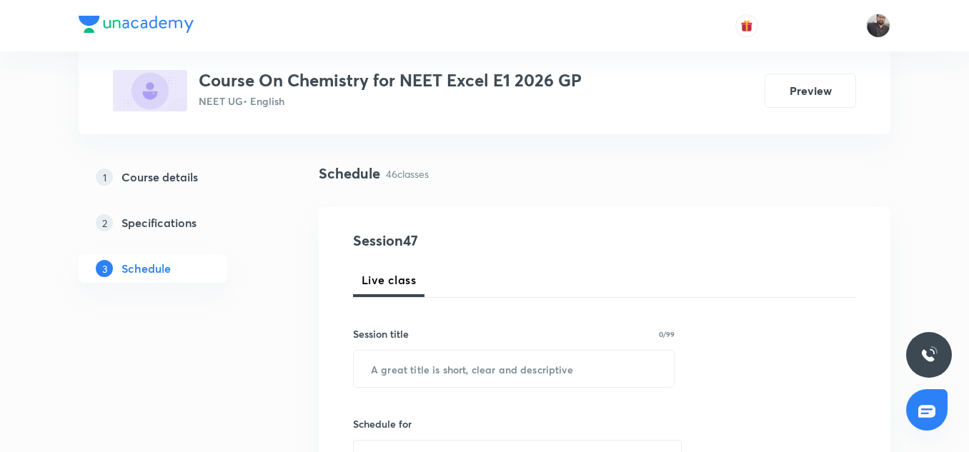
scroll to position [79, 0]
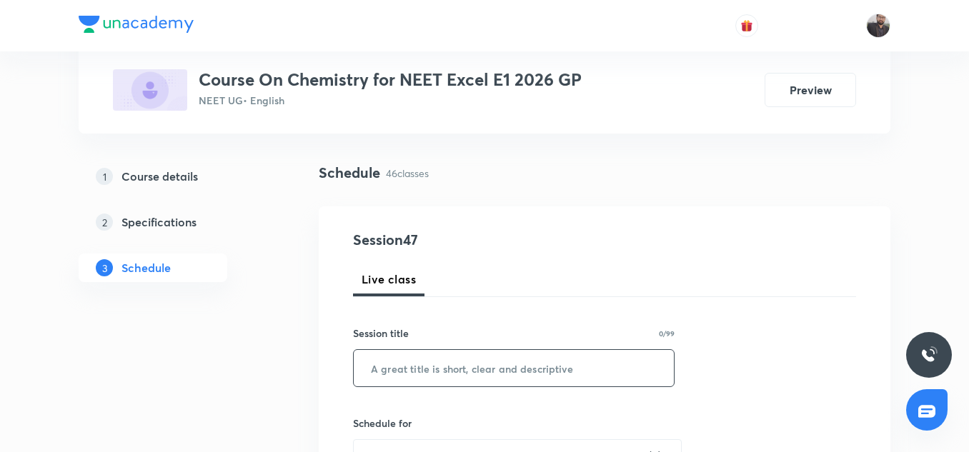
click at [430, 368] on input "text" at bounding box center [514, 368] width 320 height 36
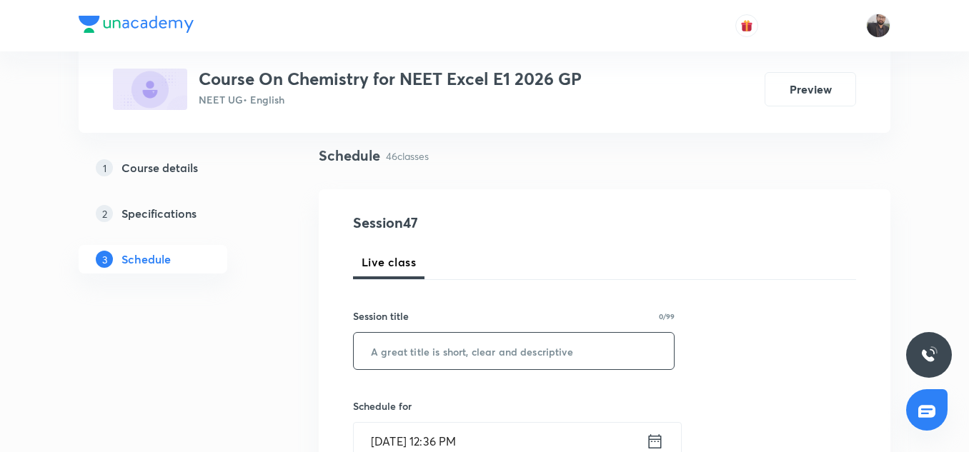
paste input "Alcohol, Phenol & ether - 06"
type input "A"
paste input "Alcohol, Phenol & ether - 06"
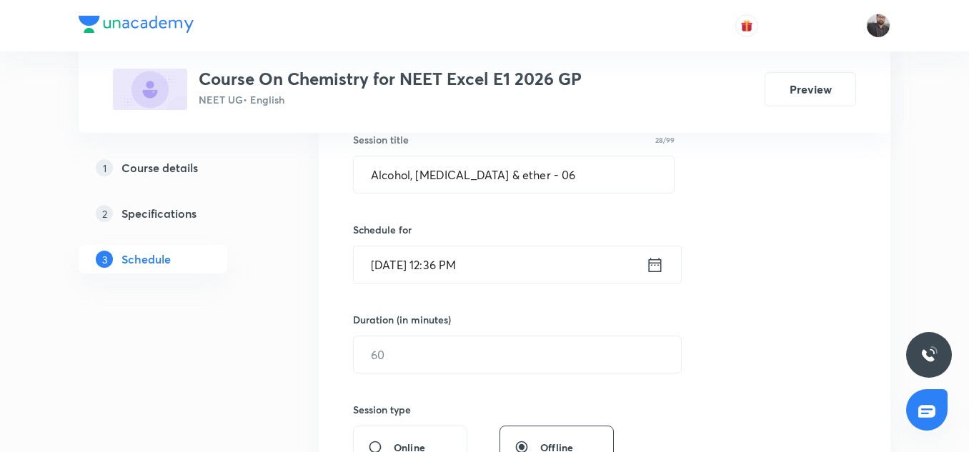
scroll to position [300, 0]
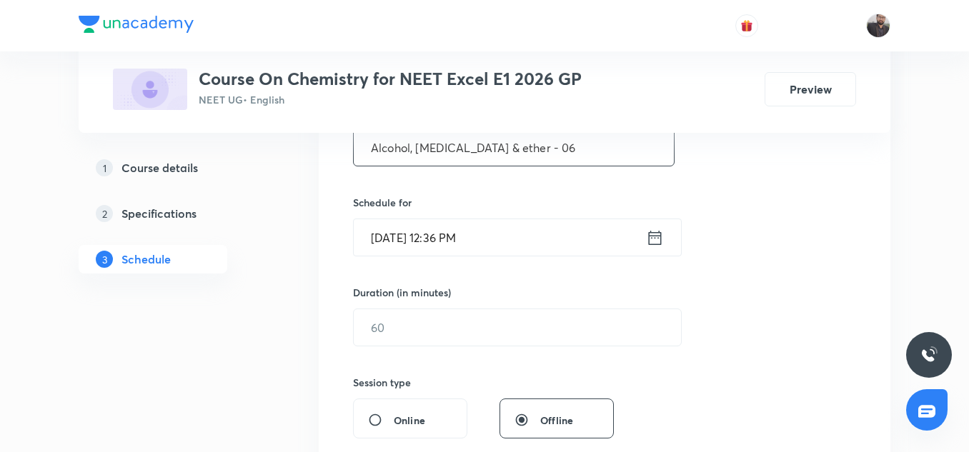
click at [532, 144] on input "Alcohol, Phenol & ether - 06" at bounding box center [514, 147] width 320 height 36
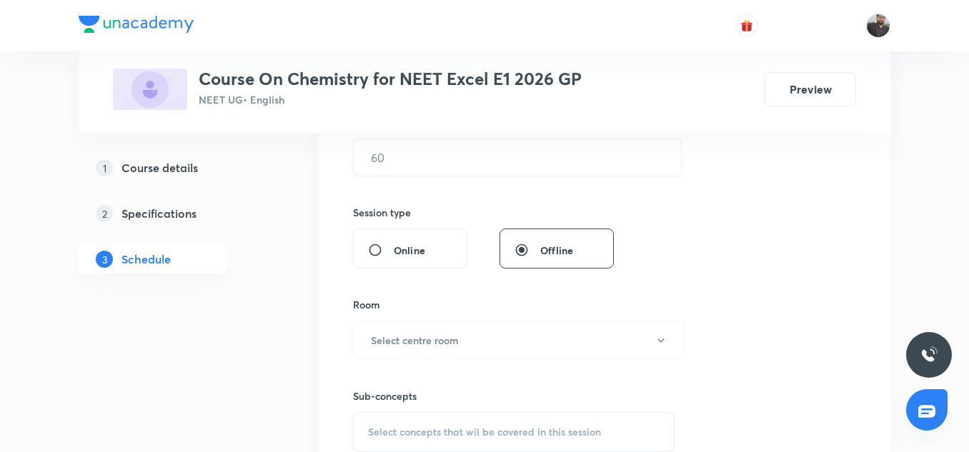
scroll to position [471, 0]
click at [533, 201] on div "Session 47 Live class Session title 28/99 Alcohol, Phenol & ether - 06 ​ Schedu…" at bounding box center [604, 173] width 503 height 671
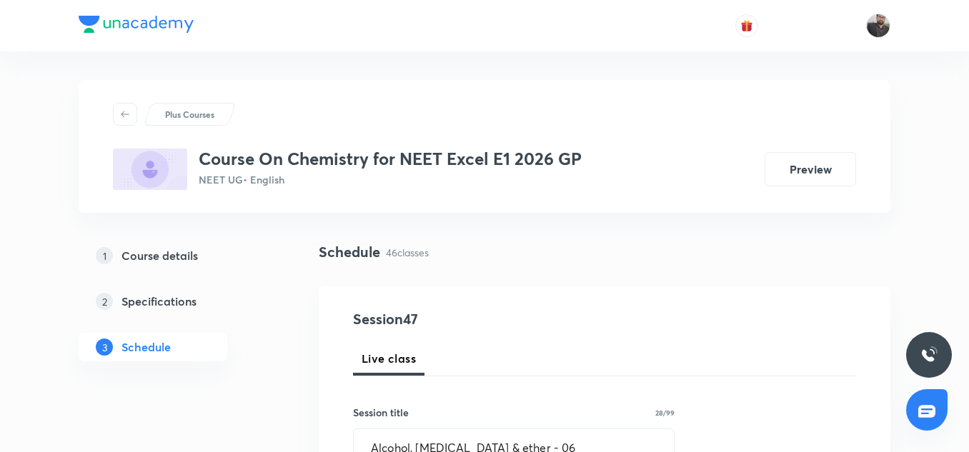
scroll to position [184, 0]
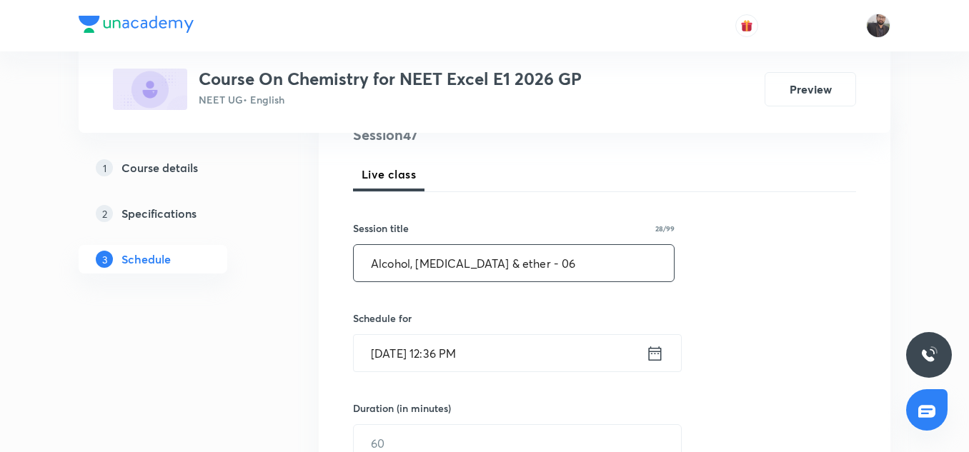
click at [529, 269] on input "Alcohol, Phenol & ether - 06" at bounding box center [514, 263] width 320 height 36
type input "Alcohol, Phenol & ether - 07"
click at [536, 354] on input "Sep 4, 2025, 12:36 PM" at bounding box center [500, 353] width 292 height 36
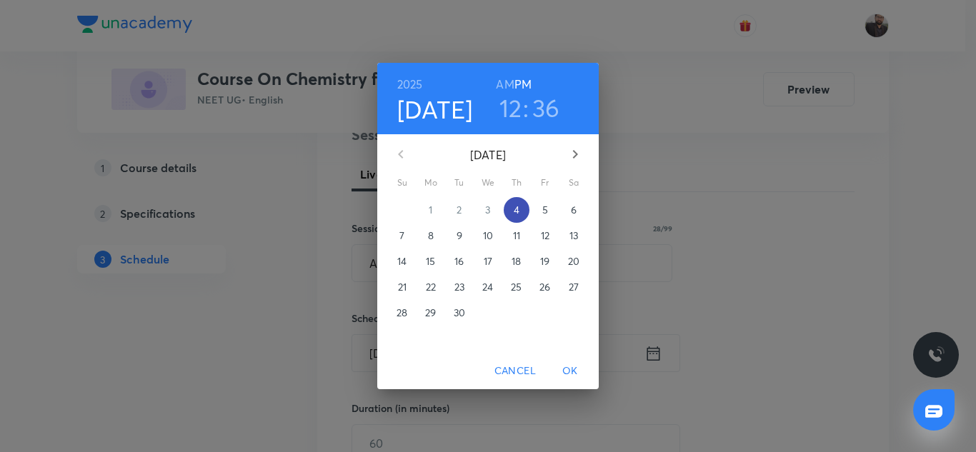
click at [519, 205] on p "4" at bounding box center [517, 210] width 6 height 14
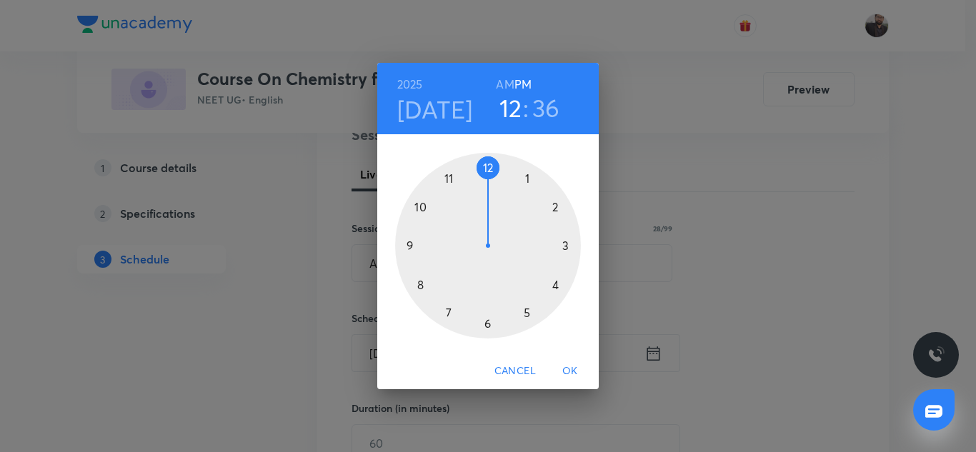
click at [527, 313] on div at bounding box center [488, 246] width 186 height 186
click at [525, 81] on h6 "PM" at bounding box center [522, 84] width 17 height 20
click at [566, 246] on div at bounding box center [488, 246] width 186 height 186
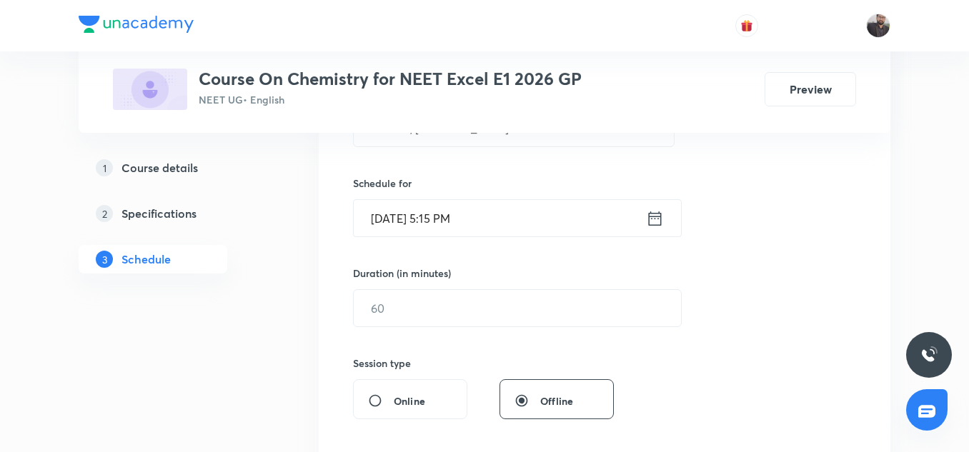
scroll to position [321, 0]
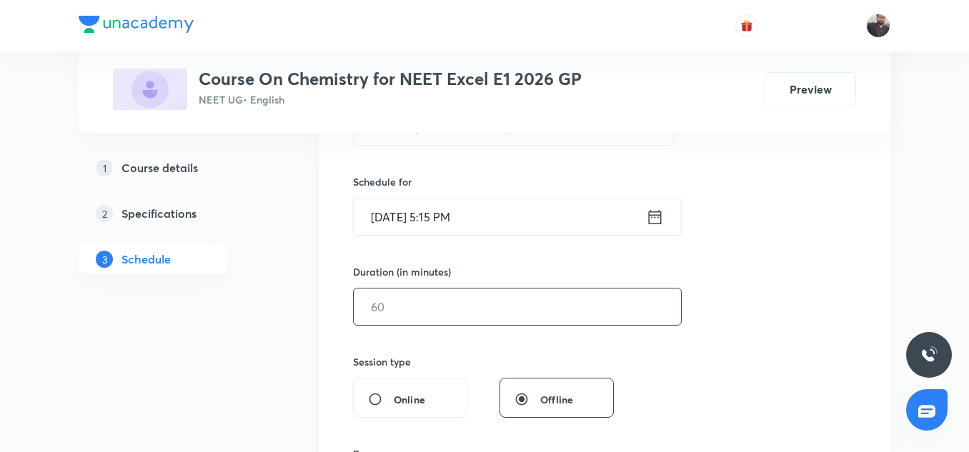
click at [433, 320] on input "text" at bounding box center [517, 307] width 327 height 36
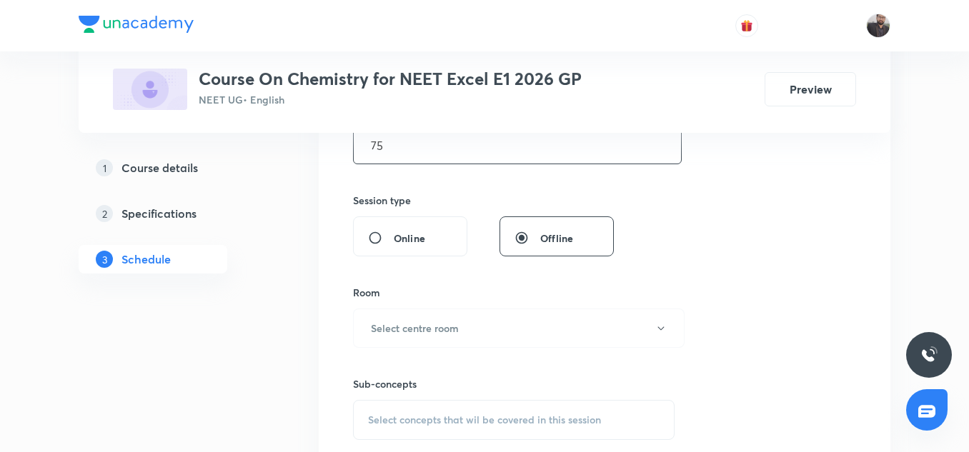
scroll to position [505, 0]
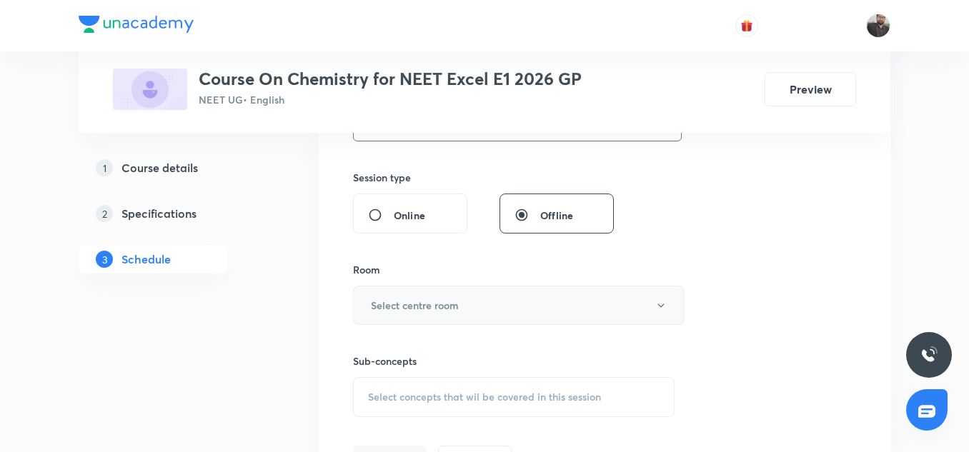
type input "75"
click at [424, 298] on h6 "Select centre room" at bounding box center [415, 305] width 88 height 15
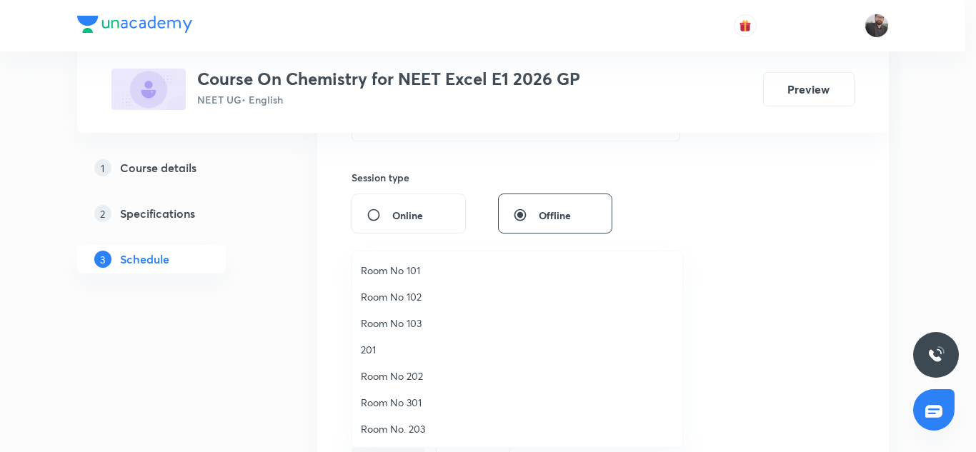
click at [404, 272] on span "Room No 101" at bounding box center [517, 270] width 313 height 15
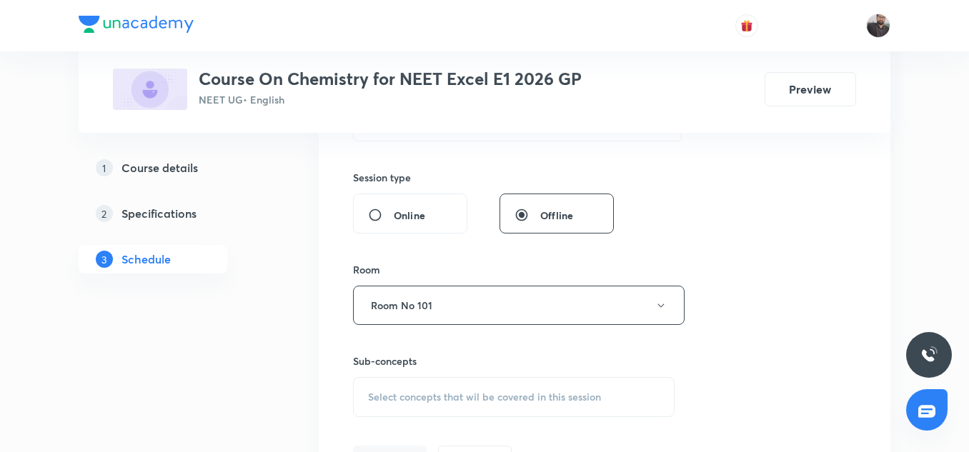
scroll to position [576, 0]
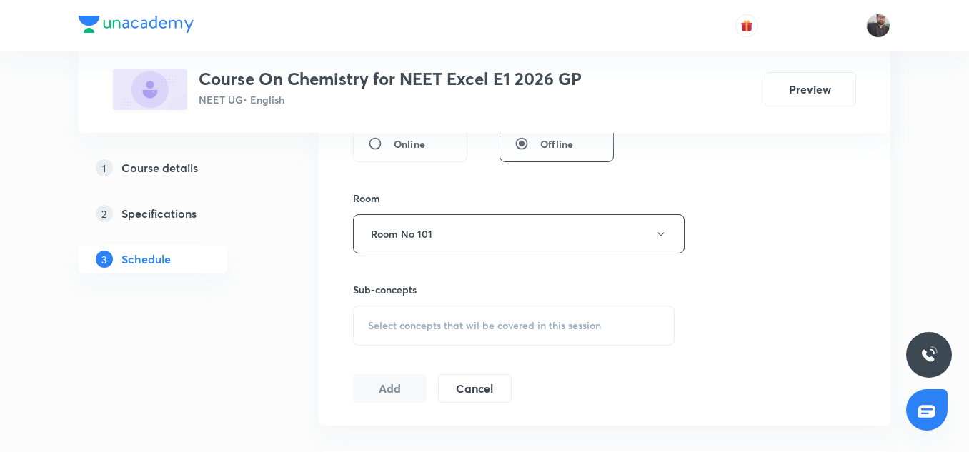
click at [409, 318] on div "Select concepts that wil be covered in this session" at bounding box center [513, 326] width 321 height 40
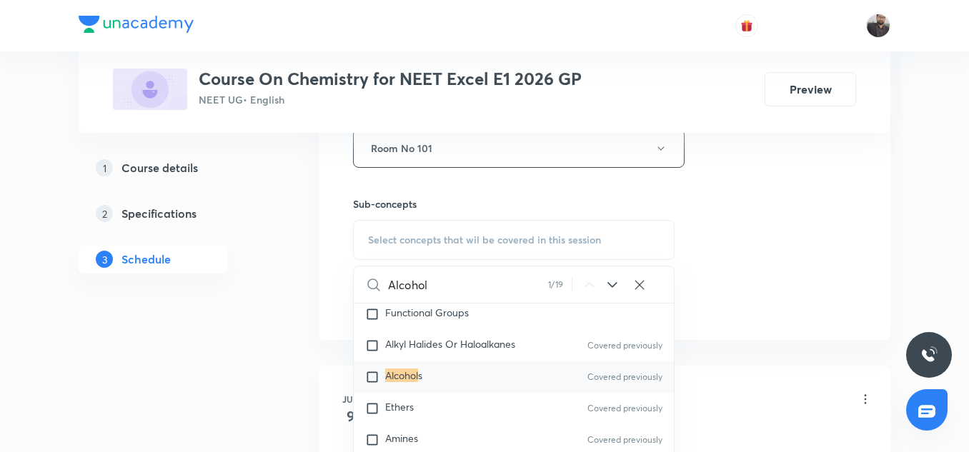
scroll to position [26670, 0]
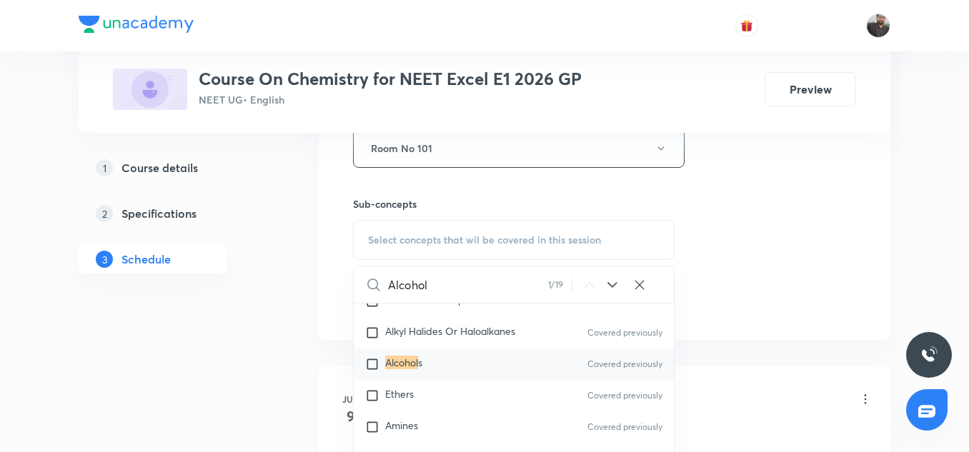
type input "Alcohol"
click at [409, 371] on p "Alcohol s" at bounding box center [403, 364] width 37 height 14
checkbox input "true"
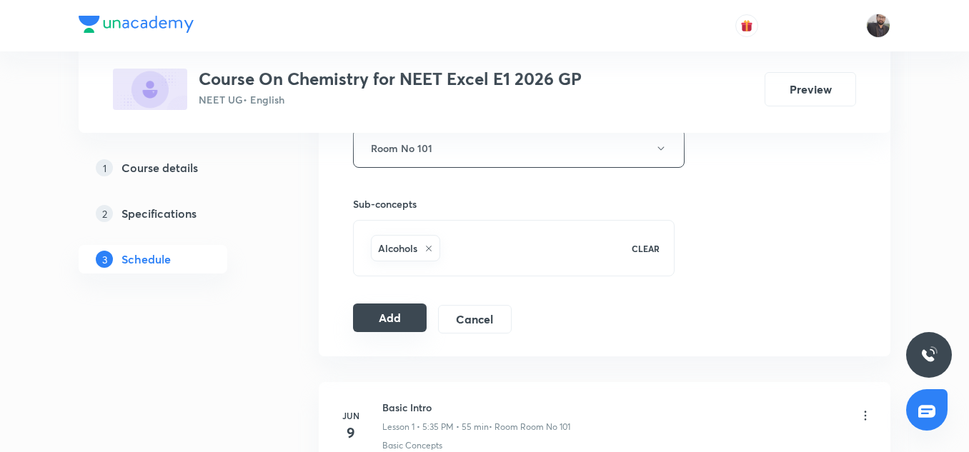
click at [394, 318] on button "Add" at bounding box center [390, 318] width 74 height 29
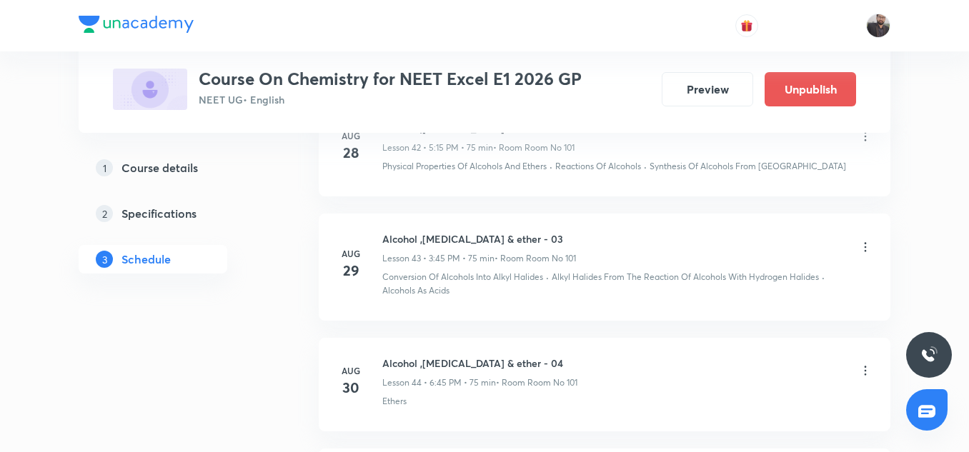
scroll to position [5281, 0]
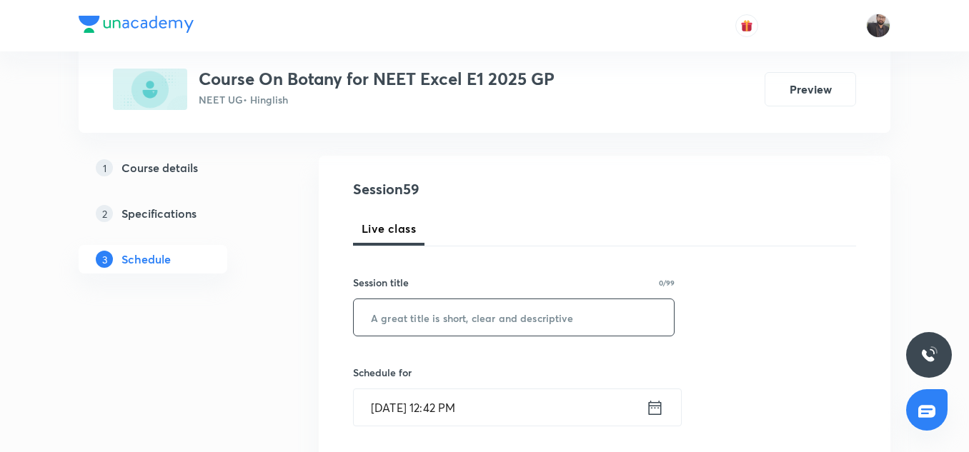
scroll to position [7115, 0]
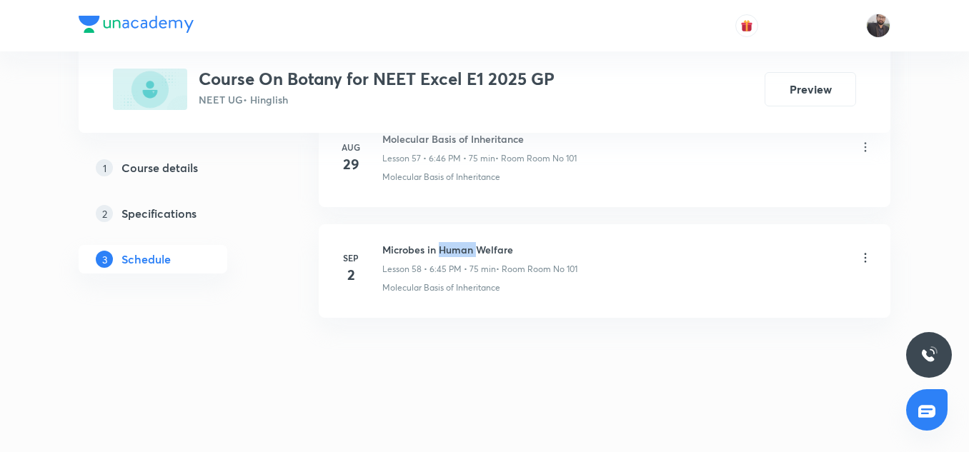
click at [452, 248] on h6 "Microbes in Human Welfare" at bounding box center [479, 249] width 195 height 15
copy h6 "Microbes in Human Welfare"
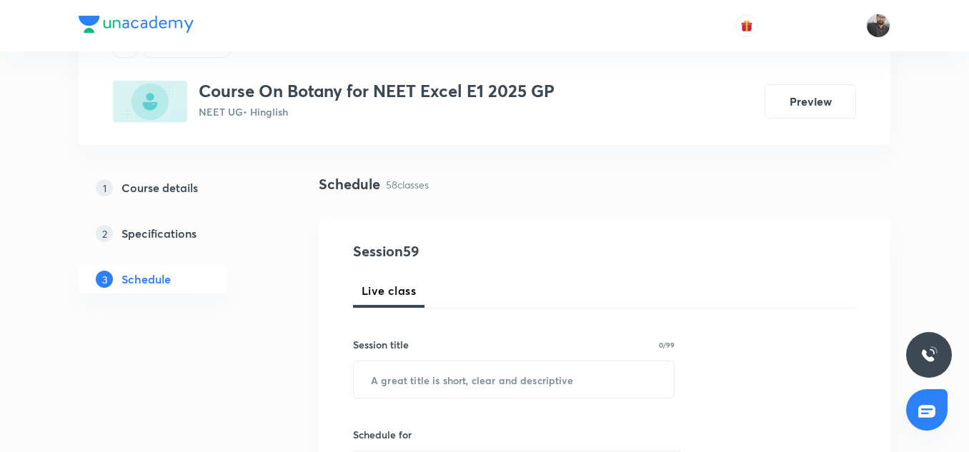
scroll to position [69, 0]
click at [467, 384] on input "text" at bounding box center [514, 379] width 320 height 36
paste input "Microbes in Human Welfare"
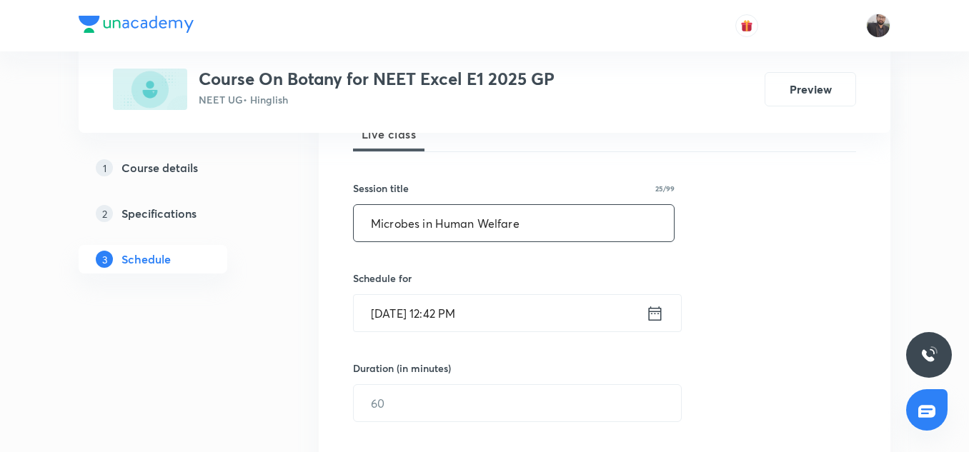
scroll to position [225, 0]
type input "Microbes in Human Welfare"
click at [515, 309] on input "[DATE] 12:42 PM" at bounding box center [500, 312] width 292 height 36
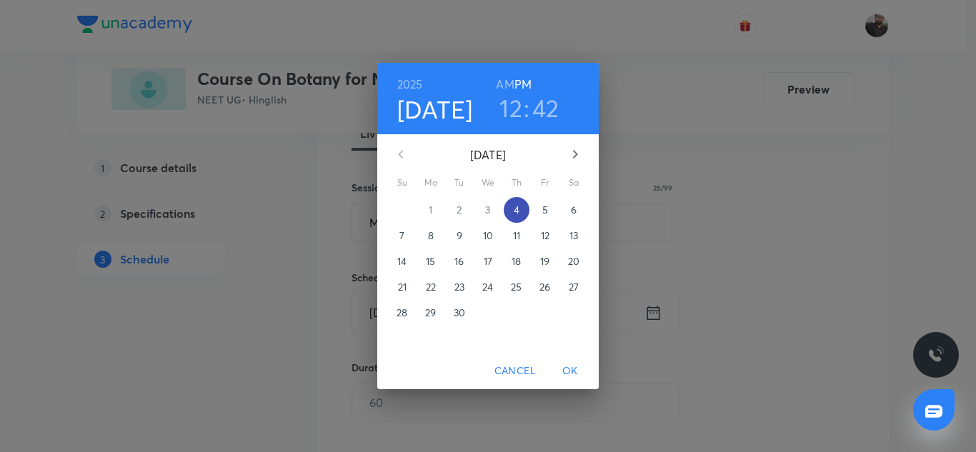
click at [515, 210] on p "4" at bounding box center [517, 210] width 6 height 14
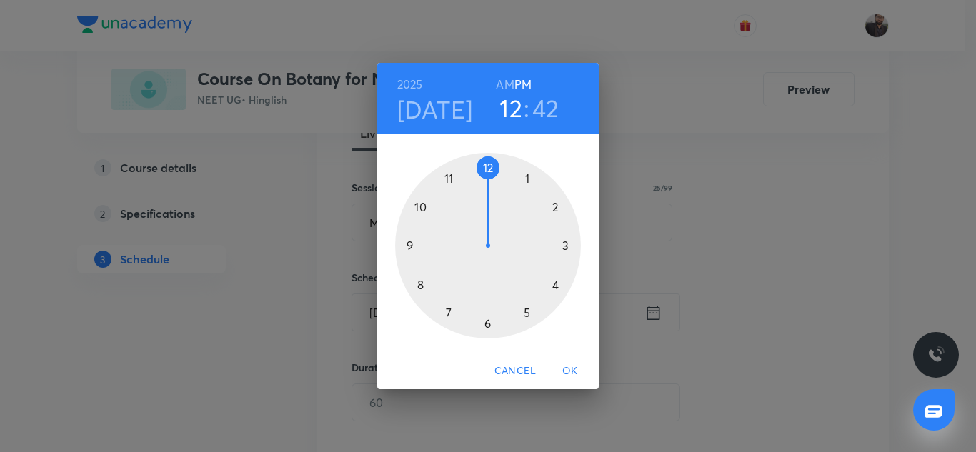
click at [488, 324] on div at bounding box center [488, 246] width 186 height 186
click at [519, 84] on h6 "PM" at bounding box center [522, 84] width 17 height 20
click at [415, 244] on div at bounding box center [488, 246] width 186 height 186
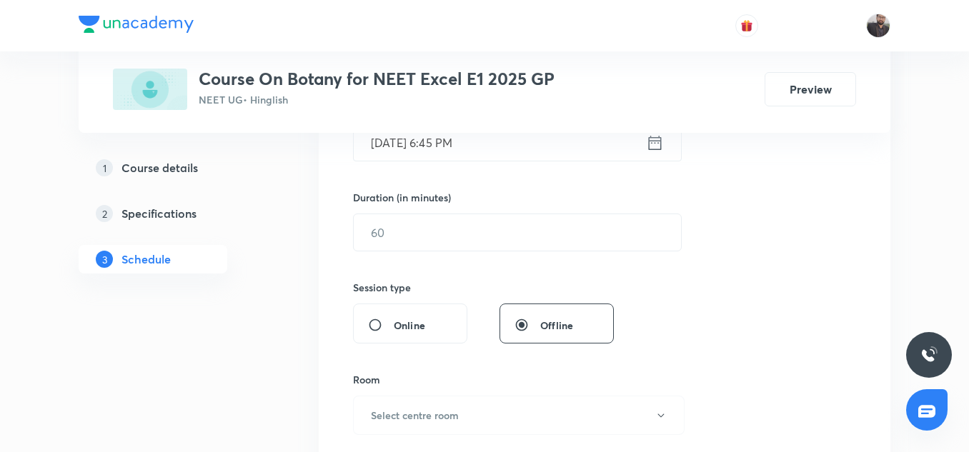
scroll to position [400, 0]
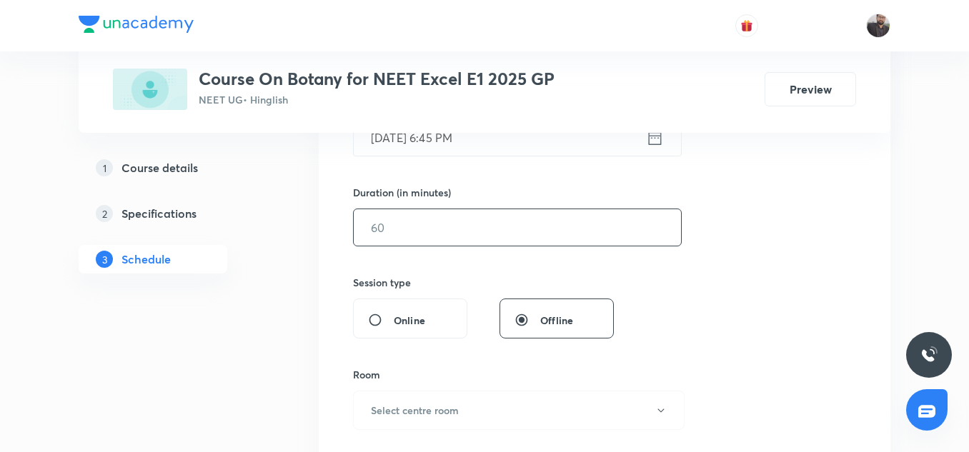
click at [489, 228] on input "text" at bounding box center [517, 227] width 327 height 36
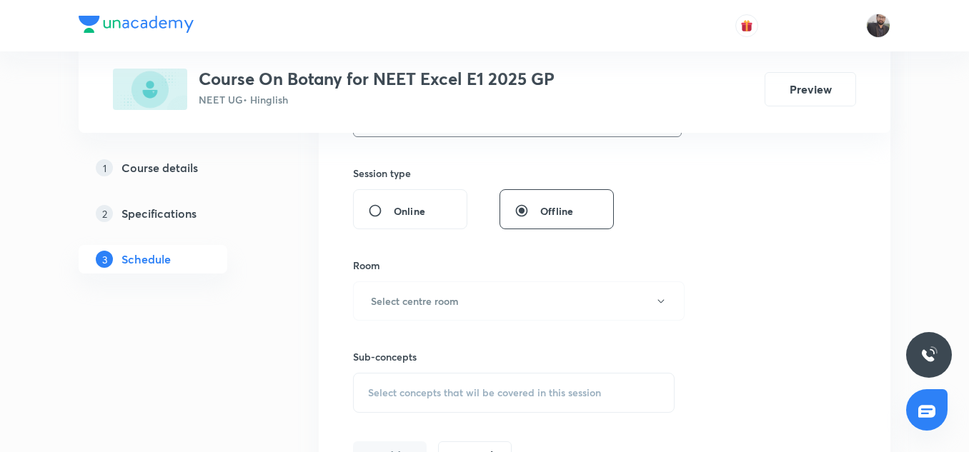
scroll to position [511, 0]
type input "75"
click at [464, 306] on button "Select centre room" at bounding box center [518, 299] width 331 height 39
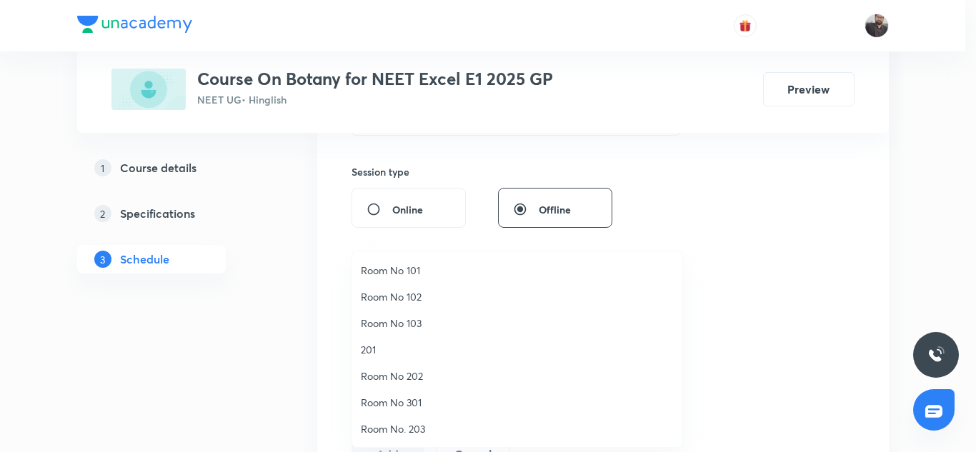
click at [404, 264] on span "Room No 101" at bounding box center [517, 270] width 313 height 15
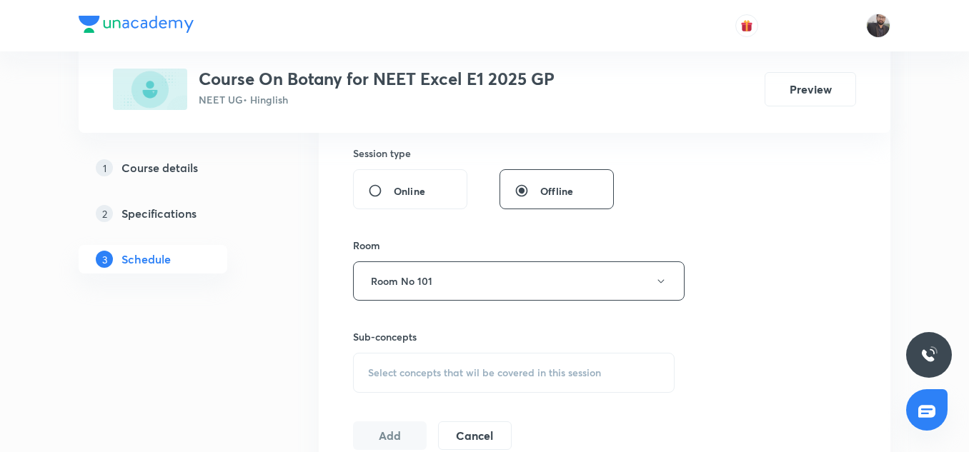
scroll to position [530, 0]
click at [474, 372] on span "Select concepts that wil be covered in this session" at bounding box center [484, 371] width 233 height 11
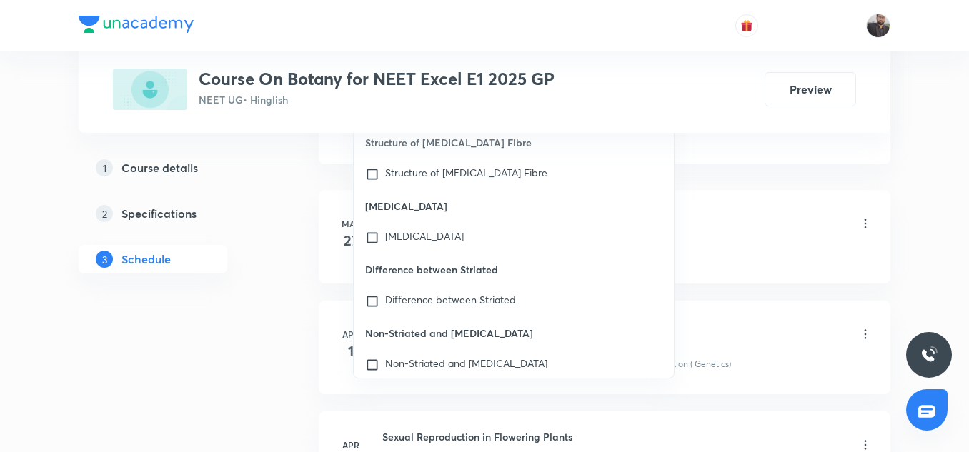
scroll to position [2037, 0]
type input "Microb"
drag, startPoint x: 450, startPoint y: 297, endPoint x: 404, endPoint y: 301, distance: 46.6
click at [404, 301] on span "Difference between Striated" at bounding box center [450, 299] width 131 height 14
checkbox input "true"
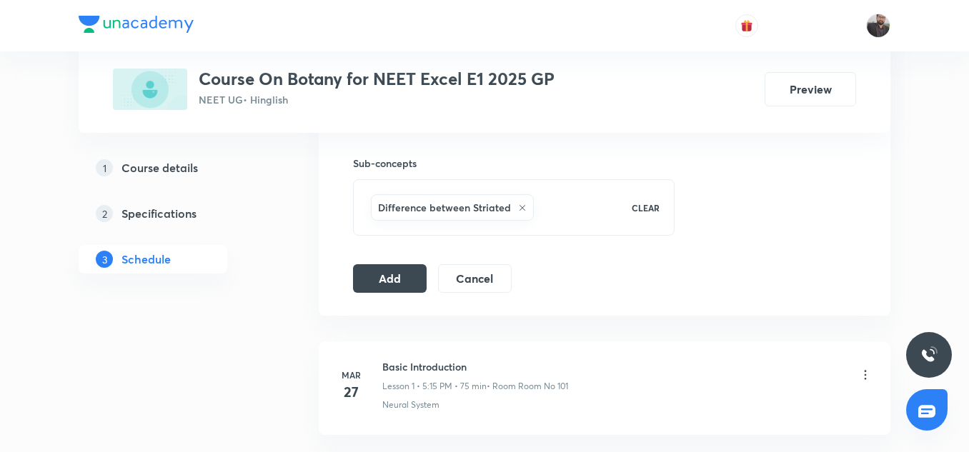
scroll to position [700, 0]
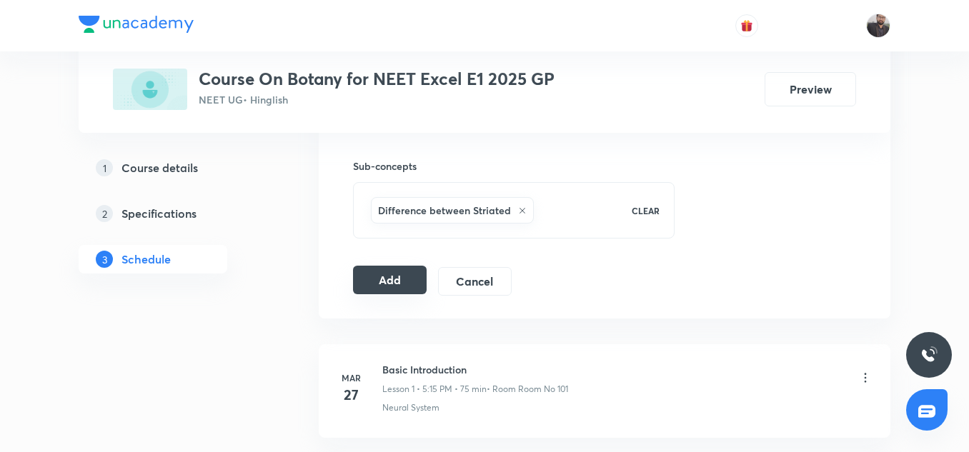
click at [380, 281] on button "Add" at bounding box center [390, 280] width 74 height 29
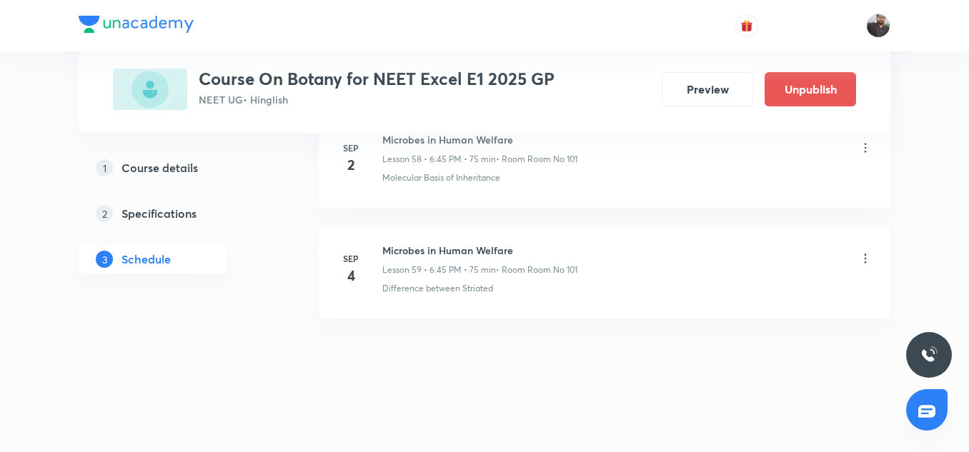
scroll to position [6569, 0]
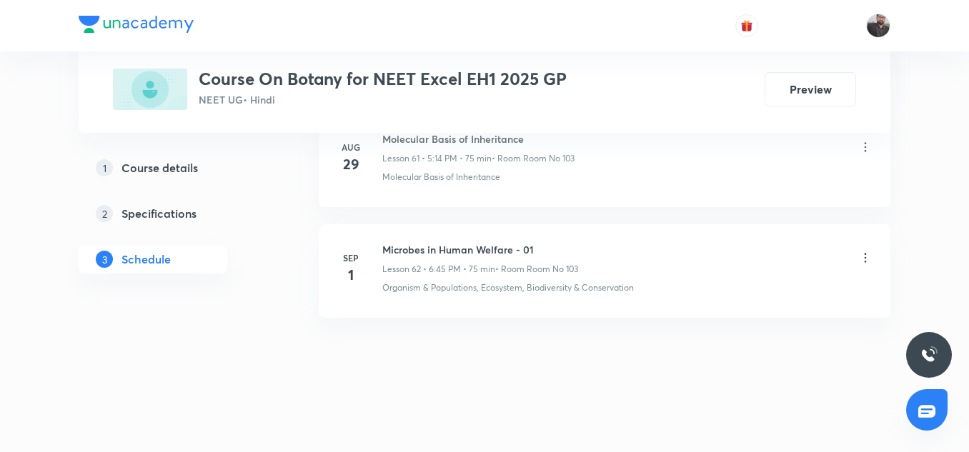
click at [473, 253] on h6 "Microbes in Human Welfare - 01" at bounding box center [480, 249] width 196 height 15
copy h6 "Microbes in Human Welfare - 01"
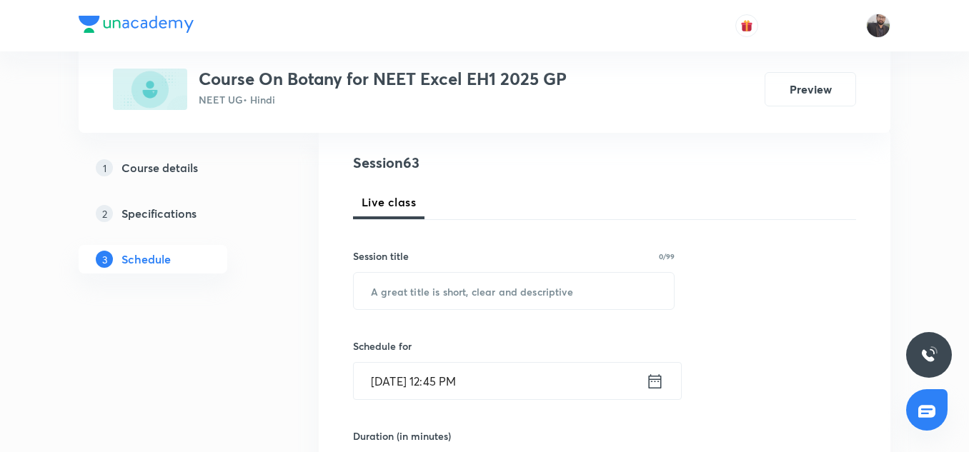
scroll to position [158, 0]
click at [468, 301] on input "text" at bounding box center [514, 289] width 320 height 36
paste input "Microbes in Human Welfare - 01"
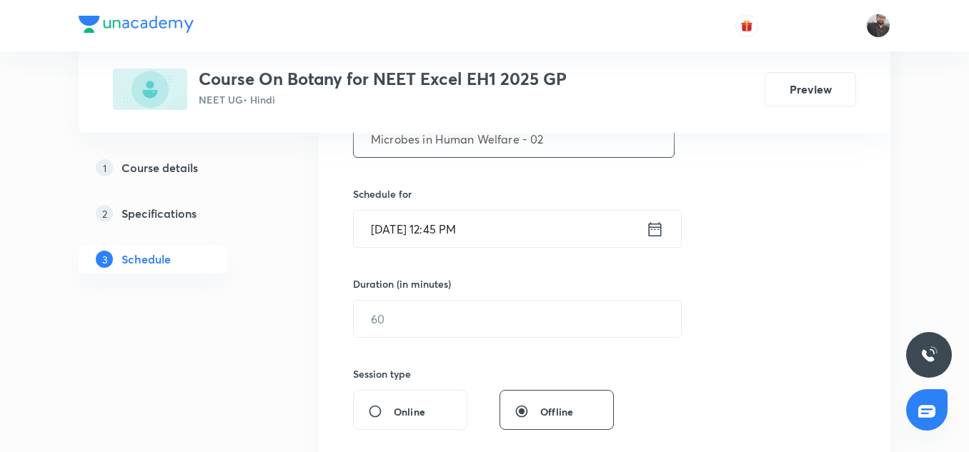
scroll to position [308, 0]
type input "Microbes in Human Welfare - 02"
click at [500, 201] on h6 "Schedule for" at bounding box center [513, 194] width 321 height 15
click at [507, 224] on input "[DATE] 12:45 PM" at bounding box center [500, 229] width 292 height 36
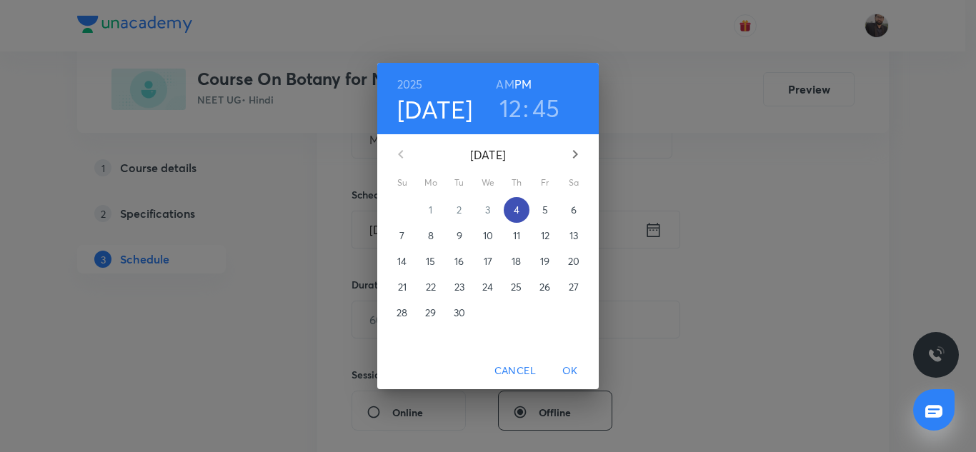
click at [514, 207] on p "4" at bounding box center [517, 210] width 6 height 14
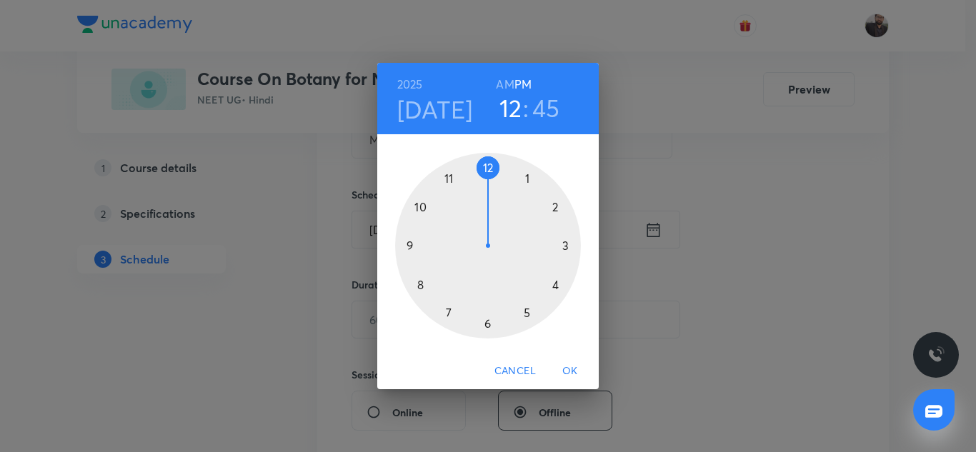
click at [488, 327] on div at bounding box center [488, 246] width 186 height 186
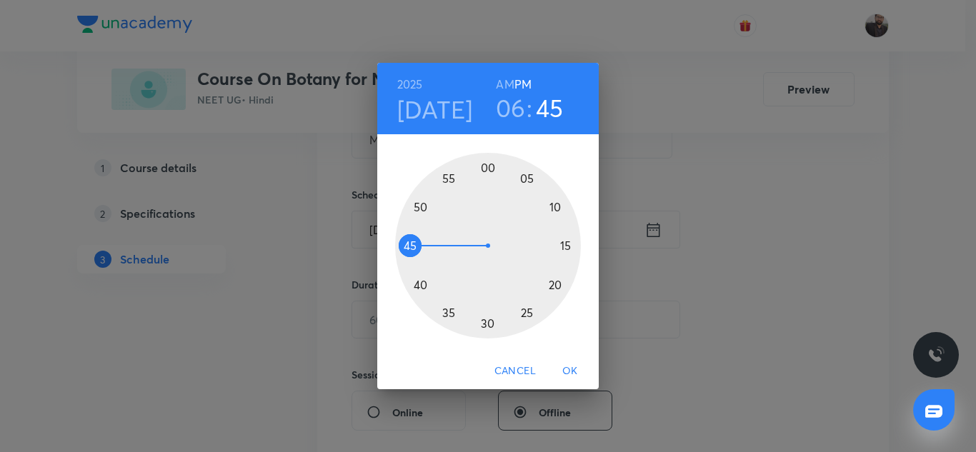
click at [525, 106] on h3 "06" at bounding box center [511, 108] width 30 height 30
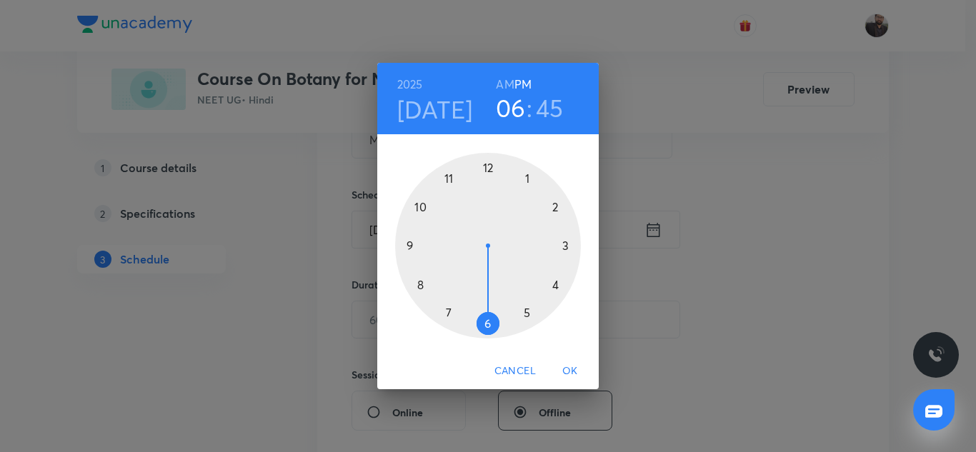
click at [560, 245] on div at bounding box center [488, 246] width 186 height 186
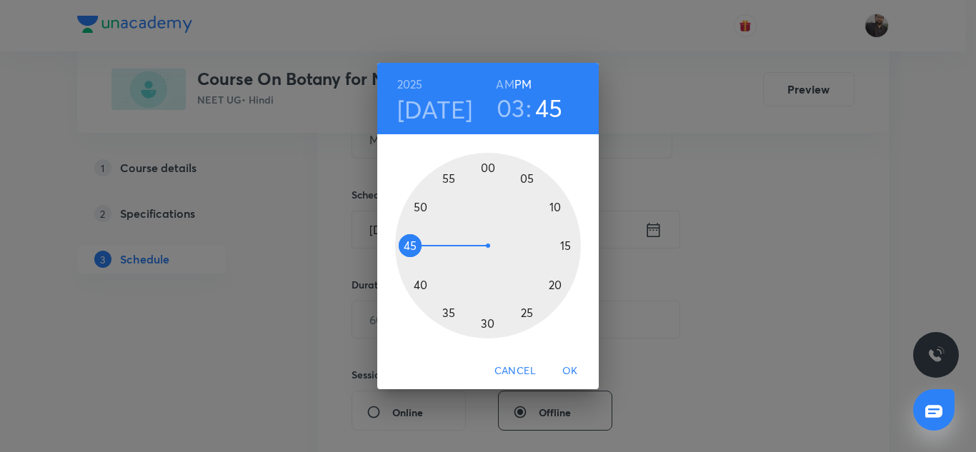
click at [526, 83] on h6 "PM" at bounding box center [522, 84] width 17 height 20
click at [410, 247] on div at bounding box center [488, 246] width 186 height 186
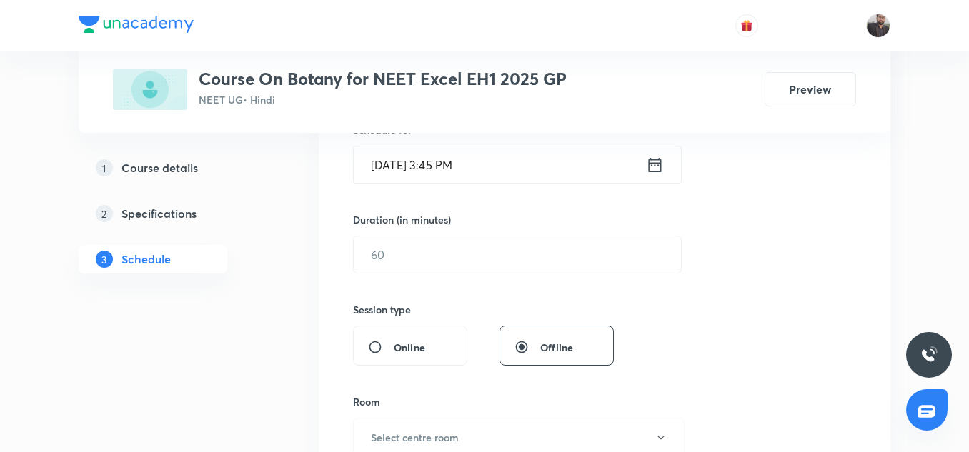
scroll to position [374, 0]
click at [410, 247] on input "text" at bounding box center [517, 253] width 327 height 36
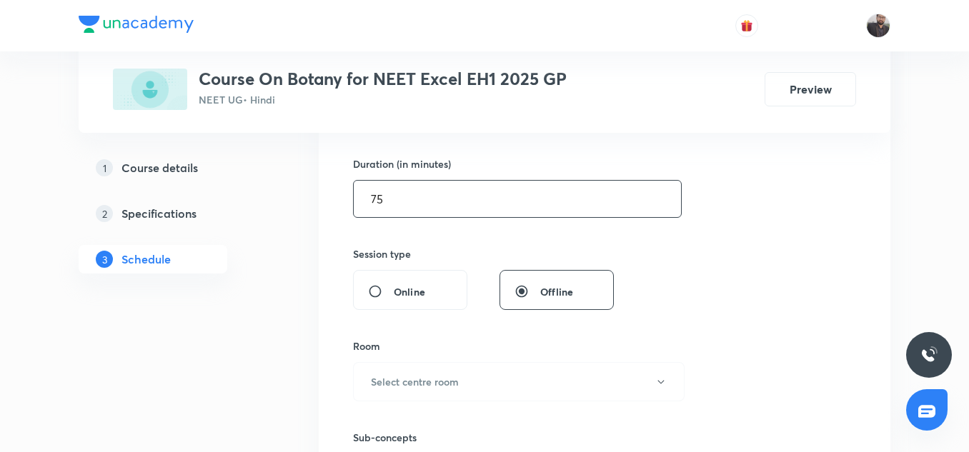
scroll to position [429, 0]
type input "75"
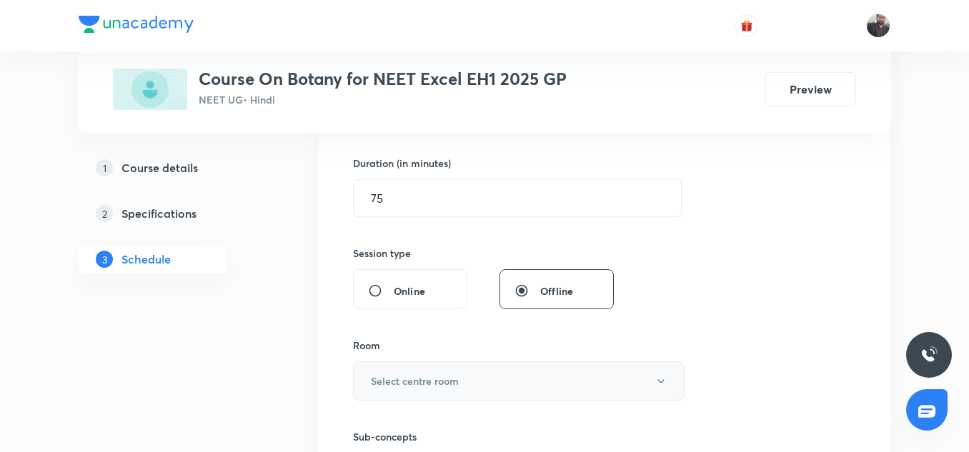
click at [429, 371] on button "Select centre room" at bounding box center [518, 380] width 331 height 39
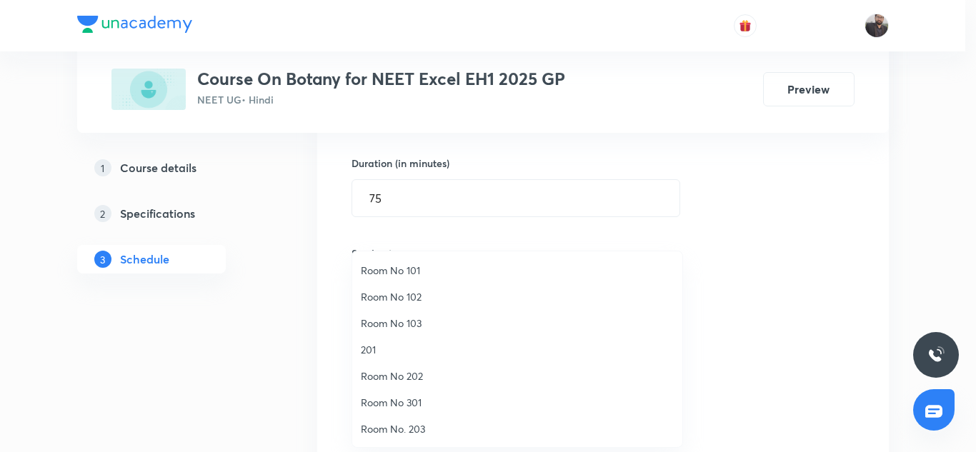
click at [410, 325] on span "Room No 103" at bounding box center [517, 323] width 313 height 15
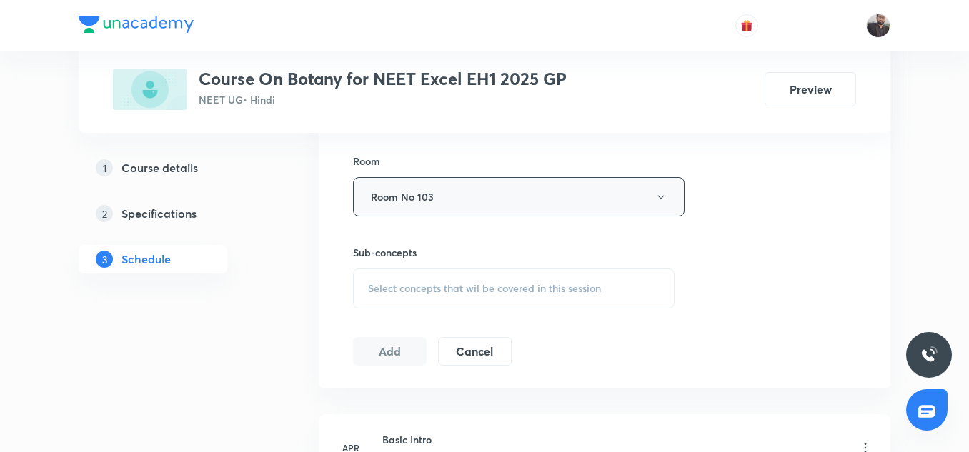
scroll to position [614, 0]
click at [414, 296] on div "Select concepts that wil be covered in this session" at bounding box center [513, 288] width 321 height 40
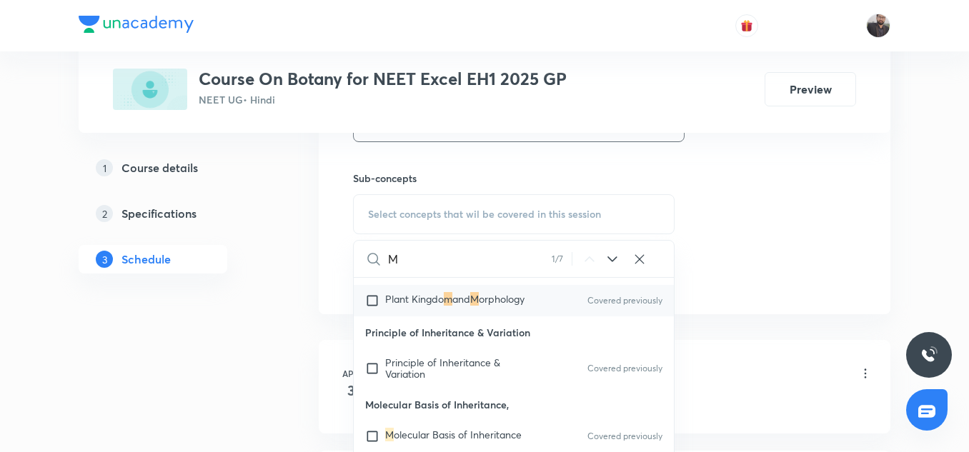
scroll to position [98, 0]
type input "M"
click at [414, 299] on span "Plant Kingdo" at bounding box center [414, 298] width 59 height 14
checkbox input "true"
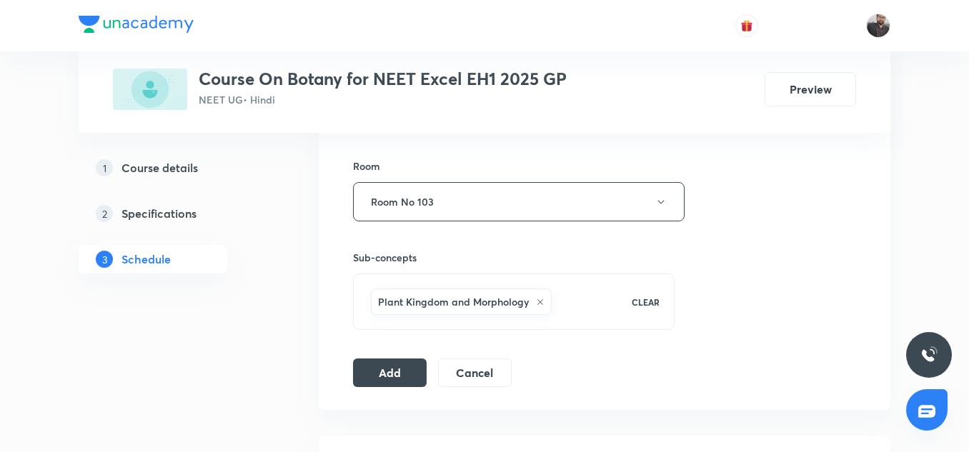
scroll to position [628, 0]
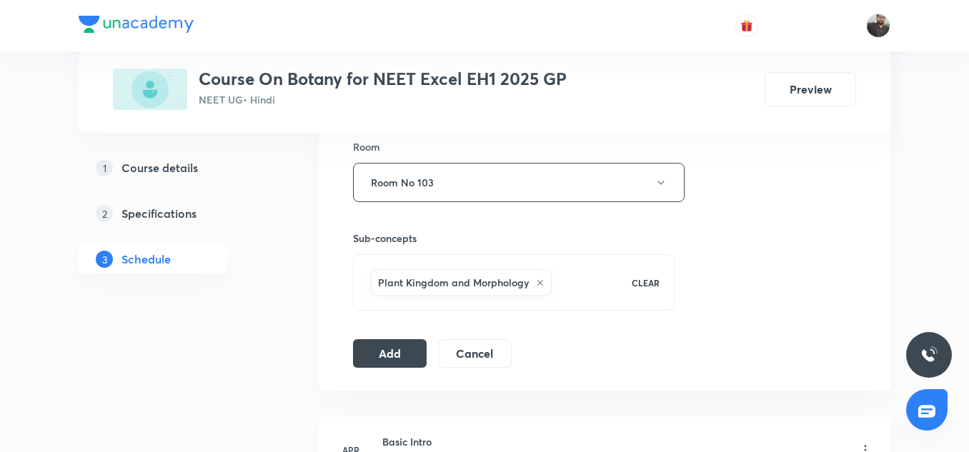
click at [537, 282] on icon at bounding box center [540, 283] width 9 height 9
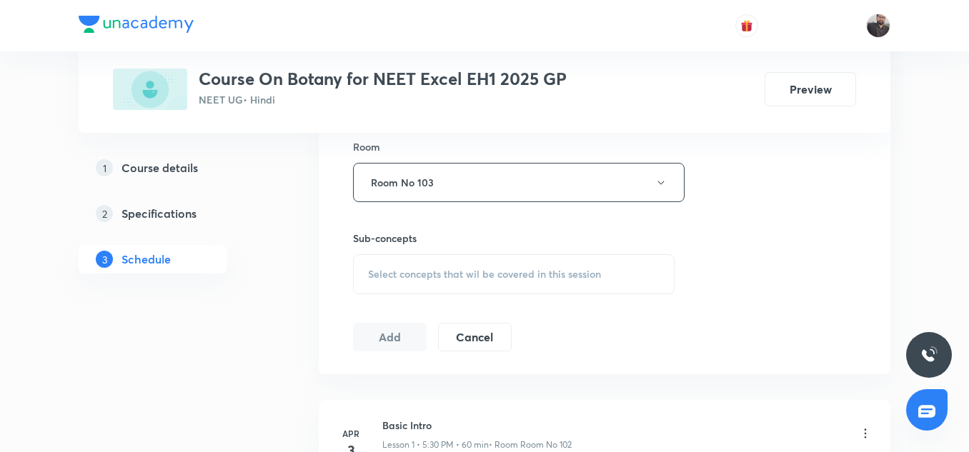
click at [453, 284] on div "Select concepts that wil be covered in this session" at bounding box center [513, 274] width 321 height 40
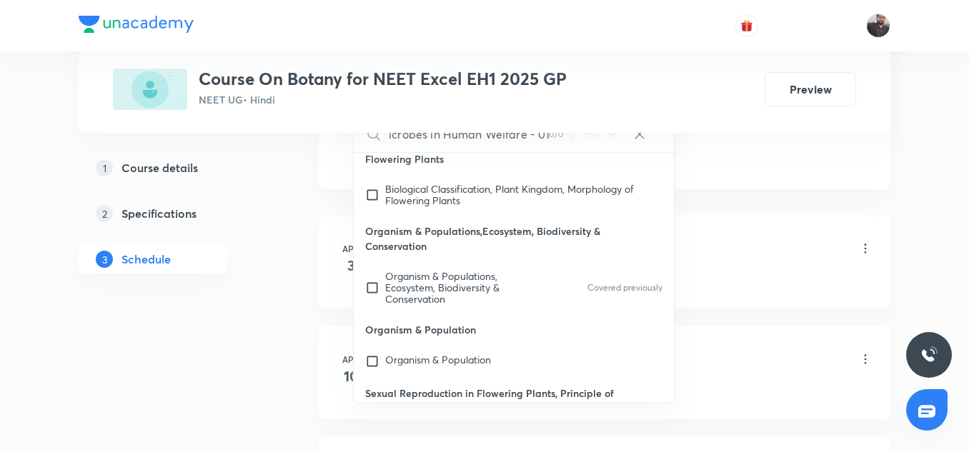
scroll to position [434, 0]
type input "Microbes in Human Welfare - 01"
drag, startPoint x: 453, startPoint y: 284, endPoint x: 379, endPoint y: 291, distance: 74.6
click at [379, 291] on input "checkbox" at bounding box center [375, 287] width 20 height 34
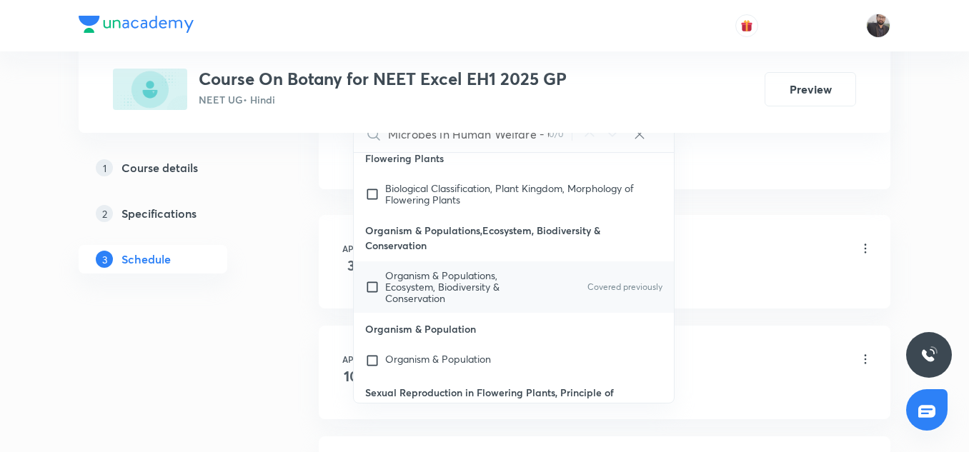
checkbox input "true"
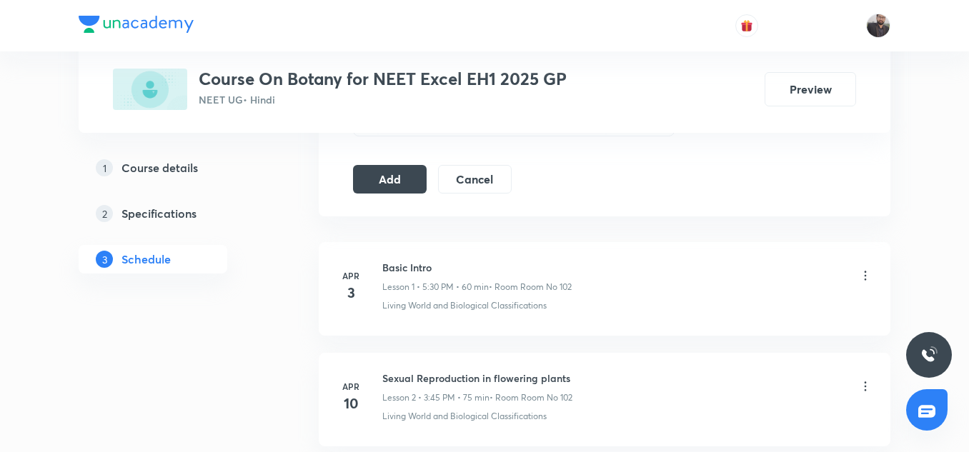
scroll to position [818, 0]
click at [362, 184] on button "Add" at bounding box center [390, 177] width 74 height 29
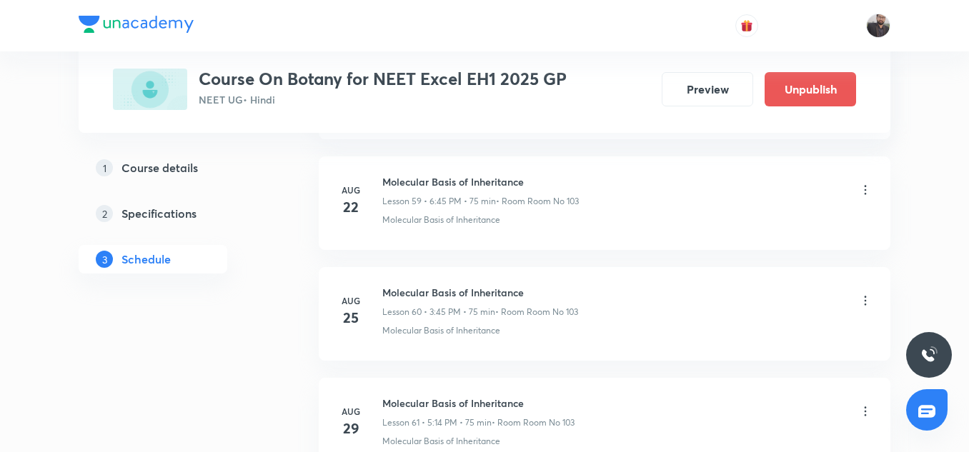
scroll to position [7012, 0]
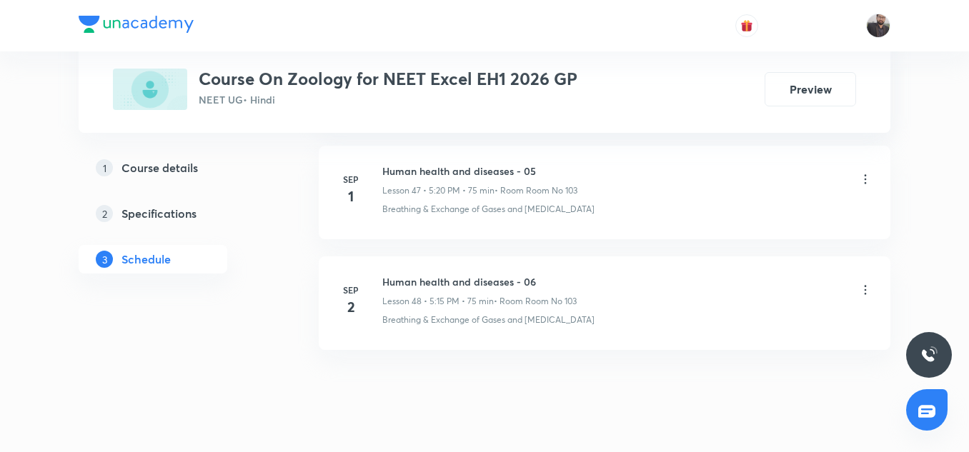
scroll to position [6007, 0]
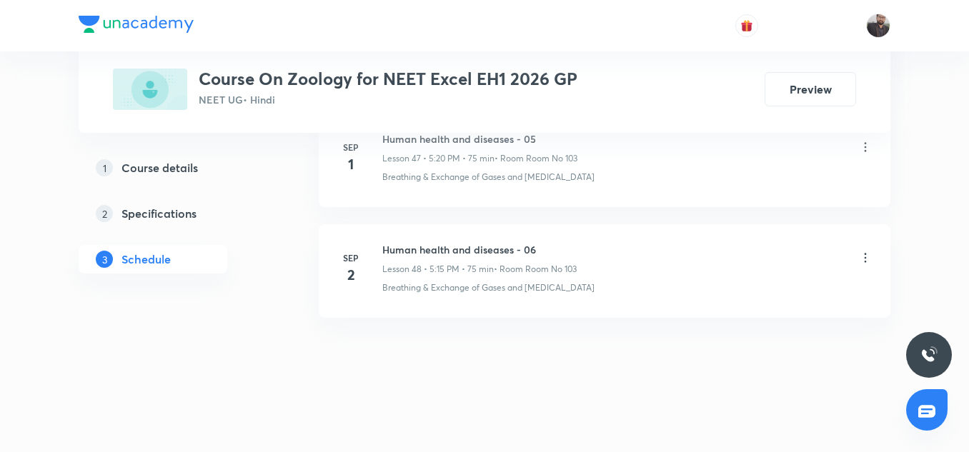
click at [518, 259] on div "Human health and diseases - 06 Lesson 48 • 5:15 PM • 75 min • Room Room No 103" at bounding box center [479, 259] width 194 height 34
click at [515, 247] on h6 "Human health and diseases - 06" at bounding box center [479, 249] width 194 height 15
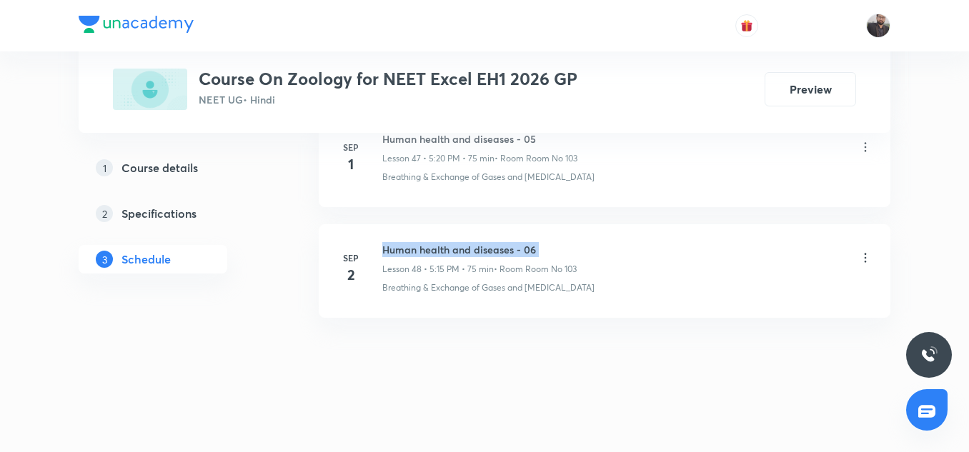
copy h6 "Human health and diseases - 06"
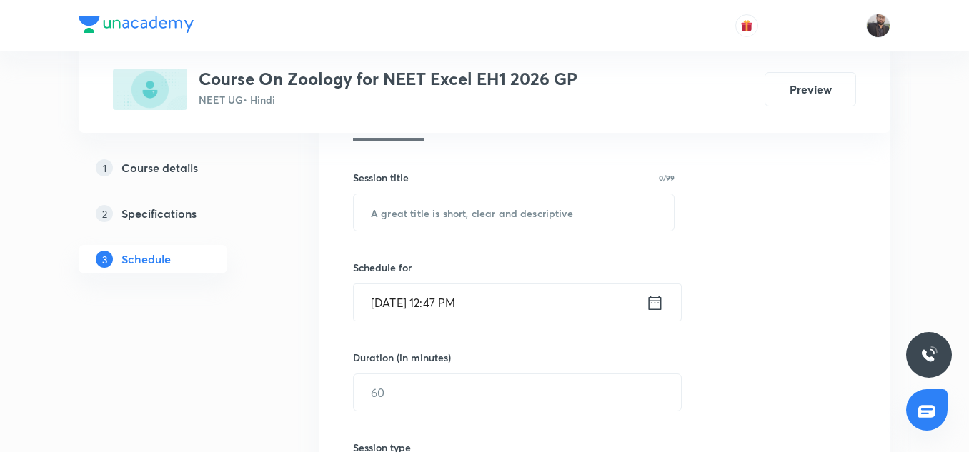
scroll to position [236, 0]
click at [495, 220] on input "text" at bounding box center [514, 212] width 320 height 36
paste input "Human health and diseases - 06"
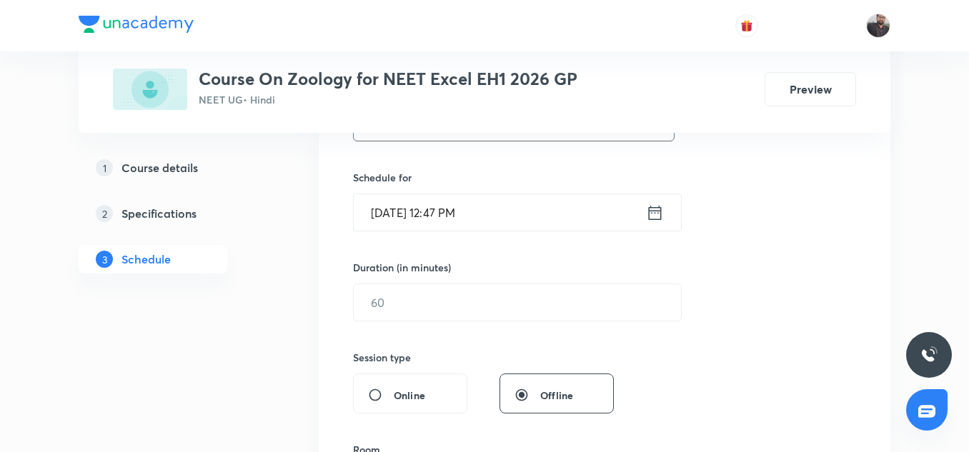
scroll to position [326, 0]
type input "Human health and diseases - 07"
click at [495, 220] on input "Sep 4, 2025, 12:47 PM" at bounding box center [500, 212] width 292 height 36
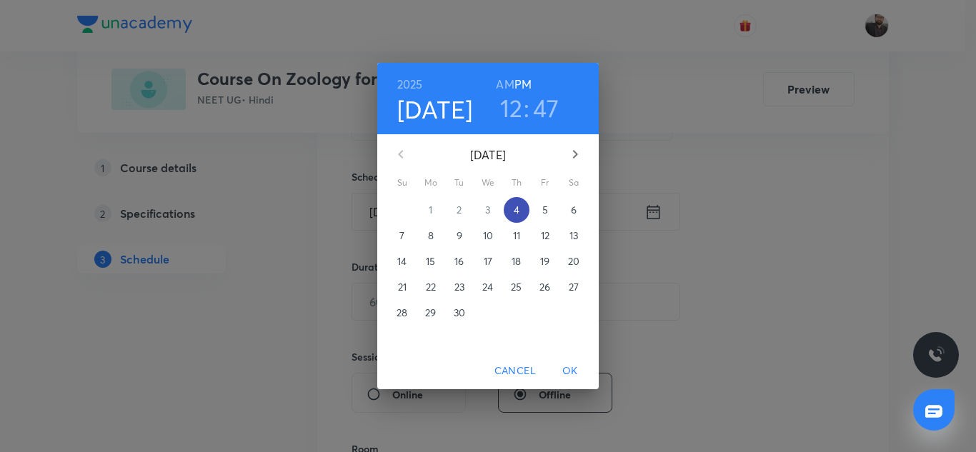
click at [516, 211] on p "4" at bounding box center [517, 210] width 6 height 14
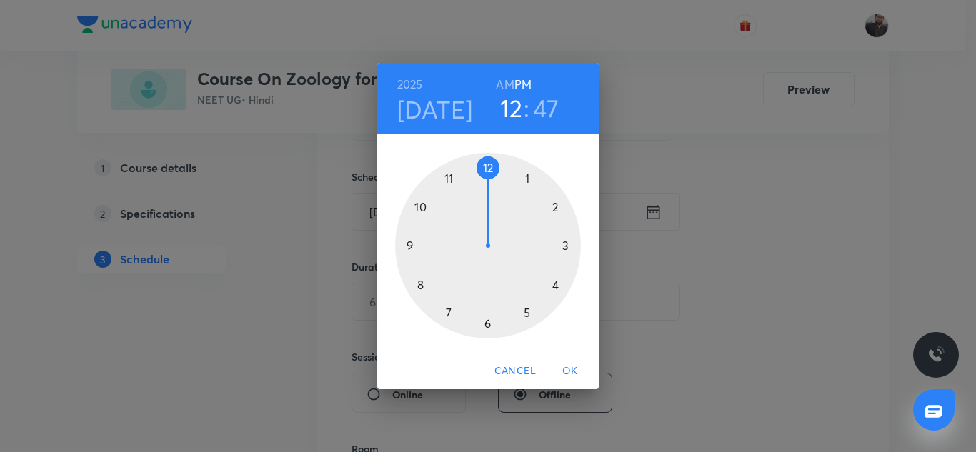
click at [489, 326] on div at bounding box center [488, 246] width 186 height 186
click at [518, 115] on h3 "06" at bounding box center [511, 108] width 30 height 30
click at [527, 311] on div at bounding box center [488, 246] width 186 height 186
click at [527, 80] on h6 "PM" at bounding box center [522, 84] width 17 height 20
click at [563, 246] on div at bounding box center [488, 246] width 186 height 186
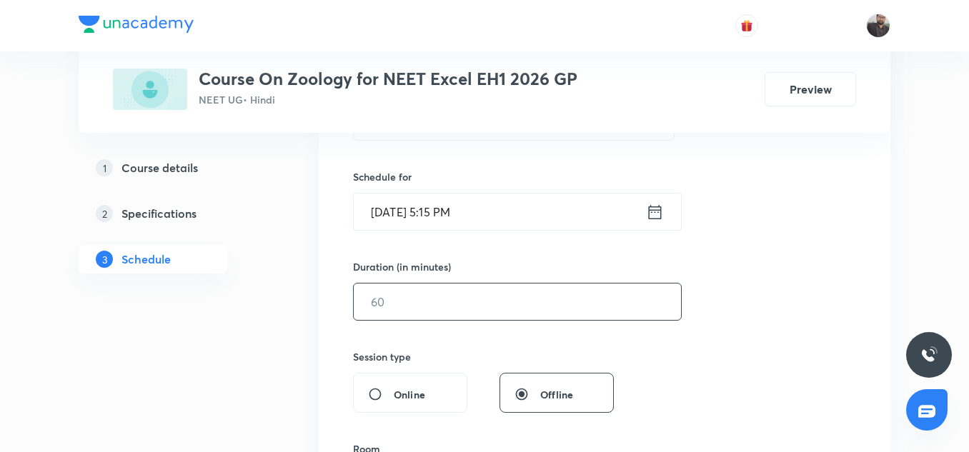
click at [535, 305] on input "text" at bounding box center [517, 302] width 327 height 36
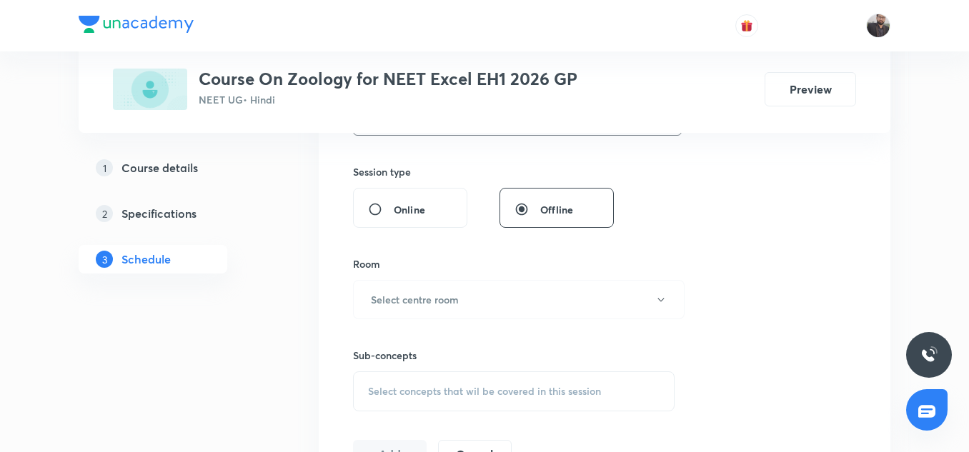
scroll to position [517, 0]
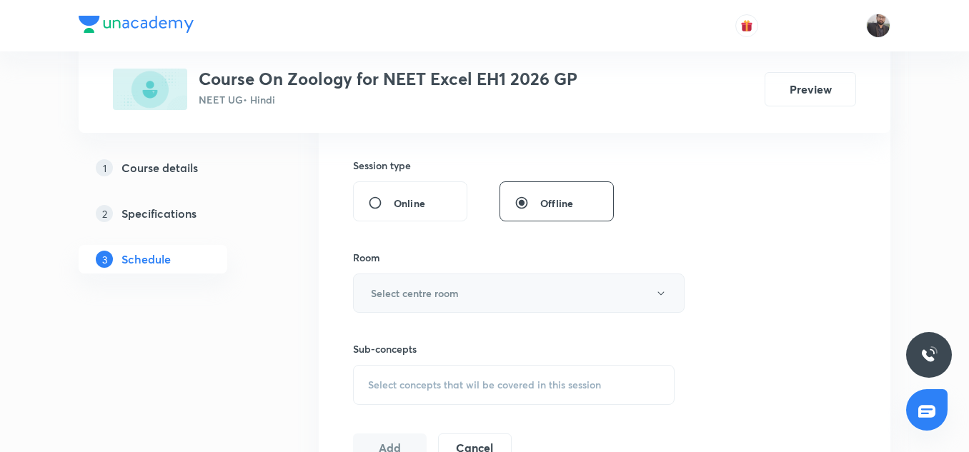
type input "75"
click at [516, 284] on button "Select centre room" at bounding box center [518, 293] width 331 height 39
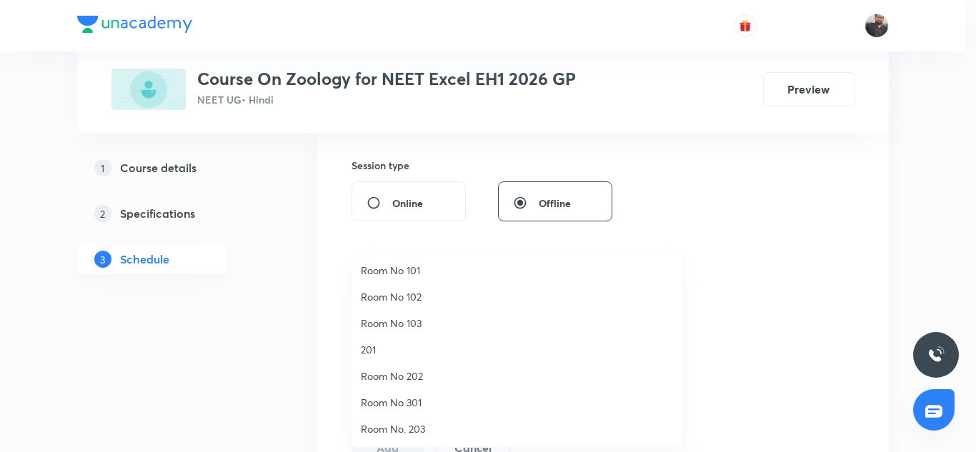
click at [424, 325] on span "Room No 103" at bounding box center [517, 323] width 313 height 15
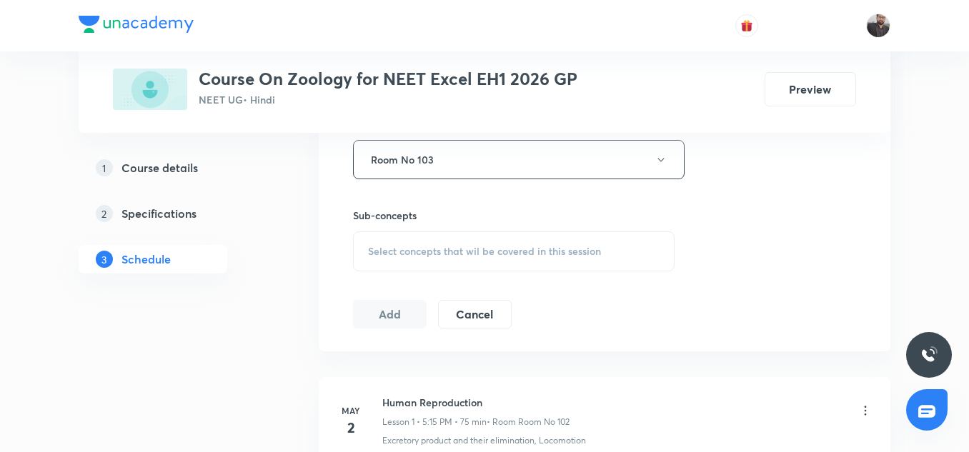
scroll to position [651, 0]
click at [406, 253] on span "Select concepts that wil be covered in this session" at bounding box center [484, 250] width 233 height 11
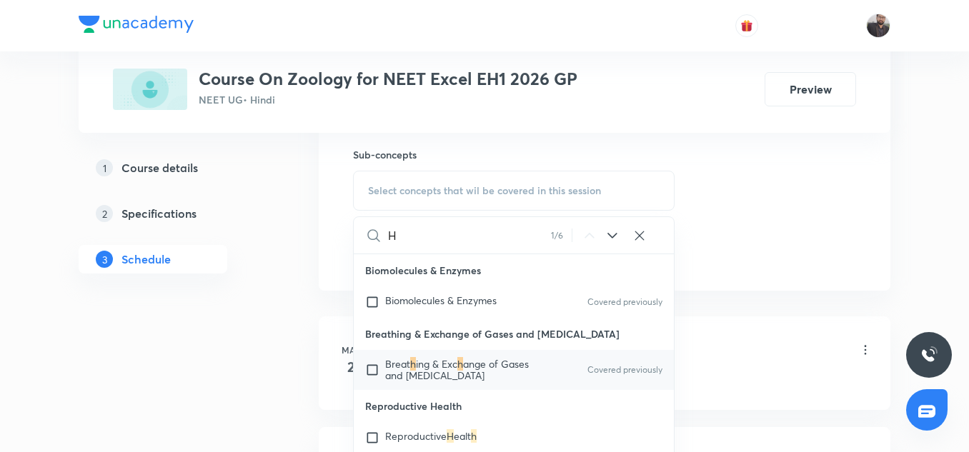
scroll to position [714, 0]
type input "H"
click at [406, 346] on p "Breathing & Exchange of Gases and Body Fluids" at bounding box center [514, 332] width 320 height 32
click at [374, 366] on input "checkbox" at bounding box center [375, 367] width 20 height 23
checkbox input "true"
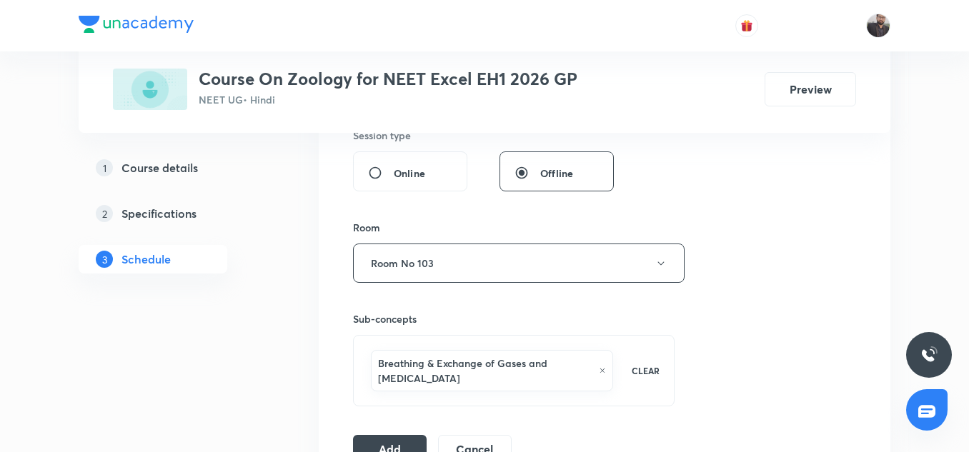
scroll to position [566, 0]
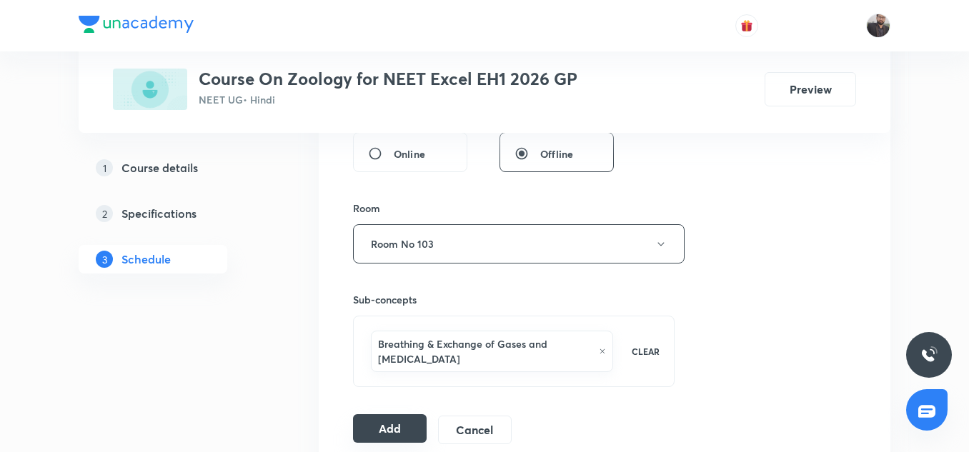
click at [404, 429] on button "Add" at bounding box center [390, 428] width 74 height 29
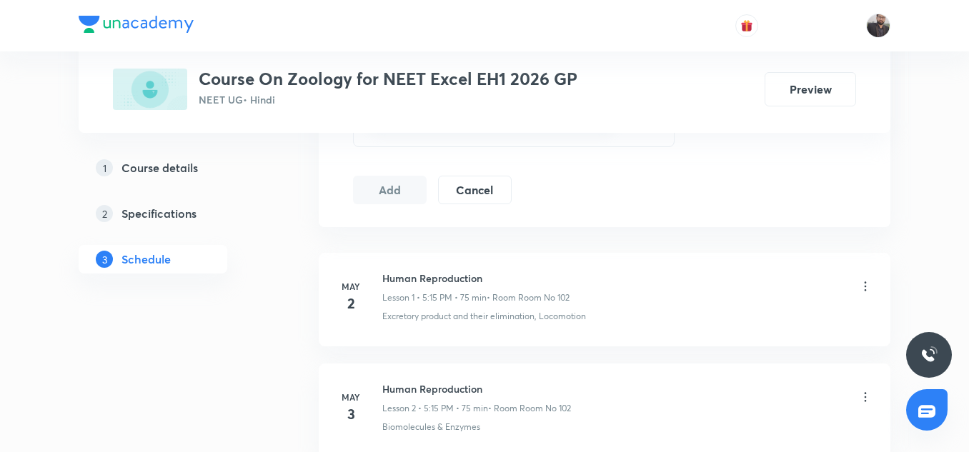
scroll to position [807, 0]
click at [398, 189] on button "Add" at bounding box center [390, 189] width 74 height 29
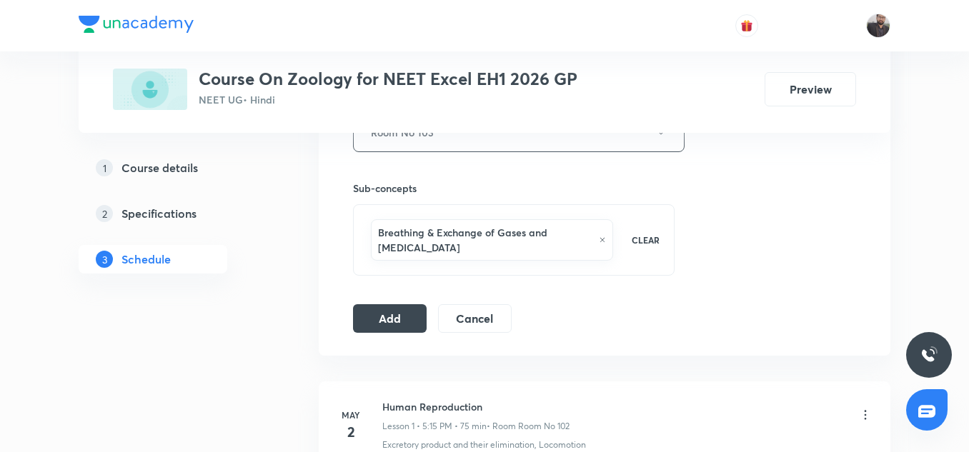
scroll to position [679, 0]
click at [396, 321] on button "Add" at bounding box center [390, 316] width 74 height 29
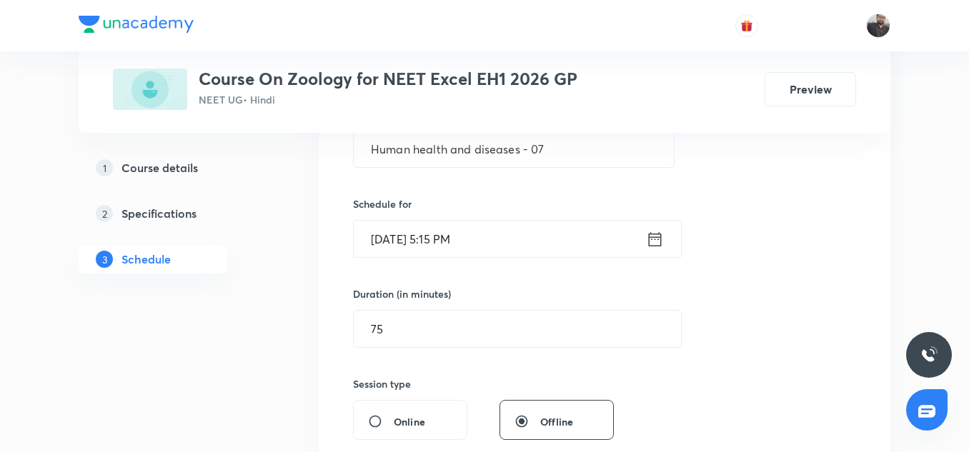
scroll to position [300, 0]
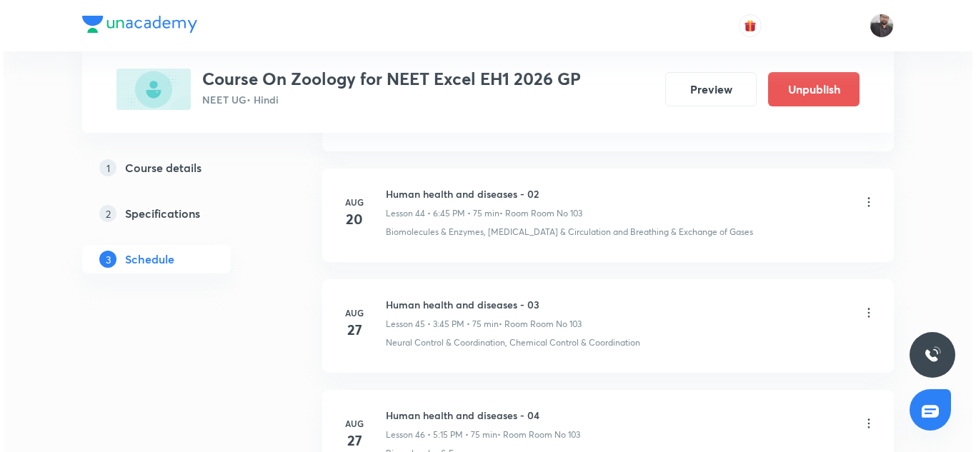
scroll to position [6118, 0]
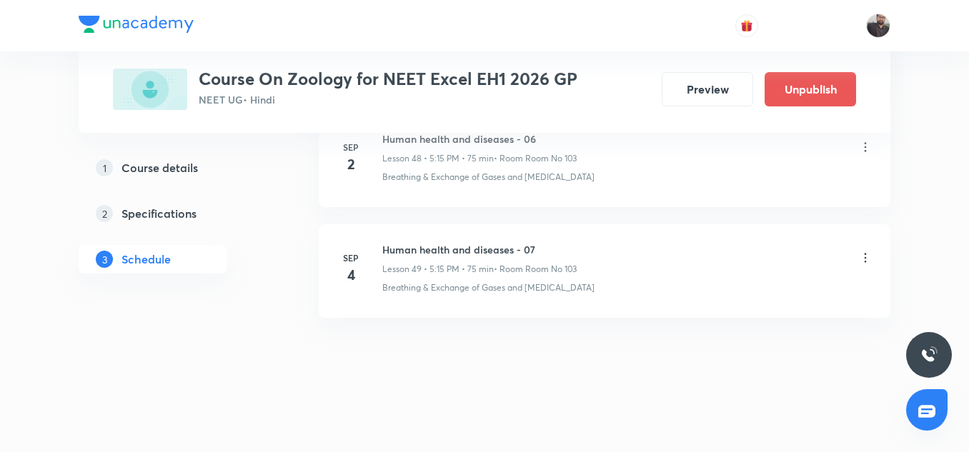
click at [862, 260] on icon at bounding box center [865, 258] width 14 height 14
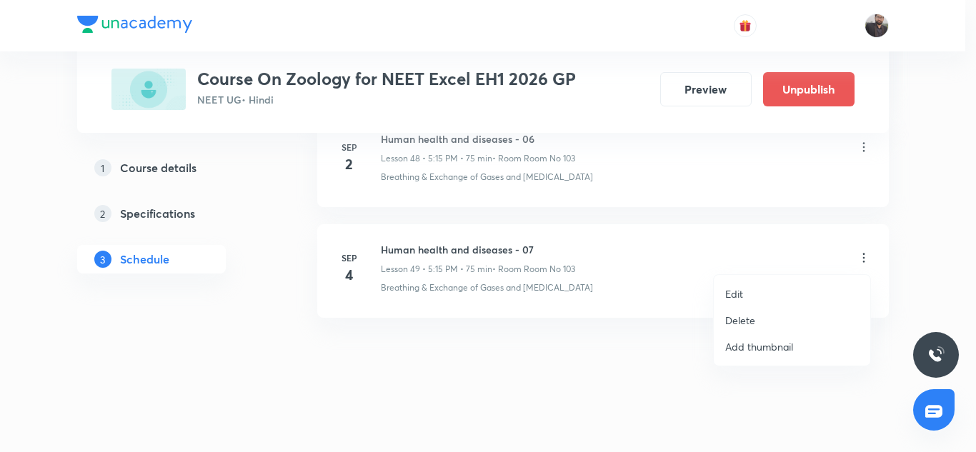
click at [768, 296] on li "Edit" at bounding box center [792, 294] width 156 height 26
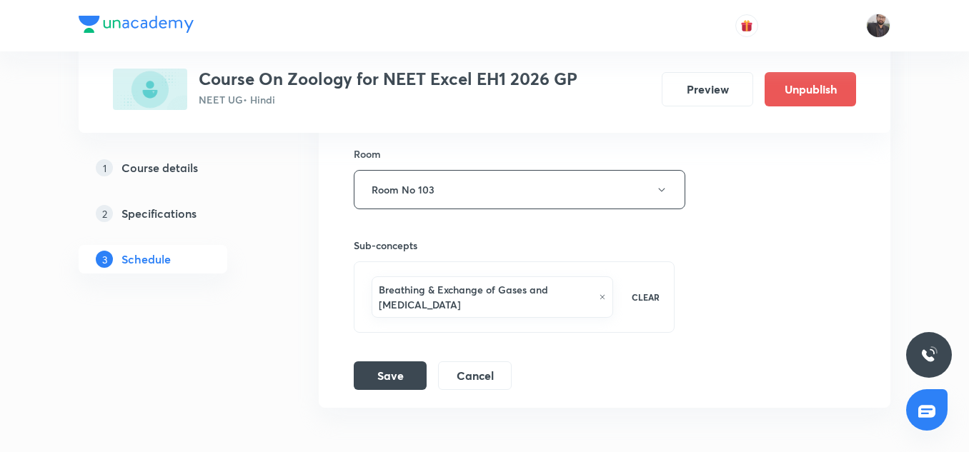
scroll to position [6026, 0]
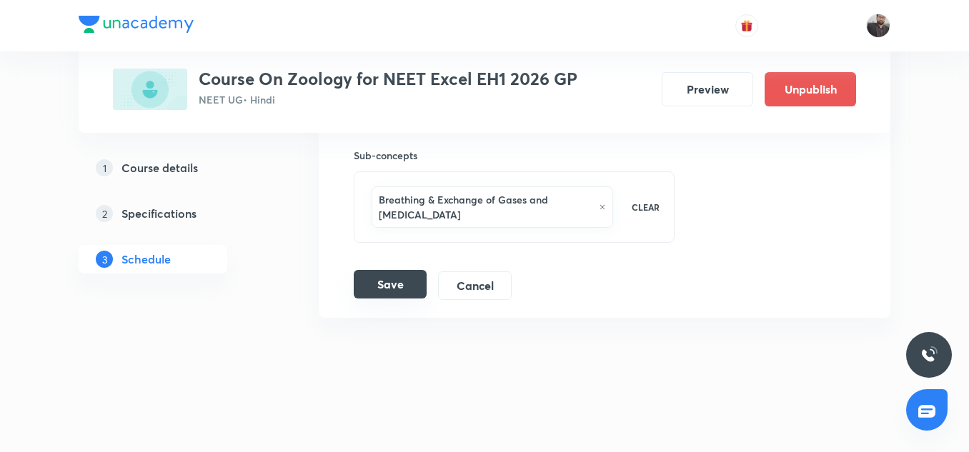
click at [375, 284] on button "Save" at bounding box center [390, 284] width 73 height 29
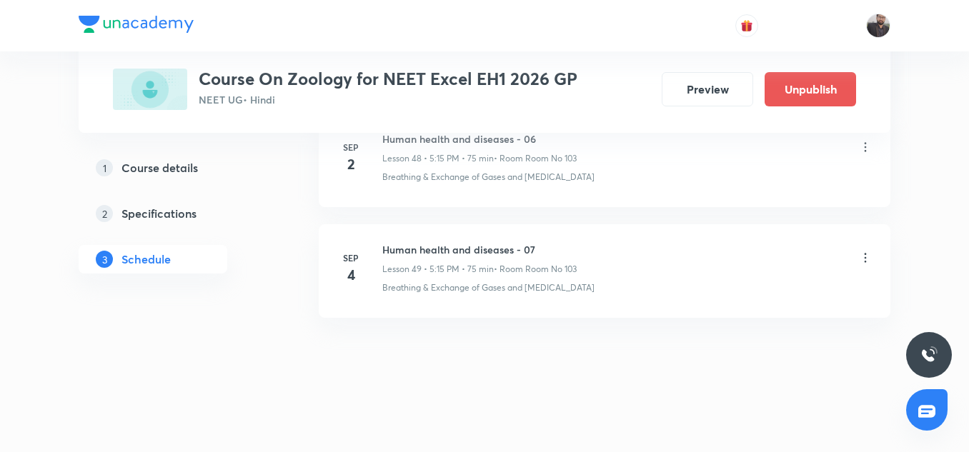
scroll to position [5462, 0]
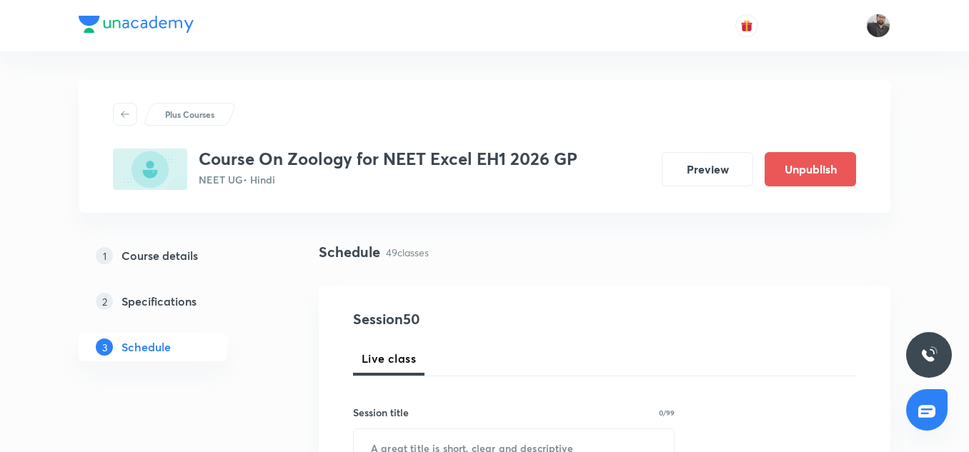
scroll to position [6118, 0]
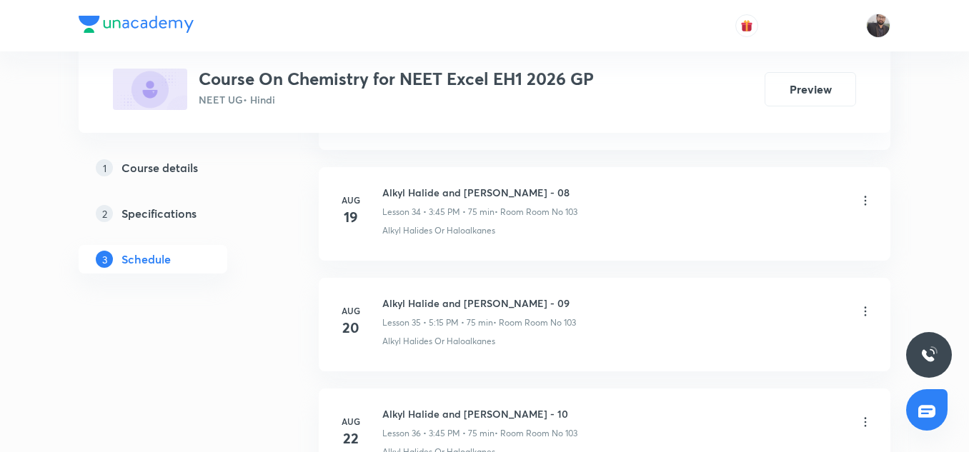
scroll to position [5137, 0]
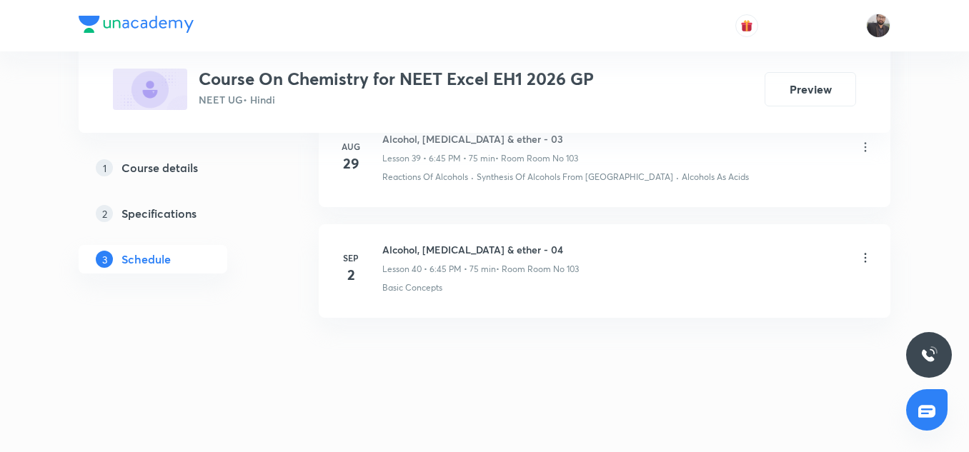
click at [448, 244] on h6 "Alcohol, Phenol & ether - 04" at bounding box center [480, 249] width 196 height 15
copy h6 "Alcohol, Phenol & ether - 04"
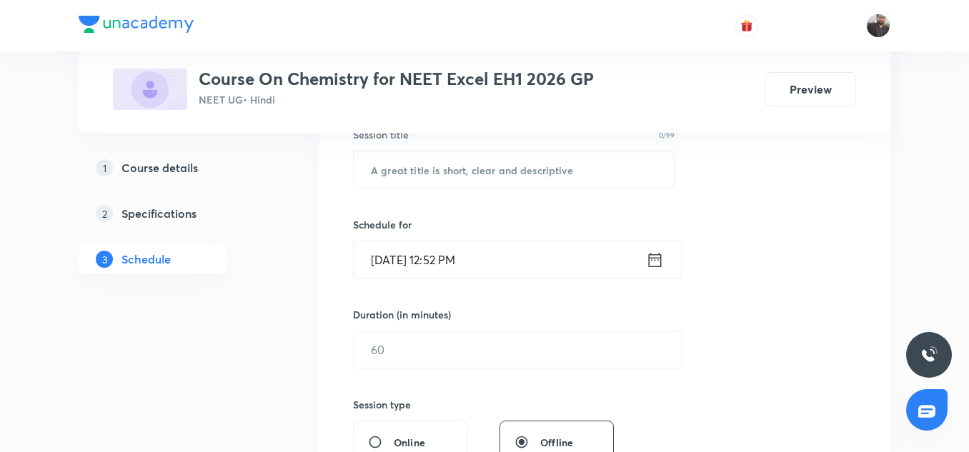
scroll to position [279, 0]
click at [479, 181] on input "text" at bounding box center [514, 169] width 320 height 36
paste input "Alcohol, Phenol & ether - 04"
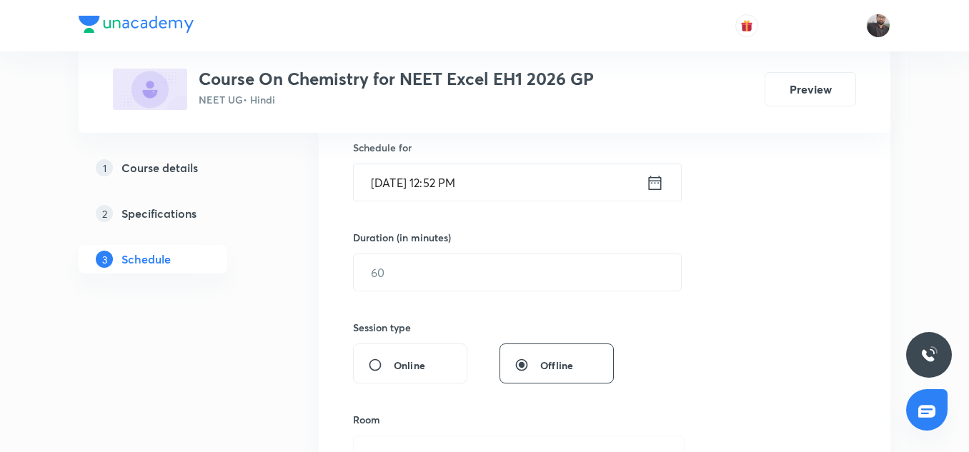
type input "Alcohol, Phenol & ether - 05"
click at [483, 186] on input "Sep 4, 2025, 12:52 PM" at bounding box center [500, 182] width 292 height 36
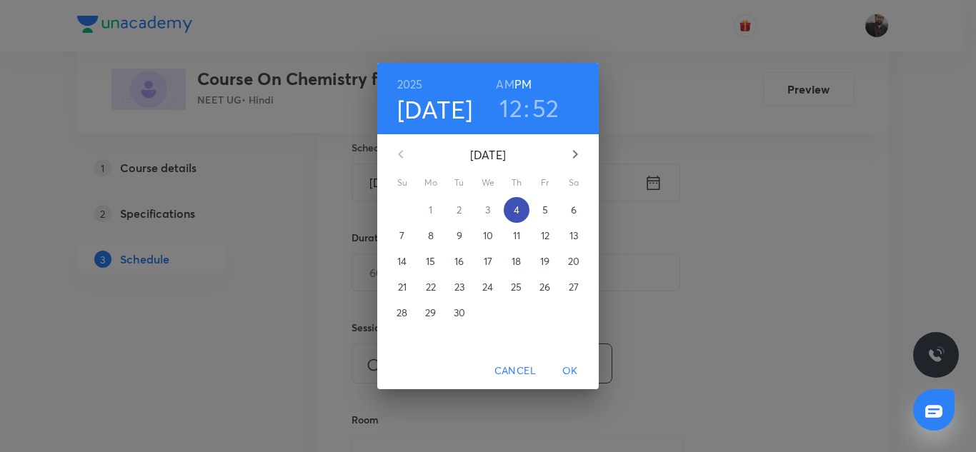
click at [516, 215] on p "4" at bounding box center [517, 210] width 6 height 14
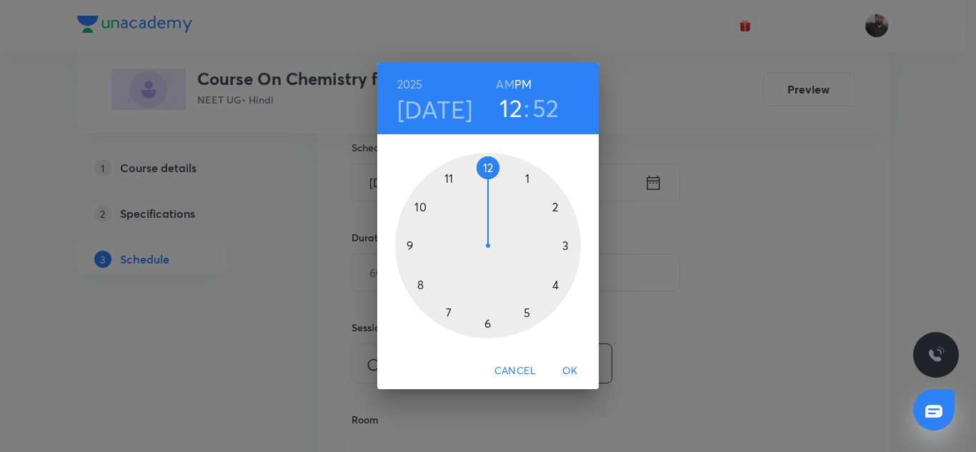
click at [486, 324] on div at bounding box center [488, 246] width 186 height 186
click at [516, 84] on h6 "PM" at bounding box center [522, 84] width 17 height 20
click at [411, 244] on div at bounding box center [488, 246] width 186 height 186
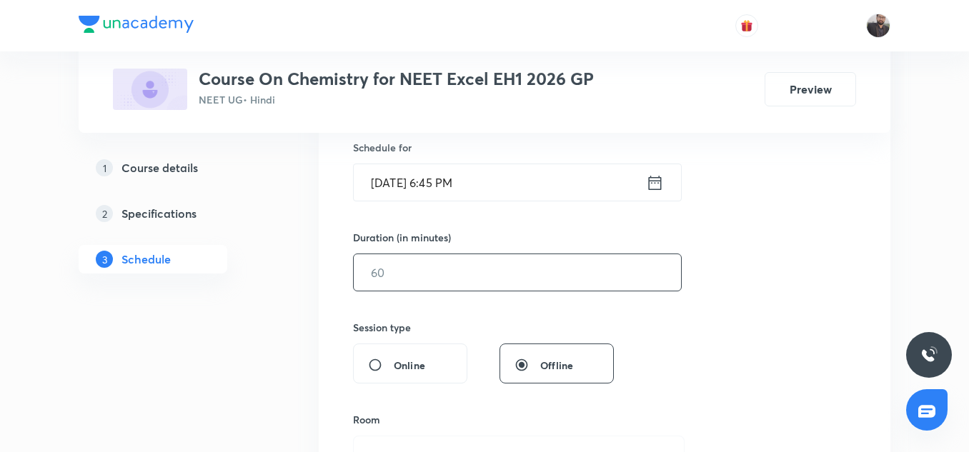
click at [444, 268] on input "text" at bounding box center [517, 272] width 327 height 36
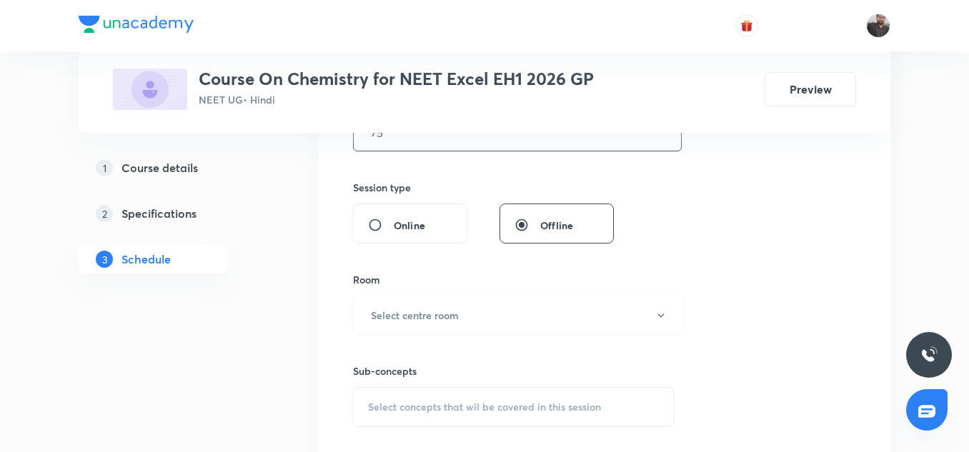
scroll to position [496, 0]
type input "75"
click at [441, 309] on h6 "Select centre room" at bounding box center [415, 314] width 88 height 15
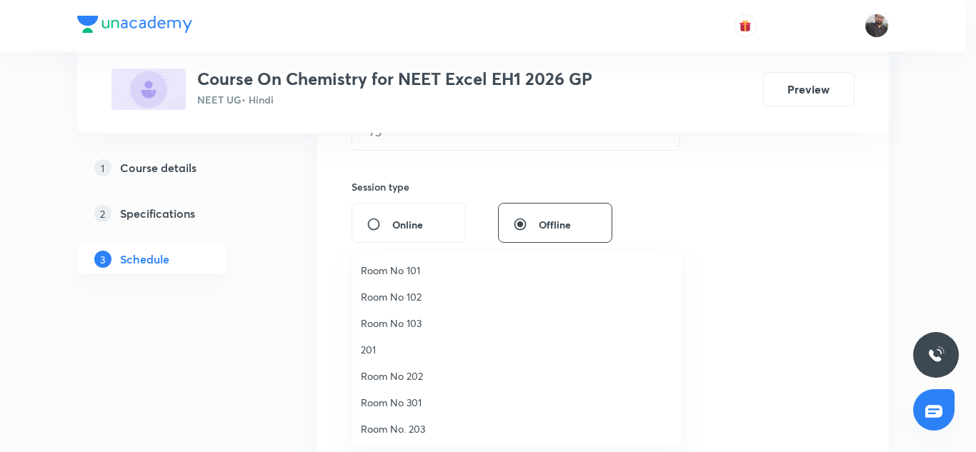
click at [410, 321] on span "Room No 103" at bounding box center [517, 323] width 313 height 15
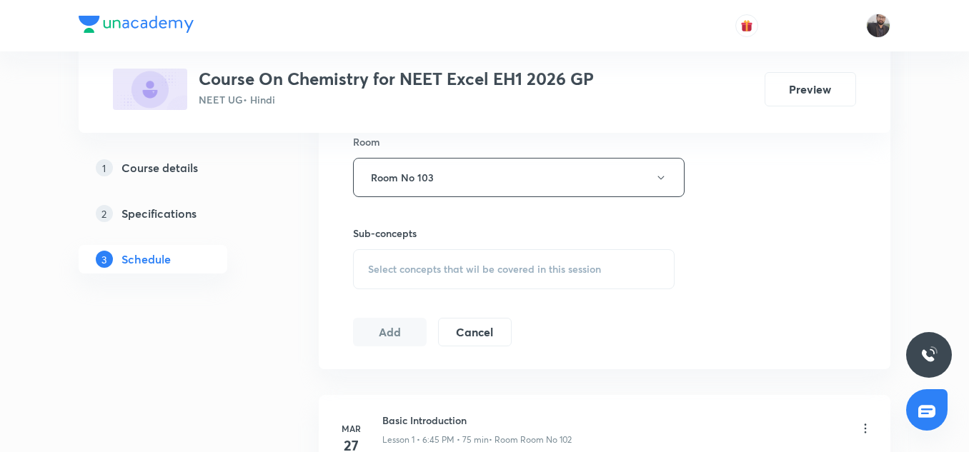
scroll to position [634, 0]
click at [420, 269] on span "Select concepts that wil be covered in this session" at bounding box center [484, 268] width 233 height 11
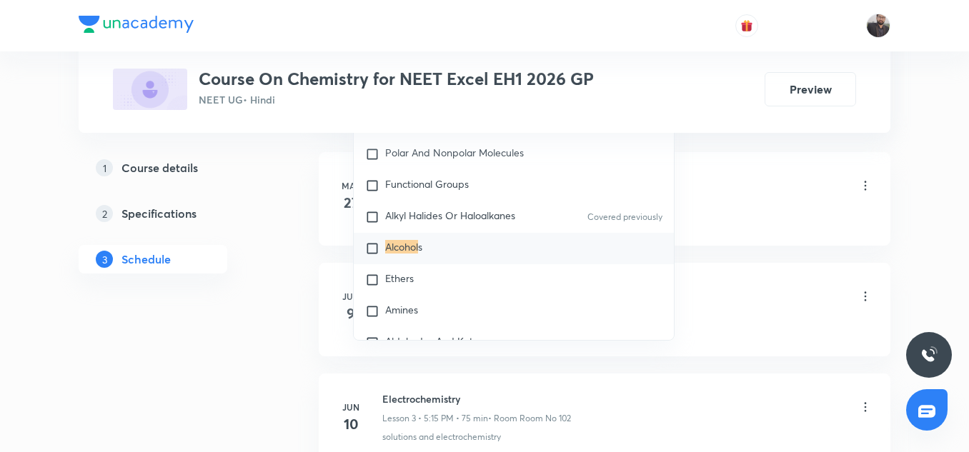
scroll to position [877, 0]
type input "Alcohol"
click at [420, 252] on span "s" at bounding box center [420, 246] width 4 height 14
checkbox input "true"
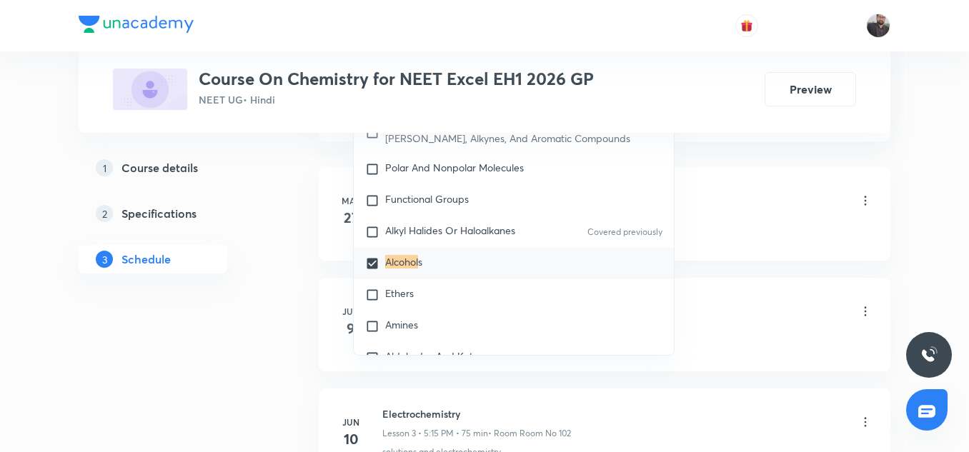
click at [726, 186] on div "Basic Introduction Lesson 1 • 6:45 PM • 75 min • Room Room No 102" at bounding box center [627, 202] width 490 height 34
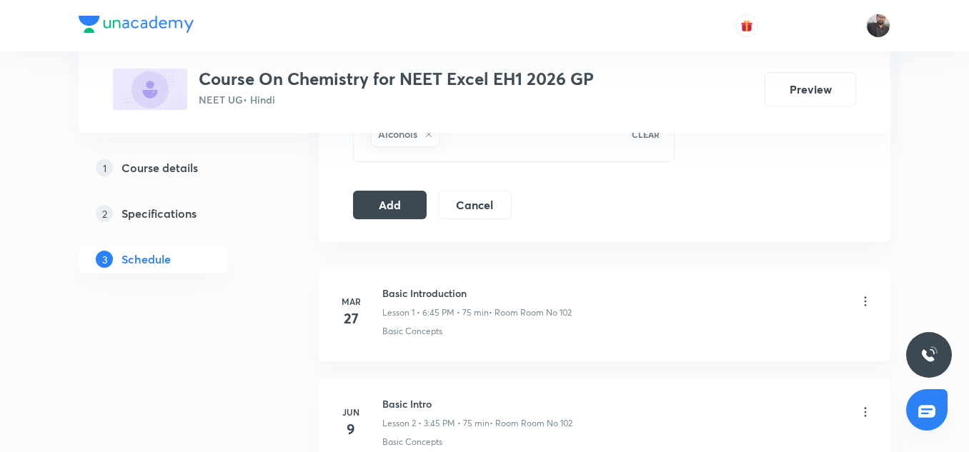
scroll to position [776, 0]
click at [414, 202] on button "Add" at bounding box center [390, 204] width 74 height 29
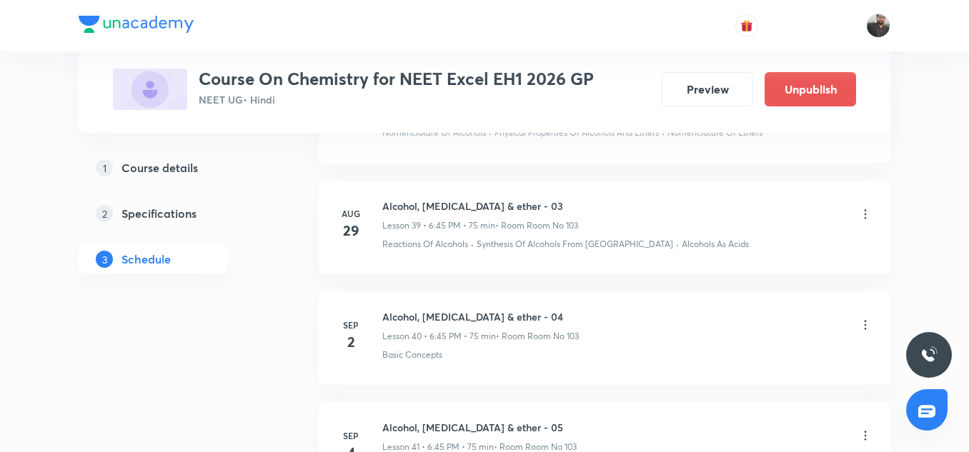
scroll to position [4591, 0]
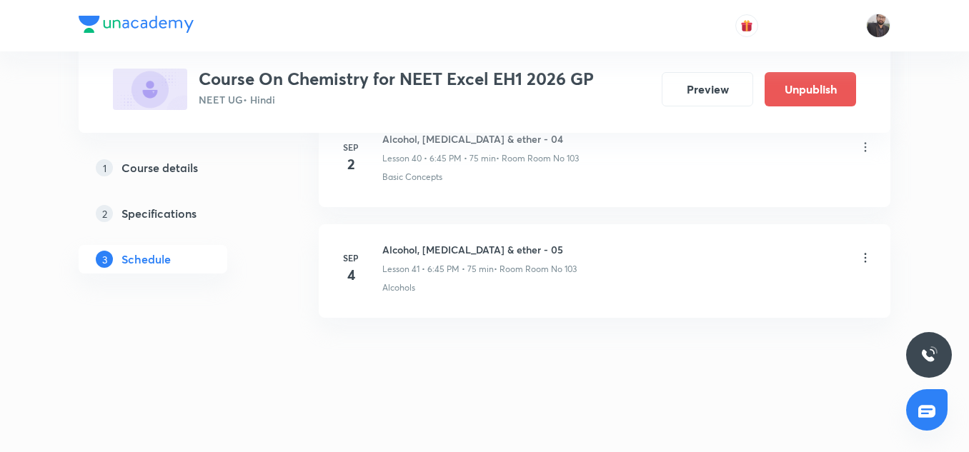
click at [623, 285] on div "Alcohols" at bounding box center [627, 287] width 490 height 13
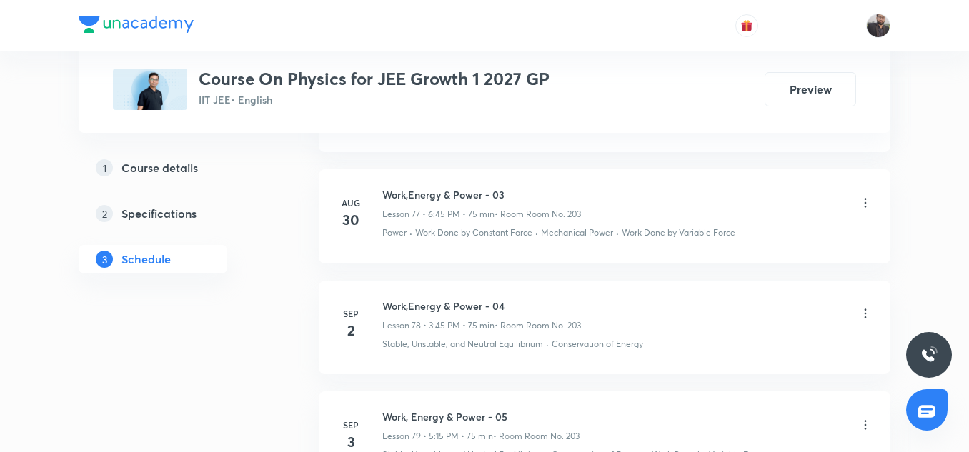
scroll to position [9454, 0]
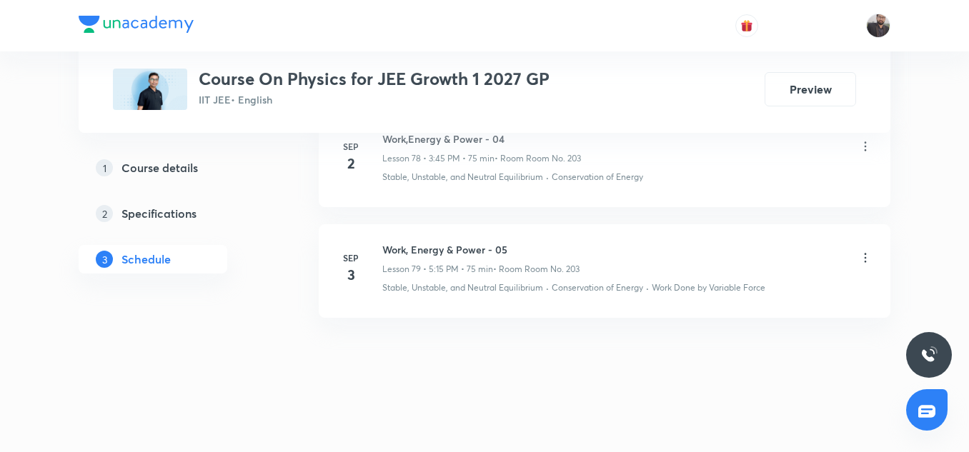
click at [466, 252] on h6 "Work, Energy & Power - 05" at bounding box center [480, 249] width 197 height 15
copy h6 "Work, Energy & Power - 05"
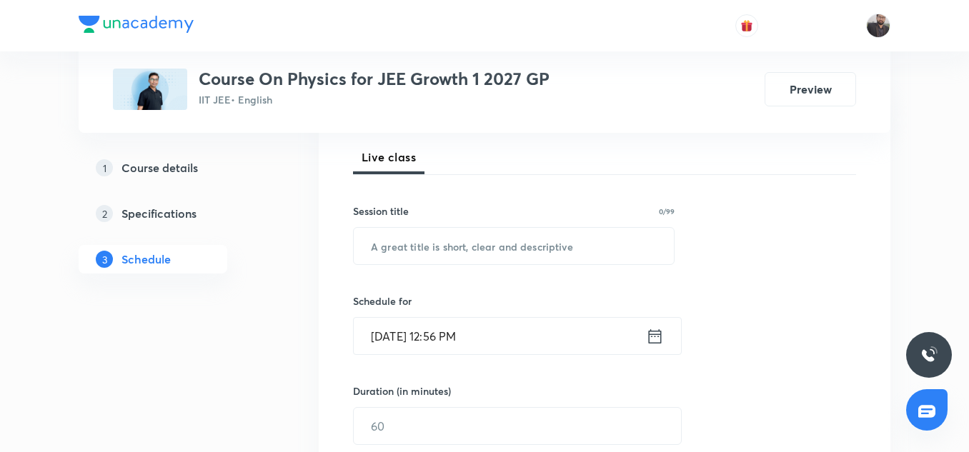
scroll to position [202, 0]
click at [462, 246] on input "text" at bounding box center [514, 245] width 320 height 36
paste input "Work, Energy & Power - 05"
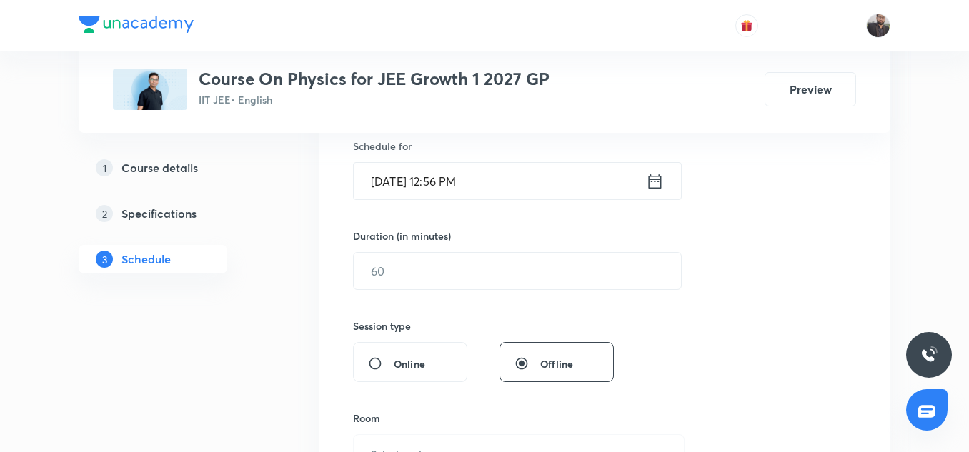
type input "Work, Energy & Power - 06"
click at [479, 188] on input "[DATE] 12:56 PM" at bounding box center [500, 181] width 292 height 36
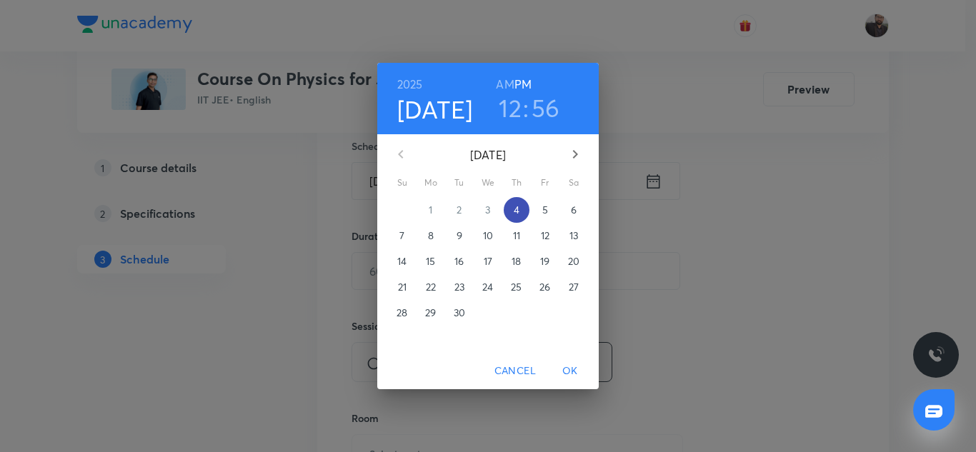
click at [516, 210] on p "4" at bounding box center [517, 210] width 6 height 14
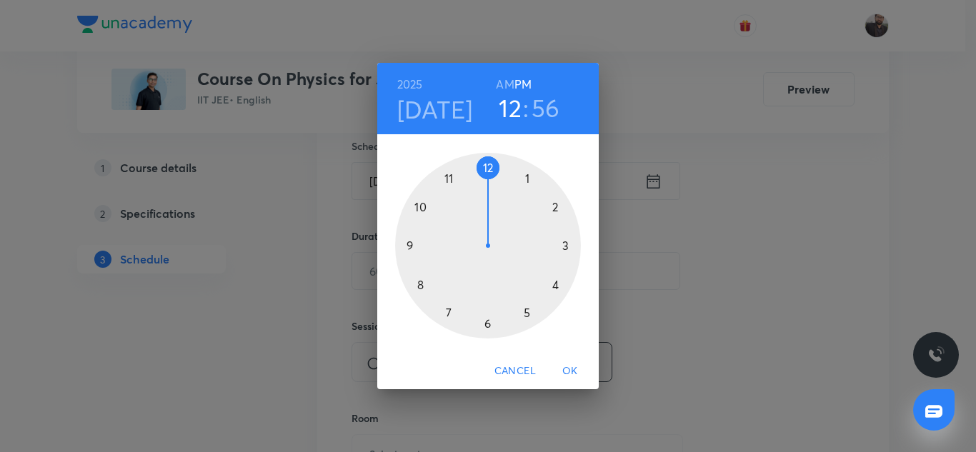
click at [566, 248] on div at bounding box center [488, 246] width 186 height 186
click at [521, 89] on h6 "PM" at bounding box center [522, 84] width 17 height 20
click at [409, 250] on div at bounding box center [488, 246] width 186 height 186
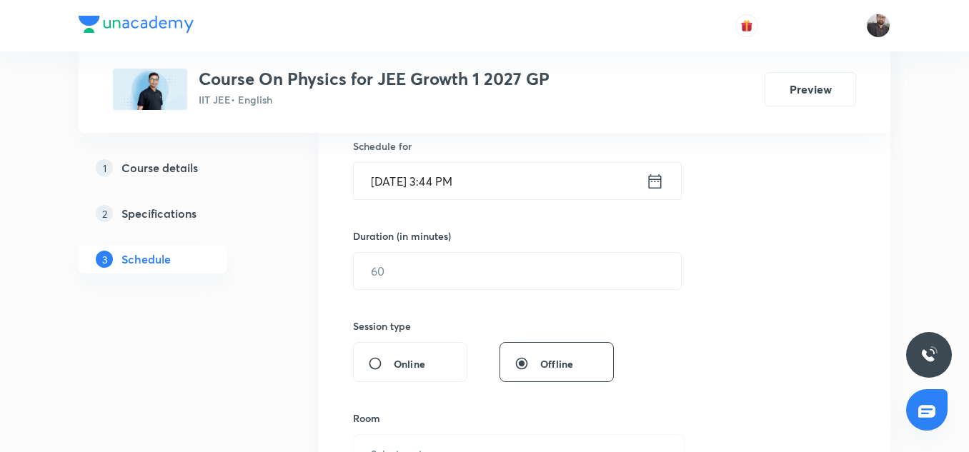
click at [496, 182] on input "[DATE] 3:44 PM" at bounding box center [500, 181] width 292 height 36
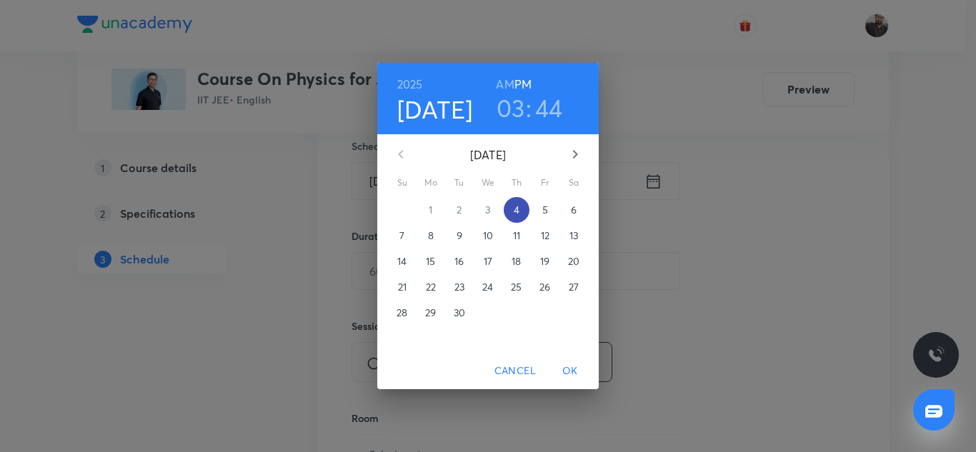
click at [514, 211] on p "4" at bounding box center [517, 210] width 6 height 14
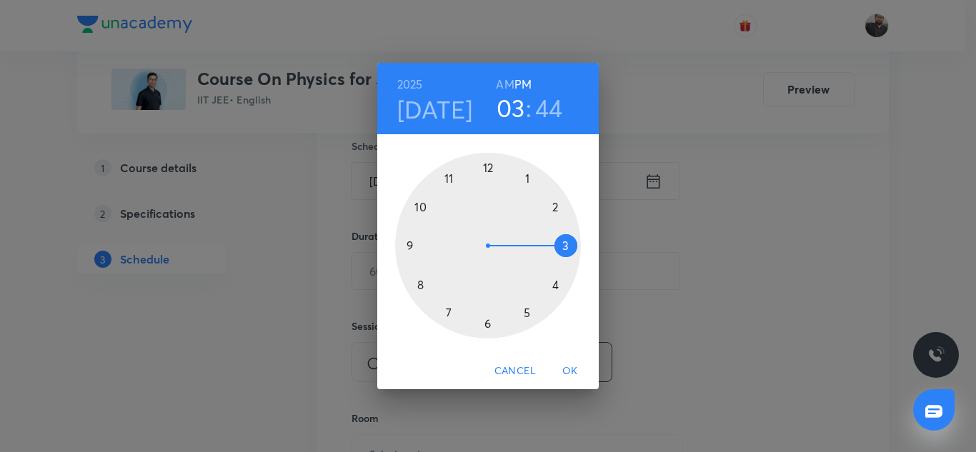
drag, startPoint x: 569, startPoint y: 234, endPoint x: 569, endPoint y: 244, distance: 9.3
click at [569, 244] on div at bounding box center [488, 246] width 186 height 186
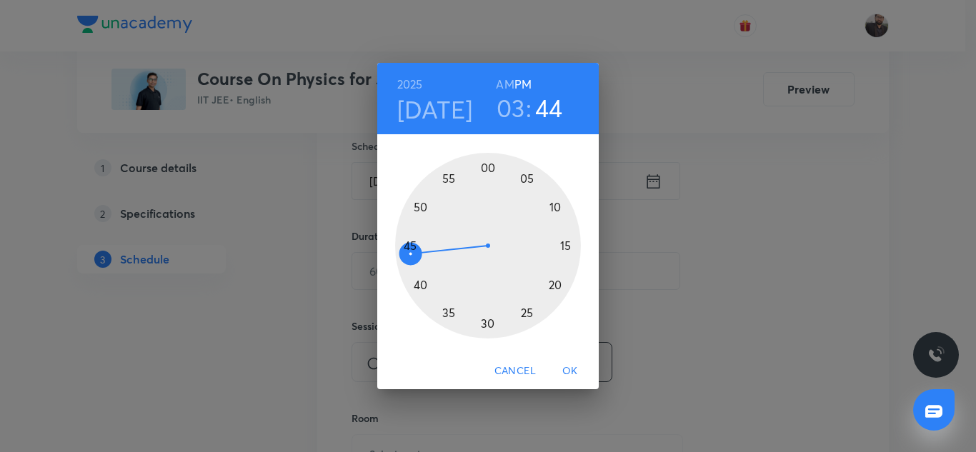
click at [410, 242] on div at bounding box center [488, 246] width 186 height 186
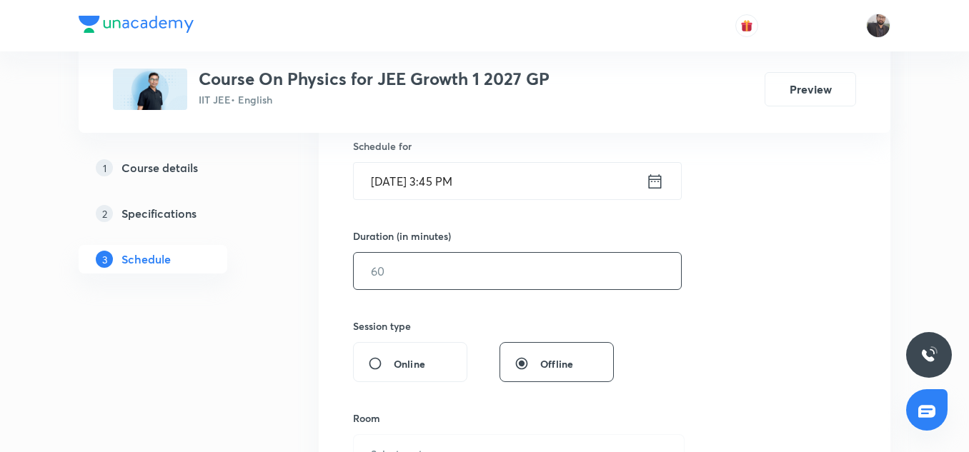
click at [459, 266] on input "text" at bounding box center [517, 271] width 327 height 36
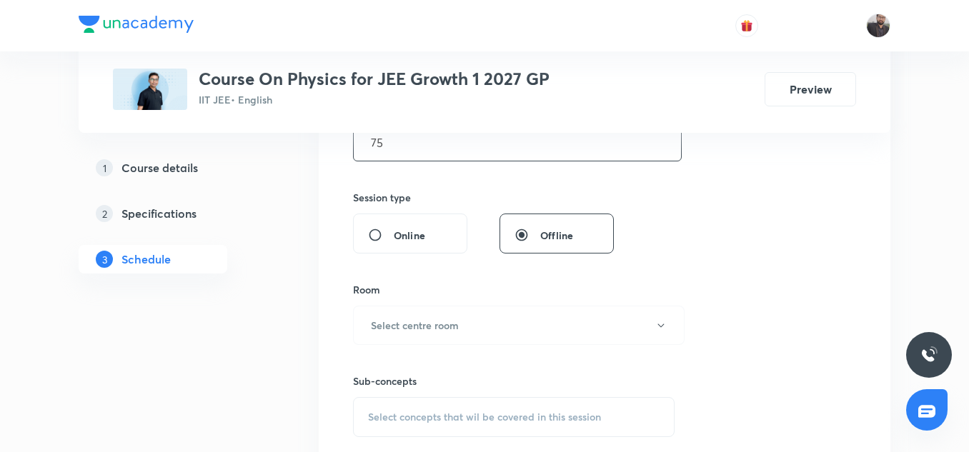
scroll to position [496, 0]
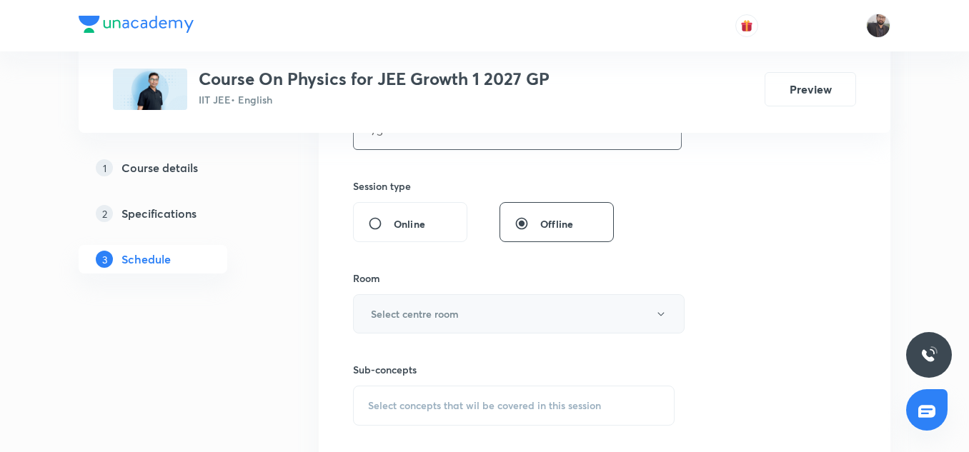
type input "75"
click at [459, 303] on button "Select centre room" at bounding box center [518, 313] width 331 height 39
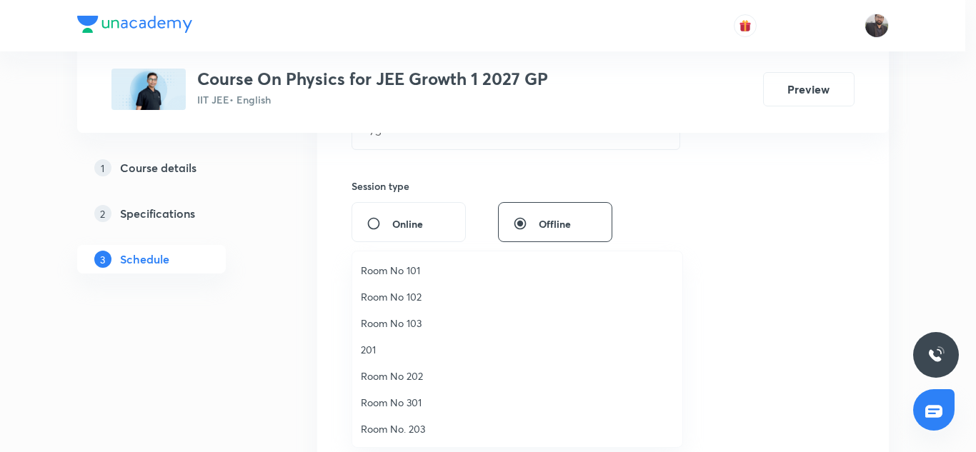
click at [410, 430] on span "Room No. 203" at bounding box center [517, 428] width 313 height 15
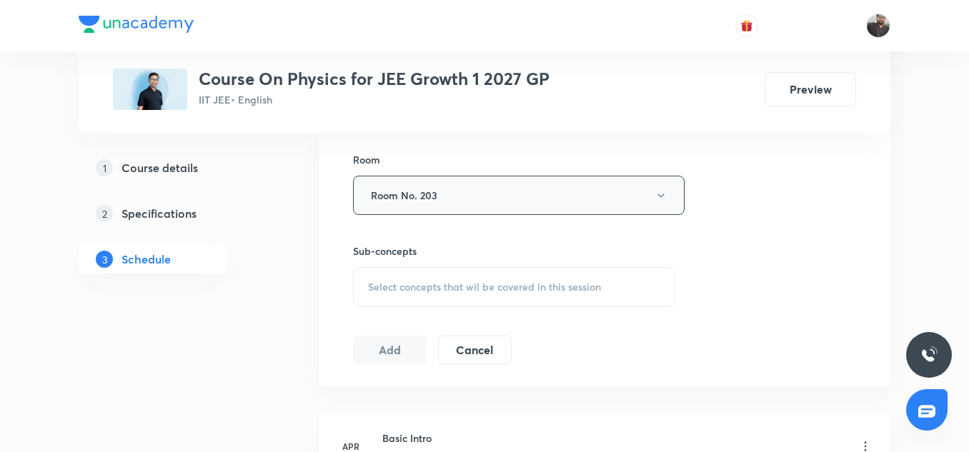
scroll to position [616, 0]
click at [419, 291] on span "Select concepts that wil be covered in this session" at bounding box center [484, 286] width 233 height 11
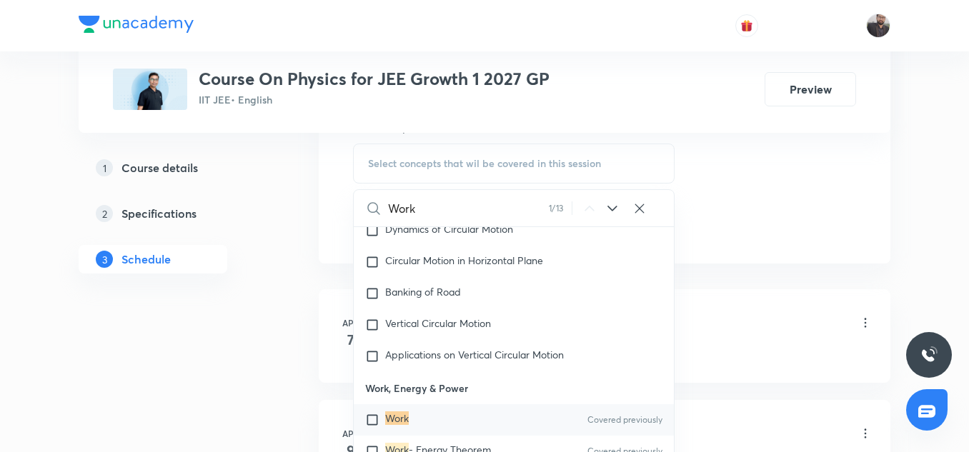
scroll to position [739, 0]
type input "Work"
click at [486, 169] on span "Select concepts that wil be covered in this session" at bounding box center [484, 162] width 233 height 11
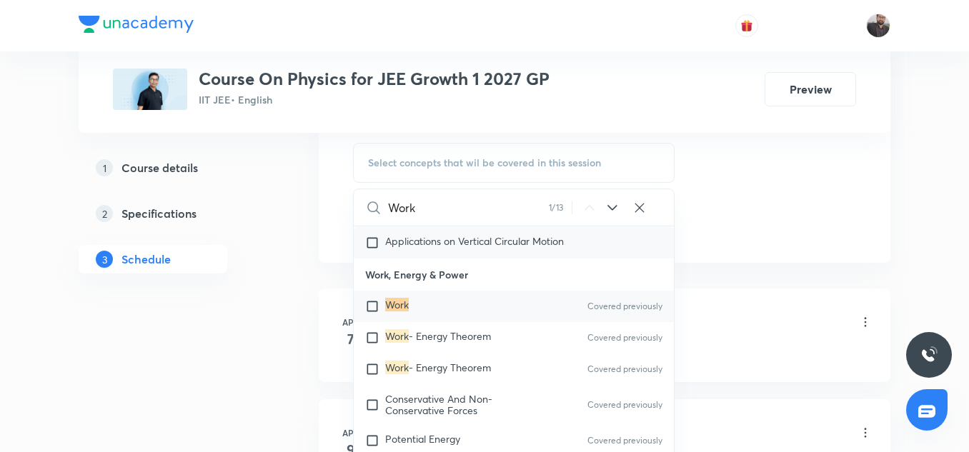
scroll to position [3465, 0]
click at [481, 340] on div "Work - Energy Theorem Covered previously" at bounding box center [514, 336] width 320 height 31
checkbox input "true"
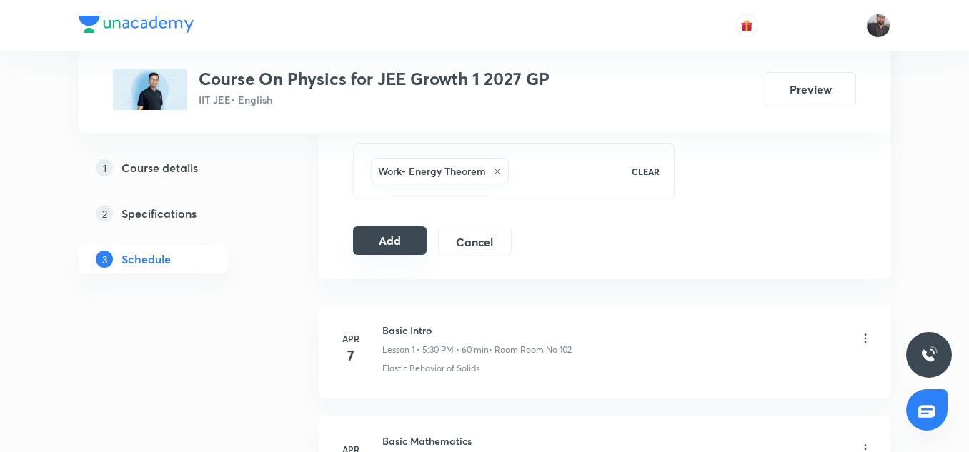
click at [396, 244] on button "Add" at bounding box center [390, 240] width 74 height 29
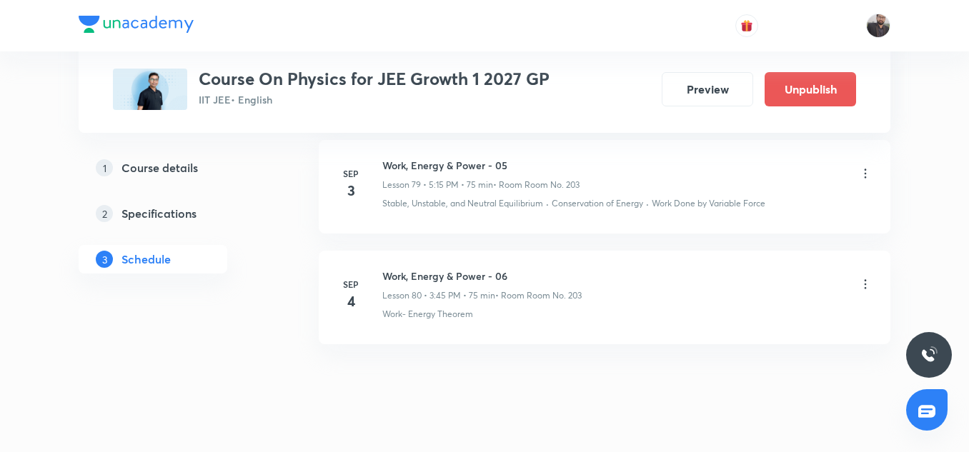
scroll to position [8908, 0]
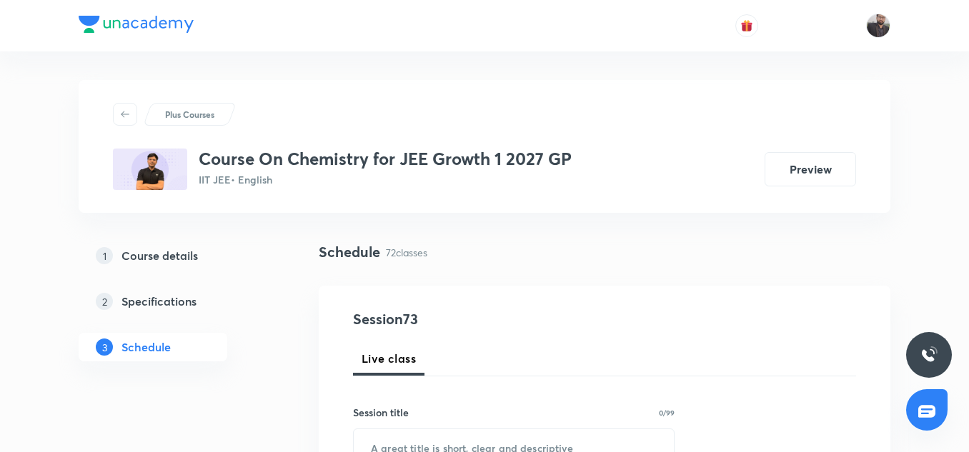
scroll to position [8718, 0]
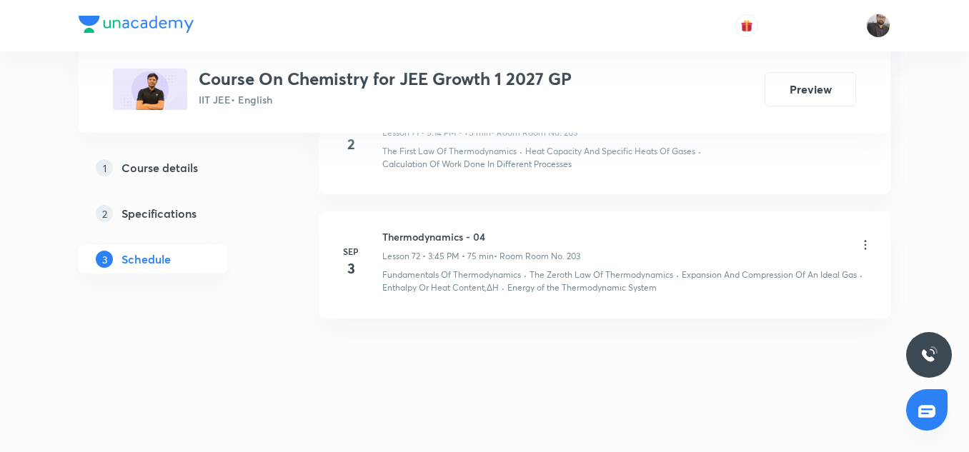
click at [455, 233] on h6 "Thermodynamics - 04" at bounding box center [481, 236] width 198 height 15
copy h6 "Thermodynamics - 04"
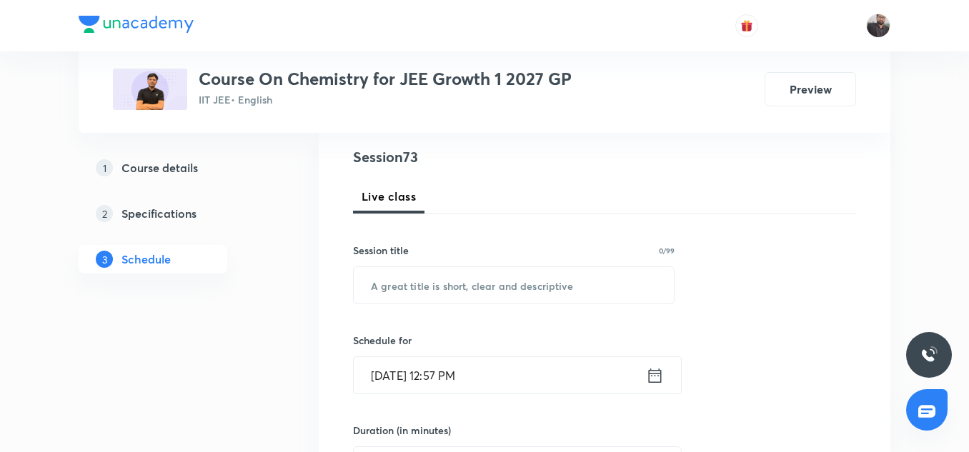
scroll to position [163, 0]
click at [450, 296] on input "text" at bounding box center [514, 284] width 320 height 36
paste input "Thermodynamics - 04"
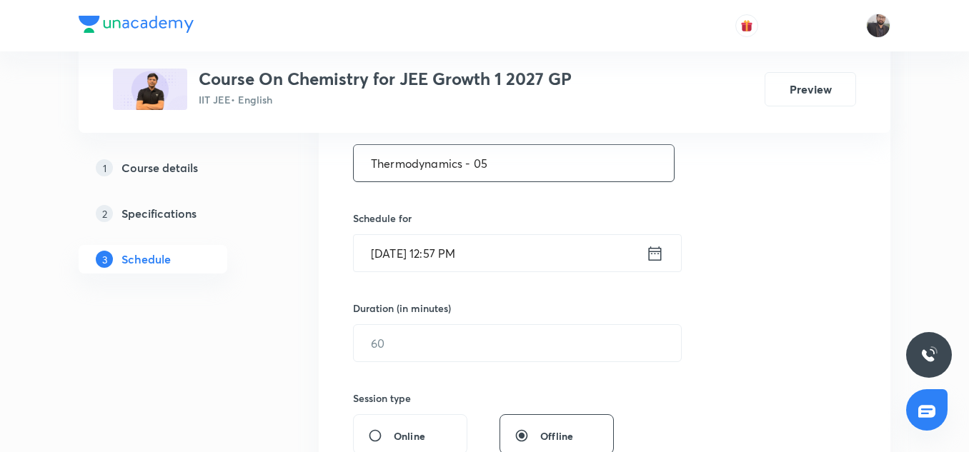
scroll to position [285, 0]
type input "Thermodynamics - 05"
click at [475, 249] on input "Sep 4, 2025, 12:57 PM" at bounding box center [500, 252] width 292 height 36
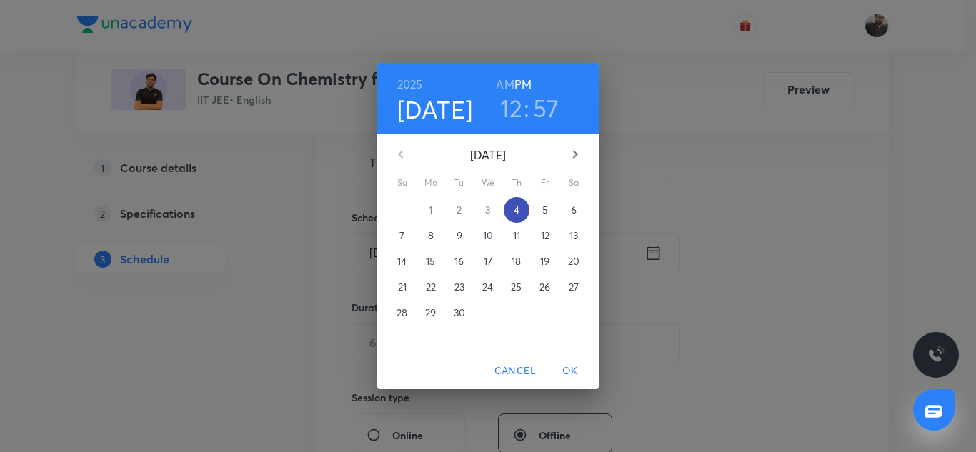
click at [517, 209] on p "4" at bounding box center [517, 210] width 6 height 14
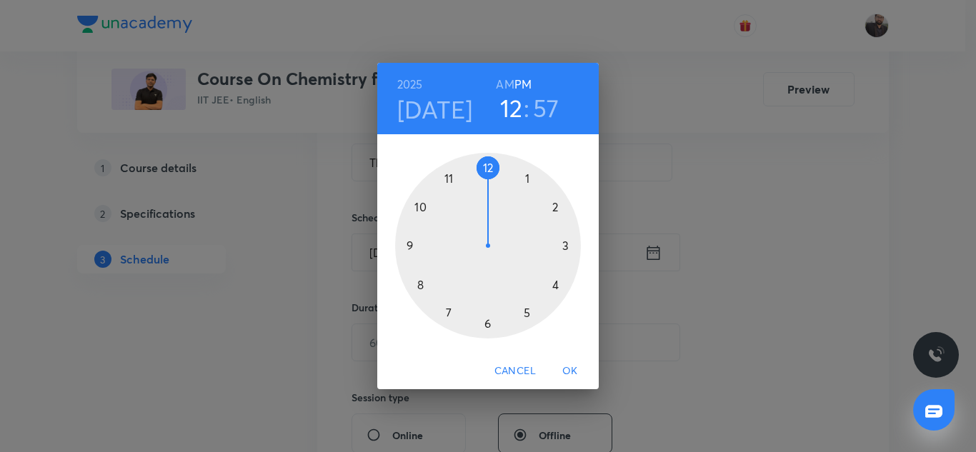
click at [529, 318] on div at bounding box center [488, 246] width 186 height 186
click at [524, 80] on h6 "PM" at bounding box center [522, 84] width 17 height 20
click at [566, 246] on div at bounding box center [488, 246] width 186 height 186
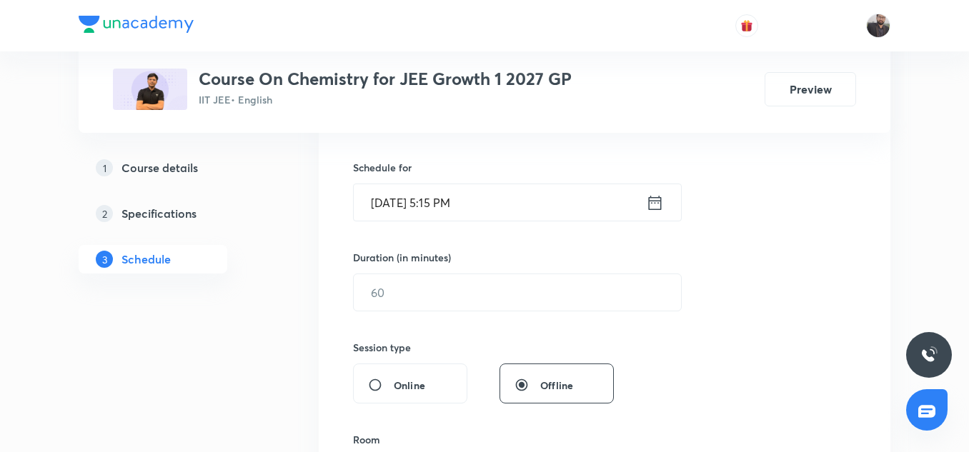
scroll to position [336, 0]
click at [481, 296] on input "text" at bounding box center [517, 292] width 327 height 36
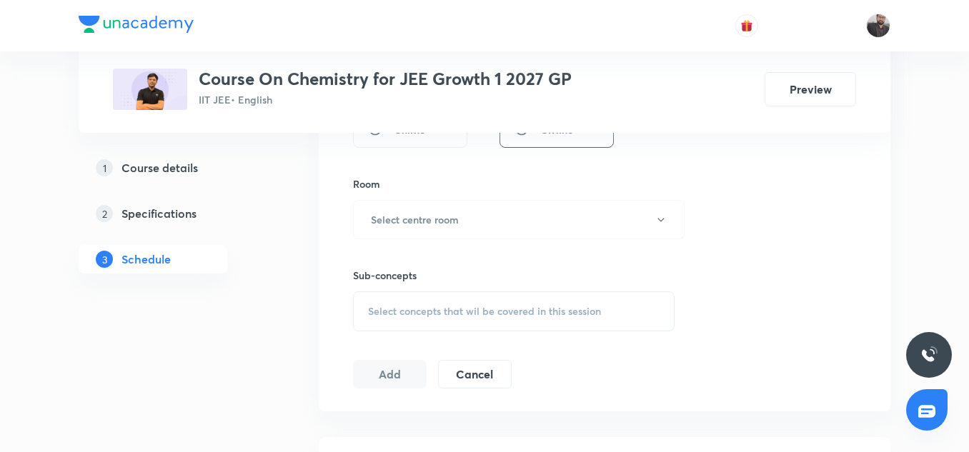
scroll to position [591, 0]
type input "75"
click at [464, 231] on button "Select centre room" at bounding box center [518, 218] width 331 height 39
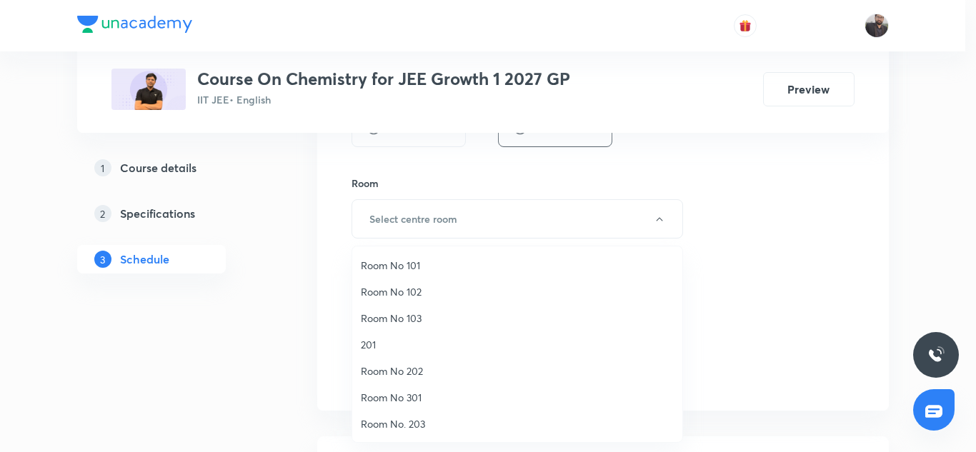
click at [405, 426] on span "Room No. 203" at bounding box center [517, 423] width 313 height 15
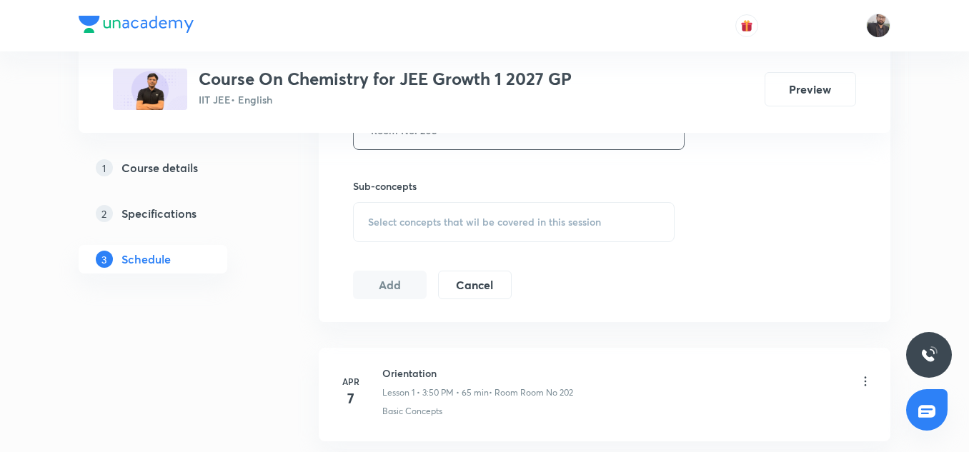
scroll to position [686, 0]
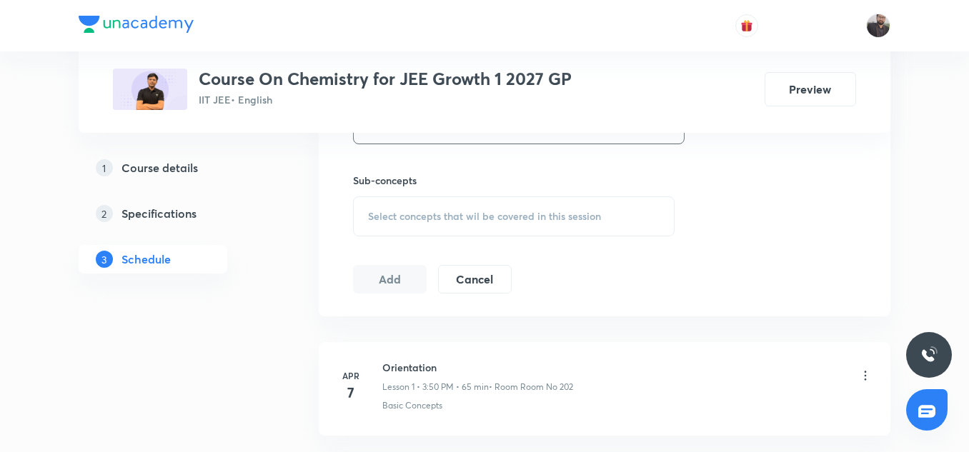
click at [409, 224] on div "Select concepts that wil be covered in this session" at bounding box center [513, 216] width 321 height 40
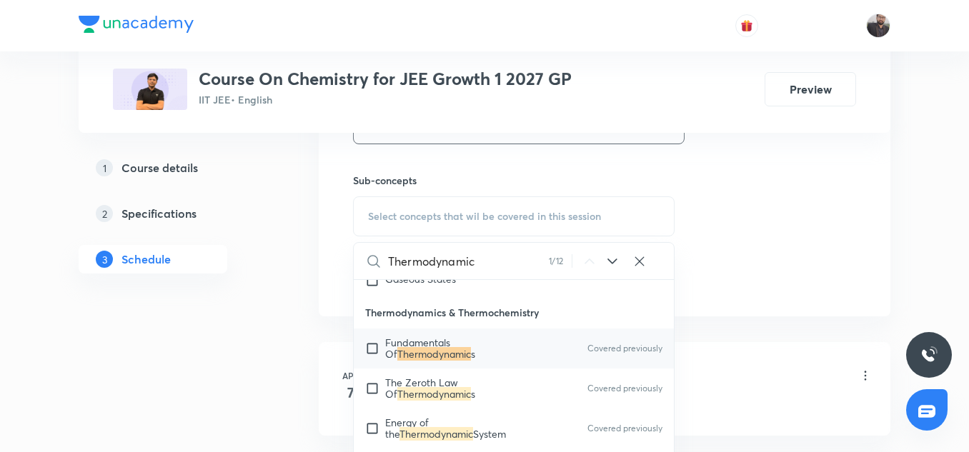
scroll to position [2362, 0]
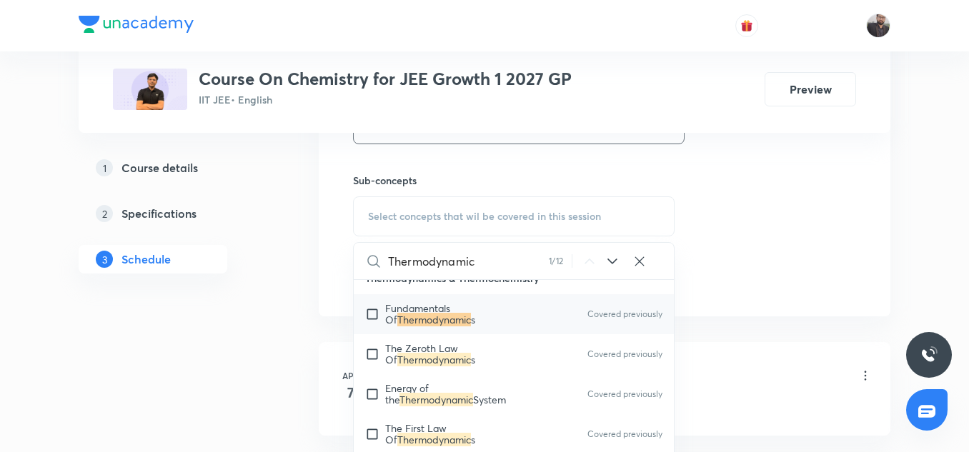
type input "Thermodynamic"
click at [389, 309] on span "Fundamentals Of" at bounding box center [417, 313] width 65 height 25
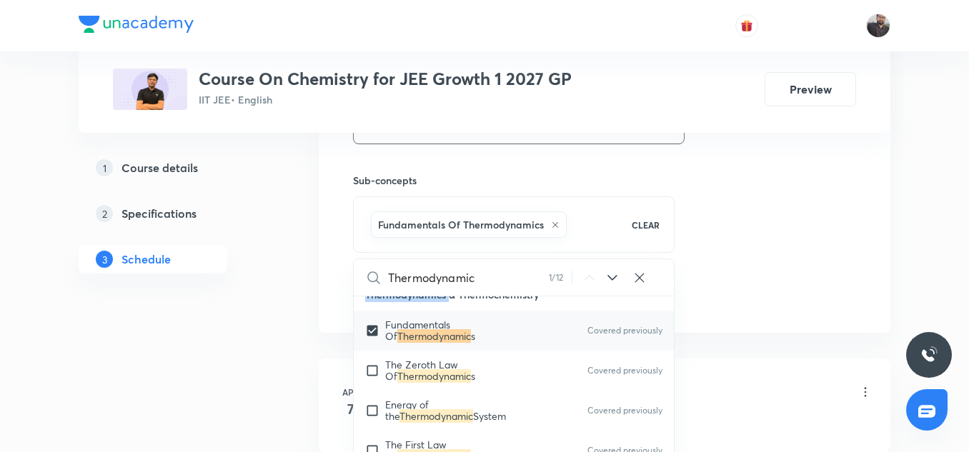
click at [389, 309] on p "Thermodynamics & Thermochemistry" at bounding box center [514, 295] width 320 height 32
click at [401, 326] on span "Fundamentals Of" at bounding box center [417, 330] width 65 height 25
checkbox input "false"
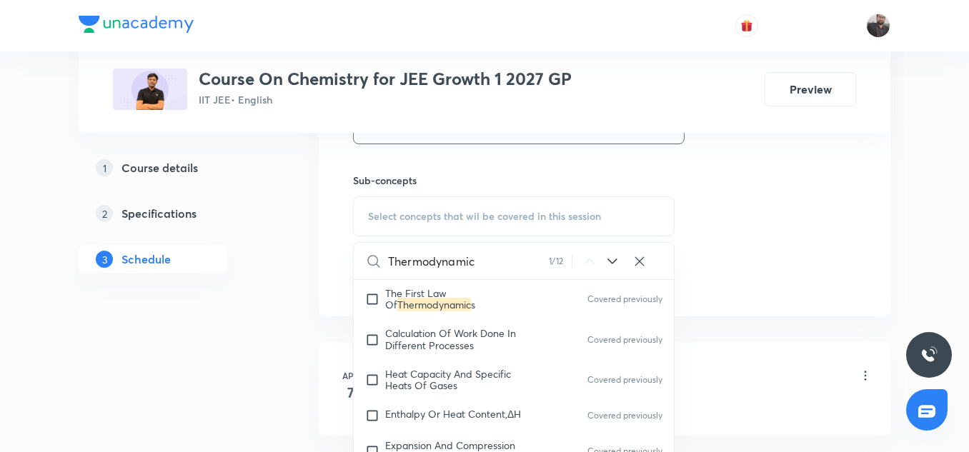
scroll to position [2494, 0]
click at [395, 354] on span "Calculation Of Work Done In Different Processes" at bounding box center [450, 341] width 131 height 25
checkbox input "true"
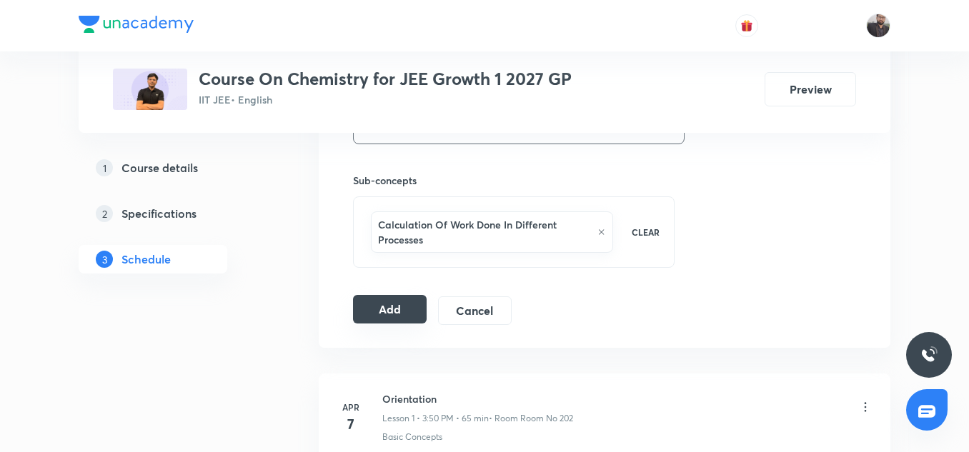
click at [415, 302] on button "Add" at bounding box center [390, 309] width 74 height 29
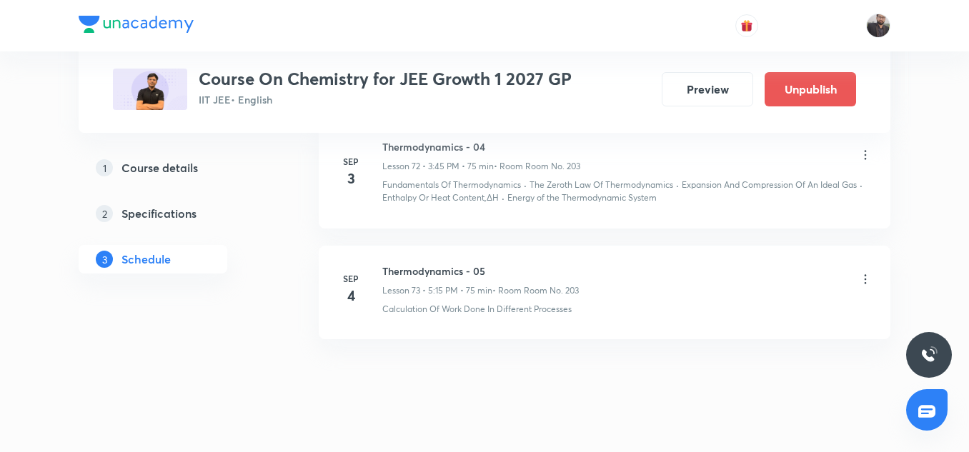
scroll to position [8172, 0]
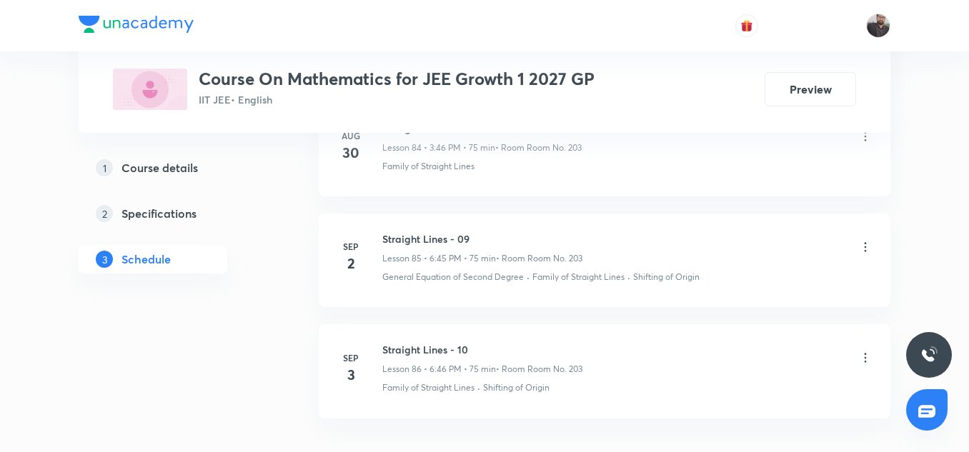
scroll to position [10216, 0]
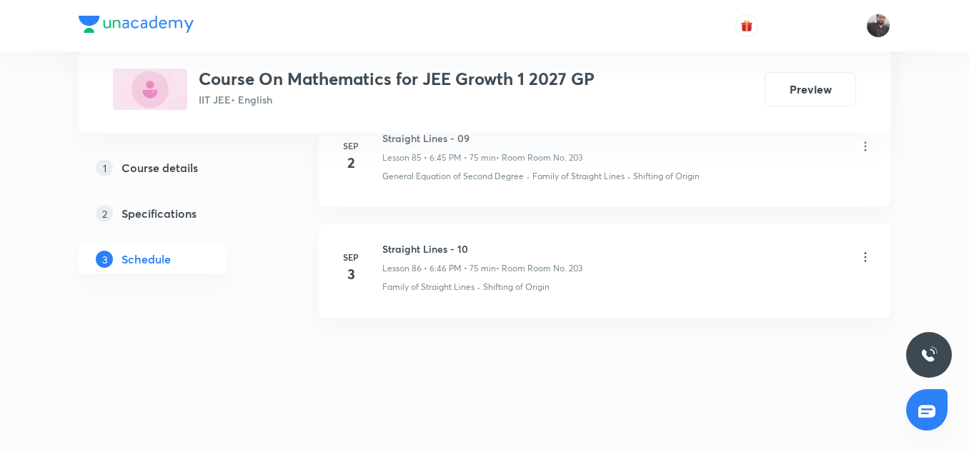
click at [446, 262] on p "Lesson 86 • 6:46 PM • 75 min" at bounding box center [439, 268] width 114 height 13
click at [452, 250] on h6 "Straight Lines - 10" at bounding box center [482, 248] width 200 height 15
copy h6 "Straight Lines - 10"
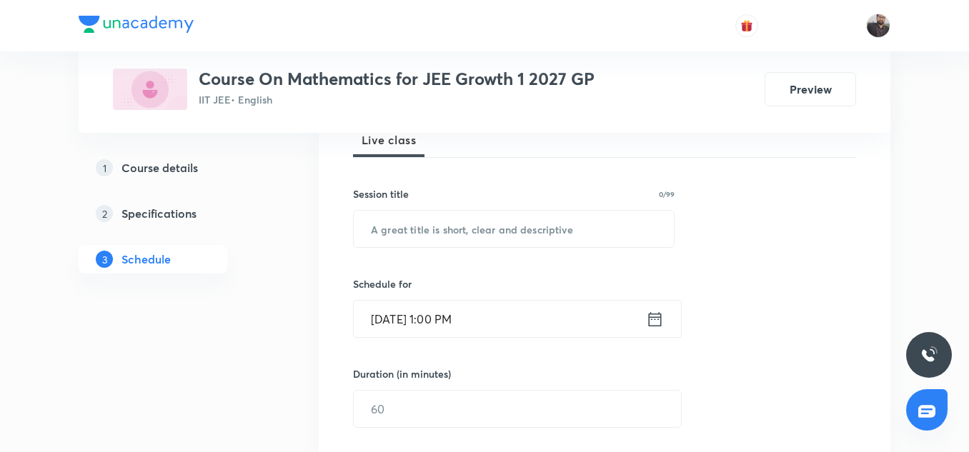
scroll to position [219, 0]
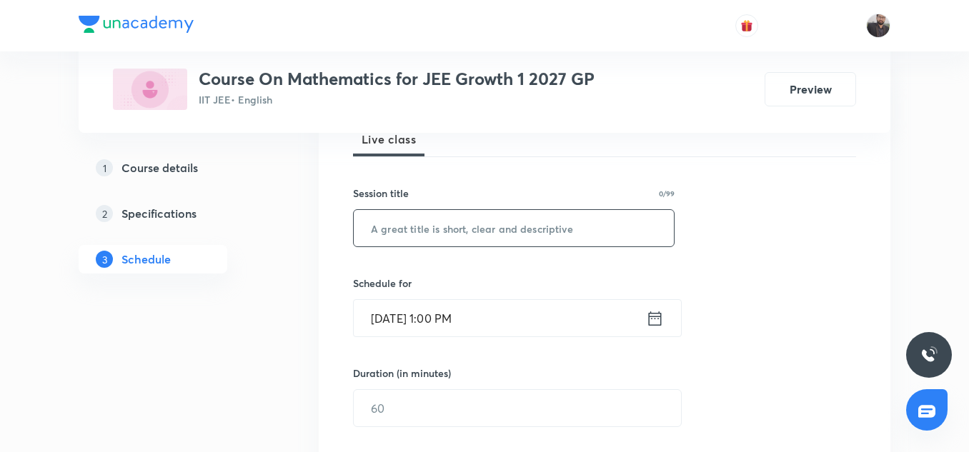
click at [449, 240] on input "text" at bounding box center [514, 228] width 320 height 36
paste input "Straight Lines - 10"
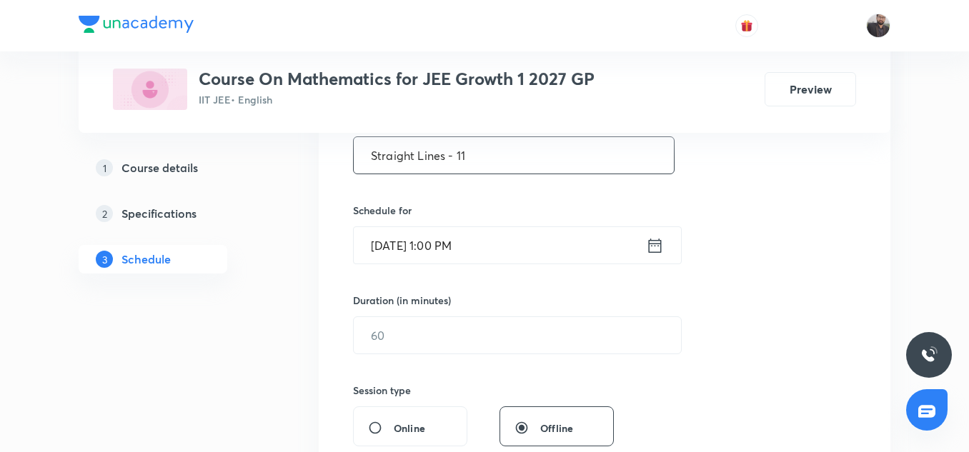
type input "Straight Lines - 11"
click at [498, 246] on input "Sep 4, 2025, 1:00 PM" at bounding box center [500, 245] width 292 height 36
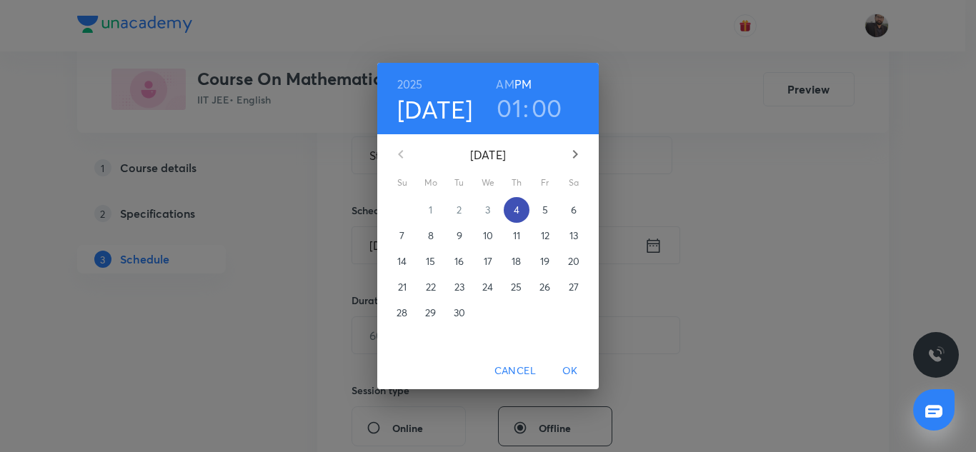
click at [519, 210] on p "4" at bounding box center [517, 210] width 6 height 14
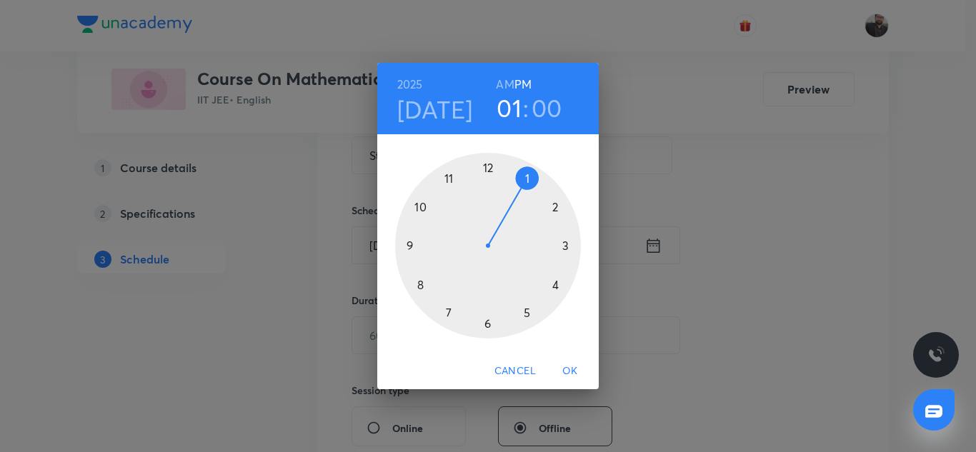
click at [489, 326] on div at bounding box center [488, 246] width 186 height 186
click at [519, 88] on h6 "PM" at bounding box center [522, 84] width 17 height 20
click at [416, 246] on div at bounding box center [488, 246] width 186 height 186
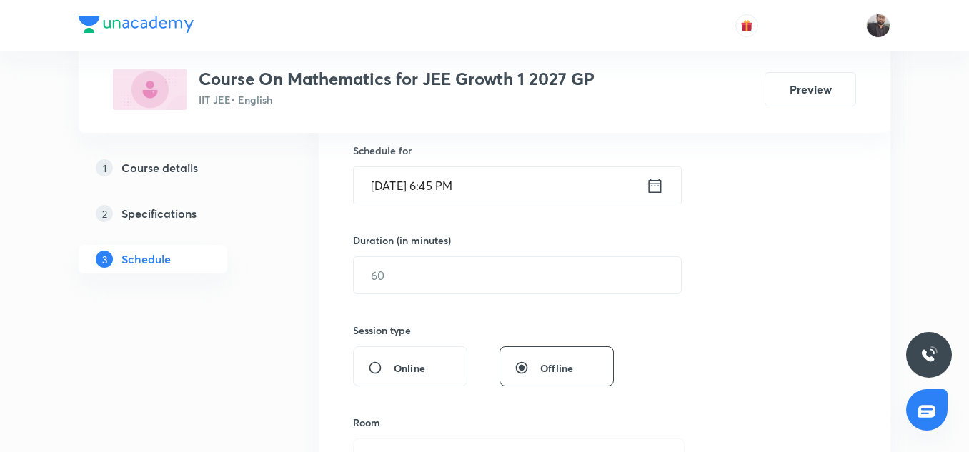
scroll to position [354, 0]
drag, startPoint x: 495, startPoint y: 264, endPoint x: 417, endPoint y: 275, distance: 78.7
click at [417, 275] on input "text" at bounding box center [517, 274] width 327 height 36
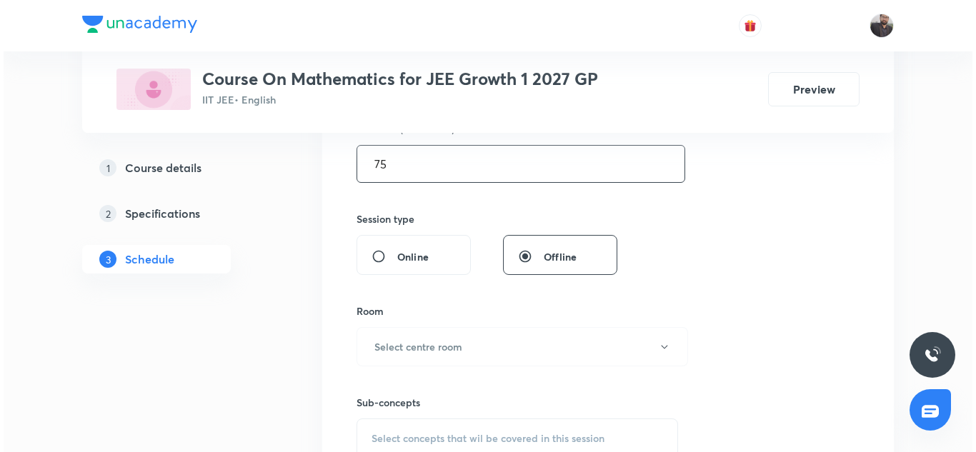
scroll to position [464, 0]
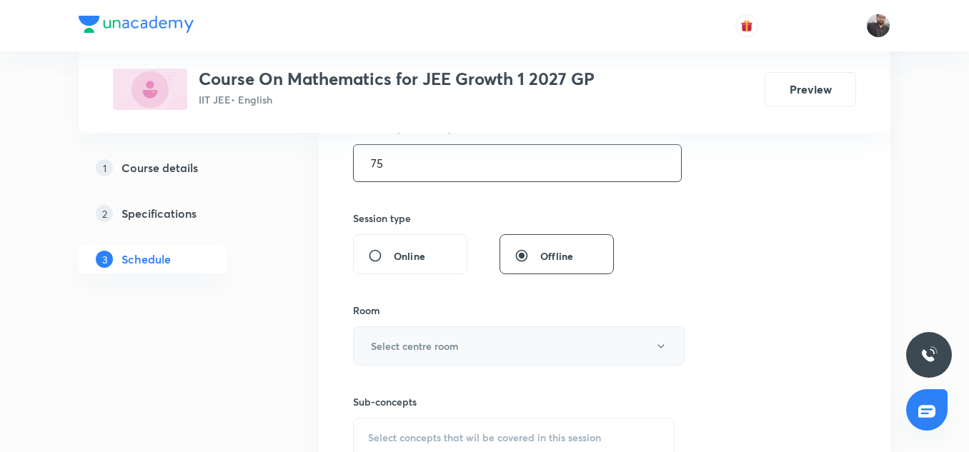
type input "75"
click at [426, 354] on button "Select centre room" at bounding box center [518, 345] width 331 height 39
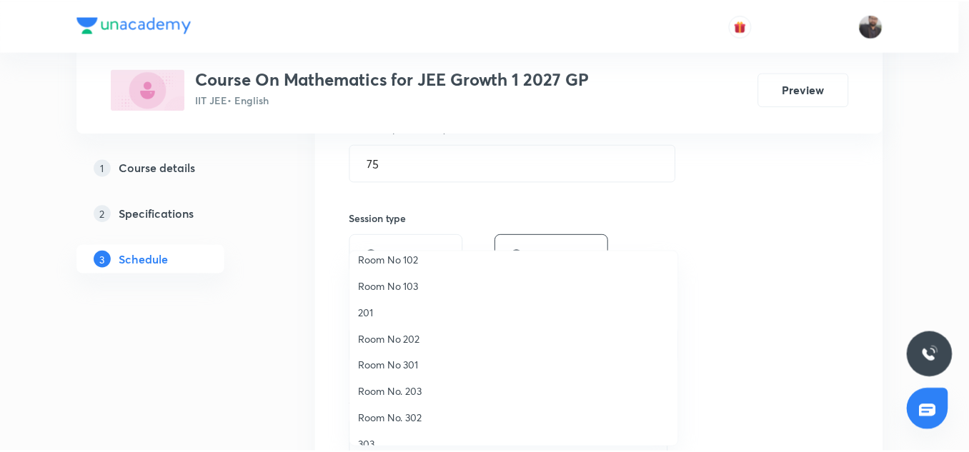
scroll to position [37, 0]
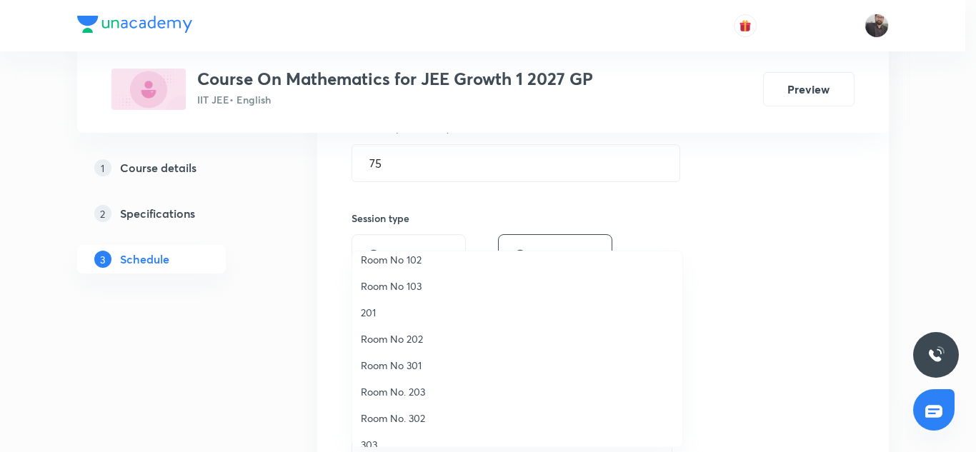
click at [414, 393] on span "Room No. 203" at bounding box center [517, 391] width 313 height 15
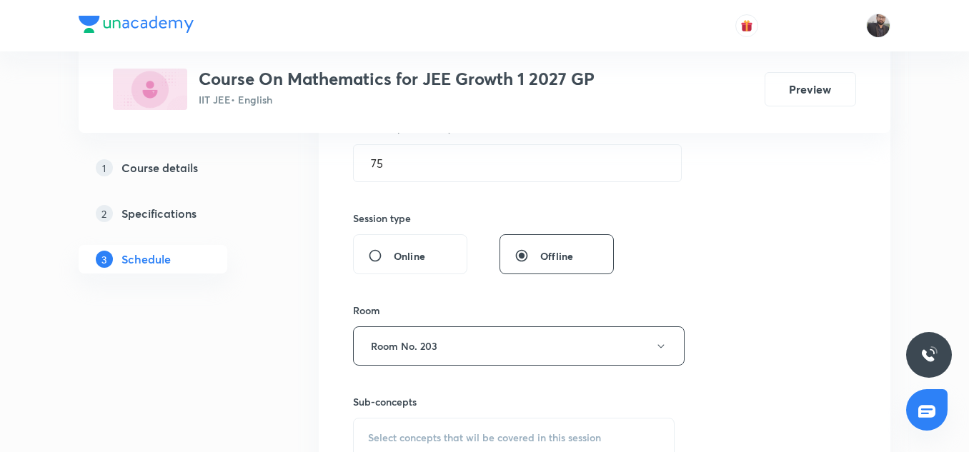
scroll to position [509, 0]
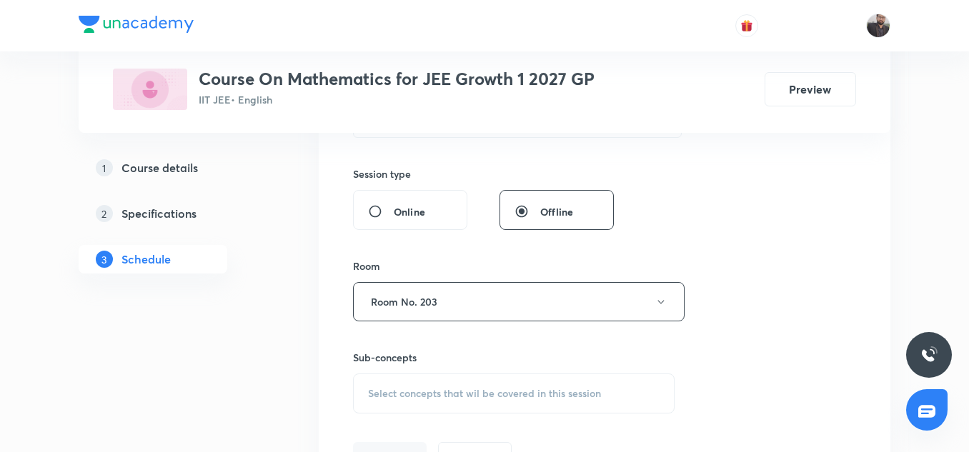
click at [422, 389] on span "Select concepts that wil be covered in this session" at bounding box center [484, 393] width 233 height 11
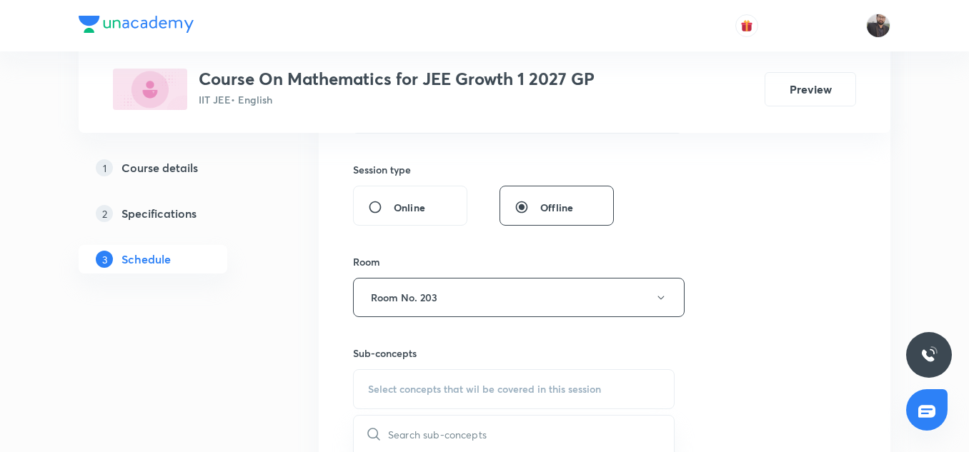
drag, startPoint x: 422, startPoint y: 389, endPoint x: 389, endPoint y: 397, distance: 33.8
click at [389, 397] on div "Select concepts that wil be covered in this session" at bounding box center [513, 389] width 321 height 40
click at [432, 434] on input "text" at bounding box center [531, 434] width 286 height 36
paste input "Straight Lines - 10"
click at [432, 434] on input "Straight Lines - 10" at bounding box center [468, 434] width 161 height 36
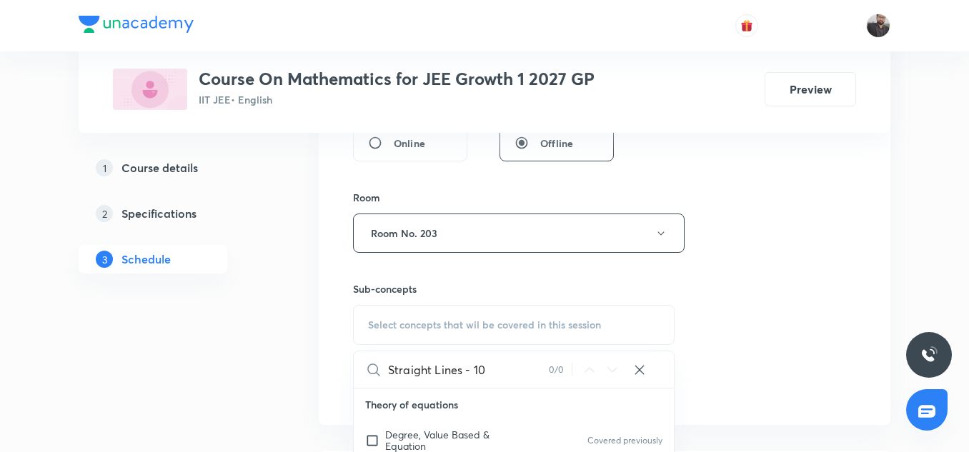
scroll to position [580, 0]
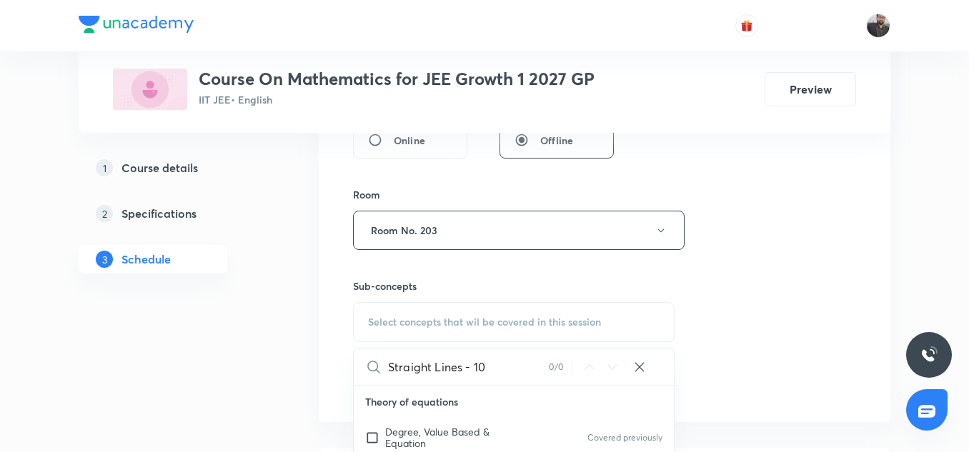
click at [498, 367] on input "Straight Lines - 10" at bounding box center [468, 367] width 161 height 36
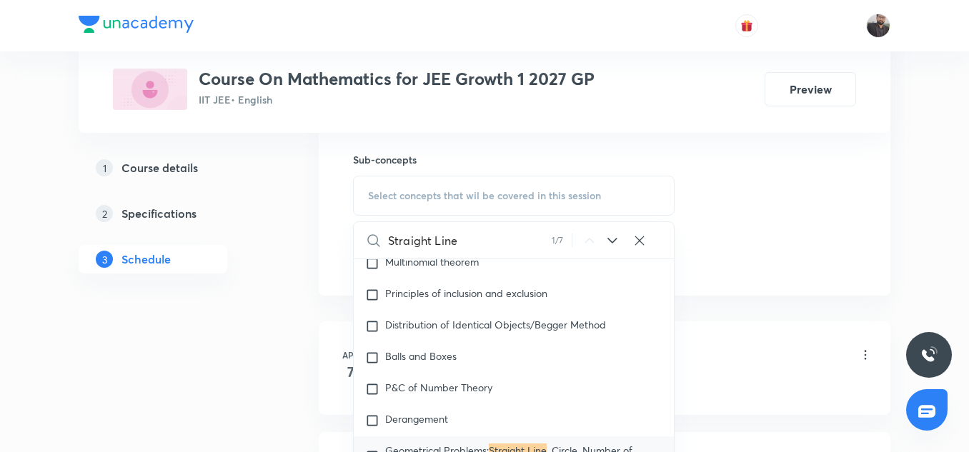
scroll to position [749, 0]
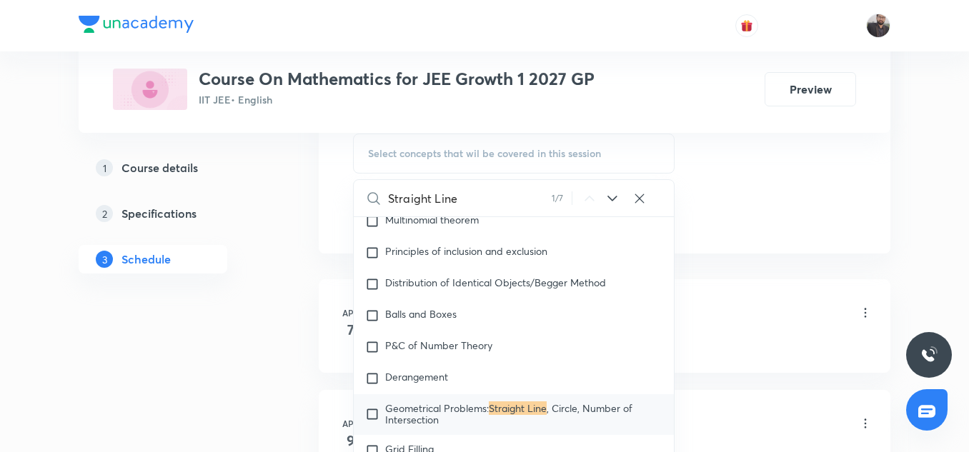
type input "Straight Line"
click at [509, 404] on mark "Straight Line" at bounding box center [518, 408] width 58 height 14
checkbox input "true"
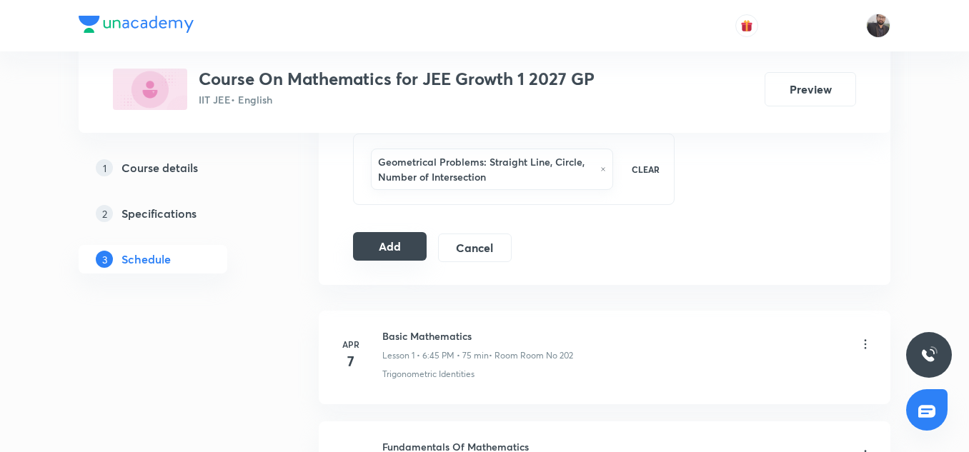
click at [381, 239] on button "Add" at bounding box center [390, 246] width 74 height 29
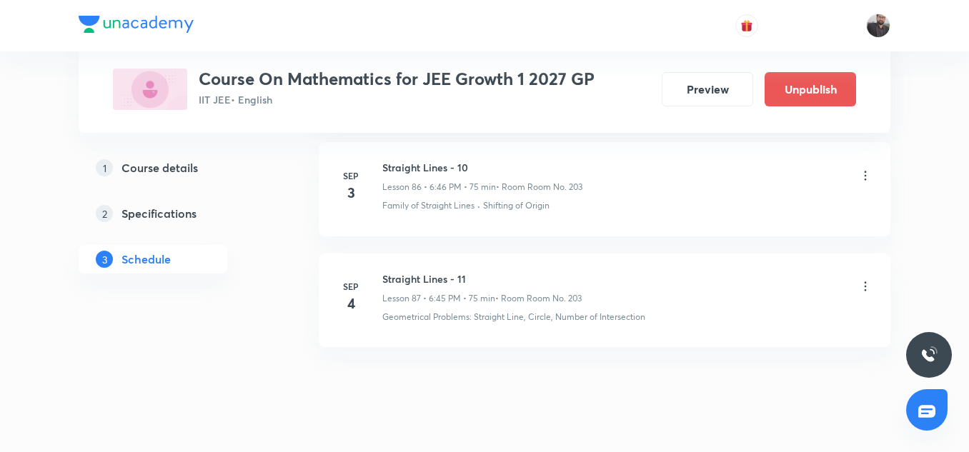
scroll to position [9643, 0]
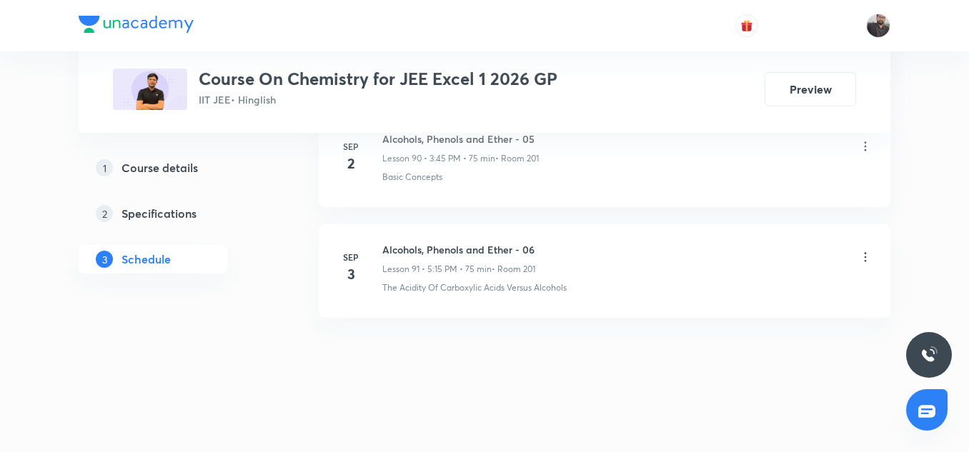
click at [486, 249] on h6 "Alcohols, Phenols and Ether - 06" at bounding box center [458, 249] width 153 height 15
copy h6 "Alcohols, Phenols and Ether - 06"
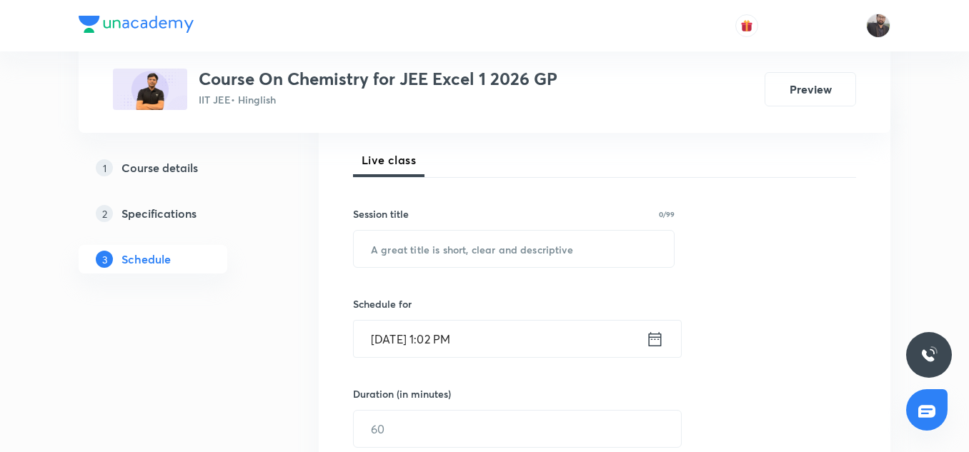
scroll to position [199, 0]
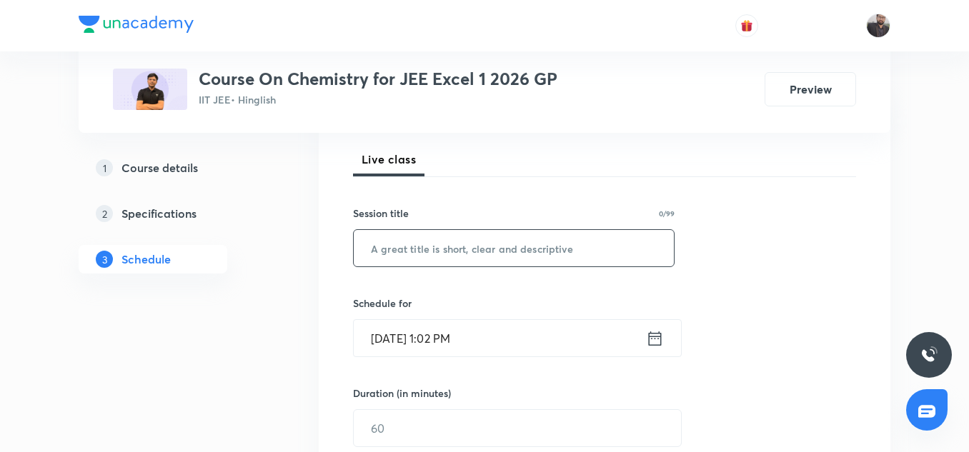
click at [486, 249] on input "text" at bounding box center [514, 248] width 320 height 36
paste input "Alcohols, Phenols and Ether - 06"
type input "Alcohols, Phenols and Ether - 07"
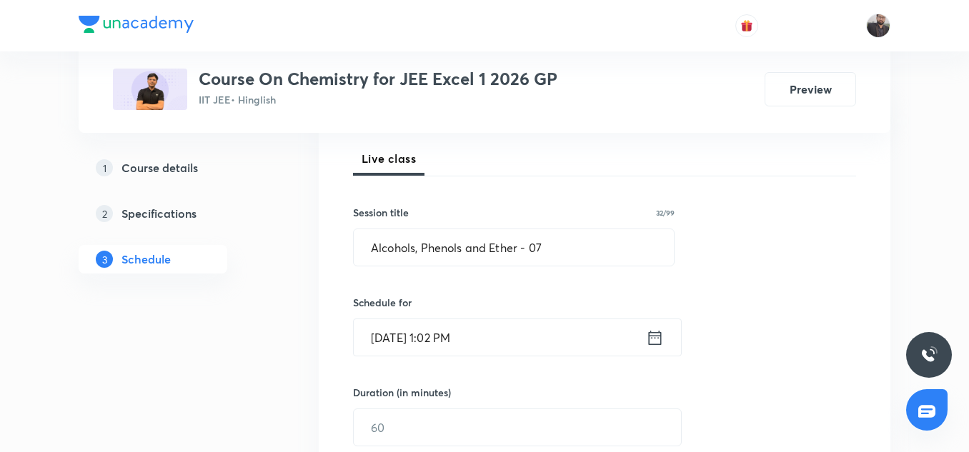
click at [486, 331] on input "[DATE] 1:02 PM" at bounding box center [500, 337] width 292 height 36
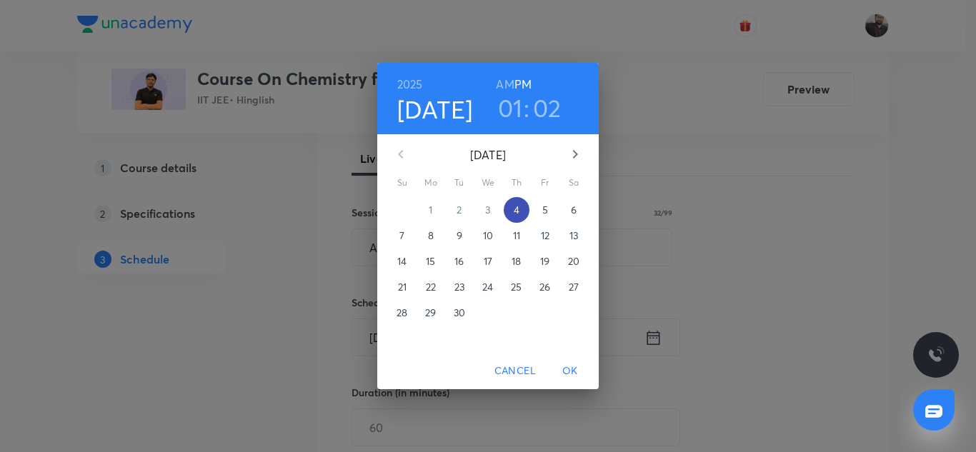
click at [520, 213] on span "4" at bounding box center [517, 210] width 26 height 14
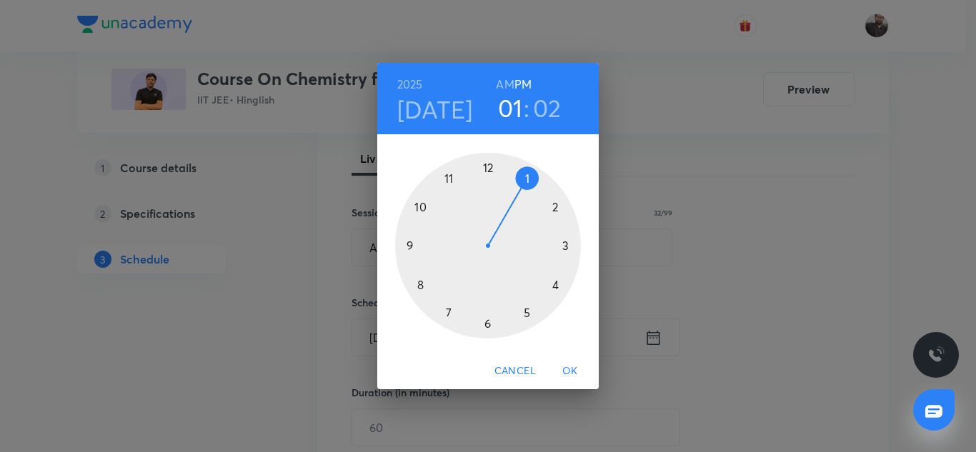
click at [566, 246] on div at bounding box center [488, 246] width 186 height 186
click at [525, 81] on h6 "PM" at bounding box center [522, 84] width 17 height 20
click at [407, 241] on div at bounding box center [488, 246] width 186 height 186
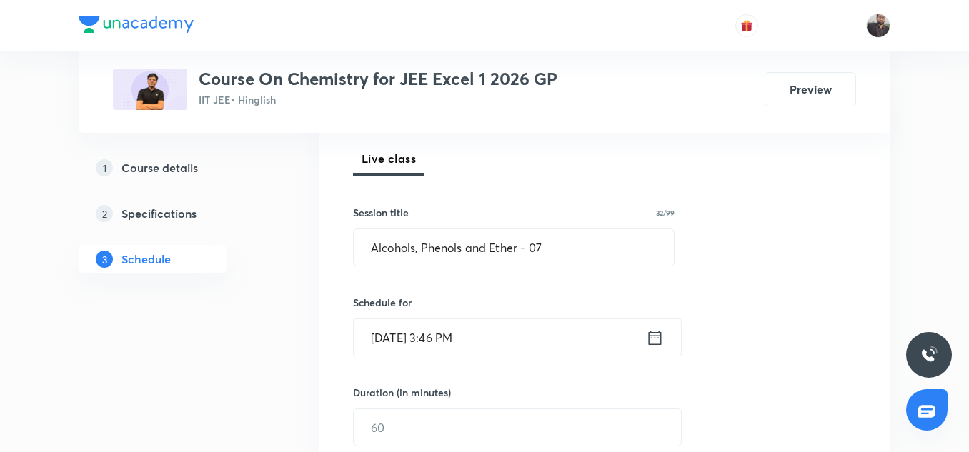
click at [516, 336] on input "Sep 4, 2025, 3:46 PM" at bounding box center [500, 337] width 292 height 36
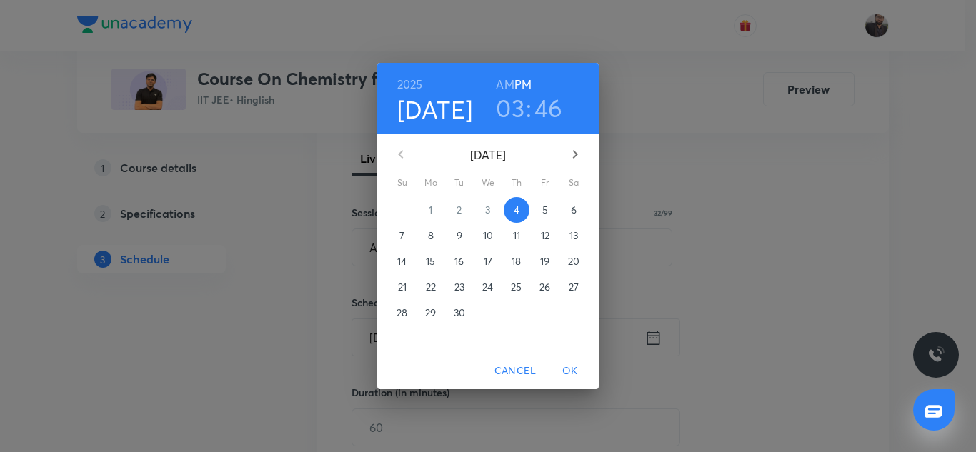
click at [519, 80] on h6 "PM" at bounding box center [522, 84] width 17 height 20
click at [516, 207] on p "4" at bounding box center [517, 210] width 6 height 14
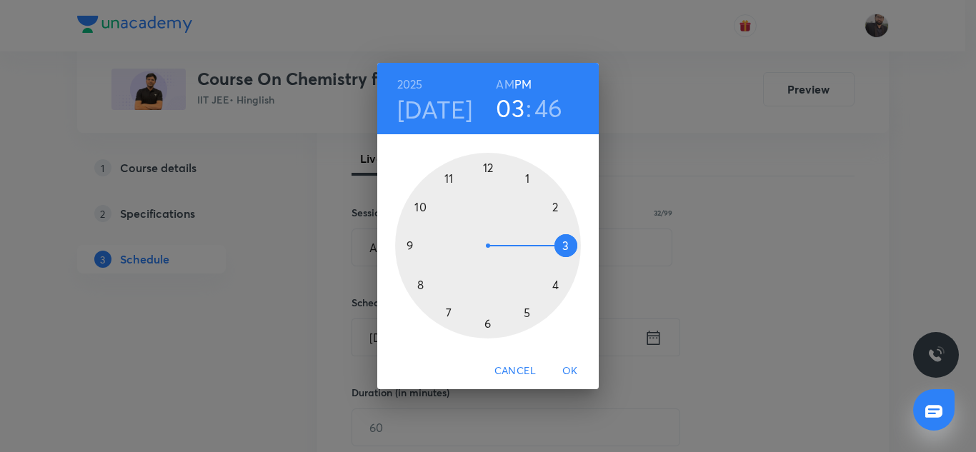
click at [564, 246] on div at bounding box center [488, 246] width 186 height 186
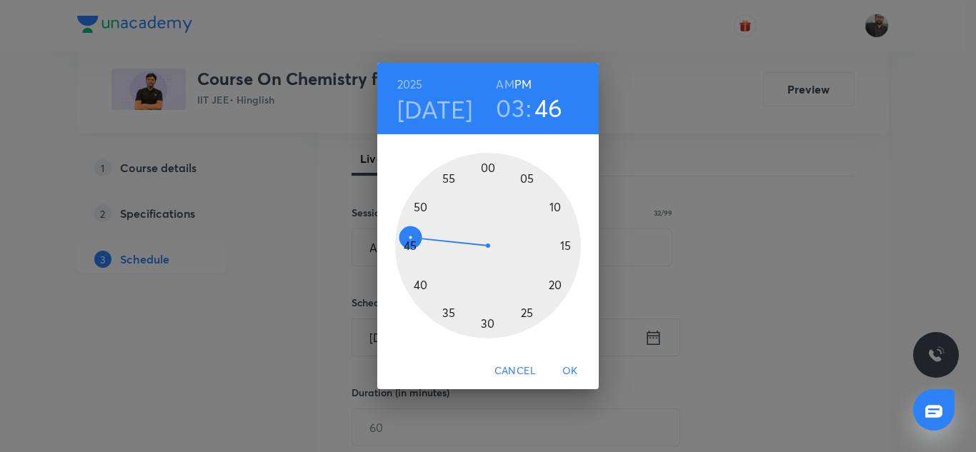
click at [409, 245] on div at bounding box center [488, 246] width 186 height 186
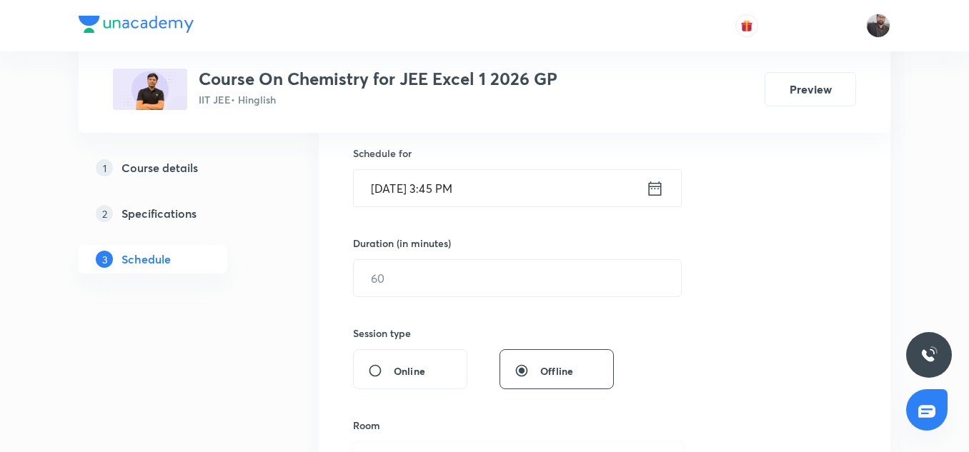
scroll to position [350, 0]
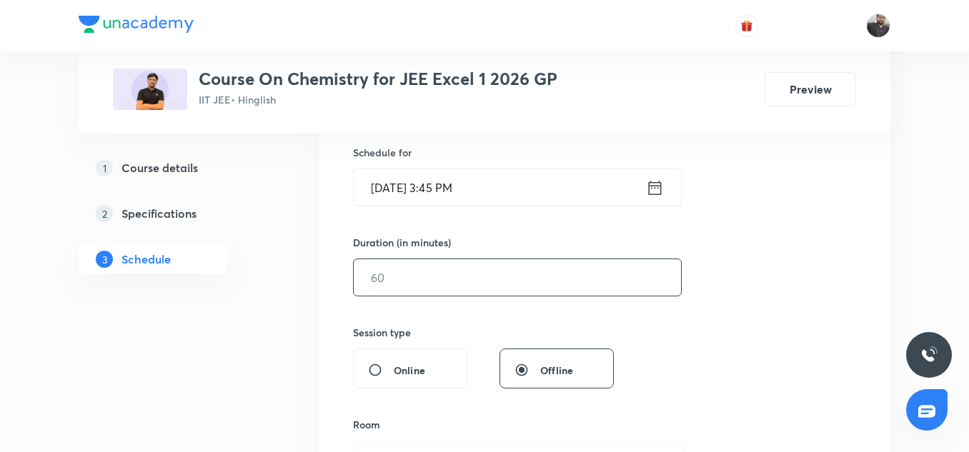
click at [434, 285] on input "text" at bounding box center [517, 277] width 327 height 36
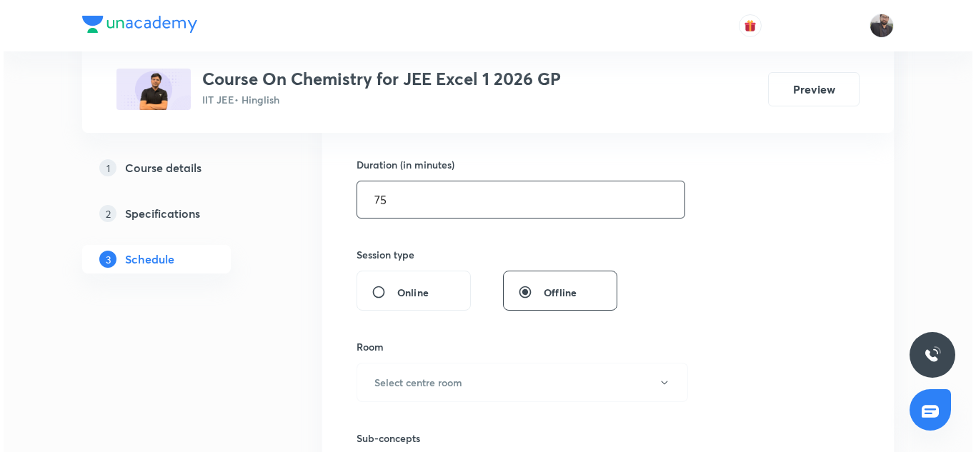
scroll to position [429, 0]
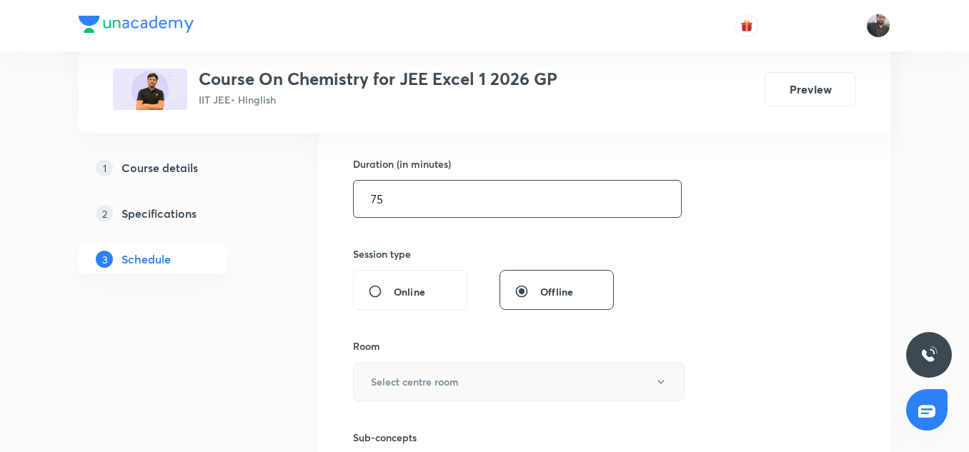
type input "75"
click at [451, 389] on button "Select centre room" at bounding box center [518, 381] width 331 height 39
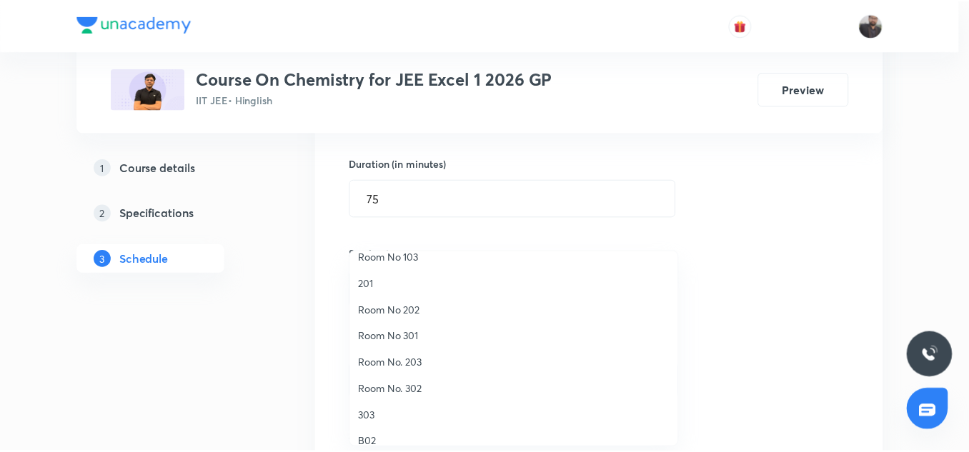
scroll to position [66, 0]
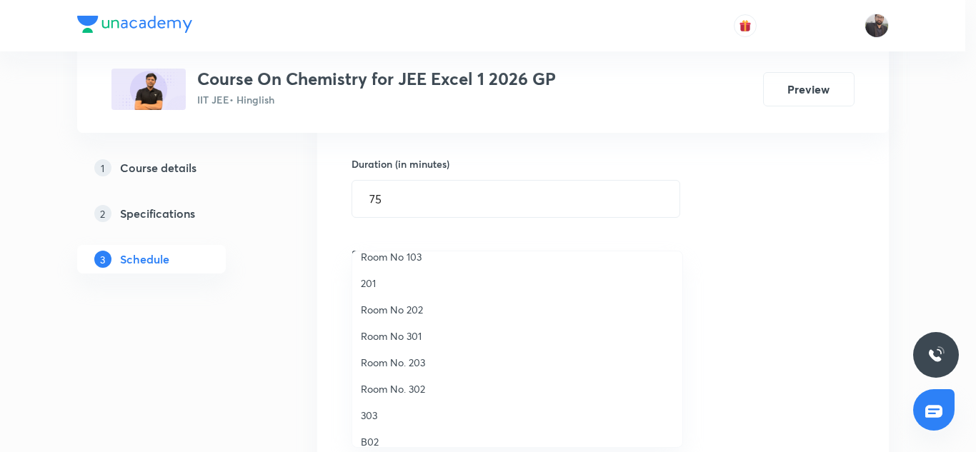
click at [376, 284] on span "201" at bounding box center [517, 283] width 313 height 15
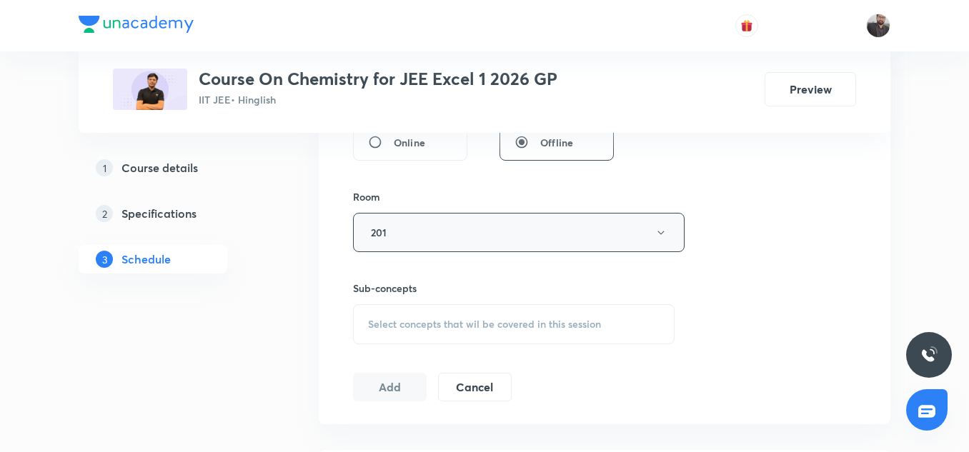
scroll to position [581, 0]
click at [412, 327] on span "Select concepts that wil be covered in this session" at bounding box center [484, 321] width 233 height 11
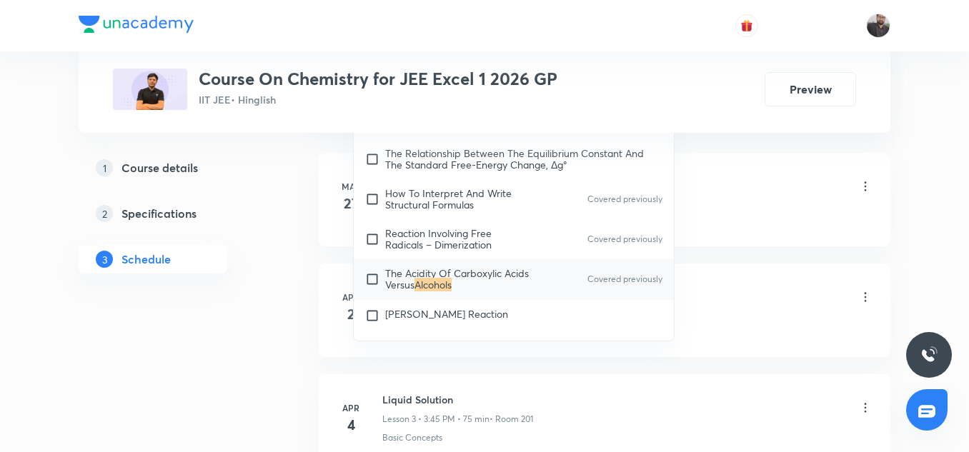
scroll to position [903, 0]
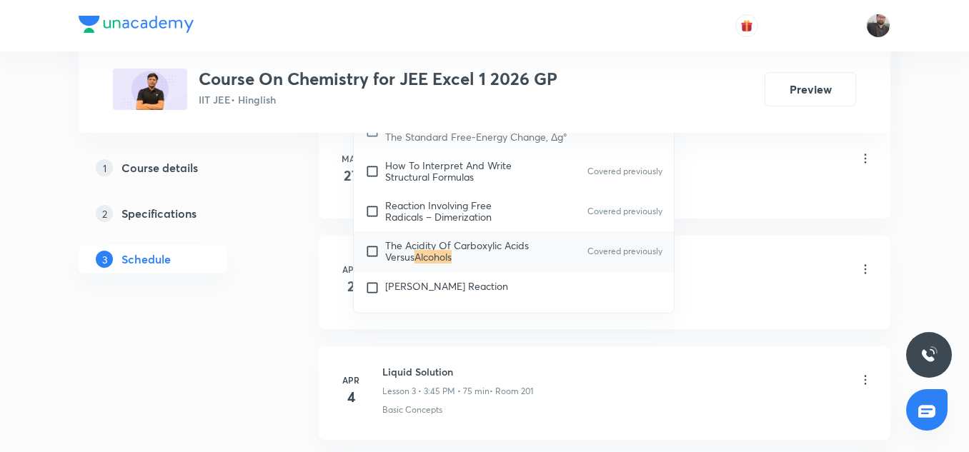
type input "Alcohols"
click at [396, 245] on span "The Acidity Of Carboxylic Acids Versus" at bounding box center [457, 251] width 144 height 25
checkbox input "true"
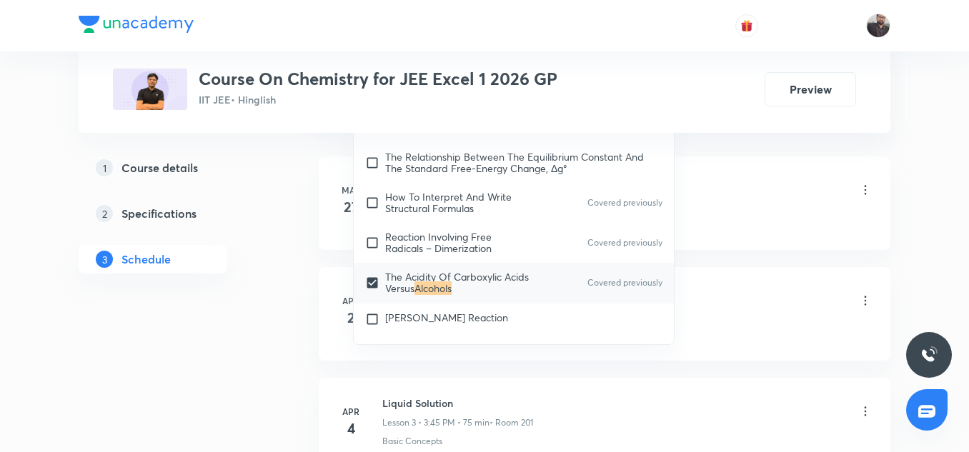
click at [796, 161] on li "Mar 27 Basic Introduction Lesson 1 • 3:45 PM • 75 min • Room 201 Basic Introduc…" at bounding box center [604, 203] width 571 height 94
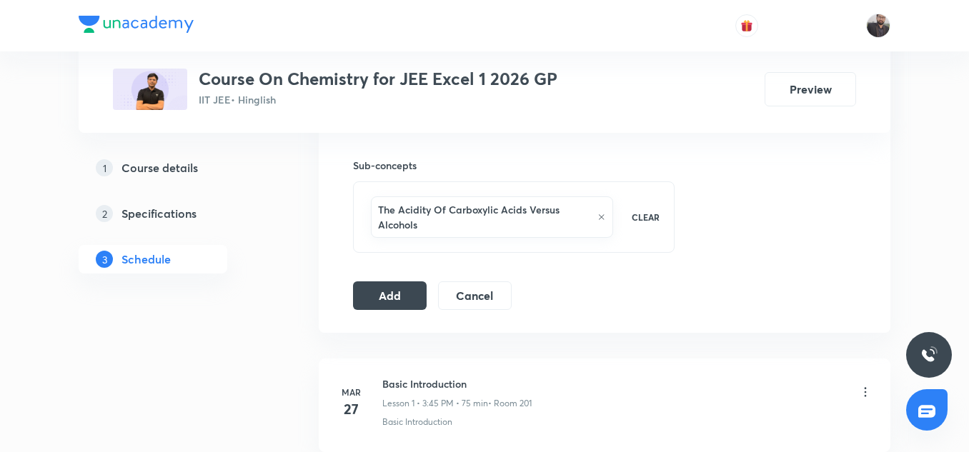
scroll to position [700, 0]
click at [380, 301] on button "Add" at bounding box center [390, 295] width 74 height 29
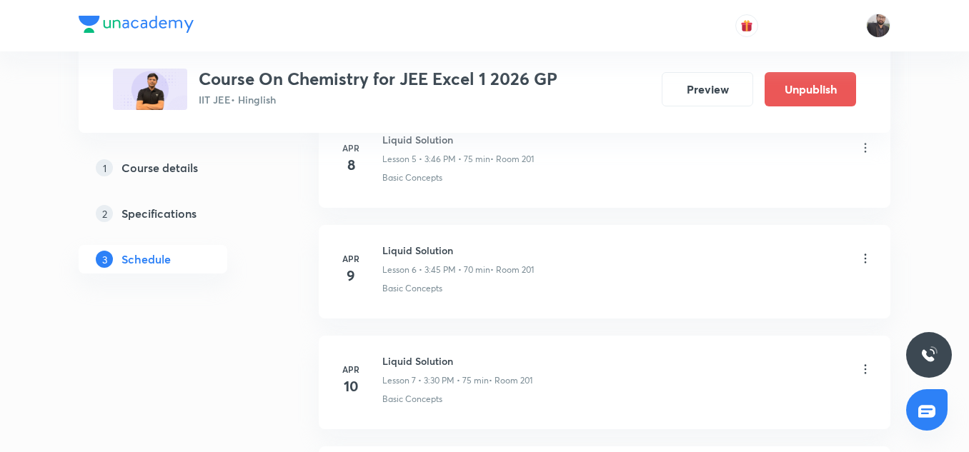
scroll to position [10279, 0]
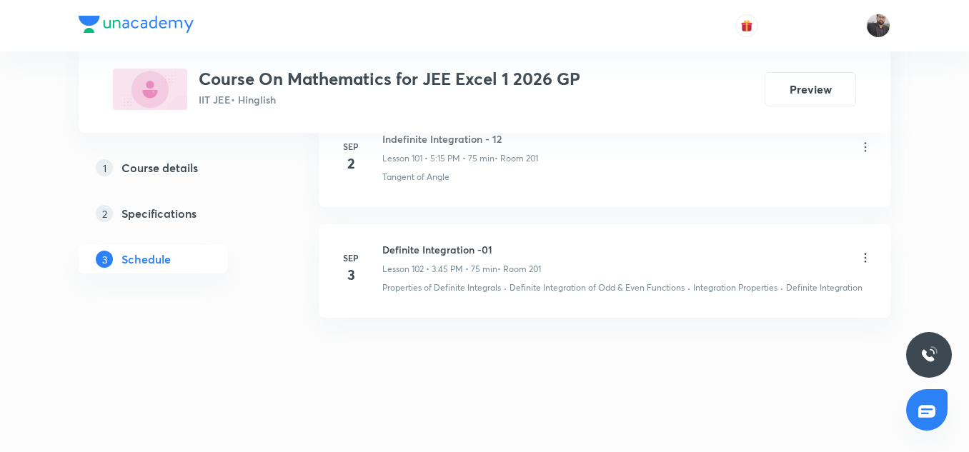
click at [434, 256] on h6 "Definite Integration -01" at bounding box center [461, 249] width 159 height 15
copy h6 "Definite Integration -01"
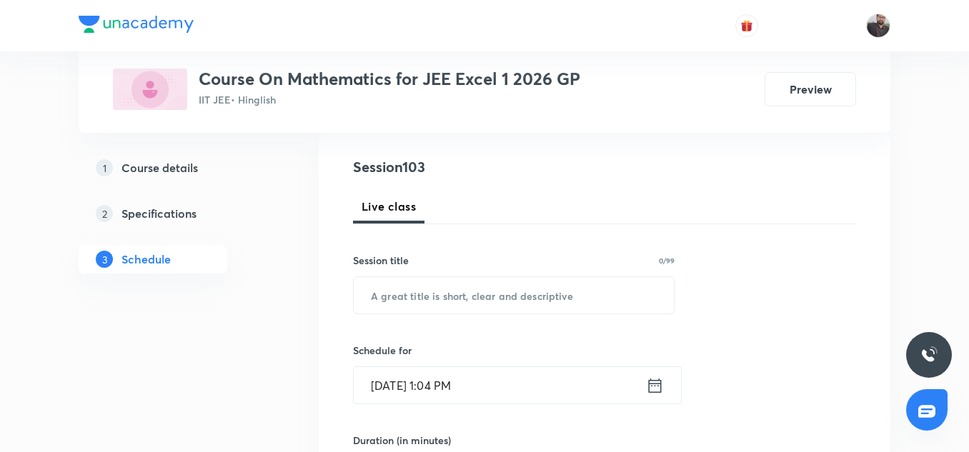
scroll to position [153, 0]
click at [436, 292] on input "text" at bounding box center [514, 294] width 320 height 36
paste input "Definite Integration -01"
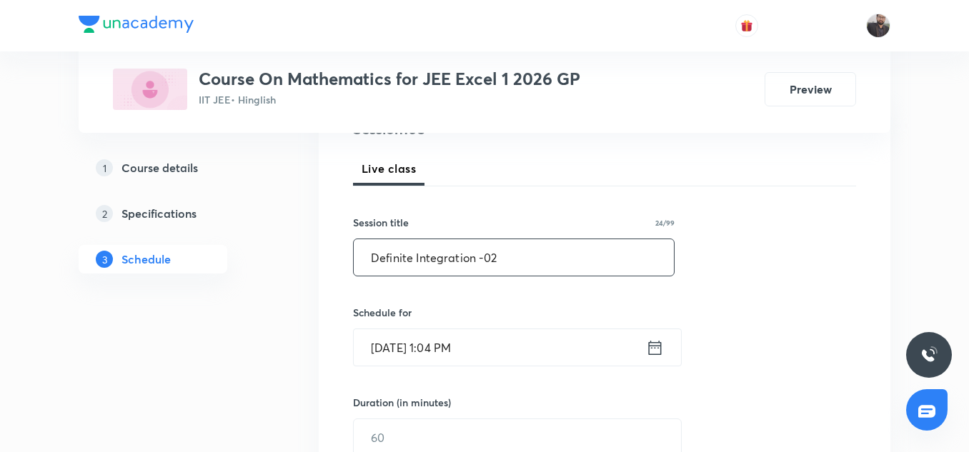
scroll to position [194, 0]
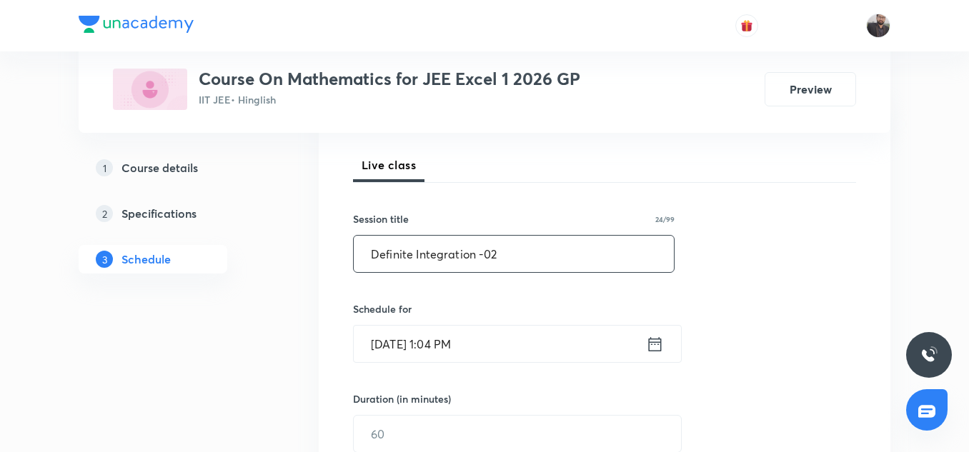
type input "Definite Integration -02"
click at [436, 292] on div "Session 103 Live class Session title 24/99 Definite Integration -02 ​ Schedule …" at bounding box center [604, 450] width 503 height 671
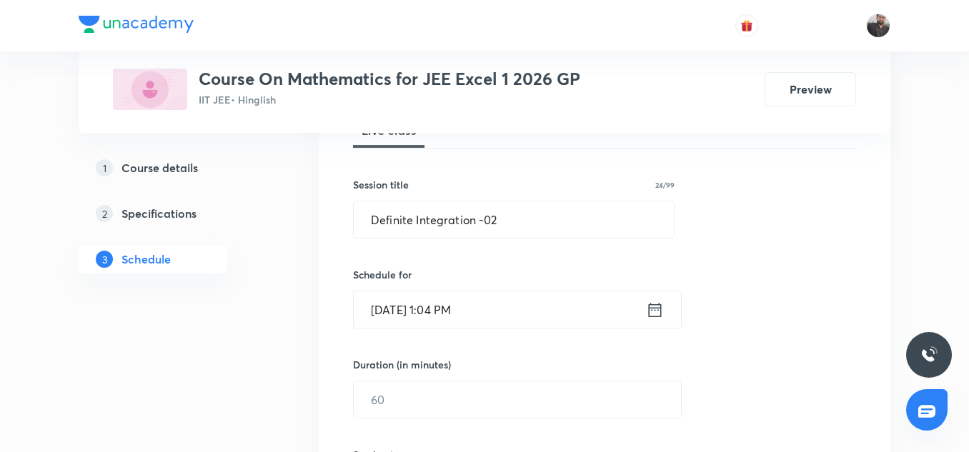
click at [478, 314] on input "[DATE] 1:04 PM" at bounding box center [500, 309] width 292 height 36
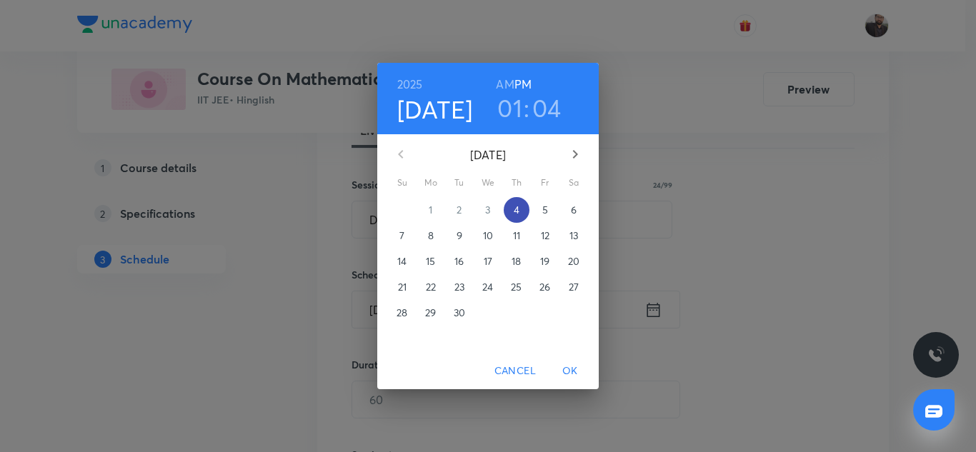
click at [516, 209] on p "4" at bounding box center [517, 210] width 6 height 14
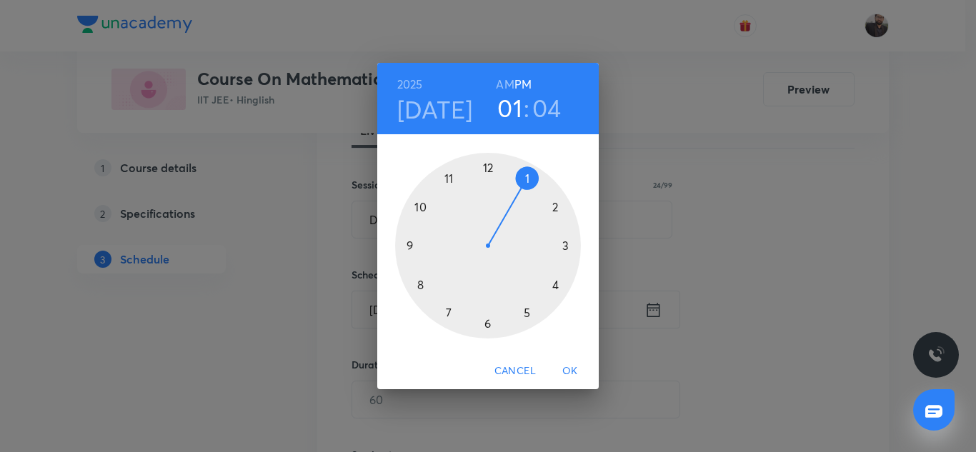
click at [527, 311] on div at bounding box center [488, 246] width 186 height 186
click at [528, 312] on div at bounding box center [488, 246] width 186 height 186
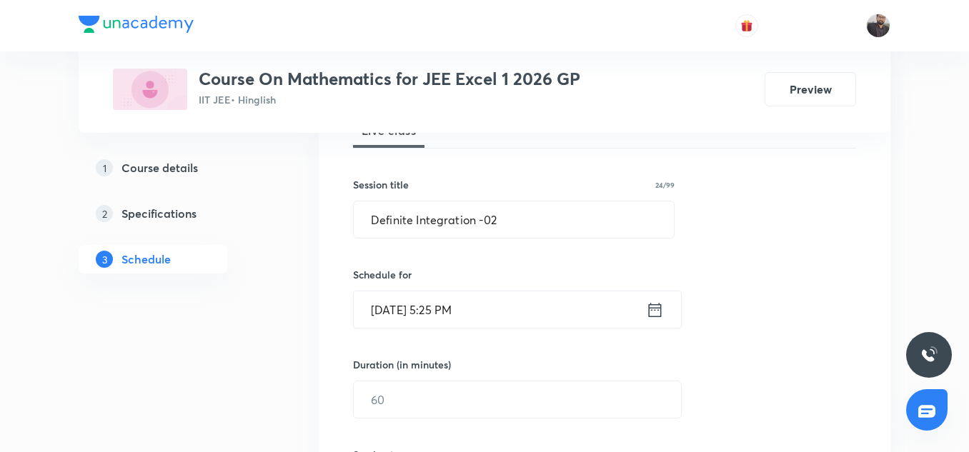
click at [497, 309] on input "[DATE] 5:25 PM" at bounding box center [500, 309] width 292 height 36
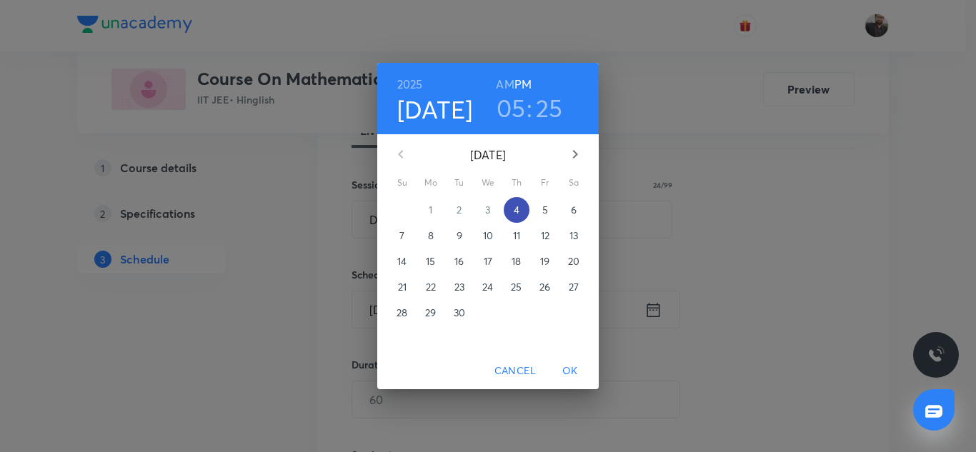
click at [516, 210] on p "4" at bounding box center [517, 210] width 6 height 14
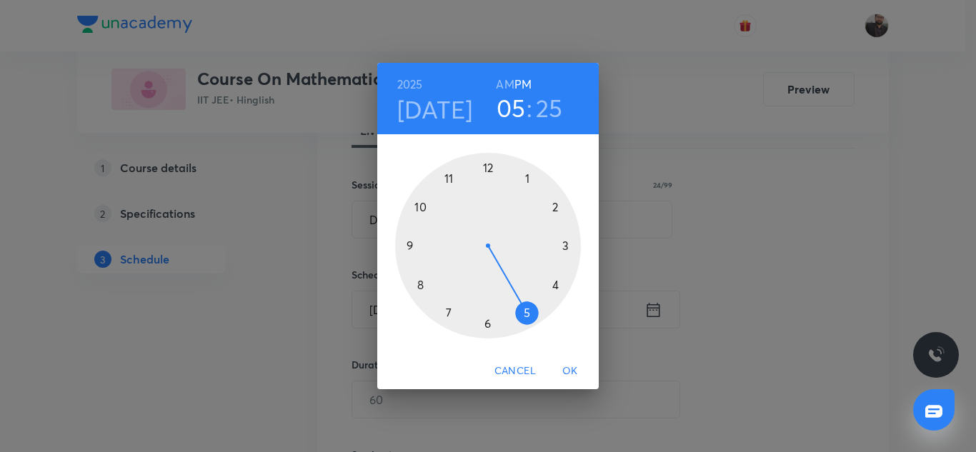
click at [526, 315] on div at bounding box center [488, 246] width 186 height 186
click at [568, 246] on div at bounding box center [488, 246] width 186 height 186
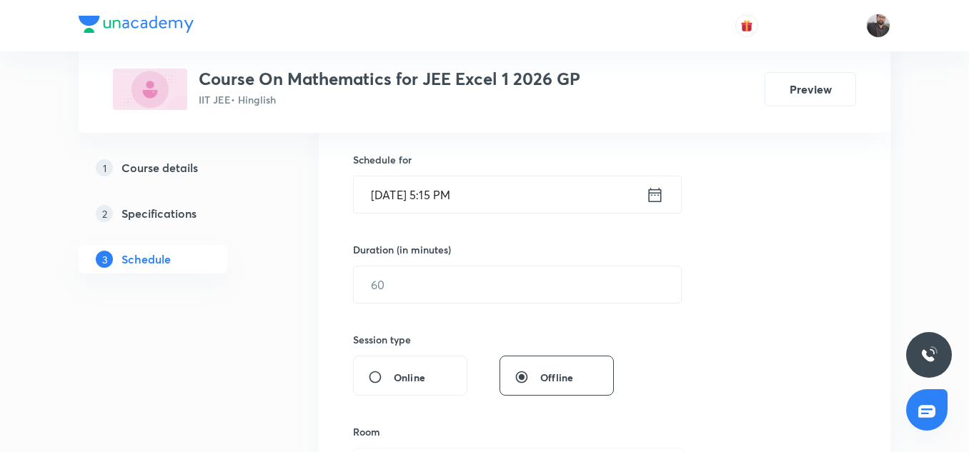
scroll to position [344, 0]
click at [495, 289] on input "text" at bounding box center [517, 283] width 327 height 36
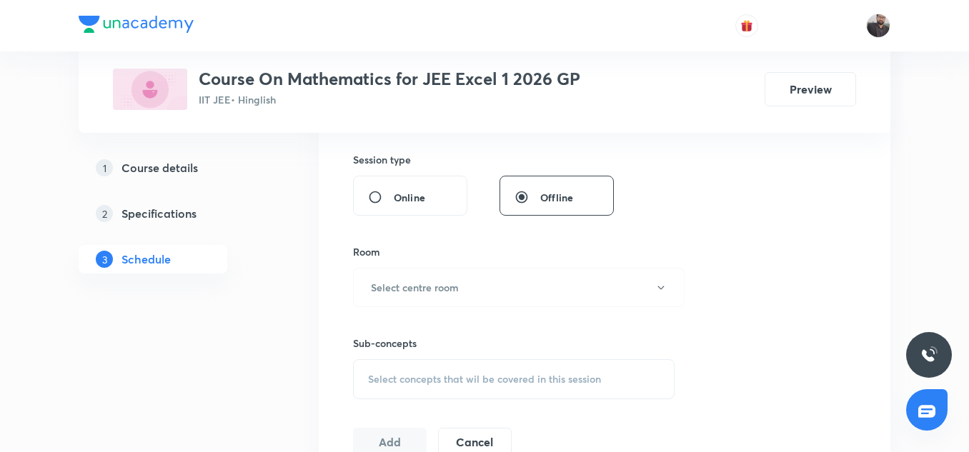
scroll to position [524, 0]
type input "75"
click at [459, 293] on button "Select centre room" at bounding box center [518, 286] width 331 height 39
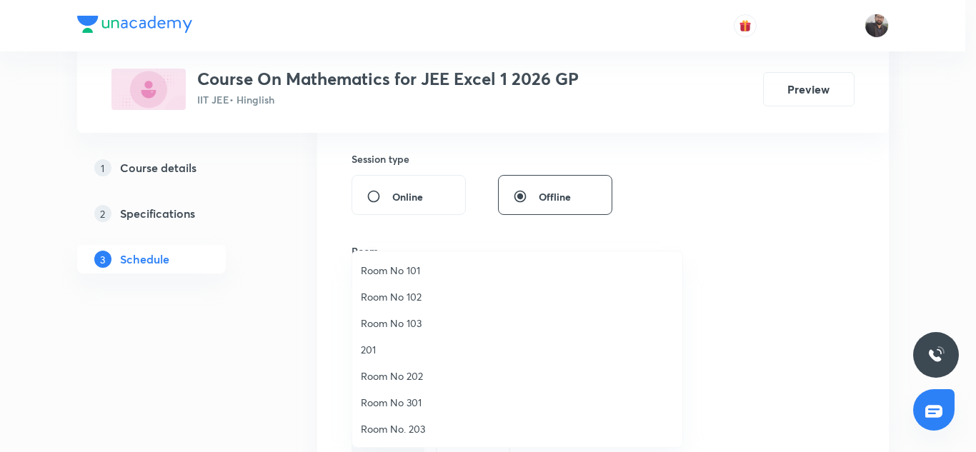
click at [401, 349] on span "201" at bounding box center [517, 349] width 313 height 15
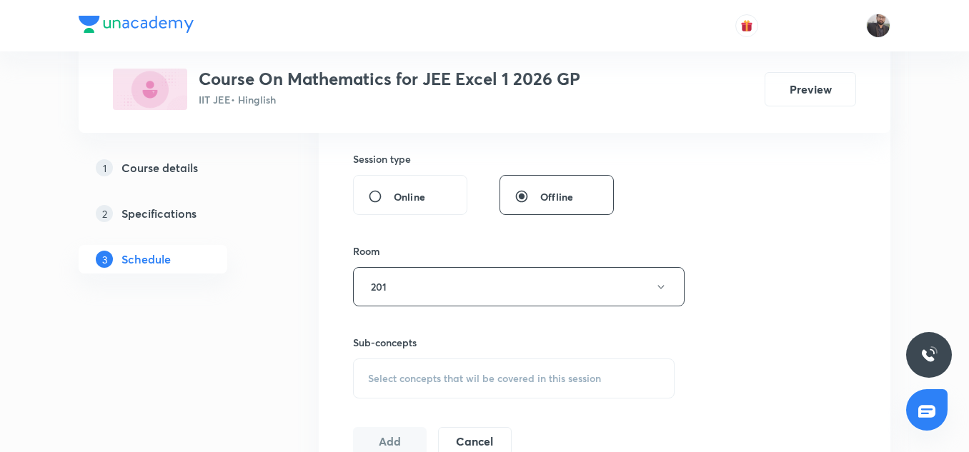
click at [443, 373] on span "Select concepts that wil be covered in this session" at bounding box center [484, 378] width 233 height 11
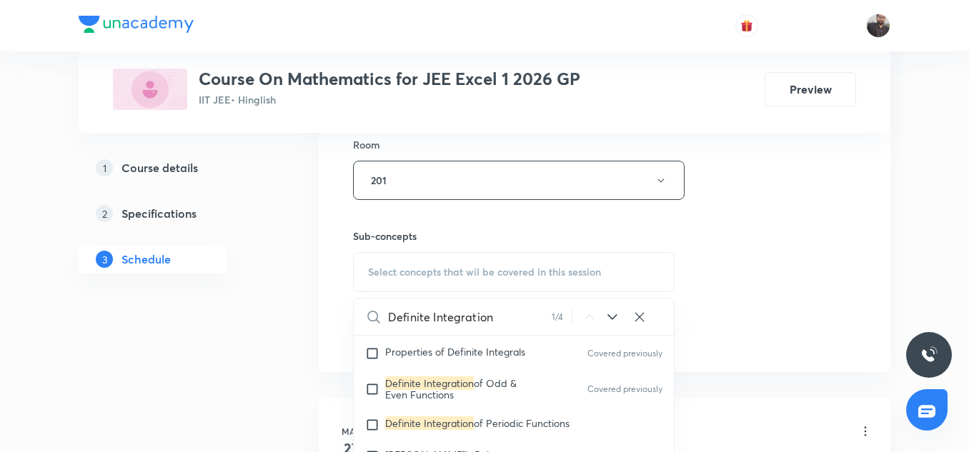
scroll to position [6429, 0]
type input "Definite Integration"
click at [428, 401] on span "of Odd & Even Functions" at bounding box center [450, 388] width 131 height 25
checkbox input "true"
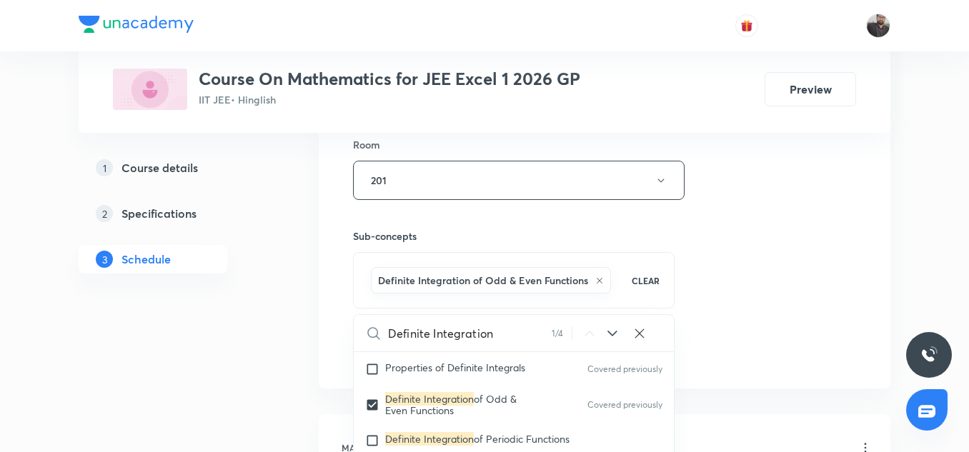
click at [887, 250] on div "Session 103 Live class Session title 24/99 Definite Integration -02 ​ Schedule …" at bounding box center [604, 22] width 571 height 733
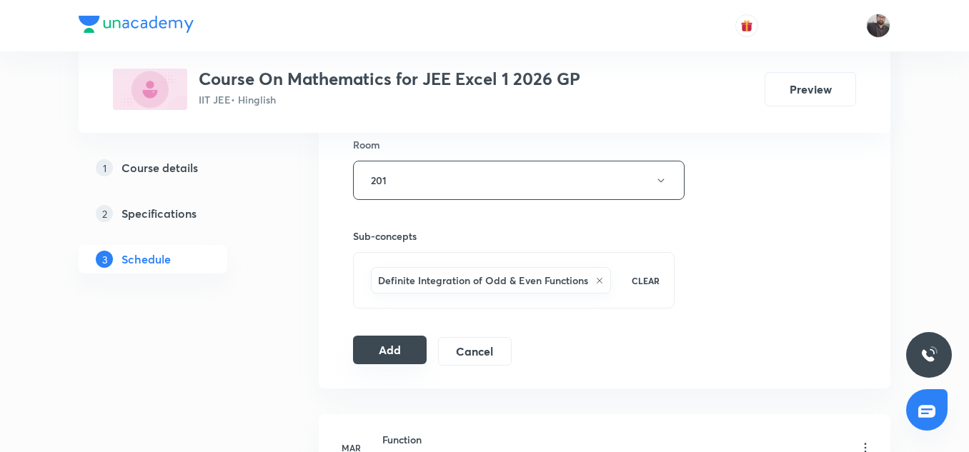
click at [406, 352] on button "Add" at bounding box center [390, 350] width 74 height 29
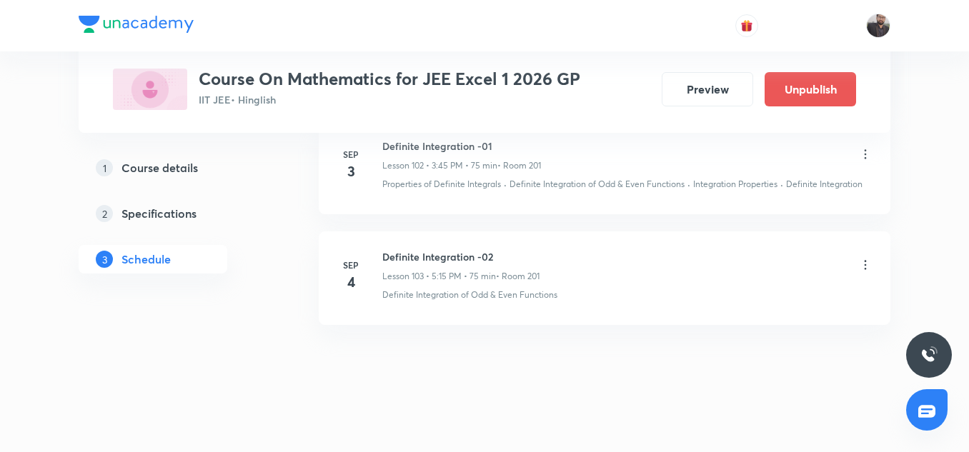
scroll to position [11455, 0]
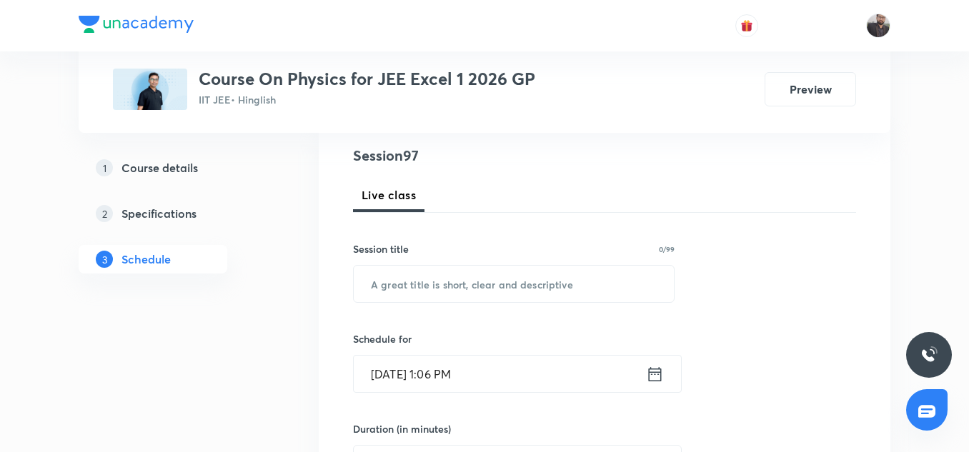
scroll to position [11336, 0]
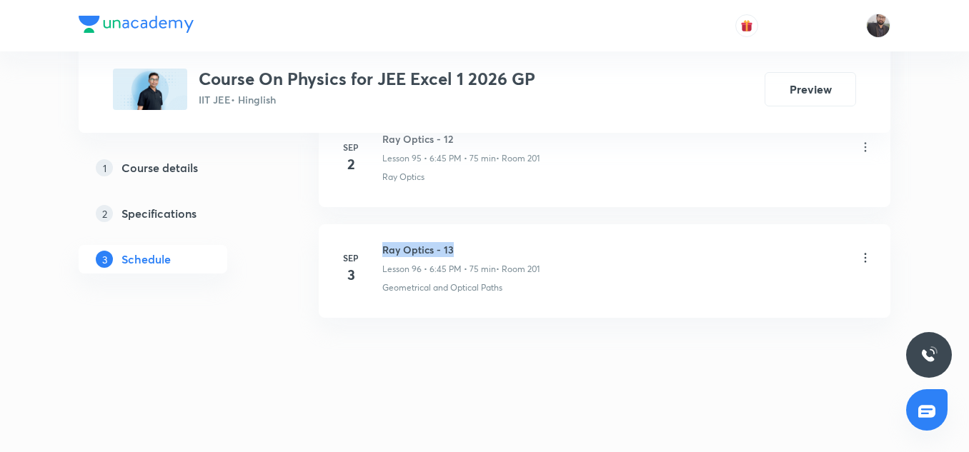
copy h6 "Ray Optics - 13"
drag, startPoint x: 380, startPoint y: 247, endPoint x: 473, endPoint y: 250, distance: 92.9
click at [473, 250] on div "[DATE] Ray Optics - 13 Lesson 96 • 6:45 PM • 75 min • Room 201 Geometrical and …" at bounding box center [604, 268] width 536 height 52
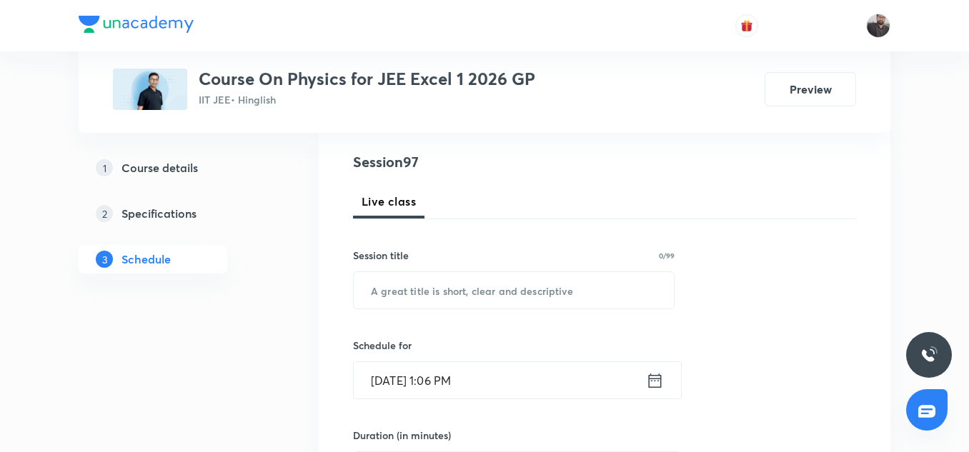
scroll to position [244, 0]
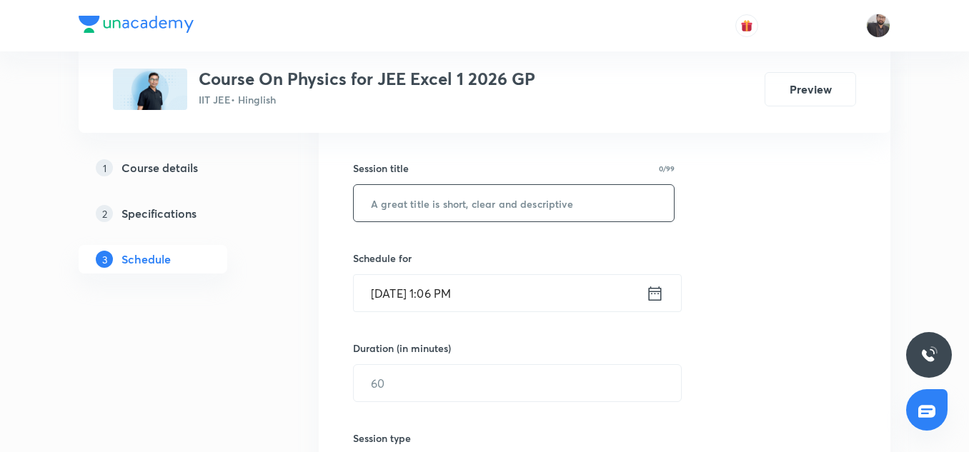
click at [469, 204] on input "text" at bounding box center [514, 203] width 320 height 36
paste input "Ray Optics - 13"
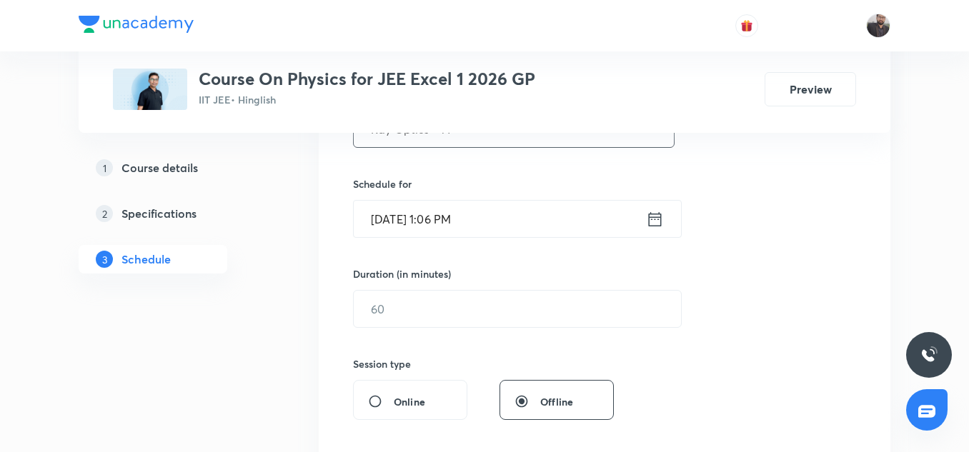
scroll to position [319, 0]
type input "Ray Optics - 14"
click at [498, 218] on input "[DATE] 1:06 PM" at bounding box center [500, 218] width 292 height 36
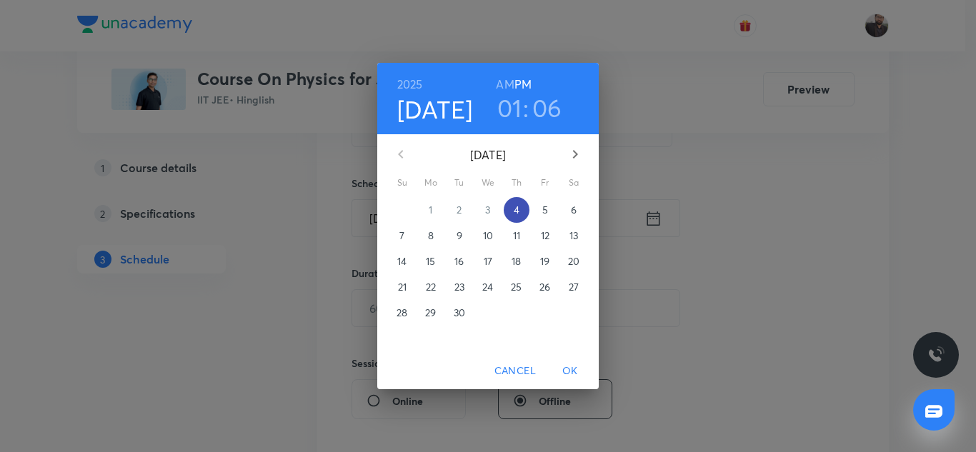
click at [516, 212] on p "4" at bounding box center [517, 210] width 6 height 14
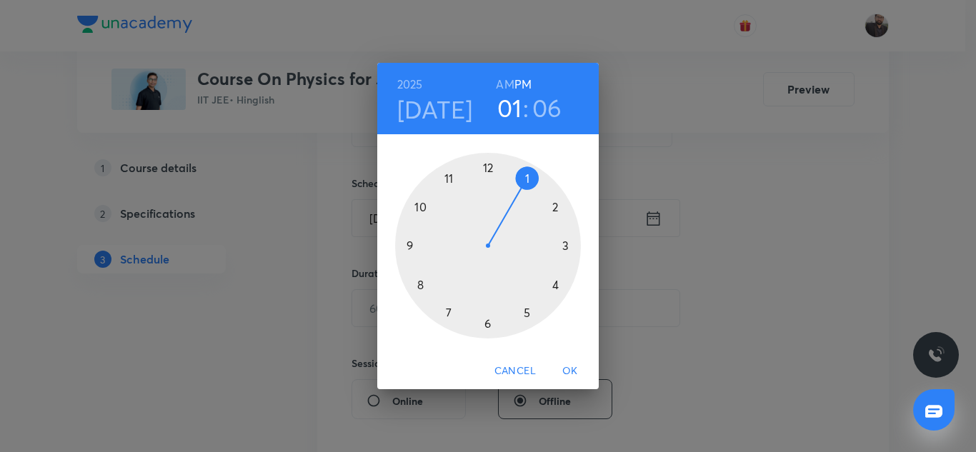
click at [486, 322] on div at bounding box center [488, 246] width 186 height 186
click at [410, 246] on div at bounding box center [488, 246] width 186 height 186
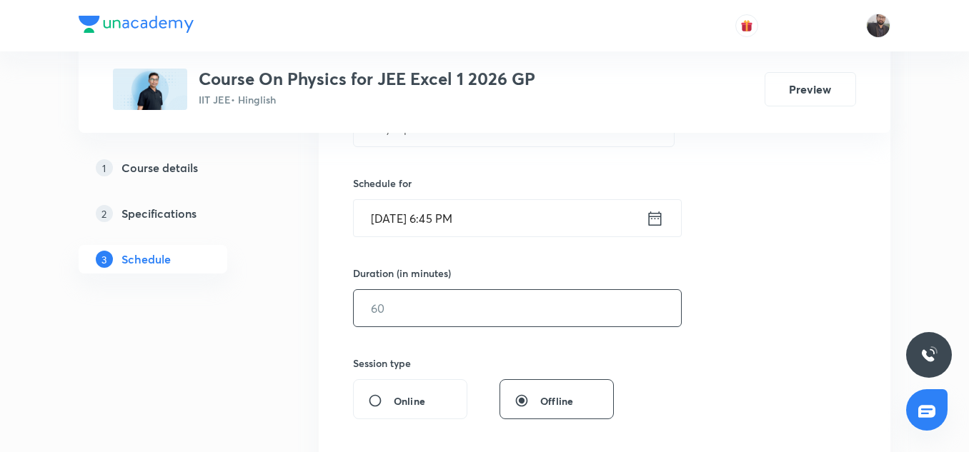
scroll to position [329, 0]
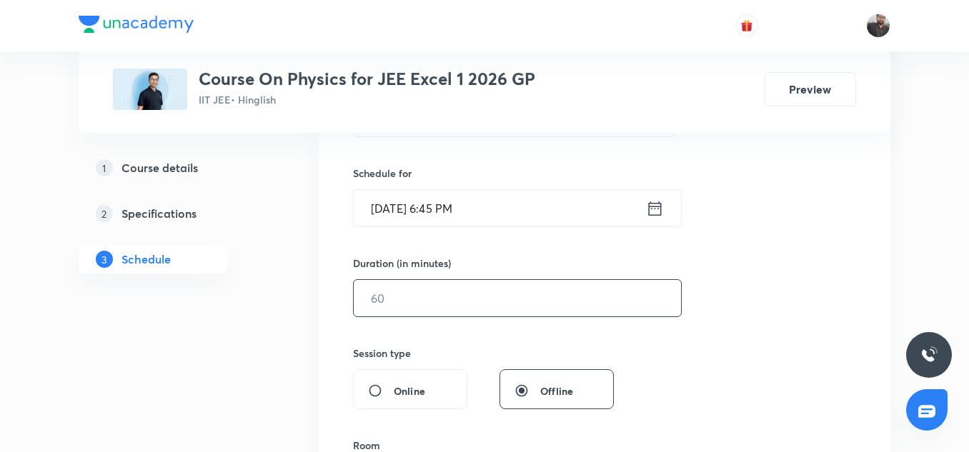
click at [455, 297] on input "text" at bounding box center [517, 298] width 327 height 36
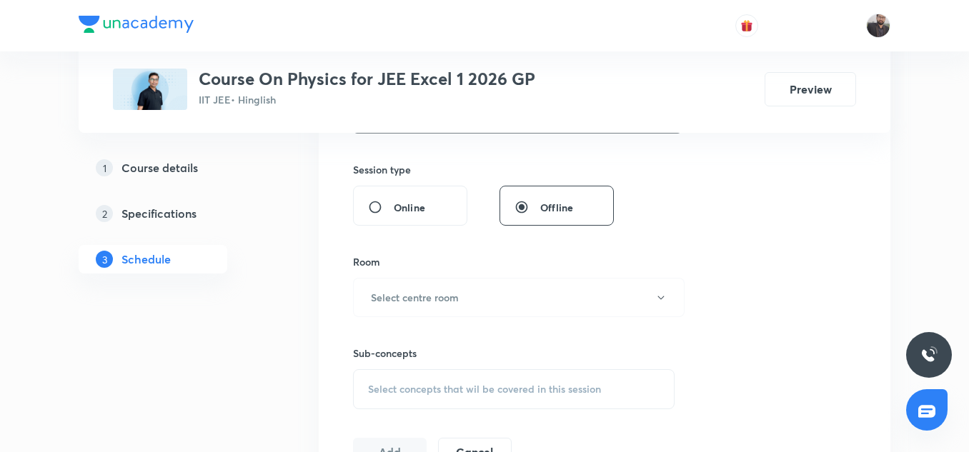
scroll to position [532, 0]
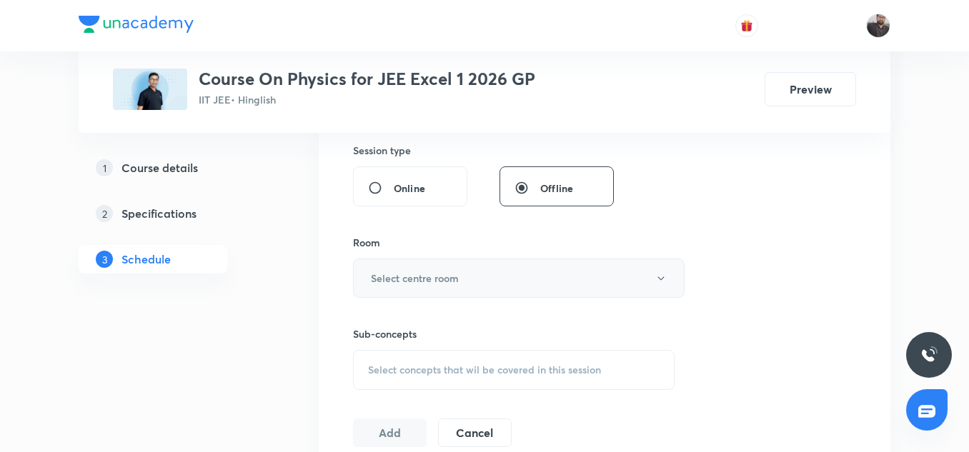
type input "75"
click at [446, 281] on h6 "Select centre room" at bounding box center [415, 278] width 88 height 15
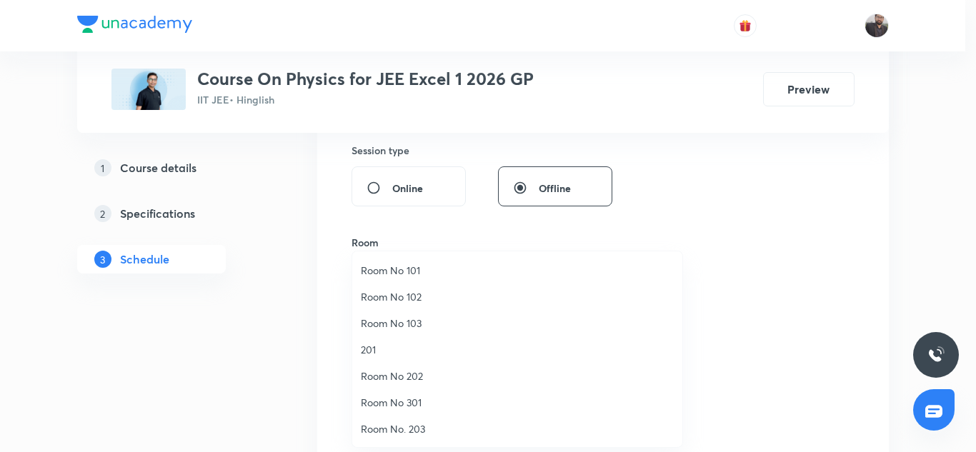
click at [388, 357] on li "201" at bounding box center [517, 349] width 330 height 26
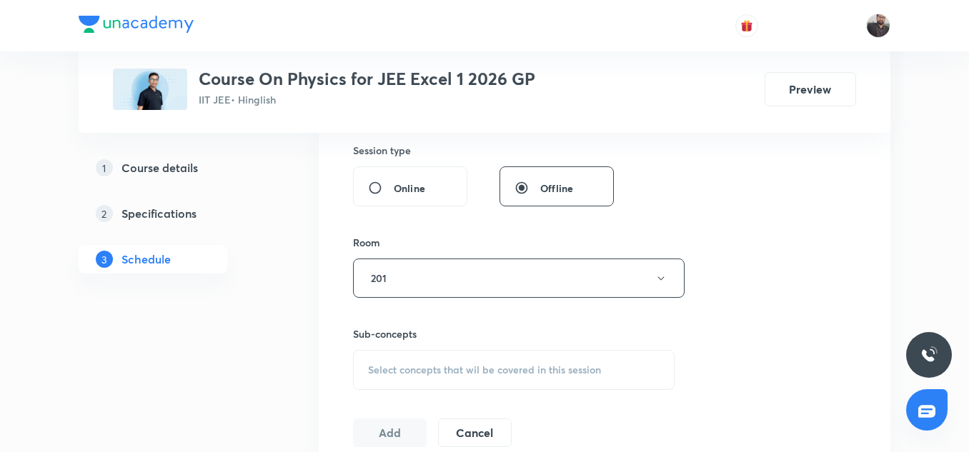
click at [501, 356] on div "Select concepts that wil be covered in this session" at bounding box center [513, 370] width 321 height 40
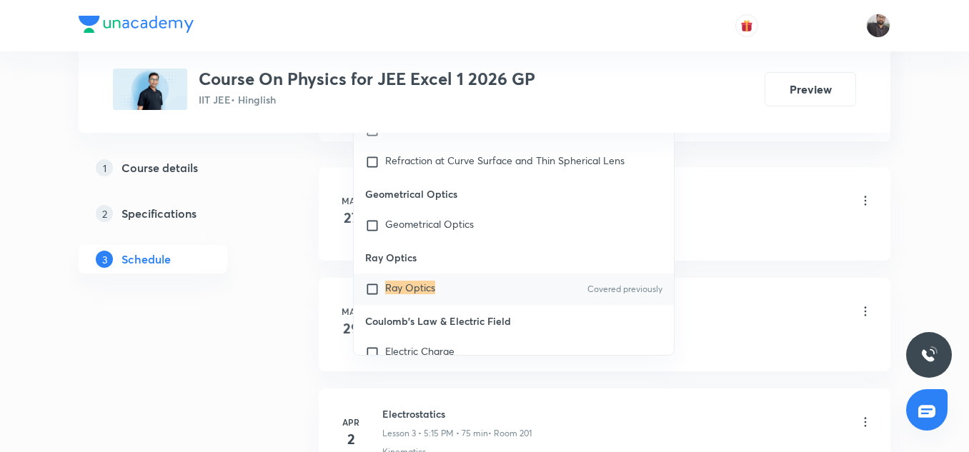
scroll to position [862, 0]
type input "Ray Optics"
click at [476, 290] on div "Ray Optics Covered previously" at bounding box center [514, 287] width 320 height 31
checkbox input "true"
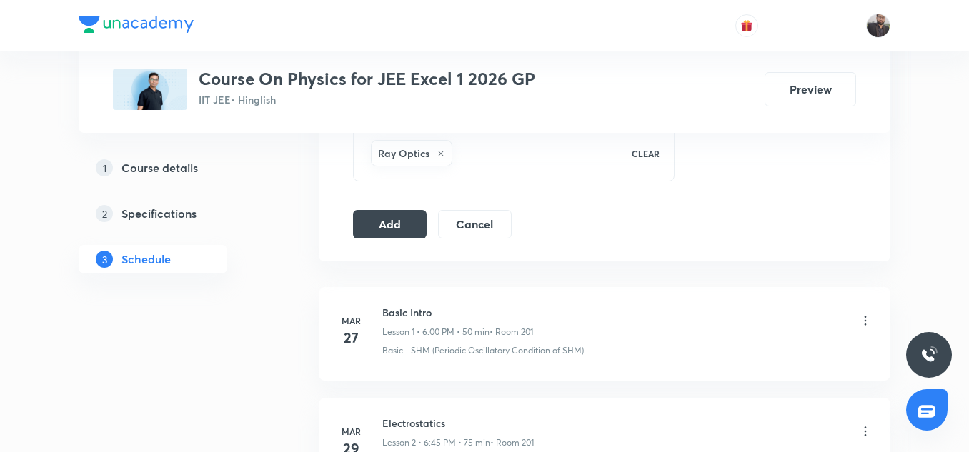
scroll to position [747, 0]
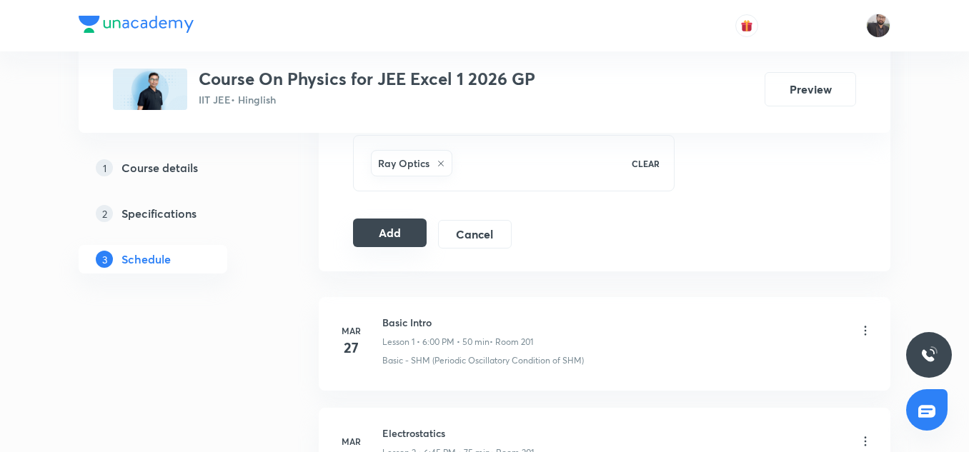
click at [369, 239] on button "Add" at bounding box center [390, 233] width 74 height 29
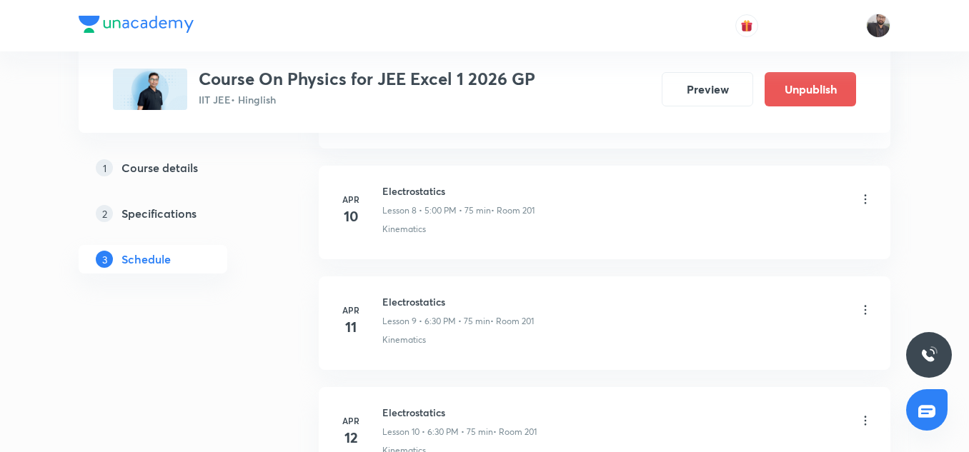
scroll to position [10790, 0]
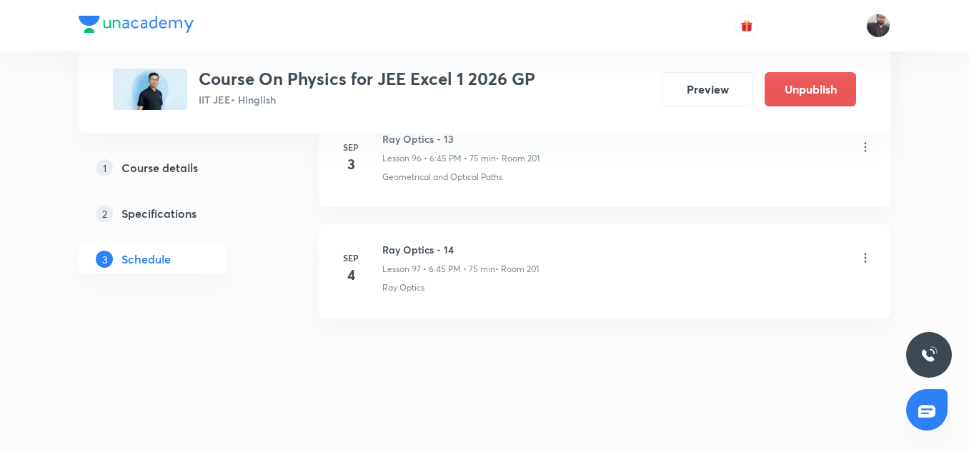
click at [369, 239] on li "[DATE] Ray Optics - 14 Lesson 97 • 6:45 PM • 75 min • Room 201 Ray Optics" at bounding box center [604, 271] width 571 height 94
click at [618, 194] on li "[DATE] Ray Optics - 13 Lesson 96 • 6:45 PM • 75 min • Room 201 Geometrical and …" at bounding box center [604, 161] width 571 height 94
click at [254, 289] on div "1 Course details 2 Specifications 3 Schedule" at bounding box center [176, 222] width 194 height 137
